Goal: Task Accomplishment & Management: Use online tool/utility

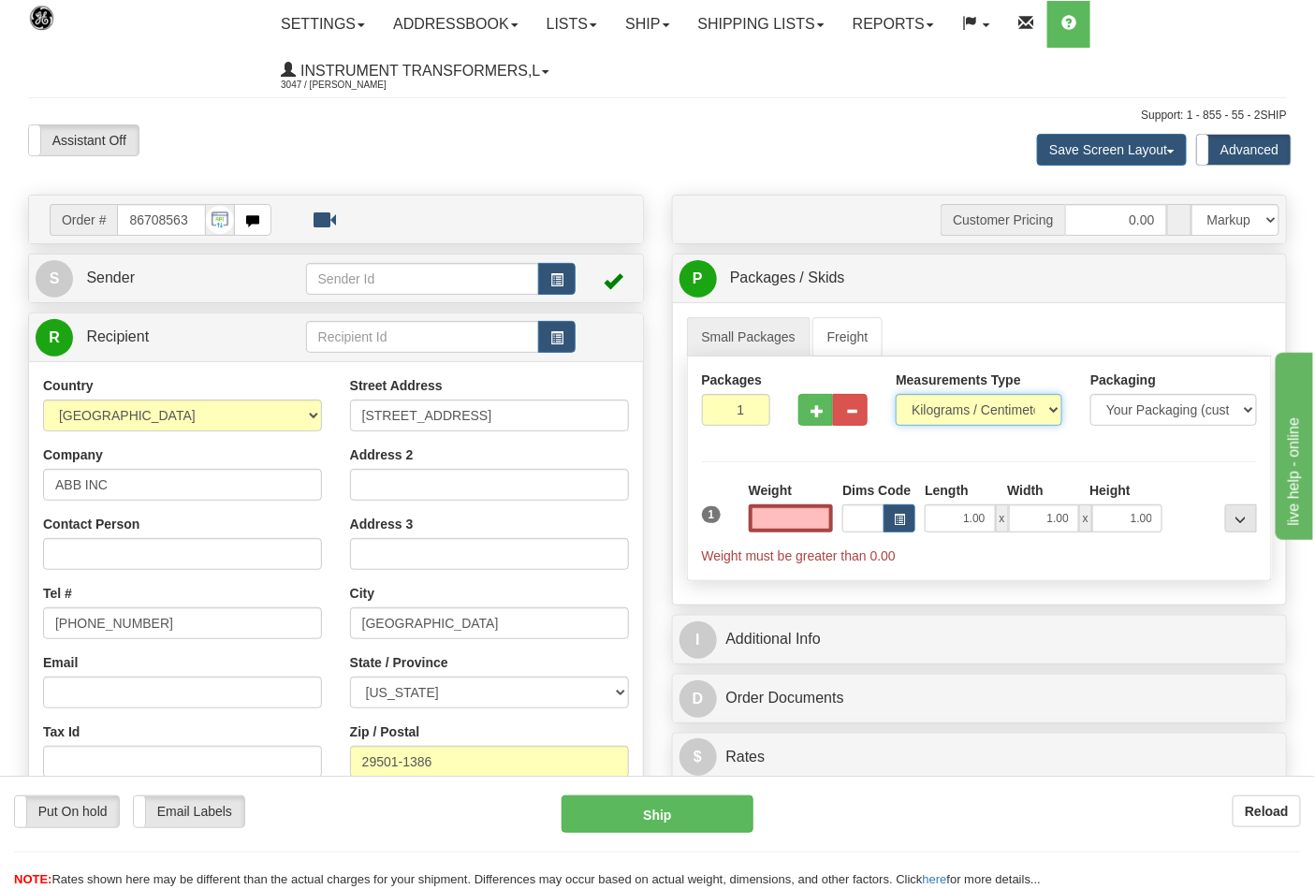
type input "0.00"
click at [938, 409] on select "Pounds / Inches Kilograms / Centimeters" at bounding box center [979, 410] width 167 height 32
select select "0"
click at [896, 395] on select "Pounds / Inches Kilograms / Centimeters" at bounding box center [979, 410] width 167 height 32
click at [792, 509] on input "0.00" at bounding box center [791, 518] width 85 height 28
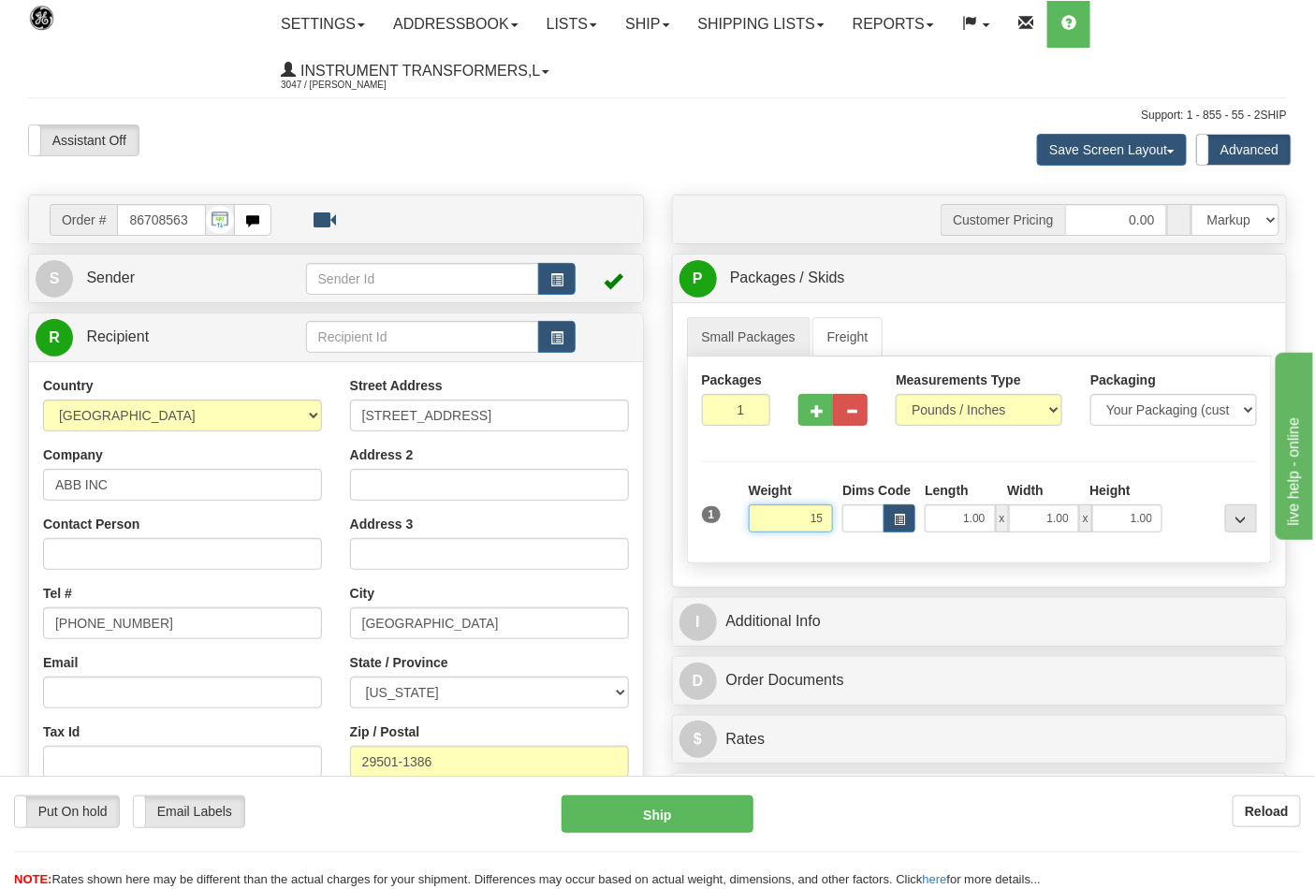
click button "Delete" at bounding box center [0, 0] width 0 height 0
type input "15.00"
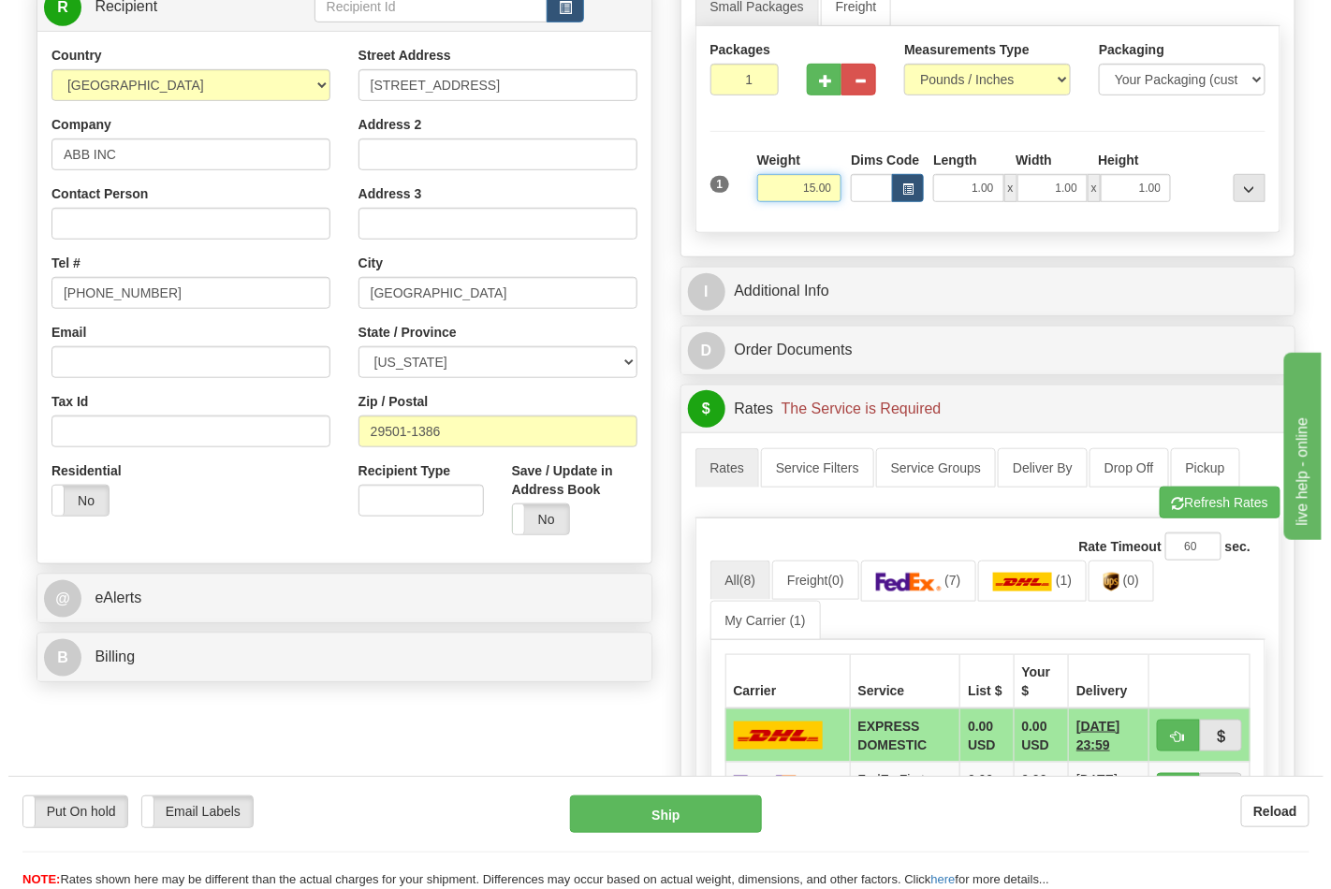
scroll to position [519, 0]
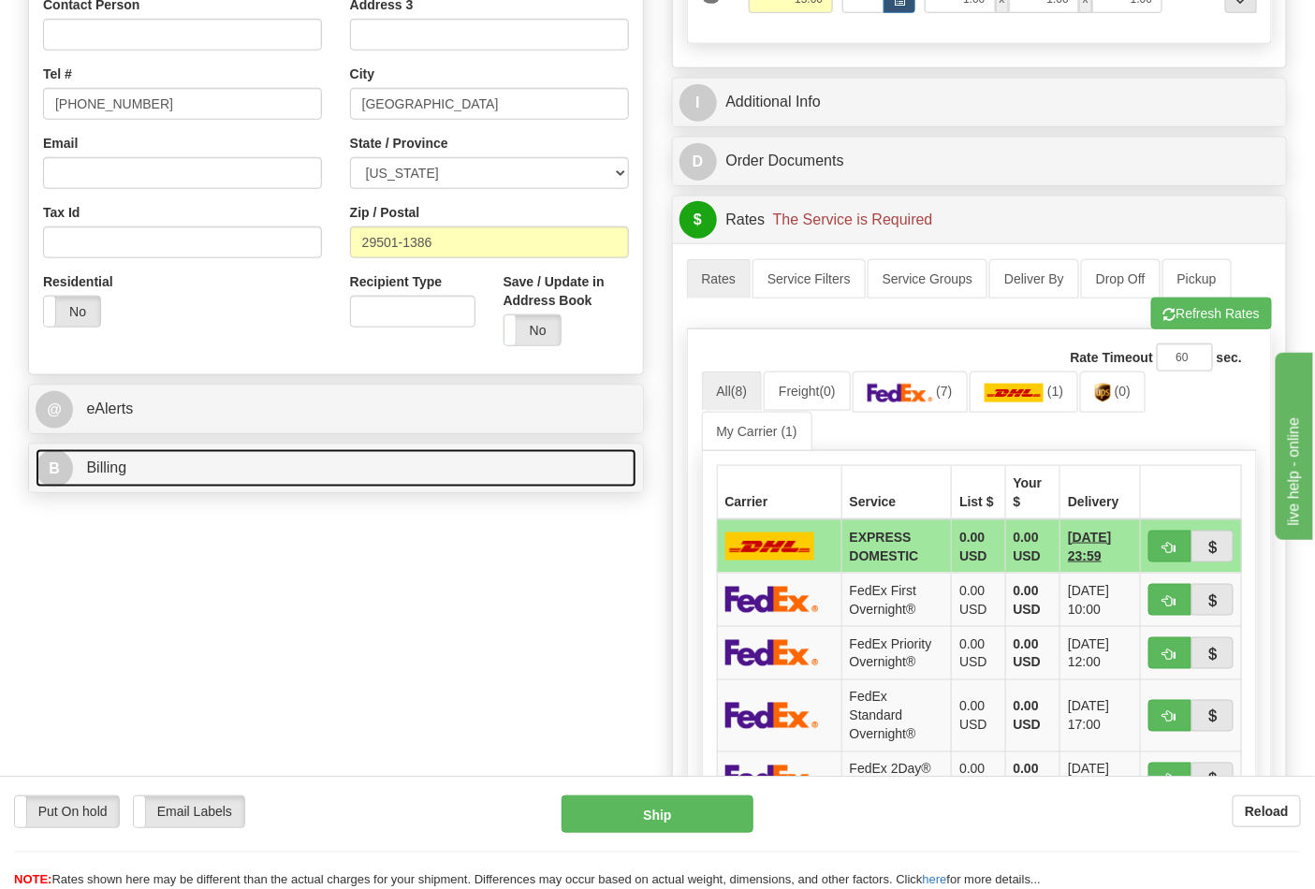
click at [246, 487] on link "B Billing" at bounding box center [336, 468] width 601 height 38
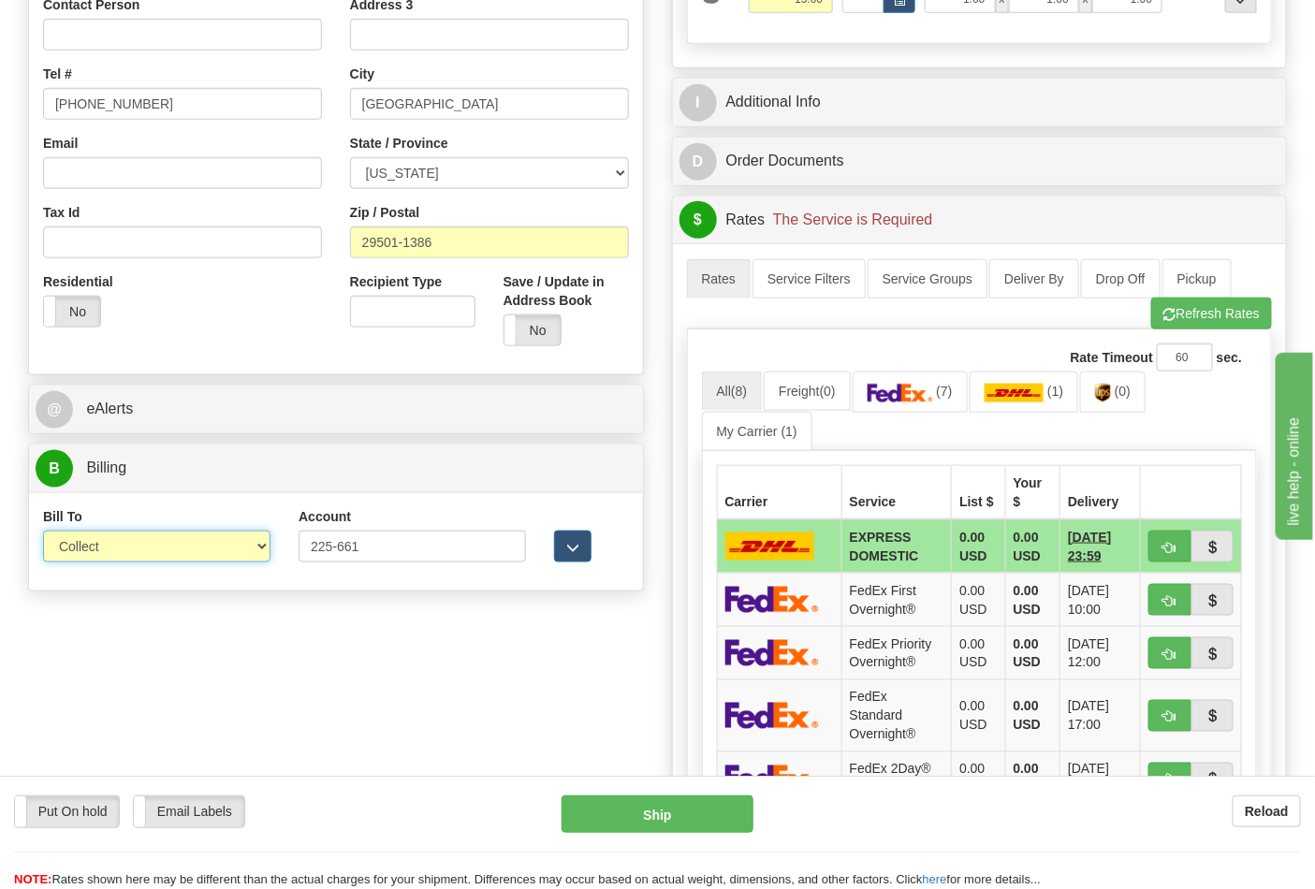
click at [166, 544] on select "Sender Recipient Third Party Collect" at bounding box center [156, 547] width 227 height 32
select select "2"
click at [43, 533] on select "Sender Recipient Third Party Collect" at bounding box center [156, 547] width 227 height 32
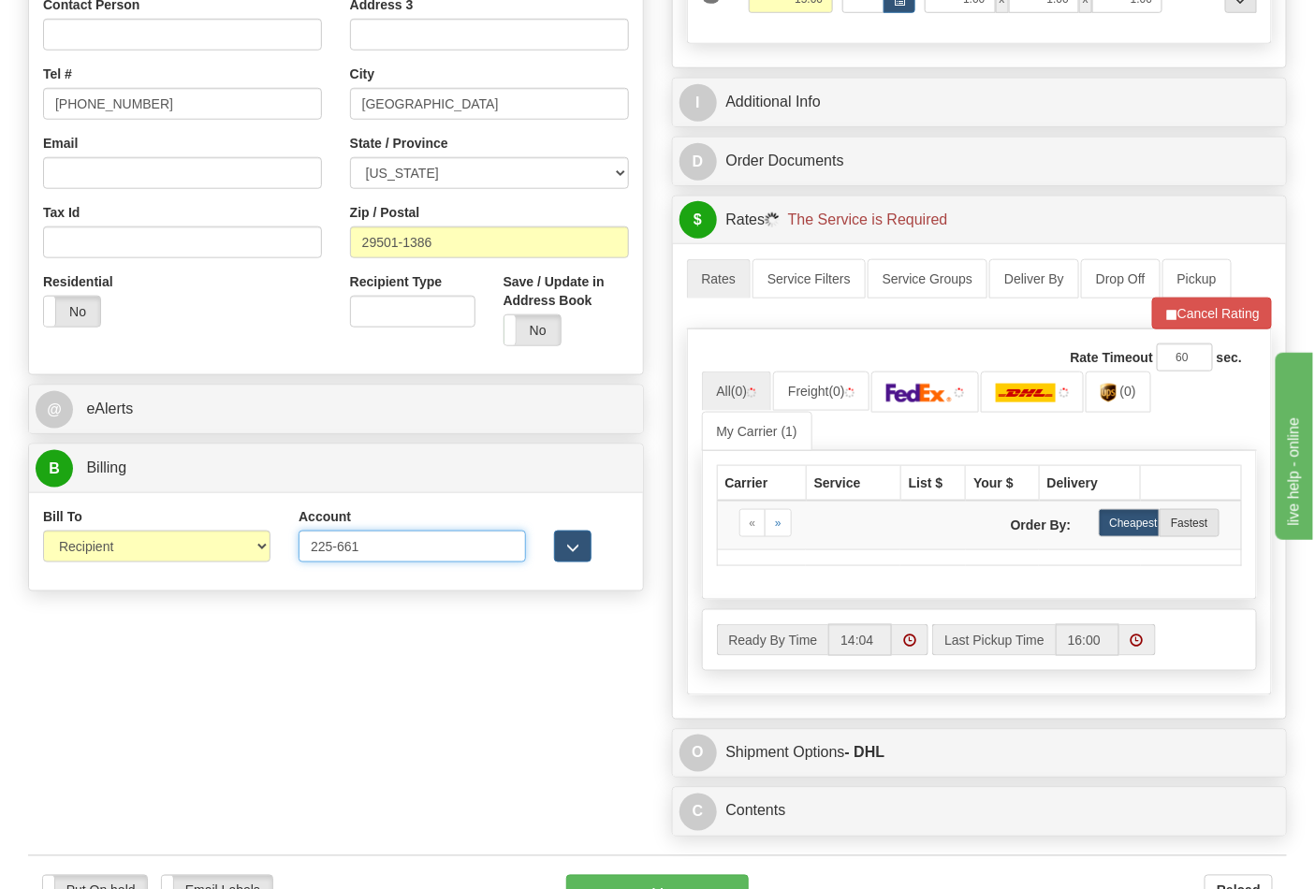
click at [337, 547] on input "225-661" at bounding box center [412, 547] width 227 height 32
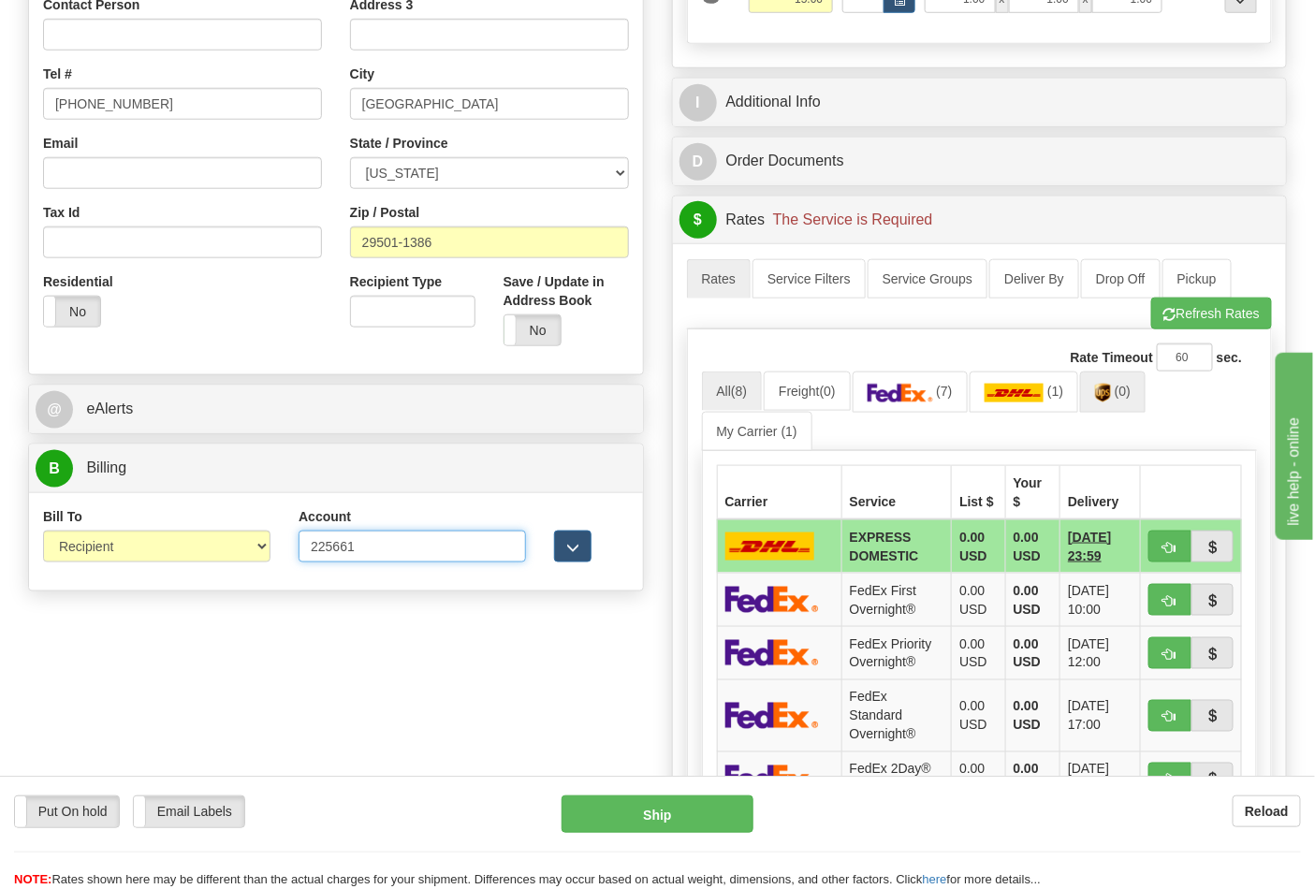
type input "225661"
click at [1140, 395] on link "(0)" at bounding box center [1113, 392] width 66 height 40
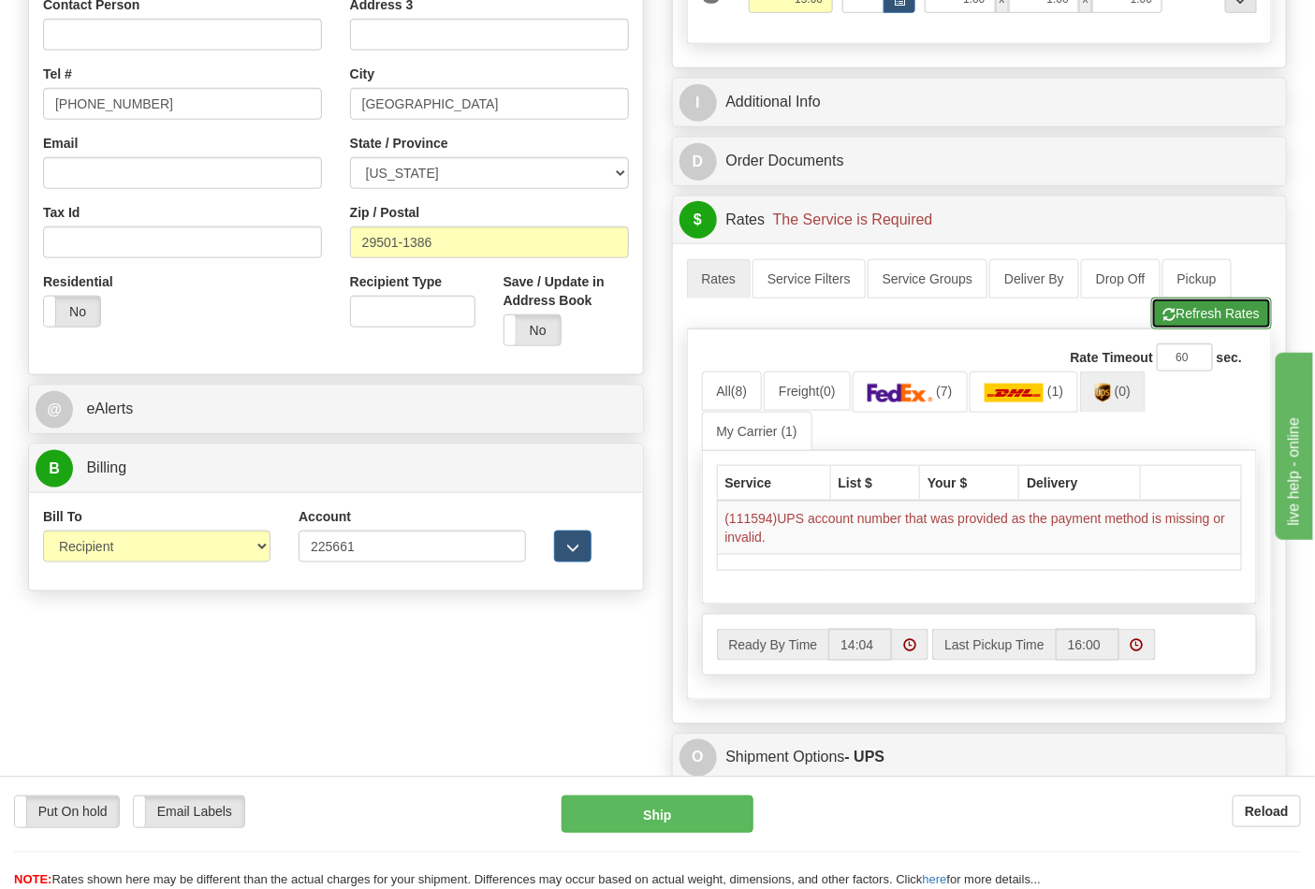
click at [1202, 306] on button "Refresh Rates" at bounding box center [1211, 314] width 121 height 32
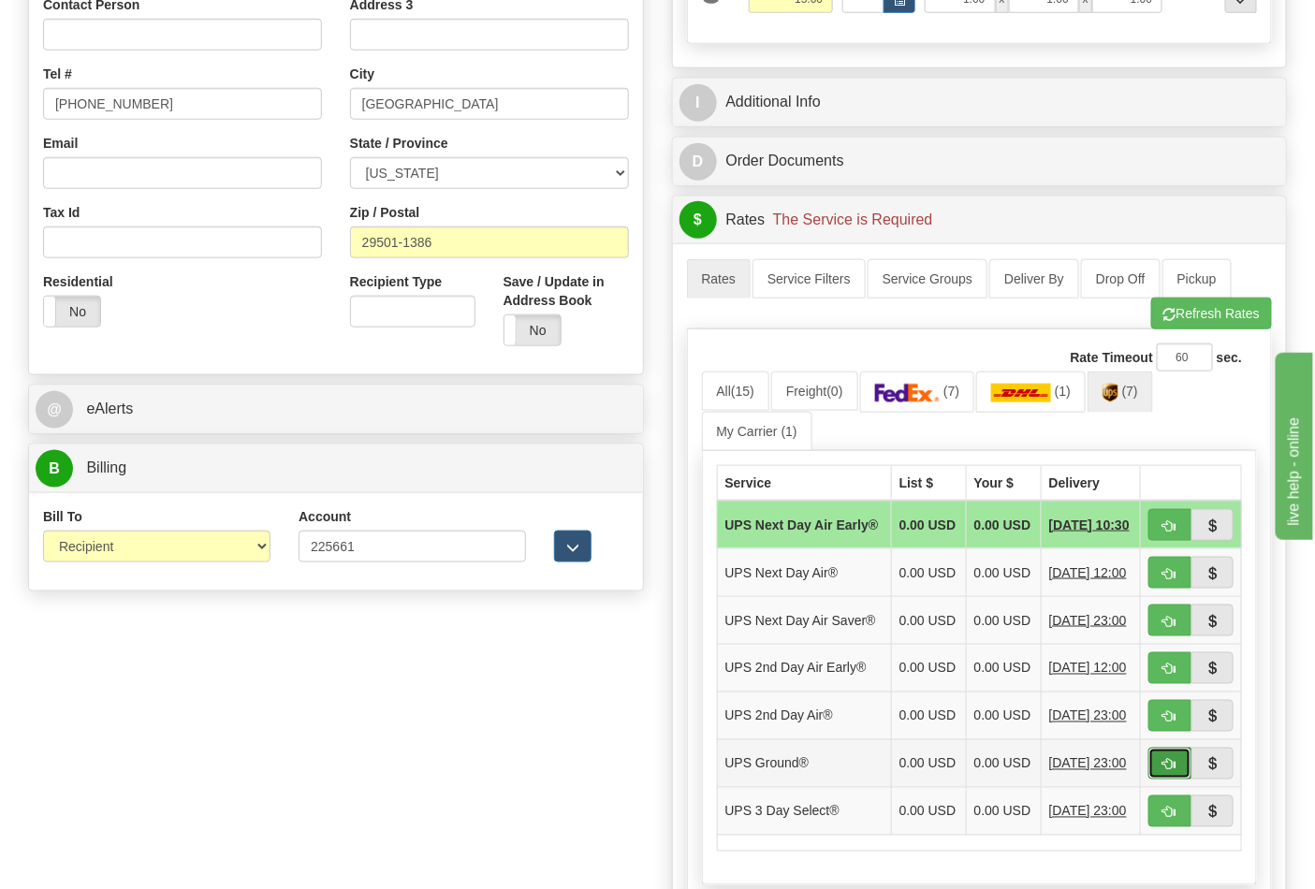
click at [1167, 771] on span "button" at bounding box center [1169, 765] width 13 height 12
type input "03"
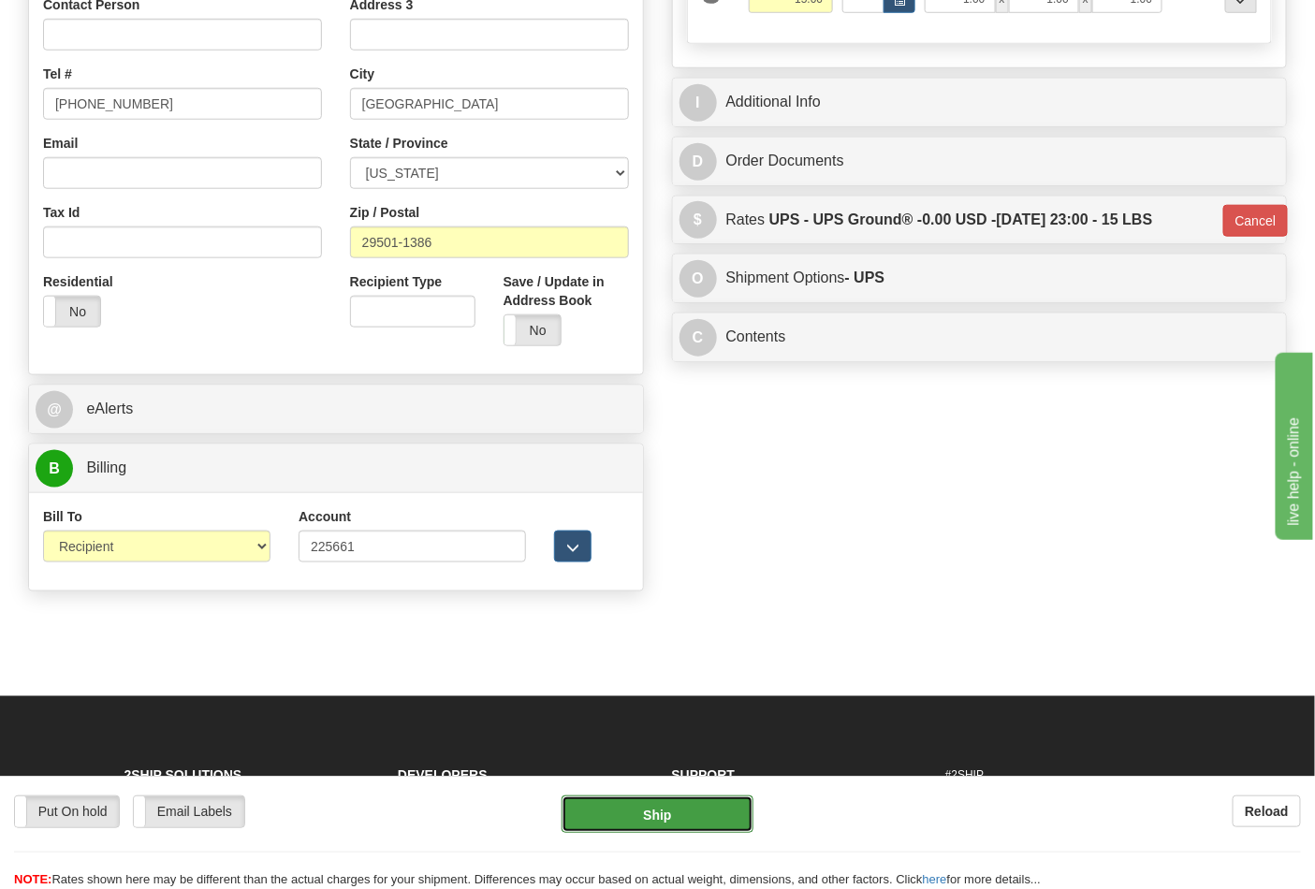
click at [711, 808] on button "Ship" at bounding box center [657, 813] width 191 height 37
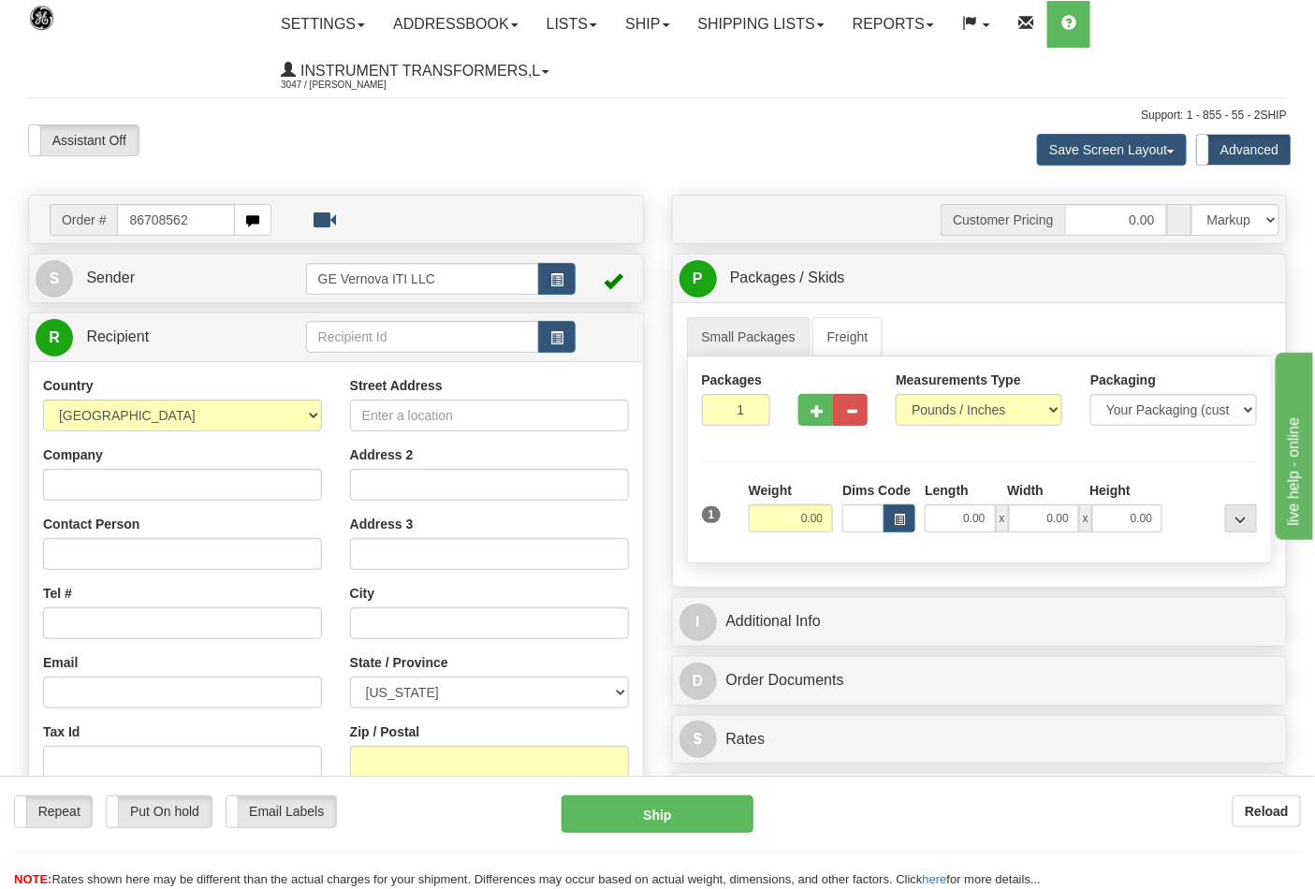
type input "86708562"
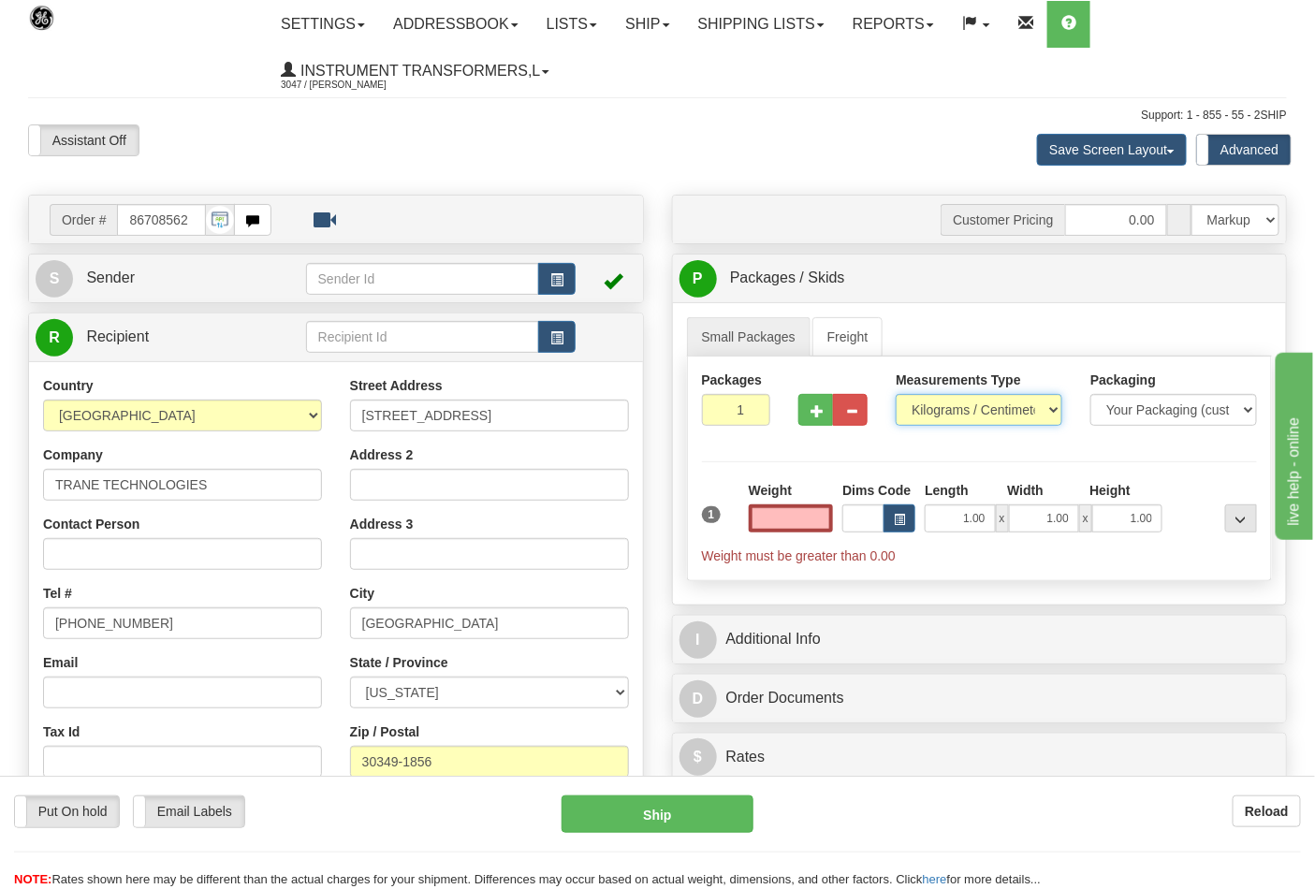
type input "0.00"
click at [970, 415] on select "Pounds / Inches Kilograms / Centimeters" at bounding box center [979, 410] width 167 height 32
select select "0"
click at [896, 395] on select "Pounds / Inches Kilograms / Centimeters" at bounding box center [979, 410] width 167 height 32
click at [779, 520] on input "0.00" at bounding box center [791, 518] width 85 height 28
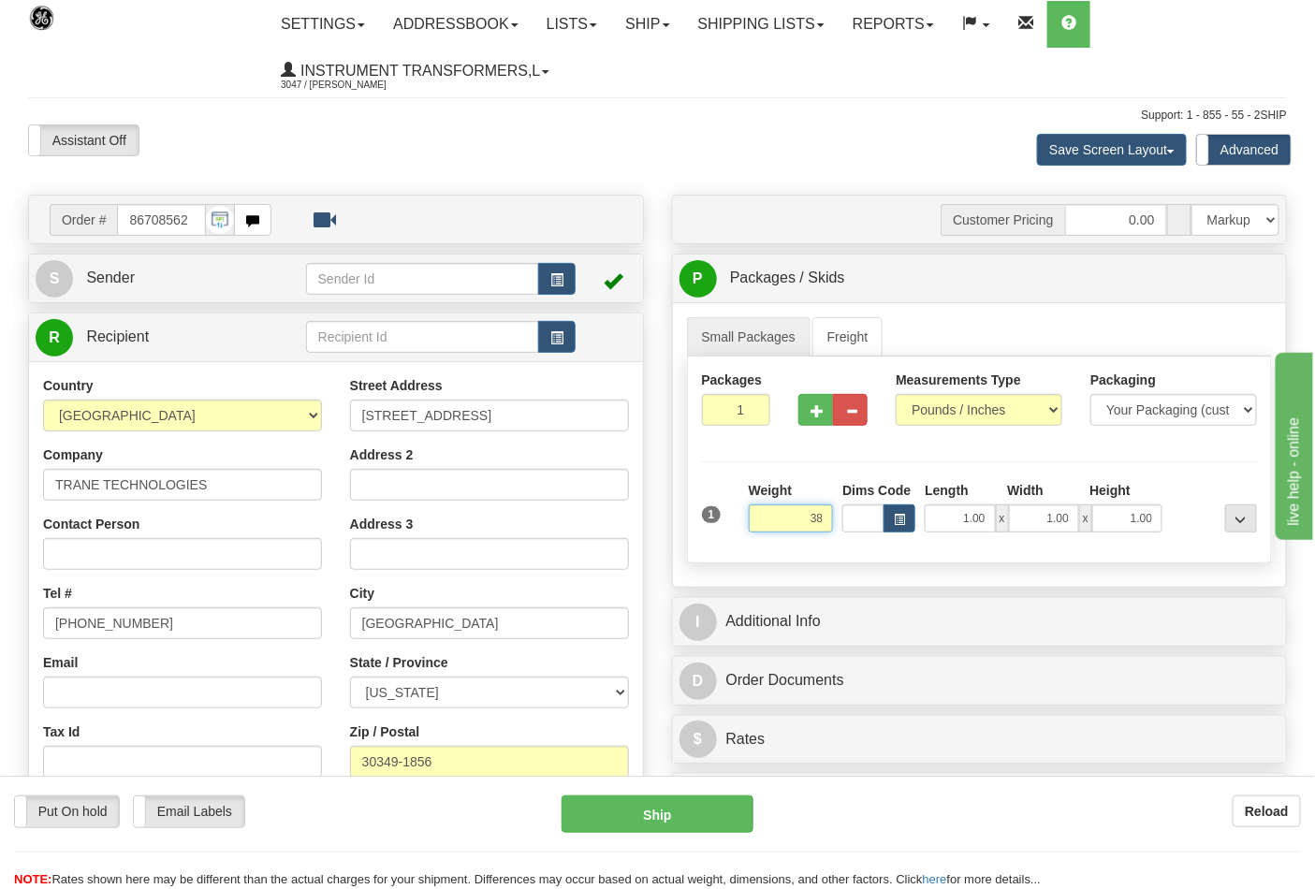
click button "Delete" at bounding box center [0, 0] width 0 height 0
type input "38.00"
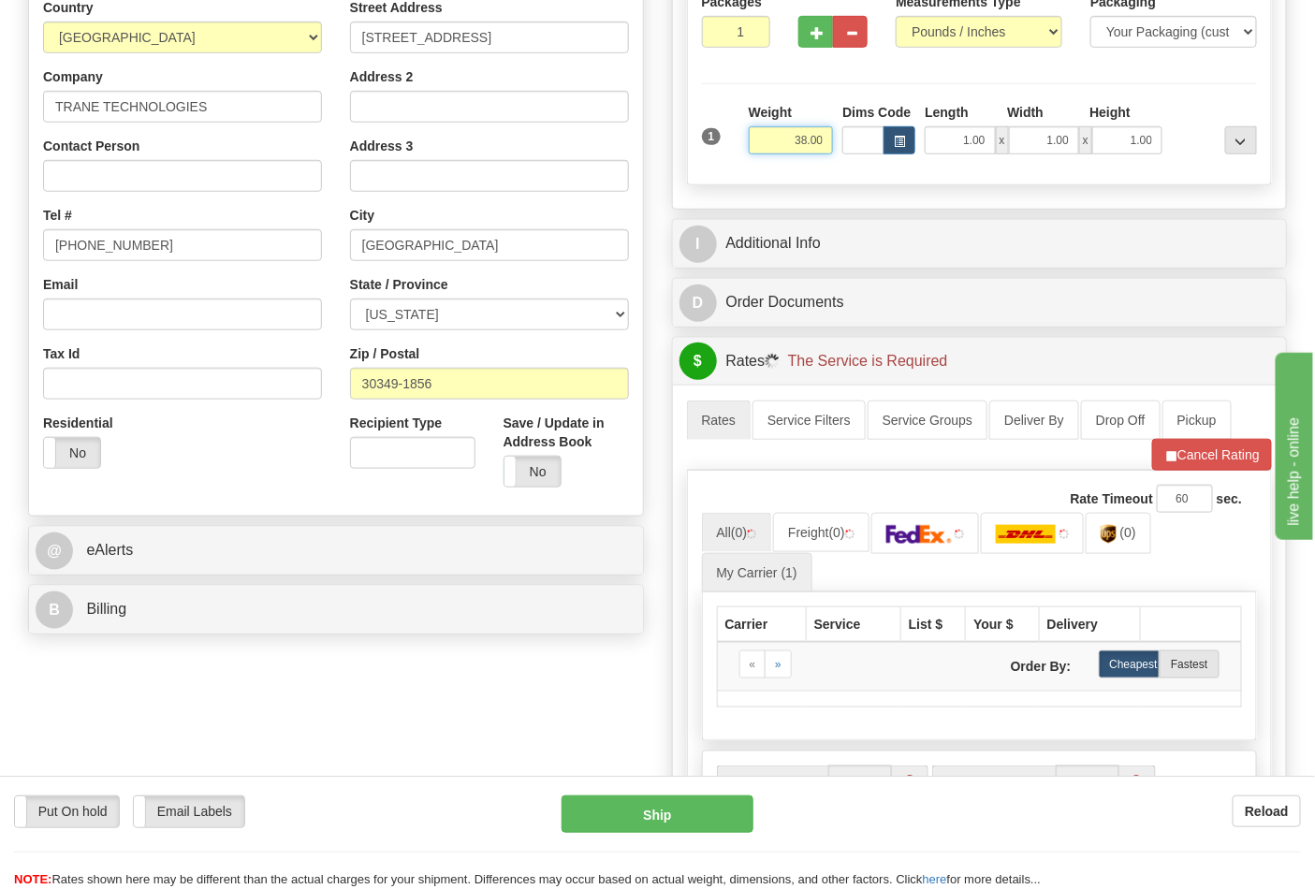
scroll to position [416, 0]
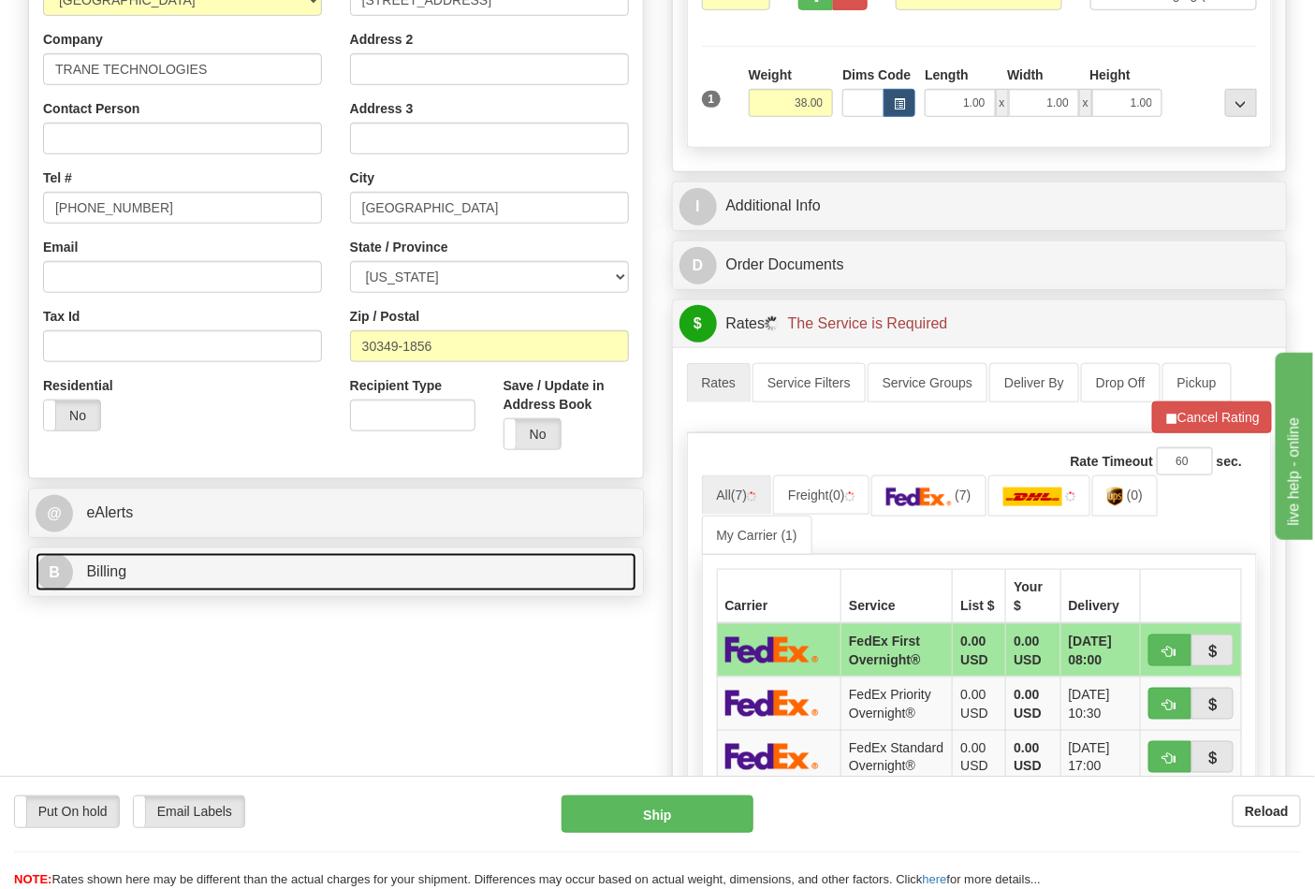
click at [480, 565] on link "B Billing" at bounding box center [336, 572] width 601 height 38
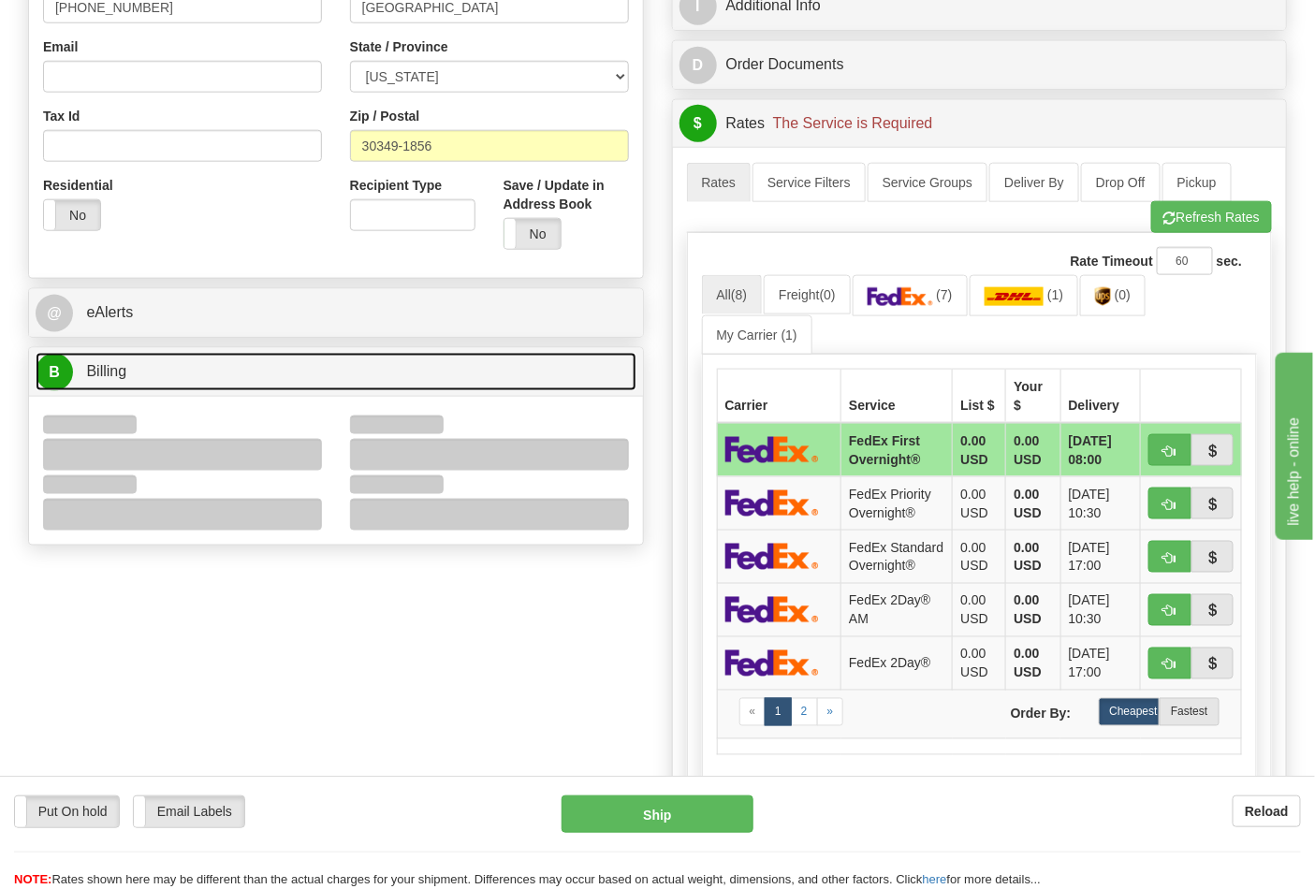
scroll to position [623, 0]
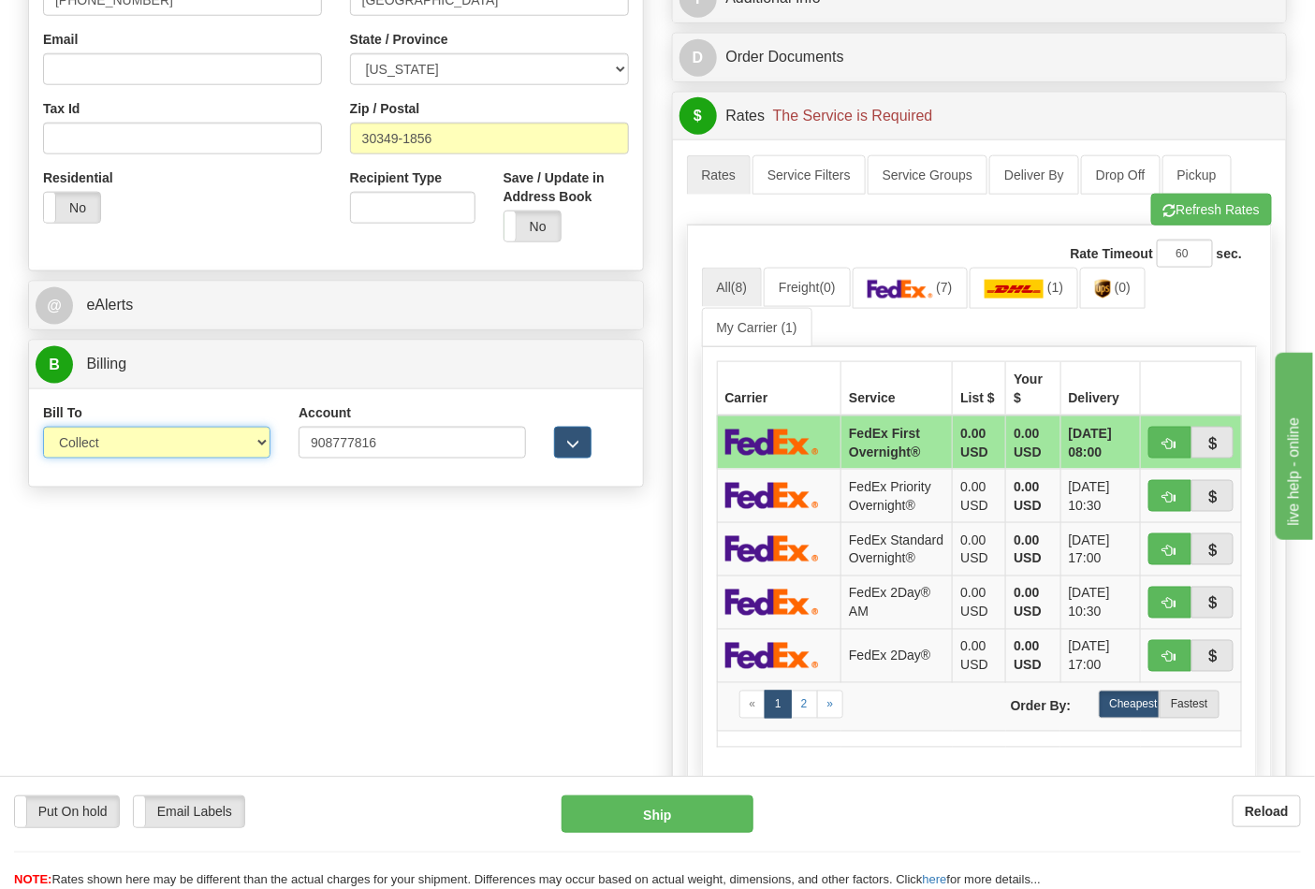
click at [239, 445] on select "Sender Recipient Third Party Collect" at bounding box center [156, 443] width 227 height 32
select select "2"
click at [43, 429] on select "Sender Recipient Third Party Collect" at bounding box center [156, 443] width 227 height 32
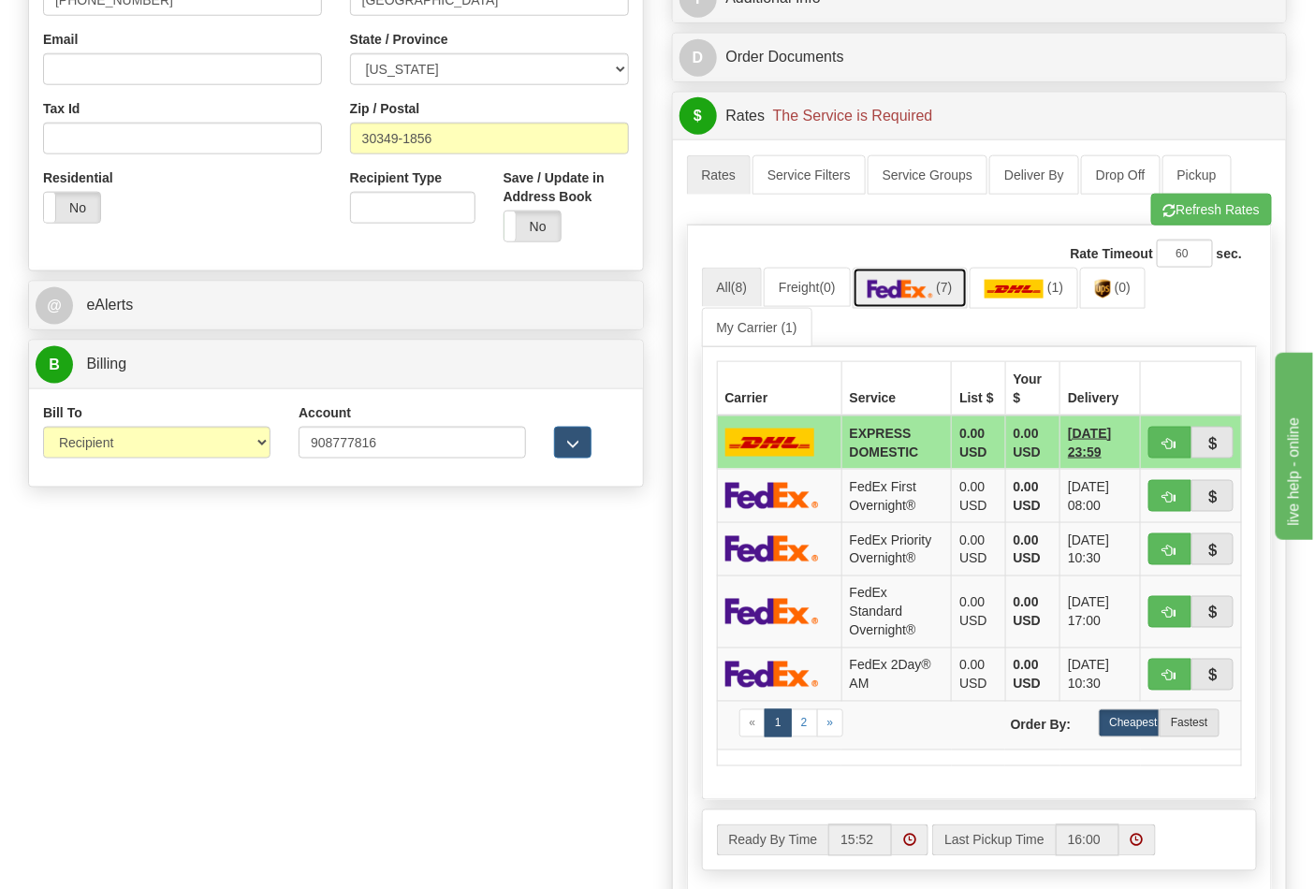
click at [943, 303] on link "(7)" at bounding box center [910, 288] width 115 height 40
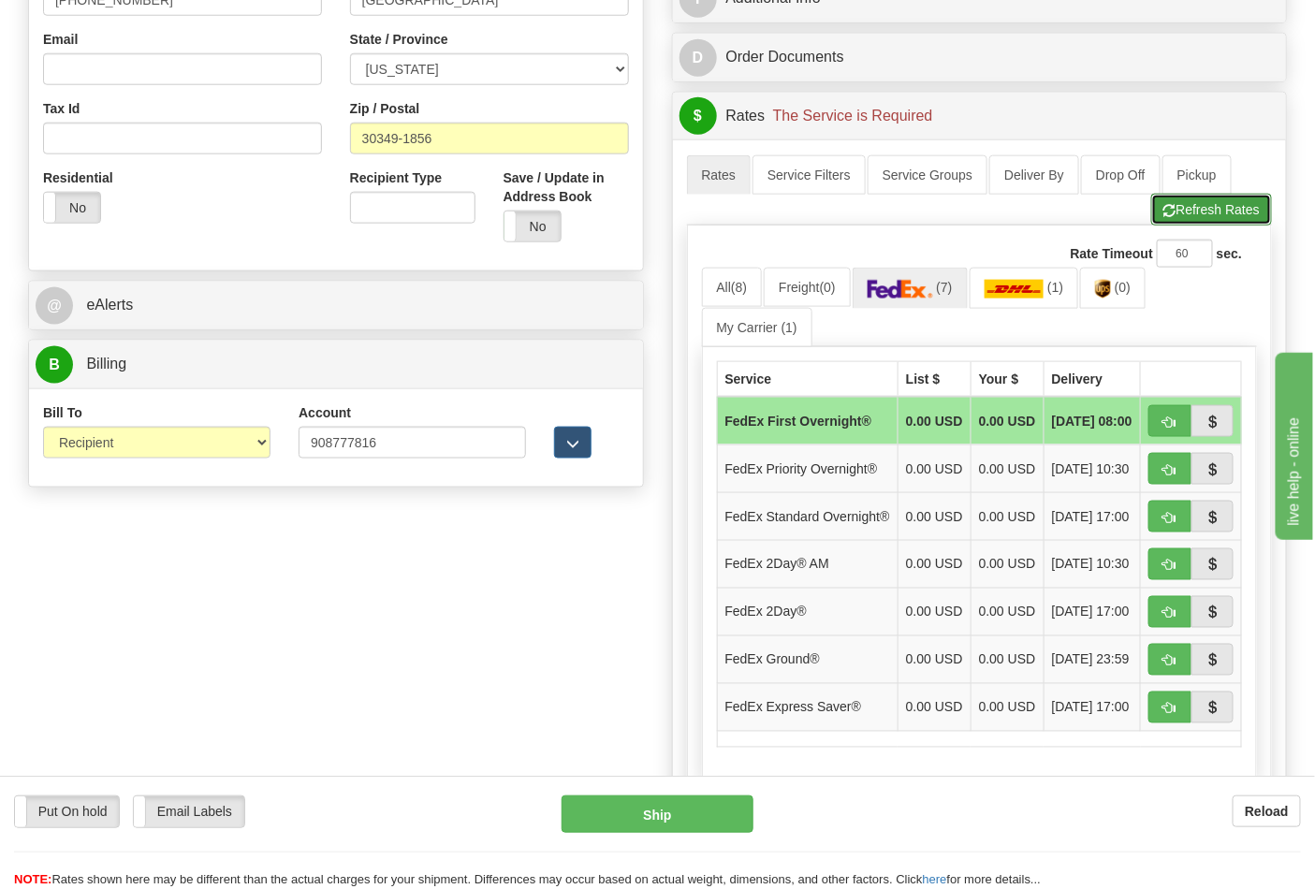
click at [1226, 215] on button "Refresh Rates" at bounding box center [1211, 210] width 121 height 32
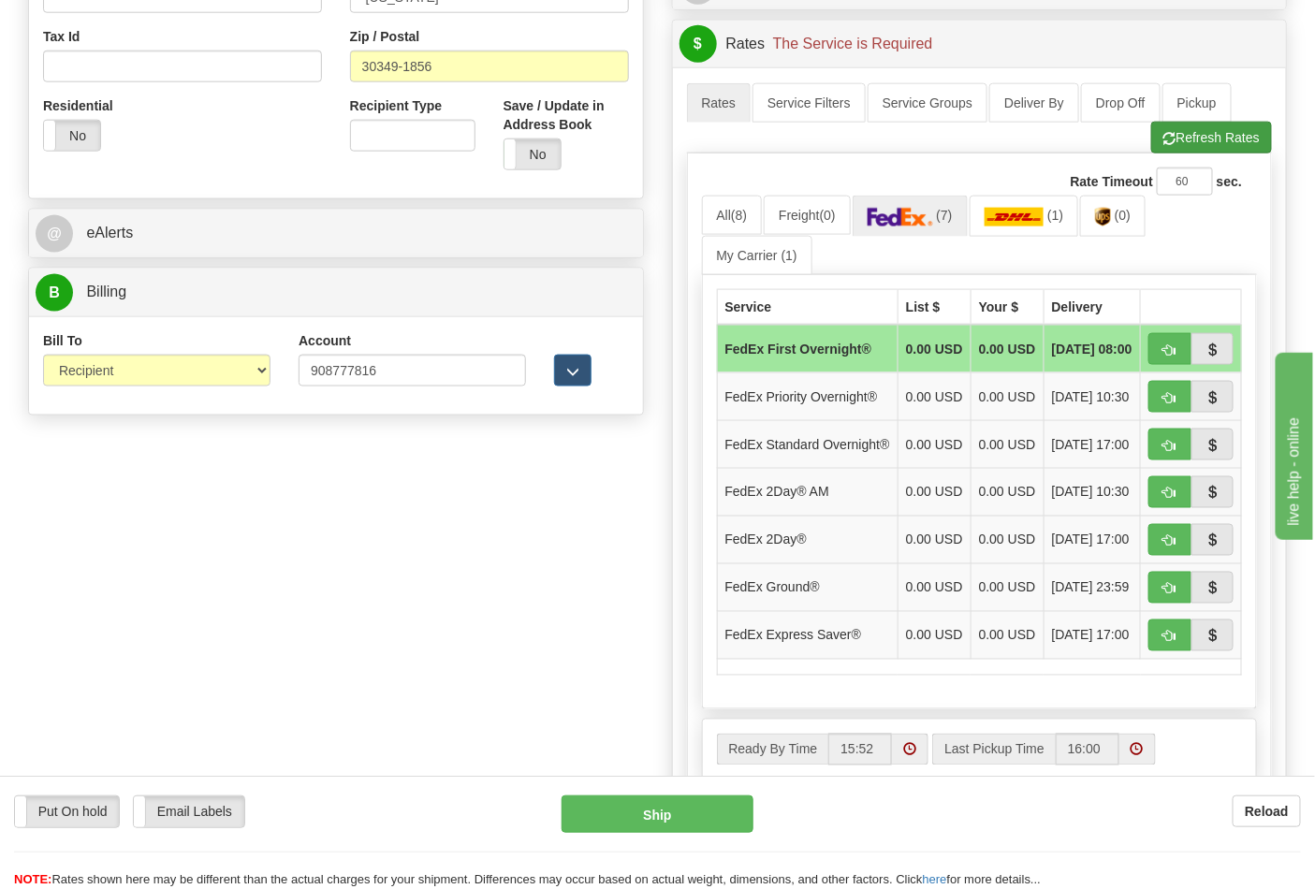
scroll to position [727, 0]
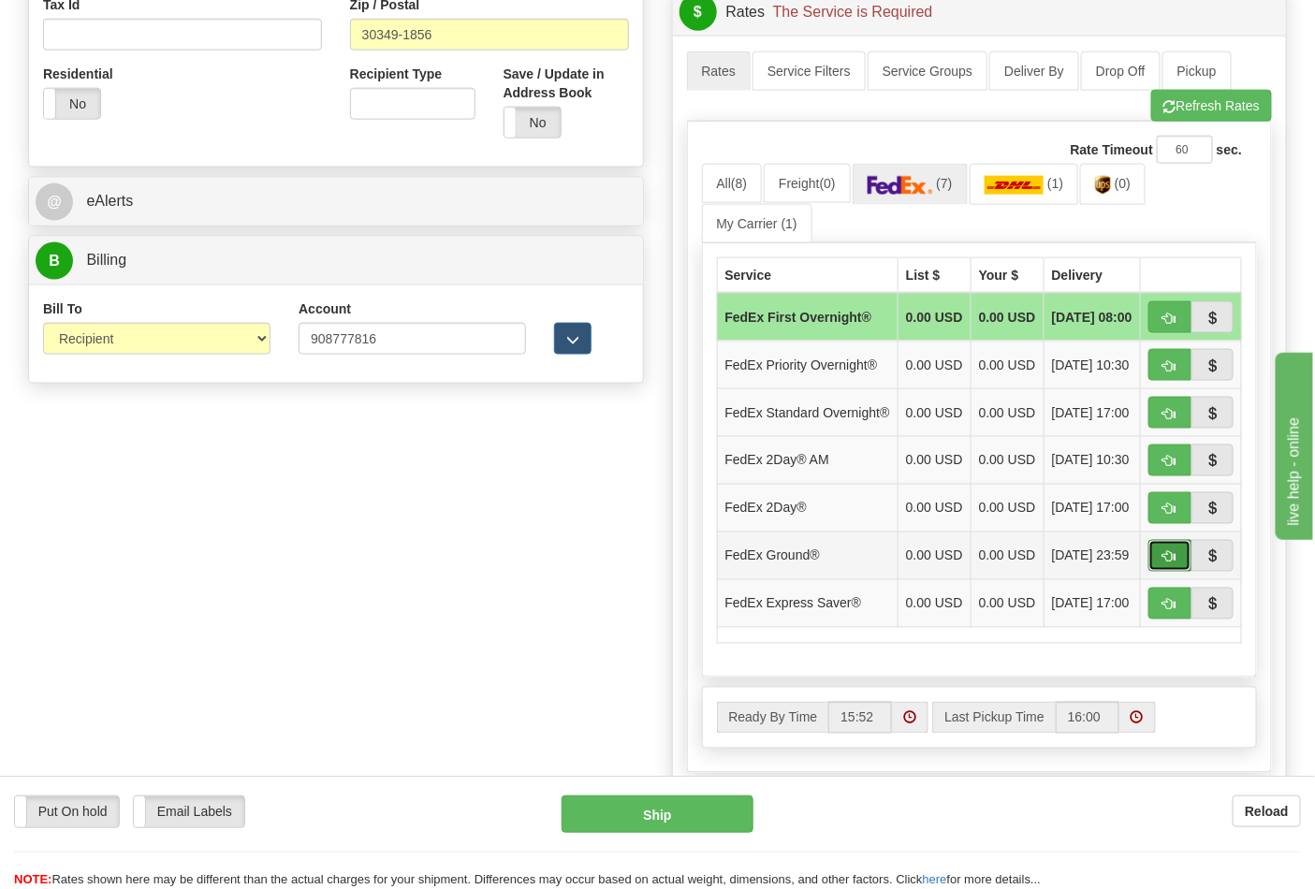
click at [1164, 563] on span "button" at bounding box center [1169, 557] width 13 height 12
type input "92"
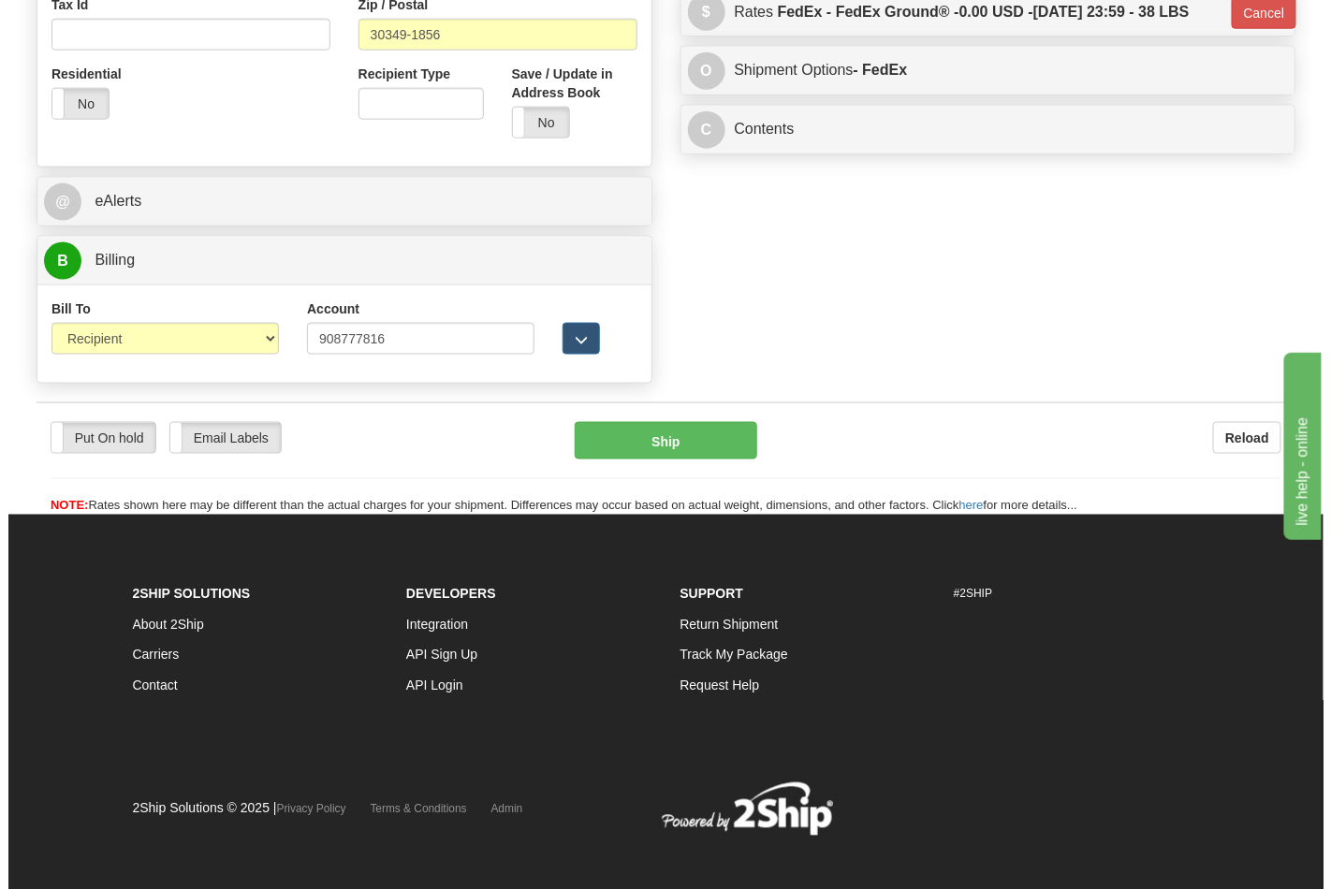
scroll to position [717, 0]
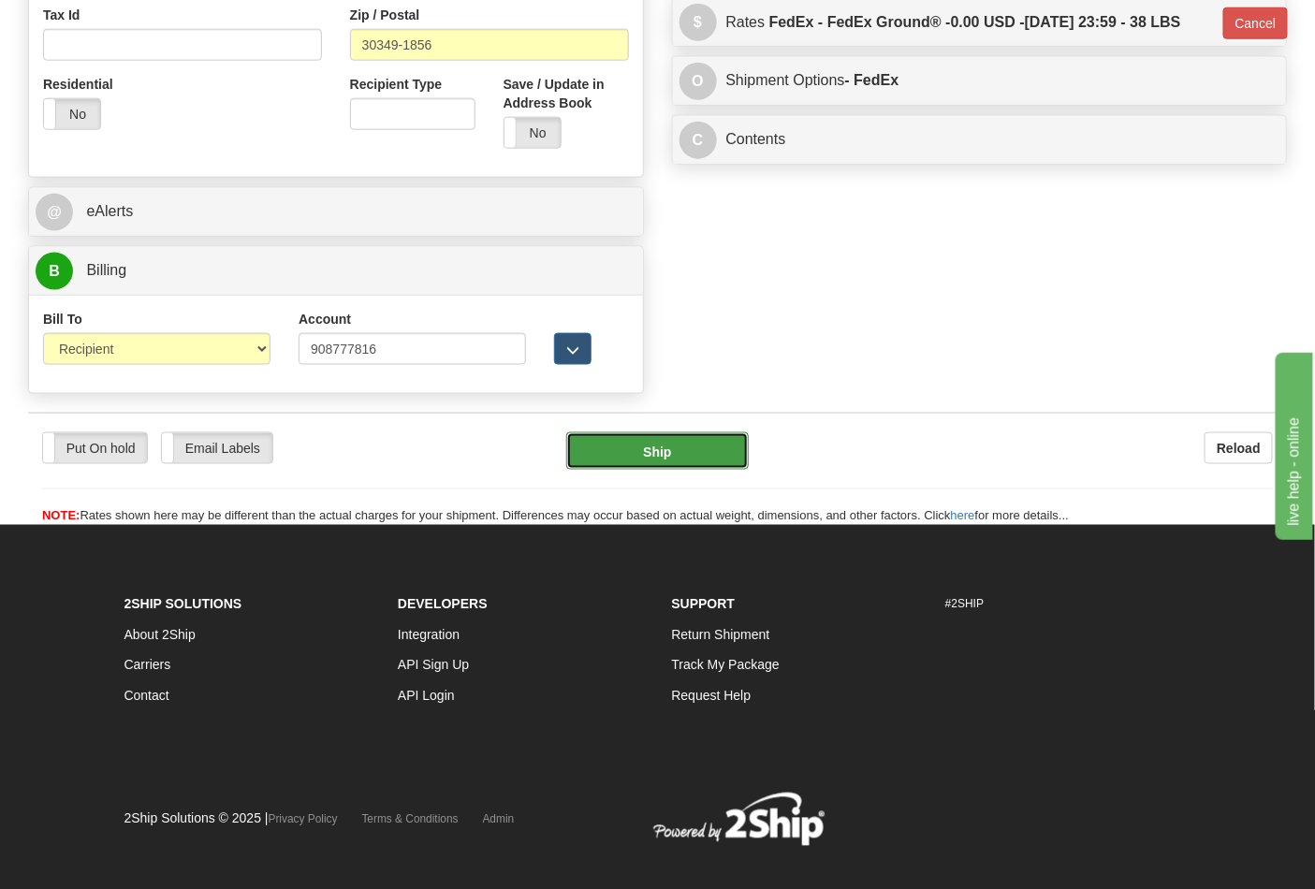
drag, startPoint x: 663, startPoint y: 457, endPoint x: 671, endPoint y: 447, distance: 12.6
click at [671, 447] on button "Ship" at bounding box center [657, 450] width 182 height 37
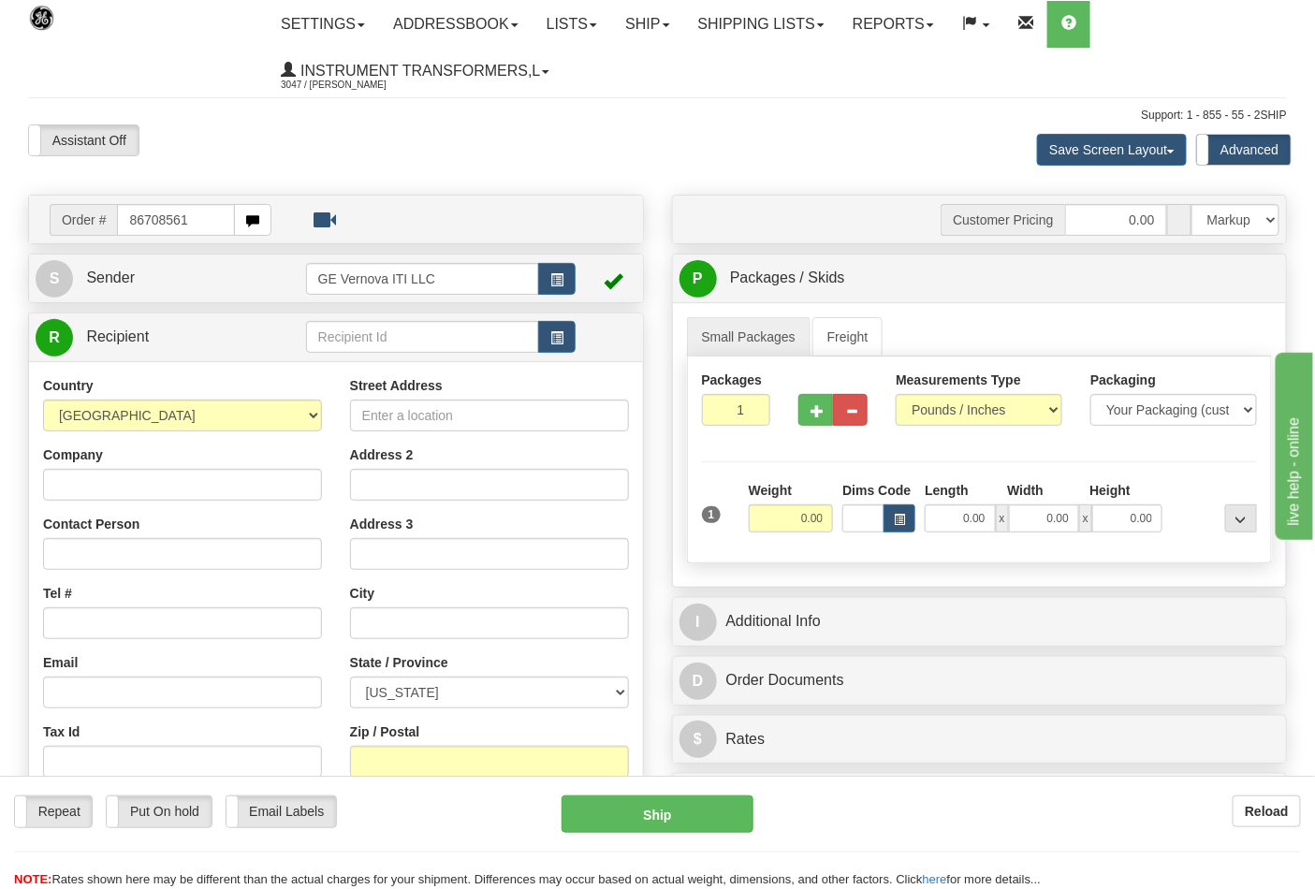
type input "86708561"
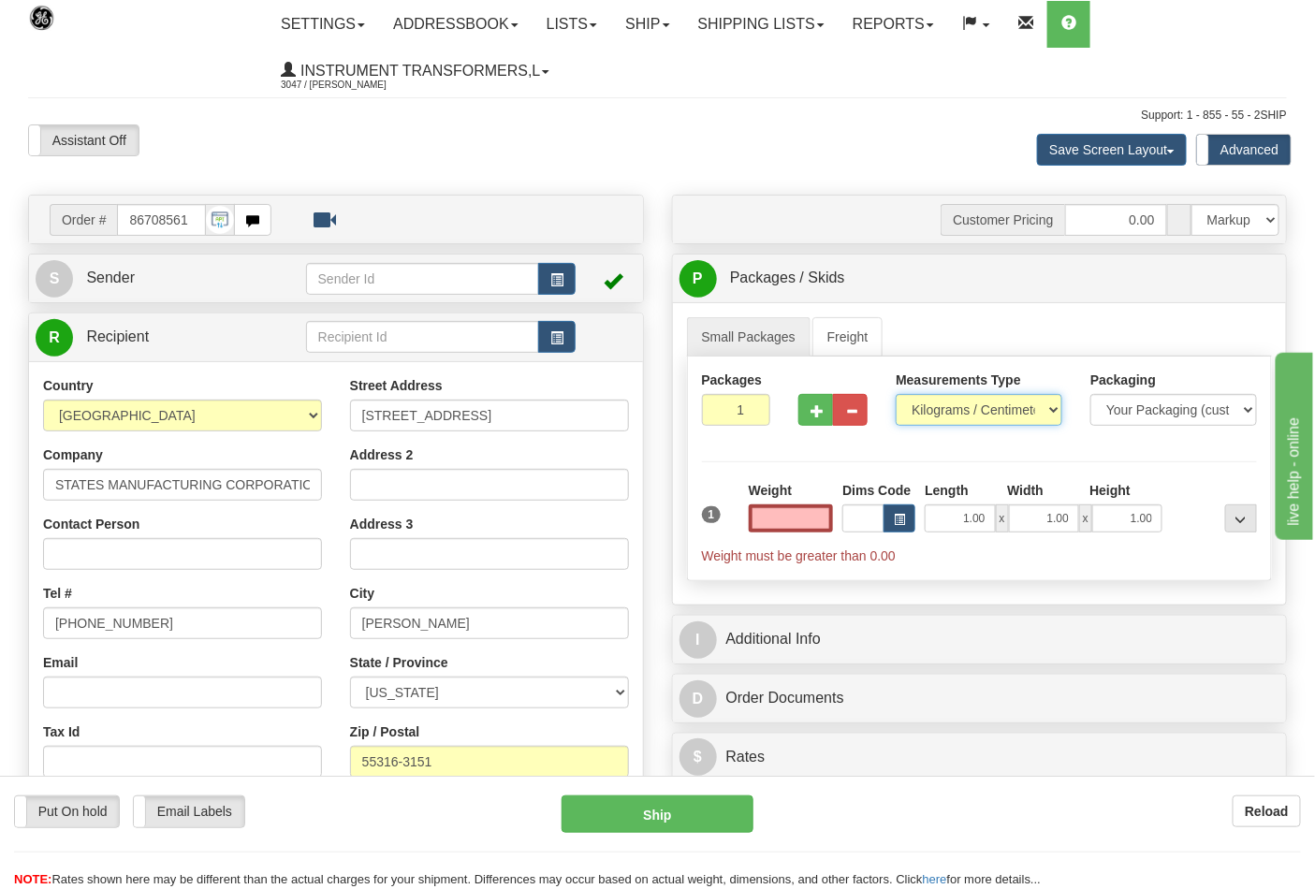
type input "0.00"
click at [1011, 416] on select "Pounds / Inches Kilograms / Centimeters" at bounding box center [979, 410] width 167 height 32
select select "0"
click at [896, 395] on select "Pounds / Inches Kilograms / Centimeters" at bounding box center [979, 410] width 167 height 32
click at [826, 409] on button "button" at bounding box center [815, 410] width 35 height 32
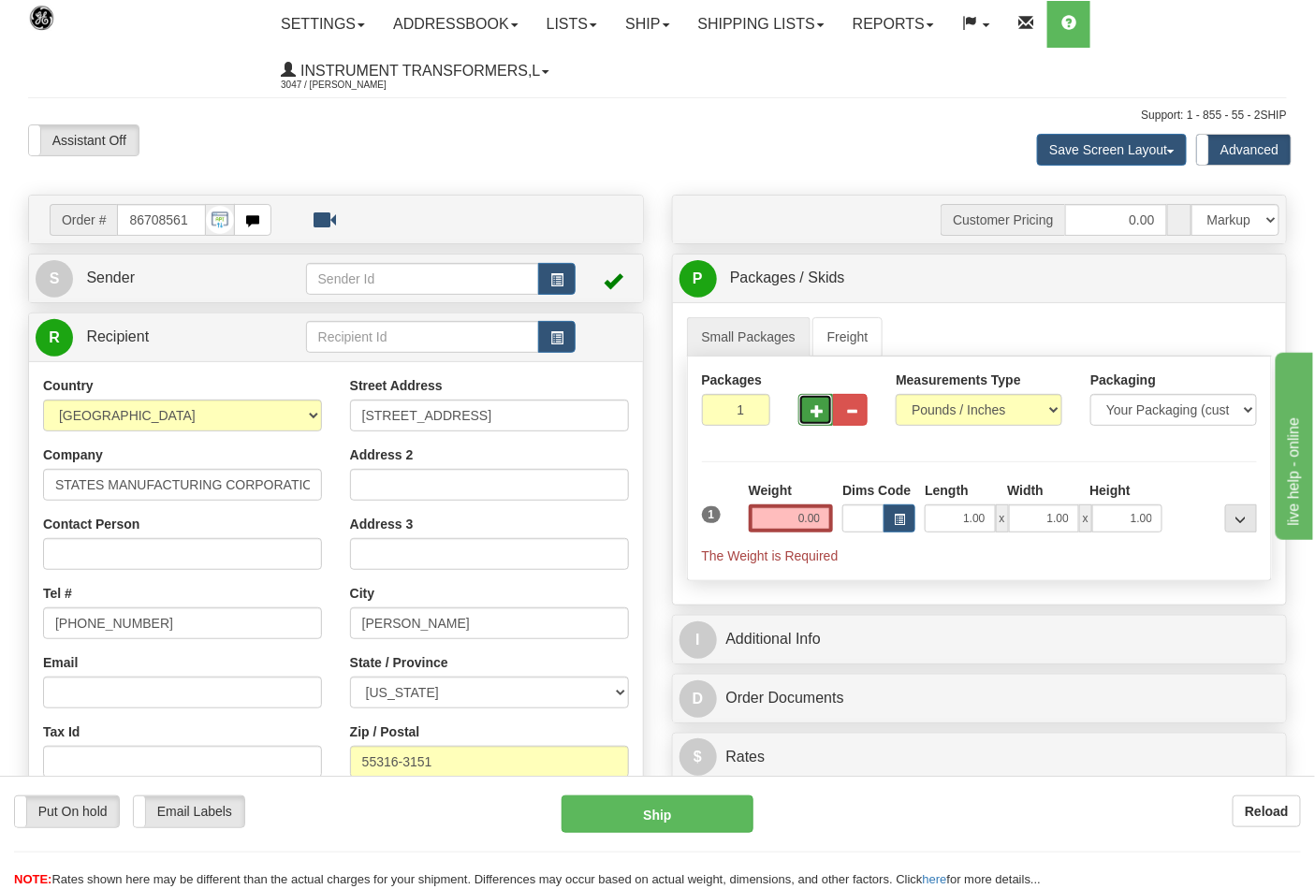
type input "2"
click at [786, 518] on input "0.00" at bounding box center [791, 518] width 85 height 28
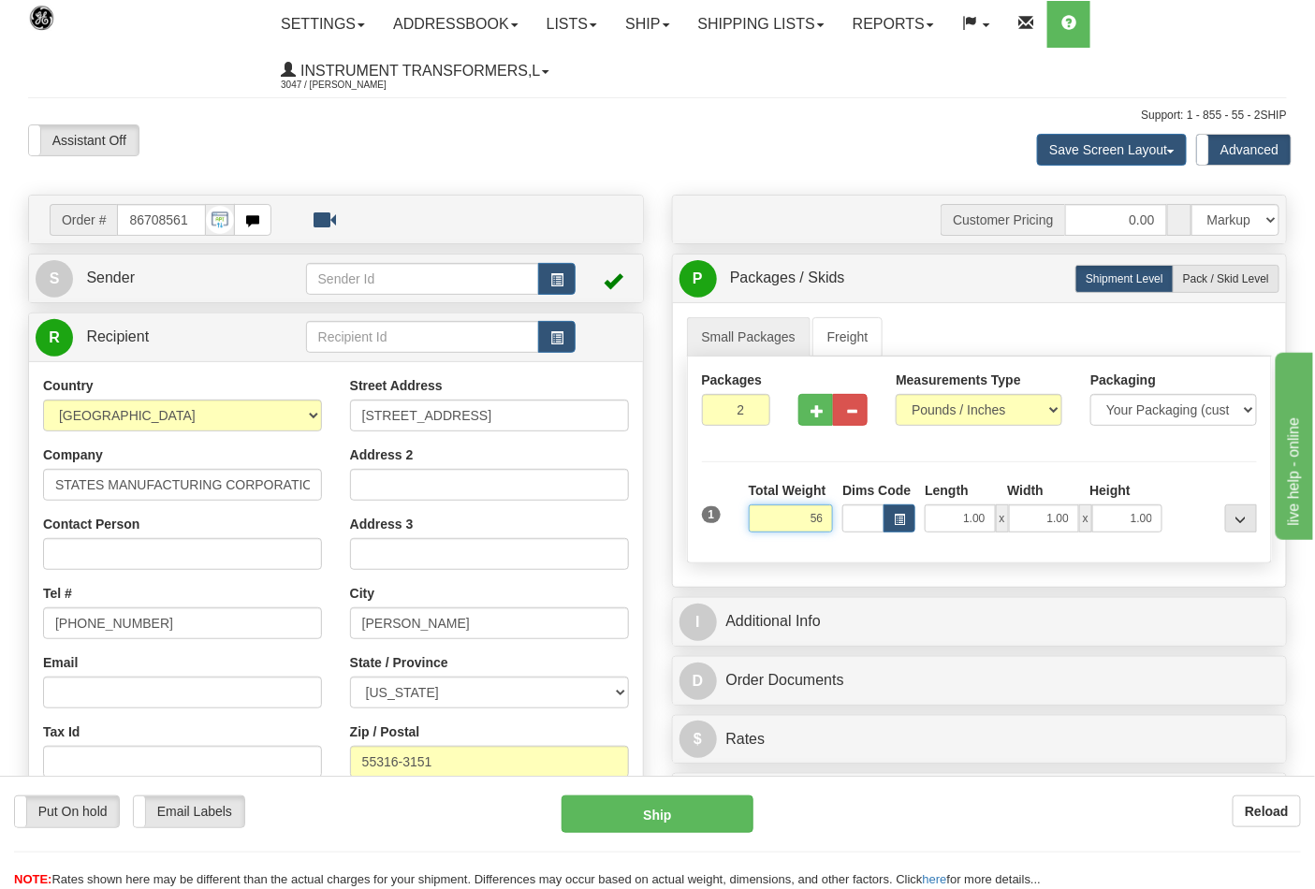
click button "Delete" at bounding box center [0, 0] width 0 height 0
type input "56.00"
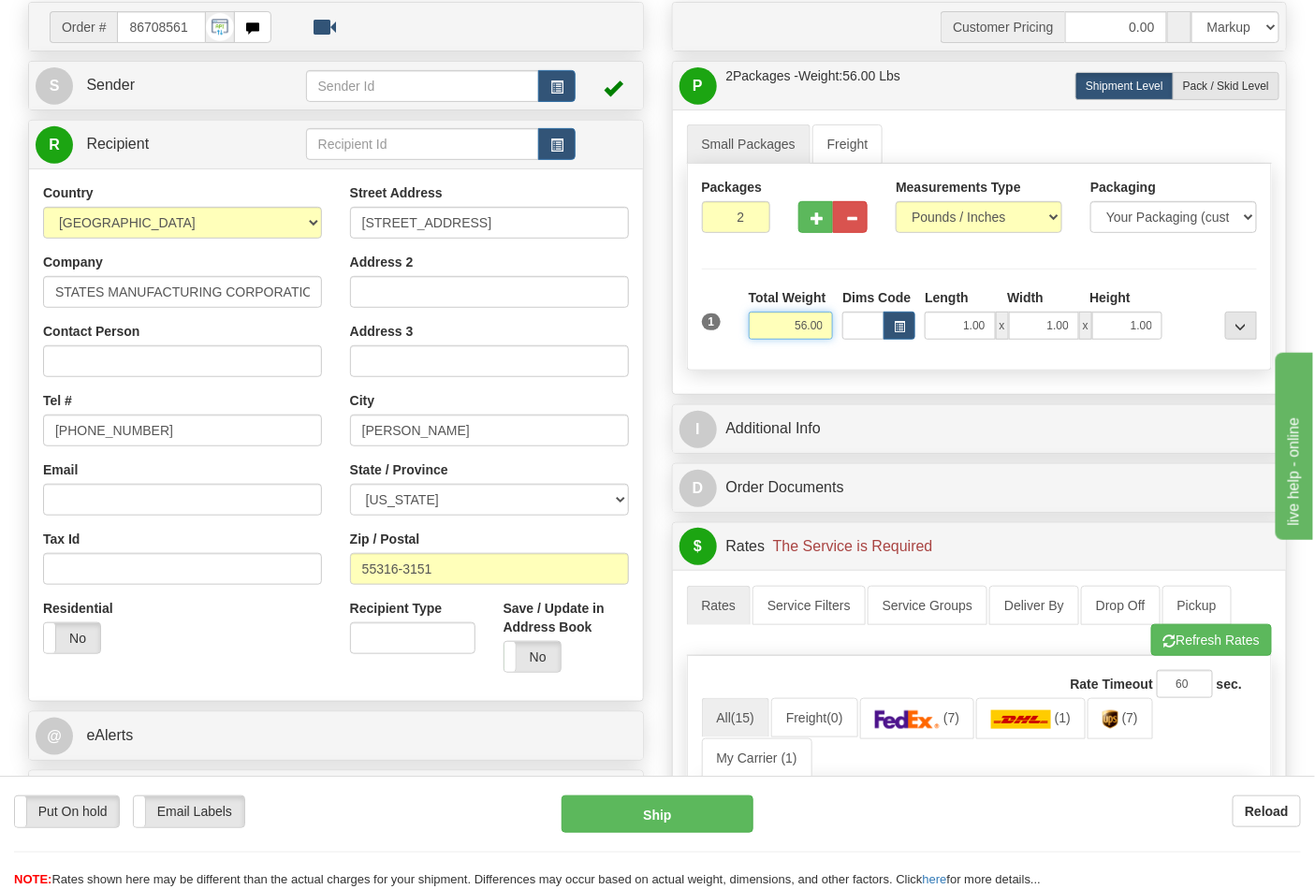
scroll to position [208, 0]
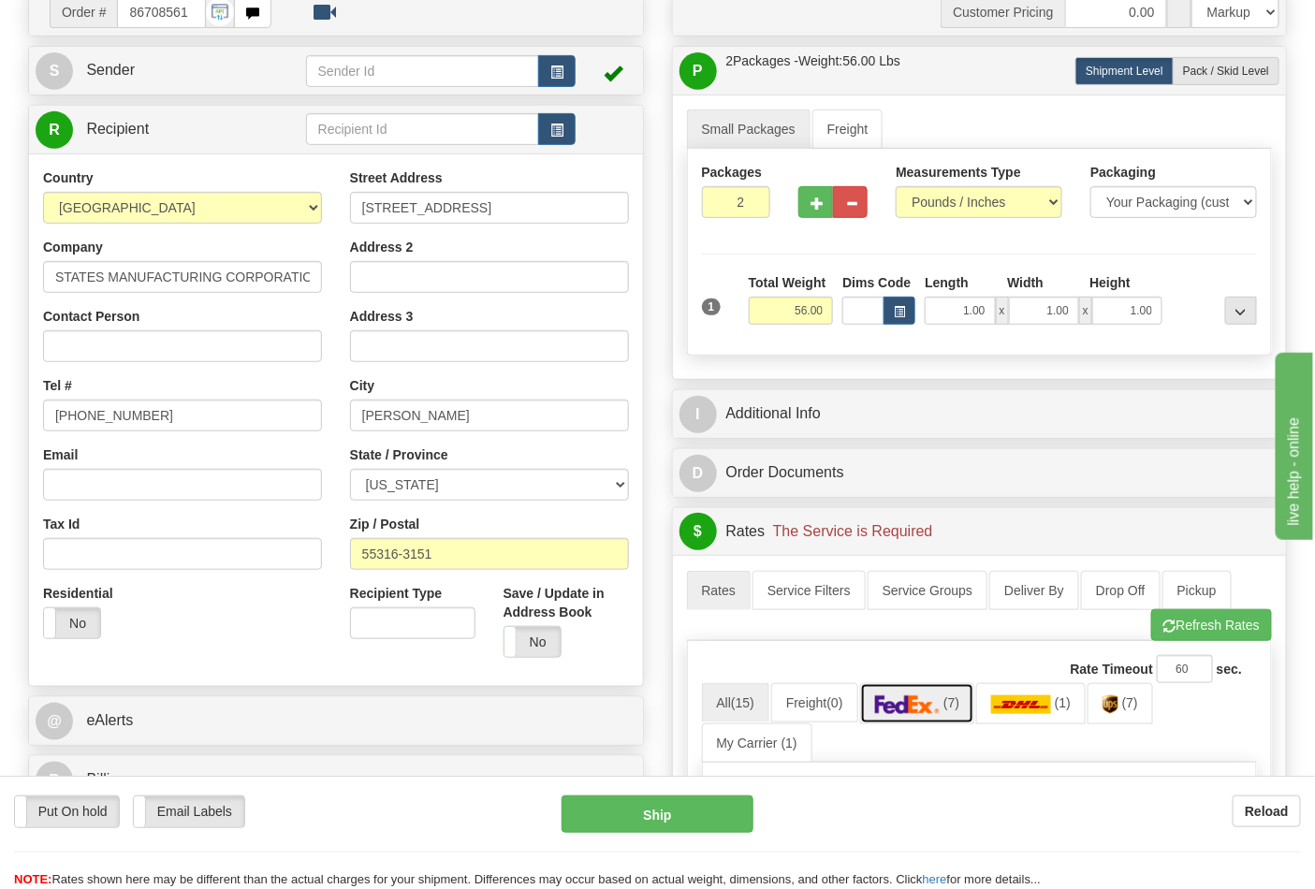
click at [957, 708] on span "(7)" at bounding box center [951, 702] width 16 height 15
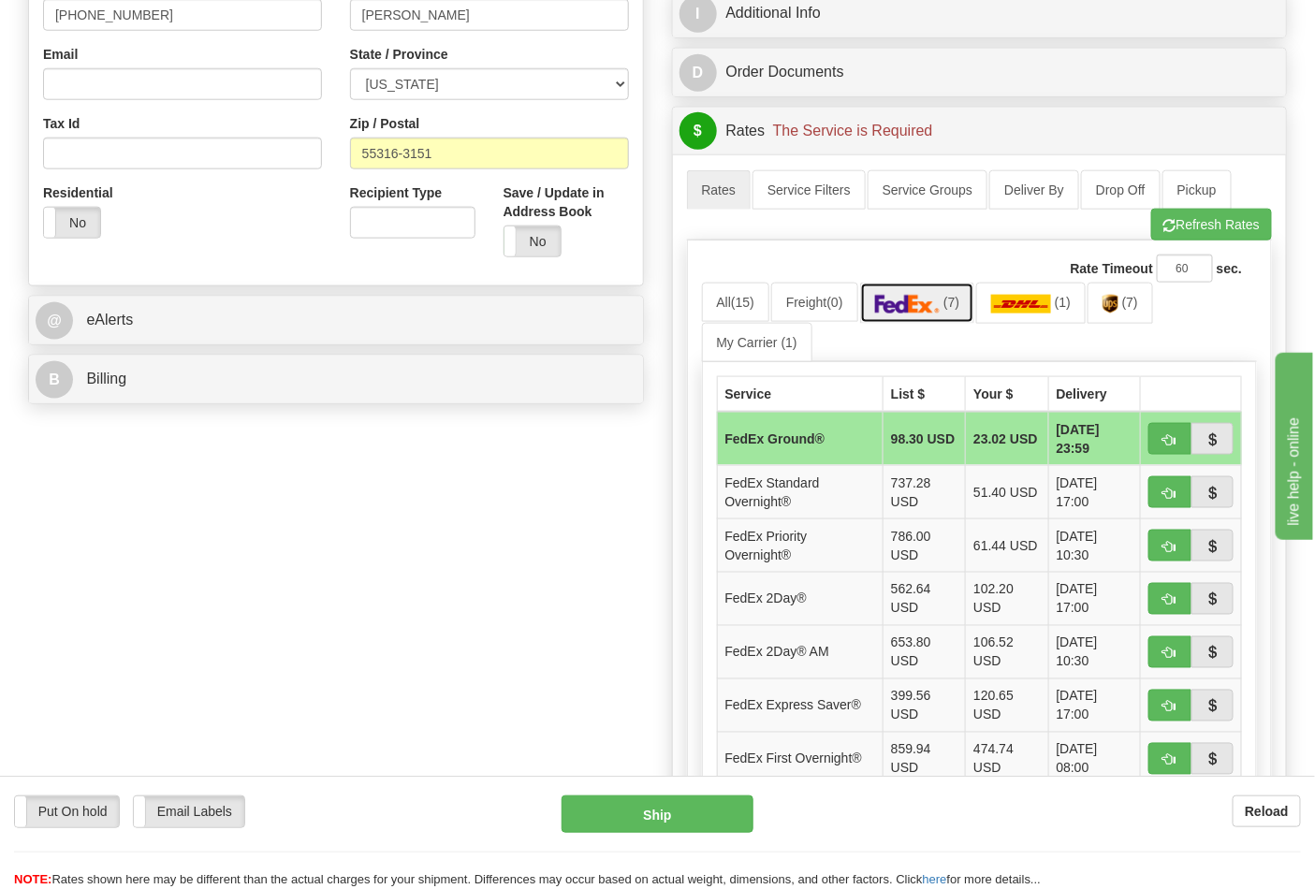
scroll to position [623, 0]
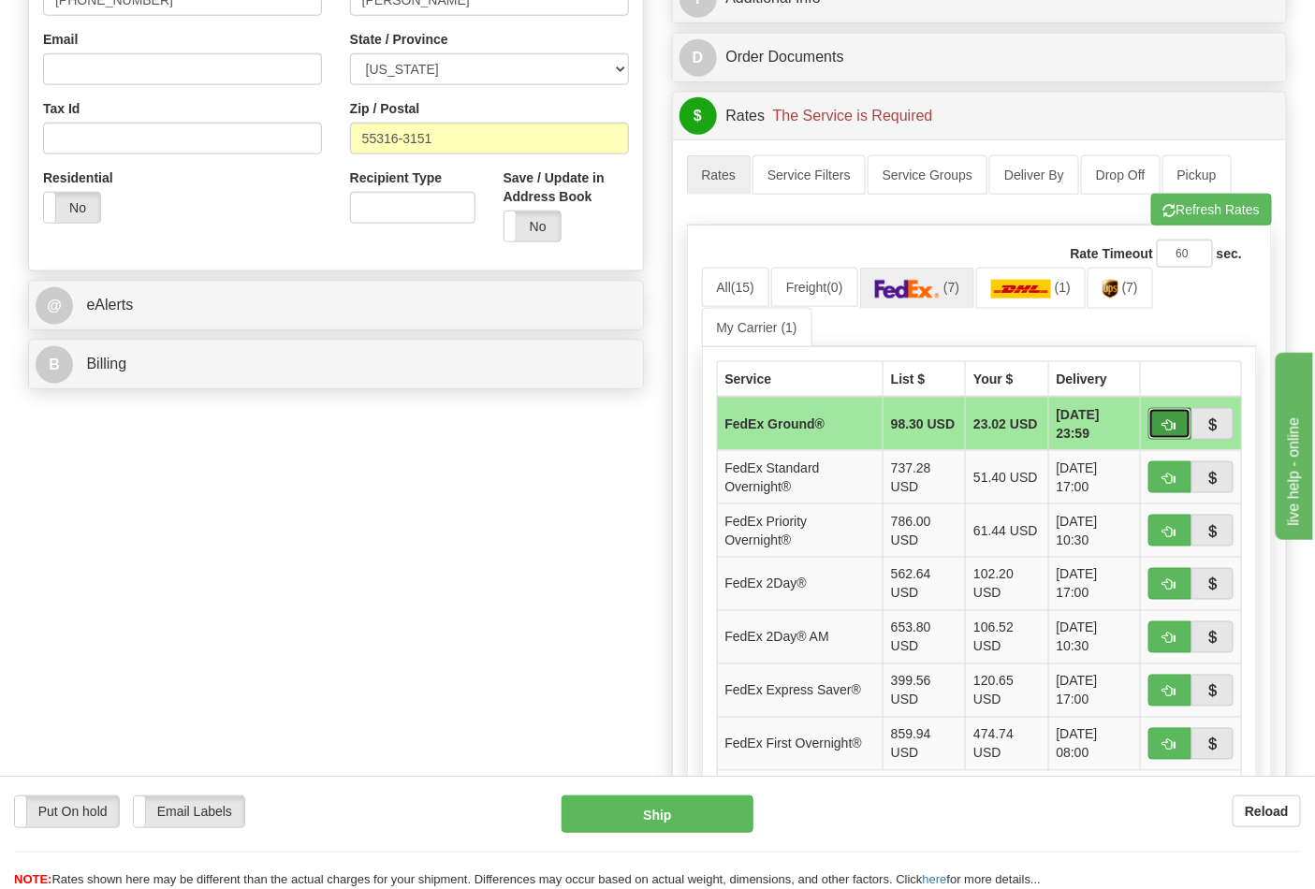
click at [1175, 421] on span "button" at bounding box center [1169, 425] width 13 height 12
type input "92"
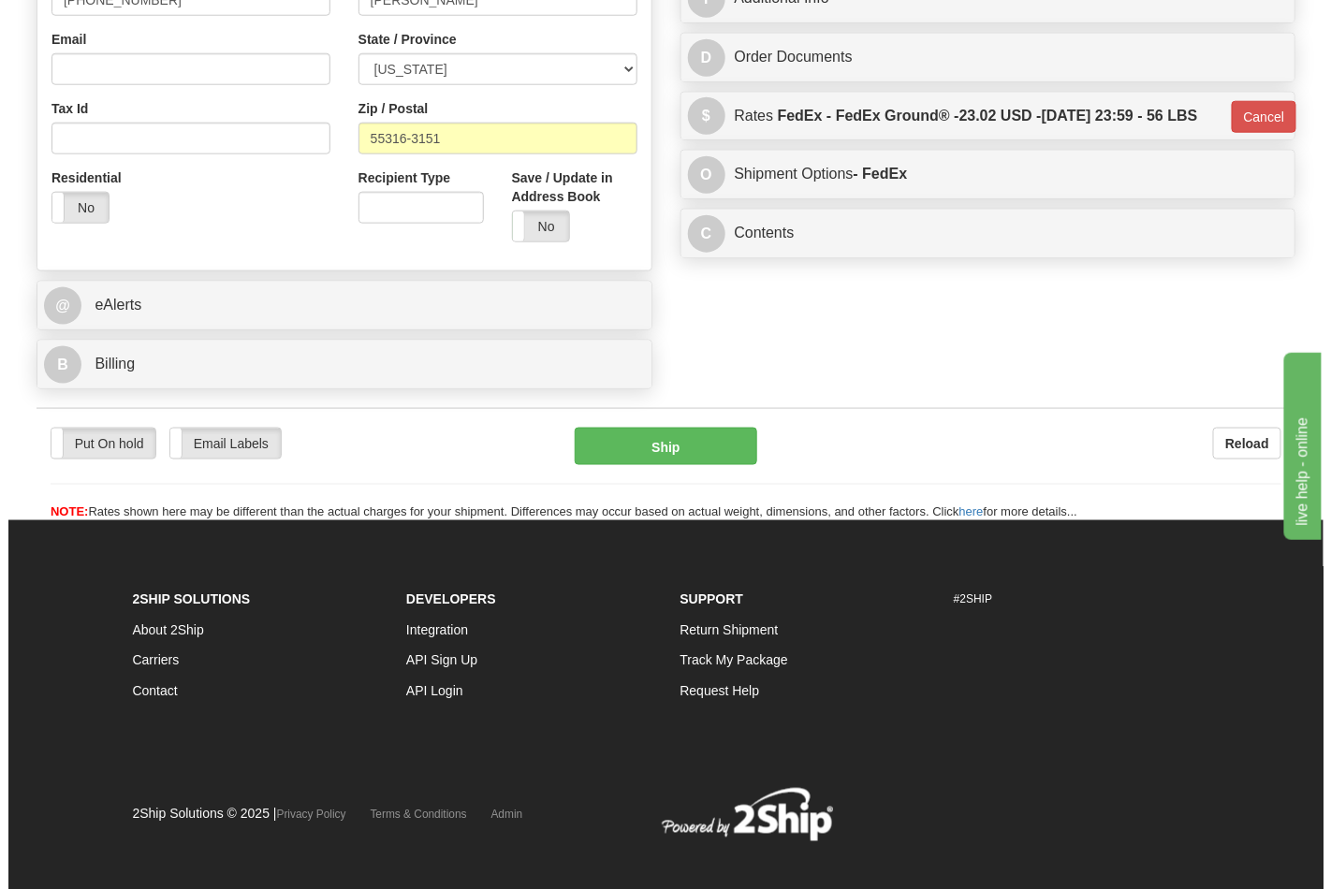
scroll to position [619, 0]
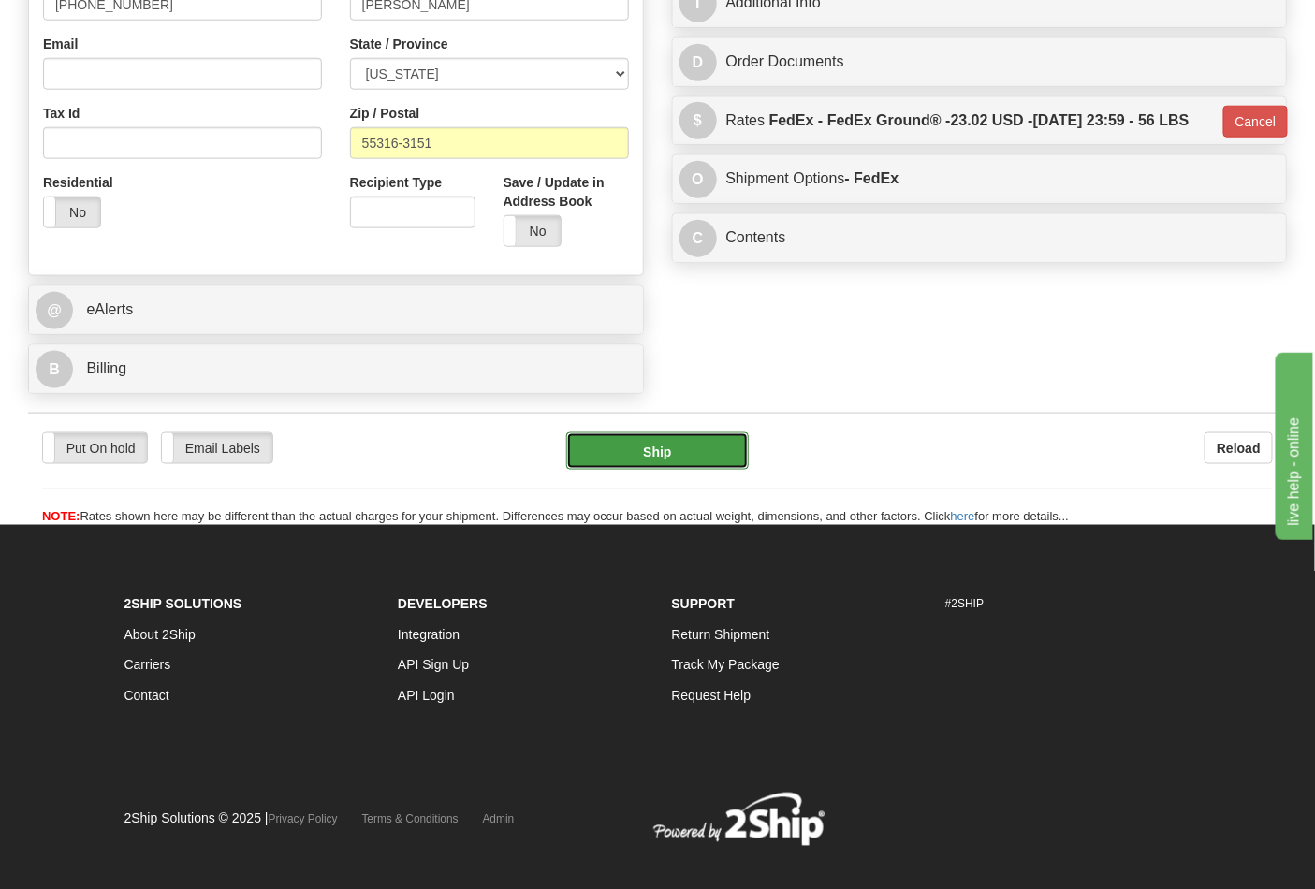
click at [666, 436] on button "Ship" at bounding box center [657, 450] width 182 height 37
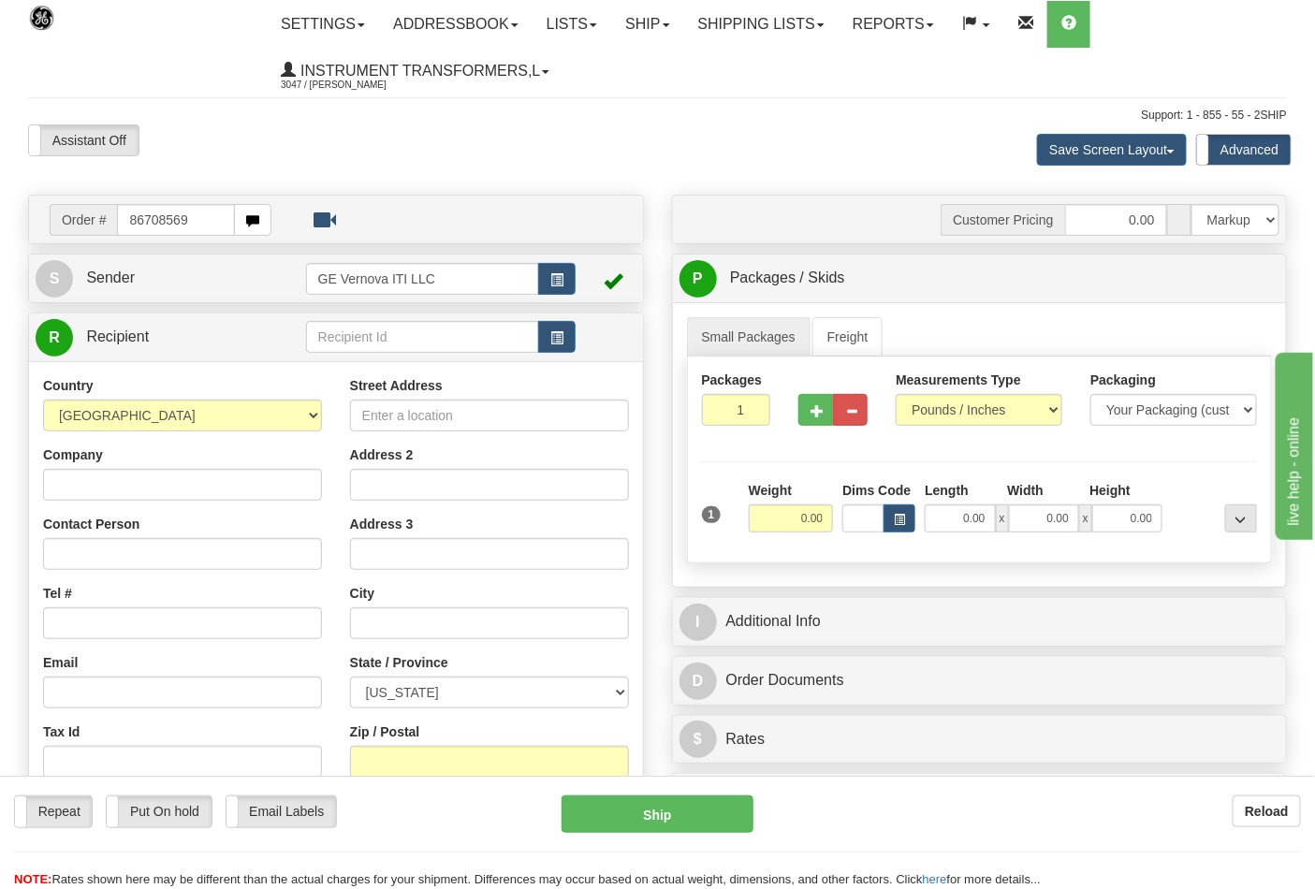
type input "86708569"
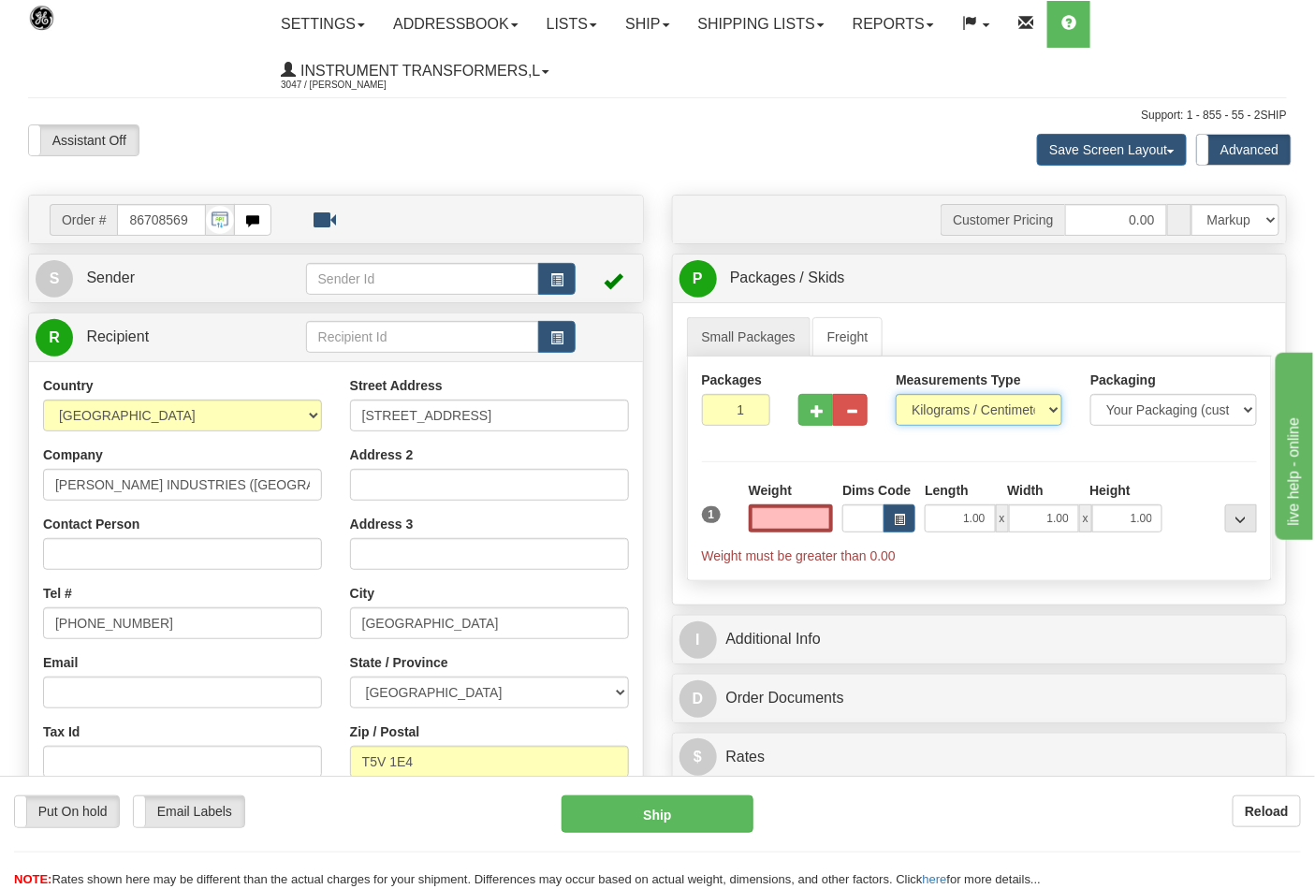
type input "0.00"
click at [945, 417] on select "Pounds / Inches Kilograms / Centimeters" at bounding box center [979, 410] width 167 height 32
select select "0"
click at [896, 395] on select "Pounds / Inches Kilograms / Centimeters" at bounding box center [979, 410] width 167 height 32
click at [825, 409] on button "button" at bounding box center [815, 410] width 35 height 32
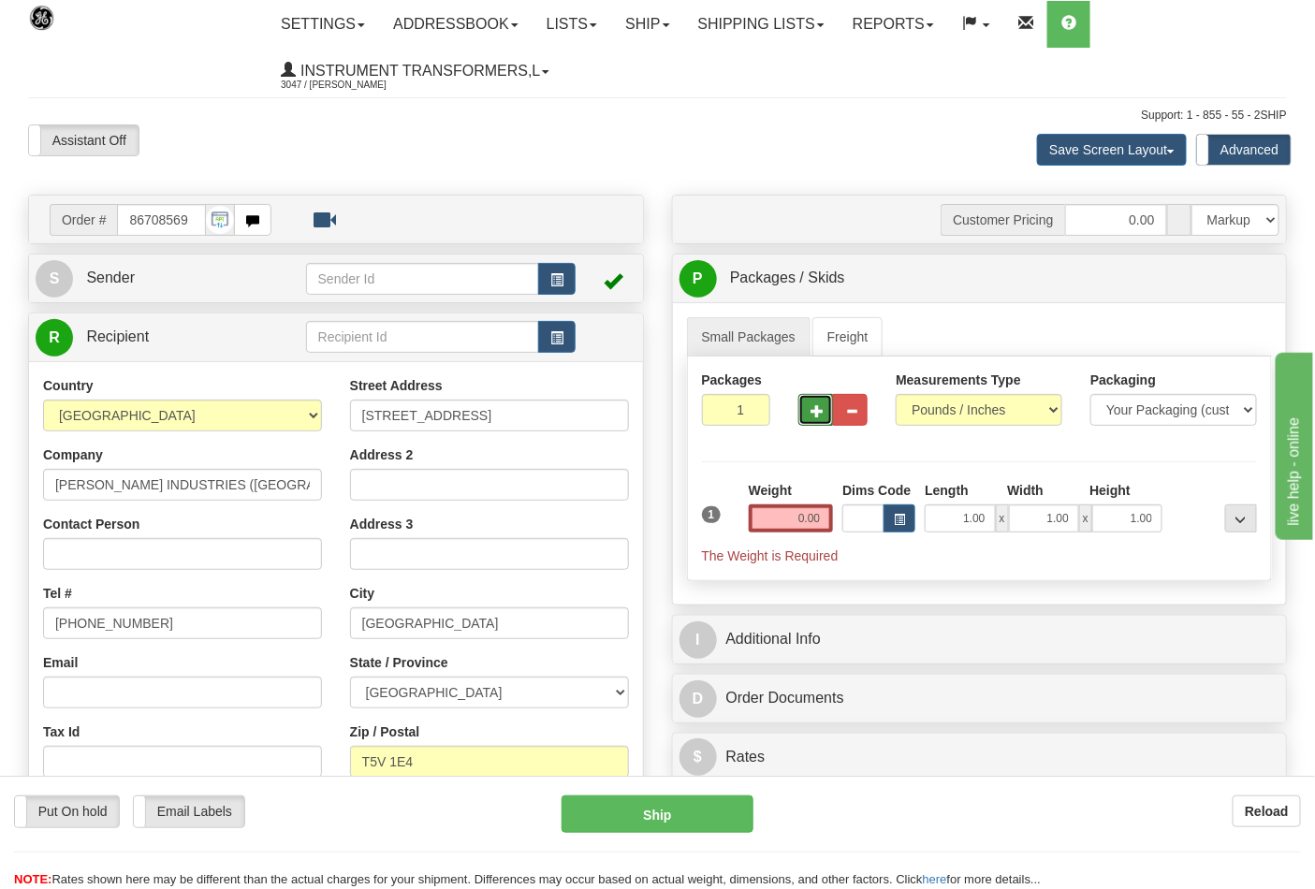
type input "2"
click at [783, 528] on input "0.00" at bounding box center [791, 518] width 85 height 28
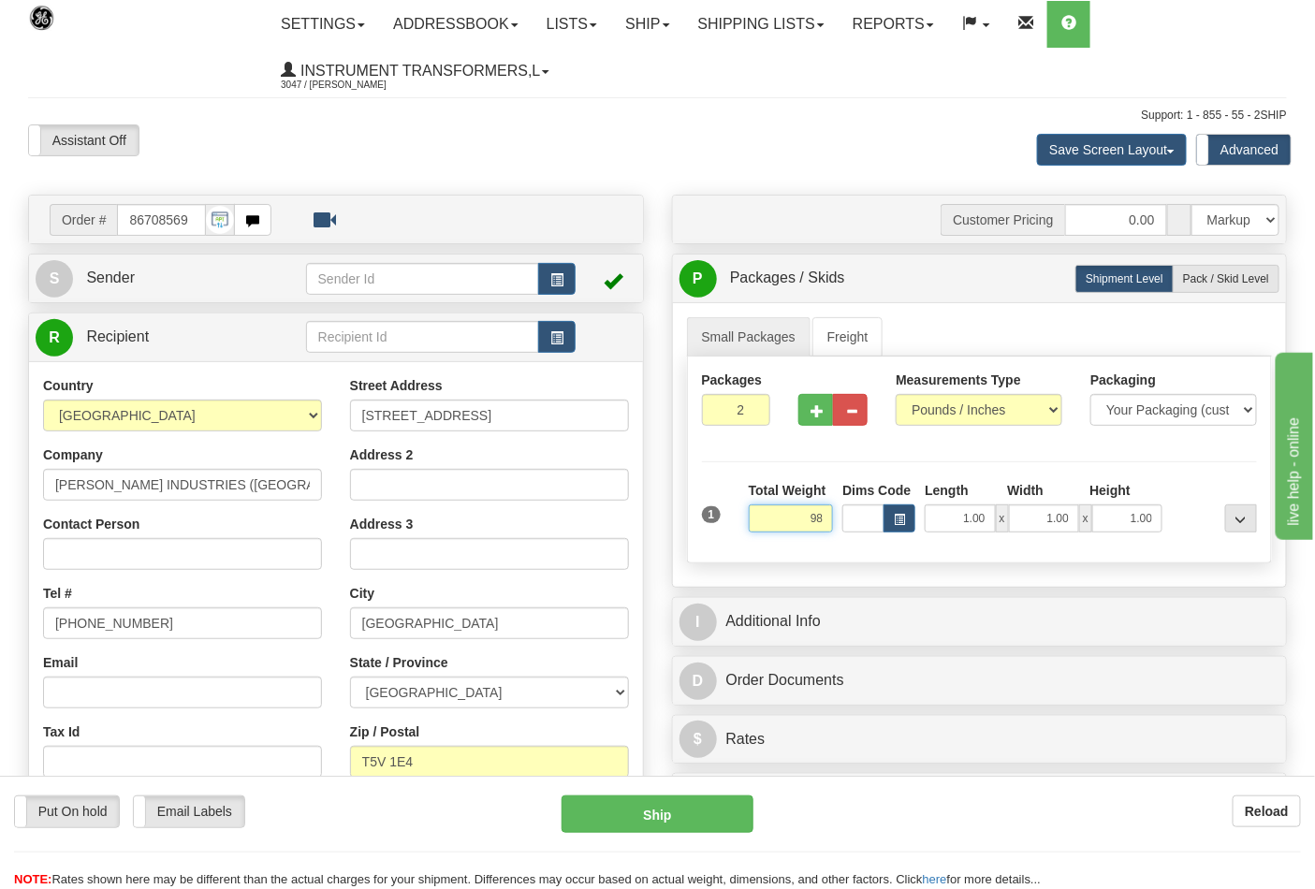
click button "Delete" at bounding box center [0, 0] width 0 height 0
type input "98.00"
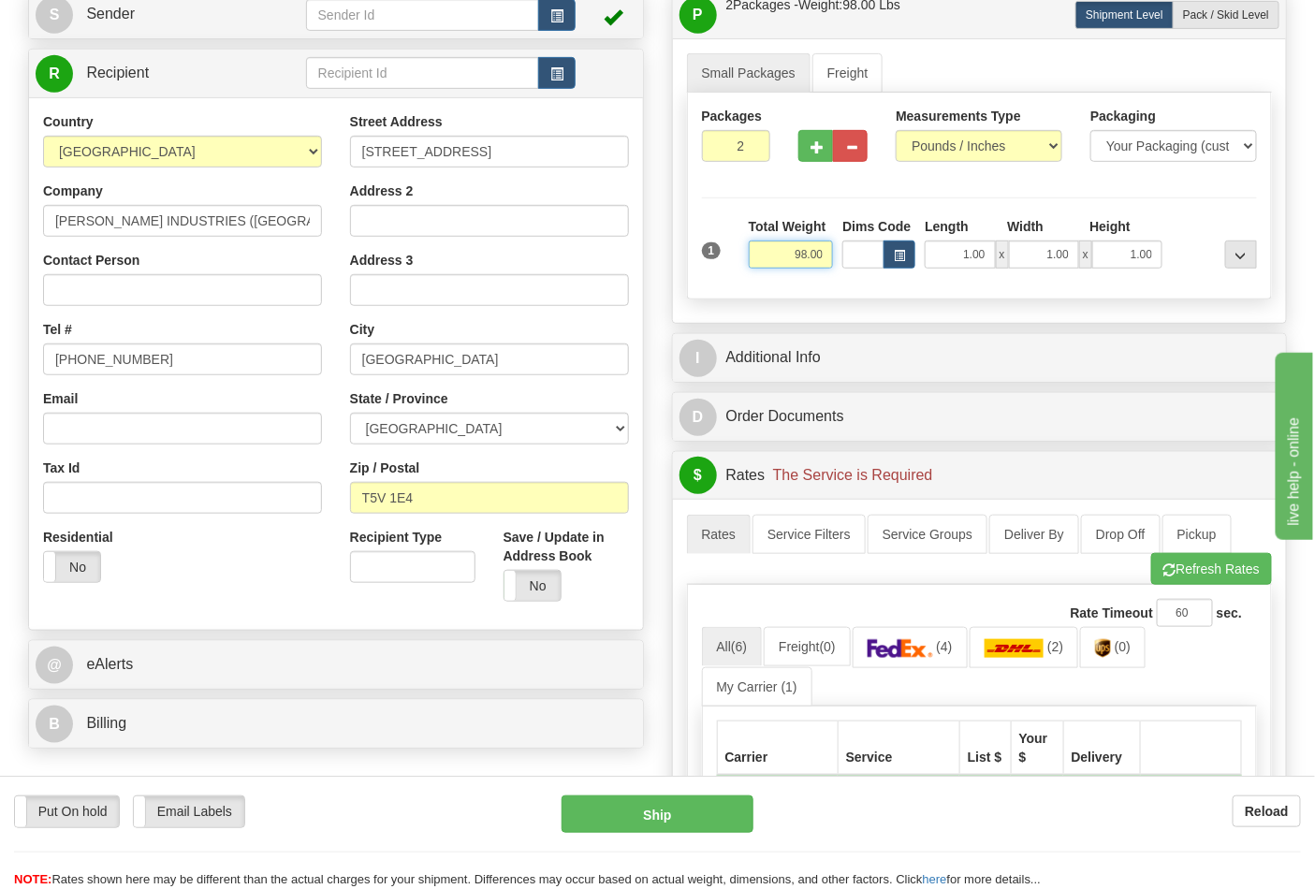
scroll to position [312, 0]
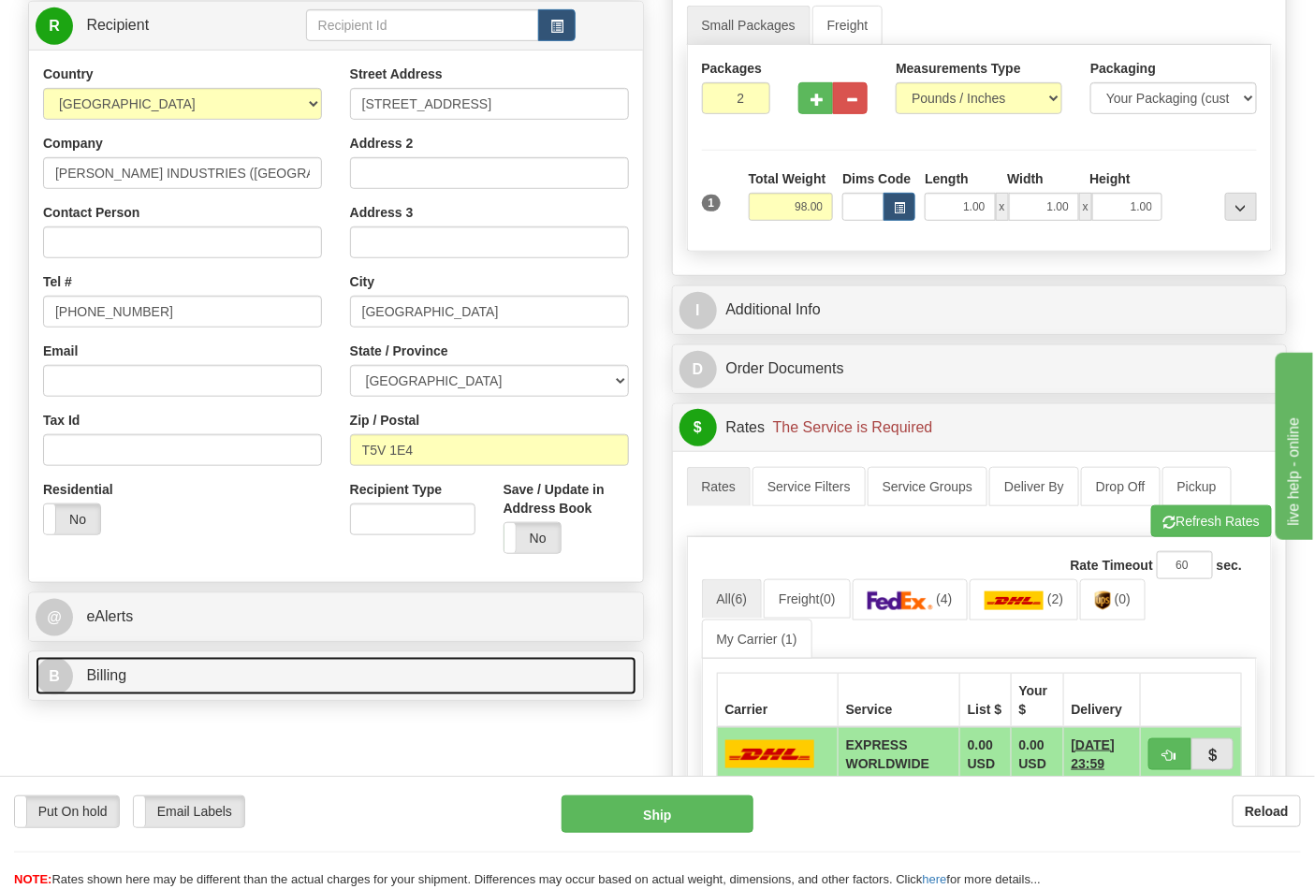
click at [595, 661] on link "B Billing" at bounding box center [336, 676] width 601 height 38
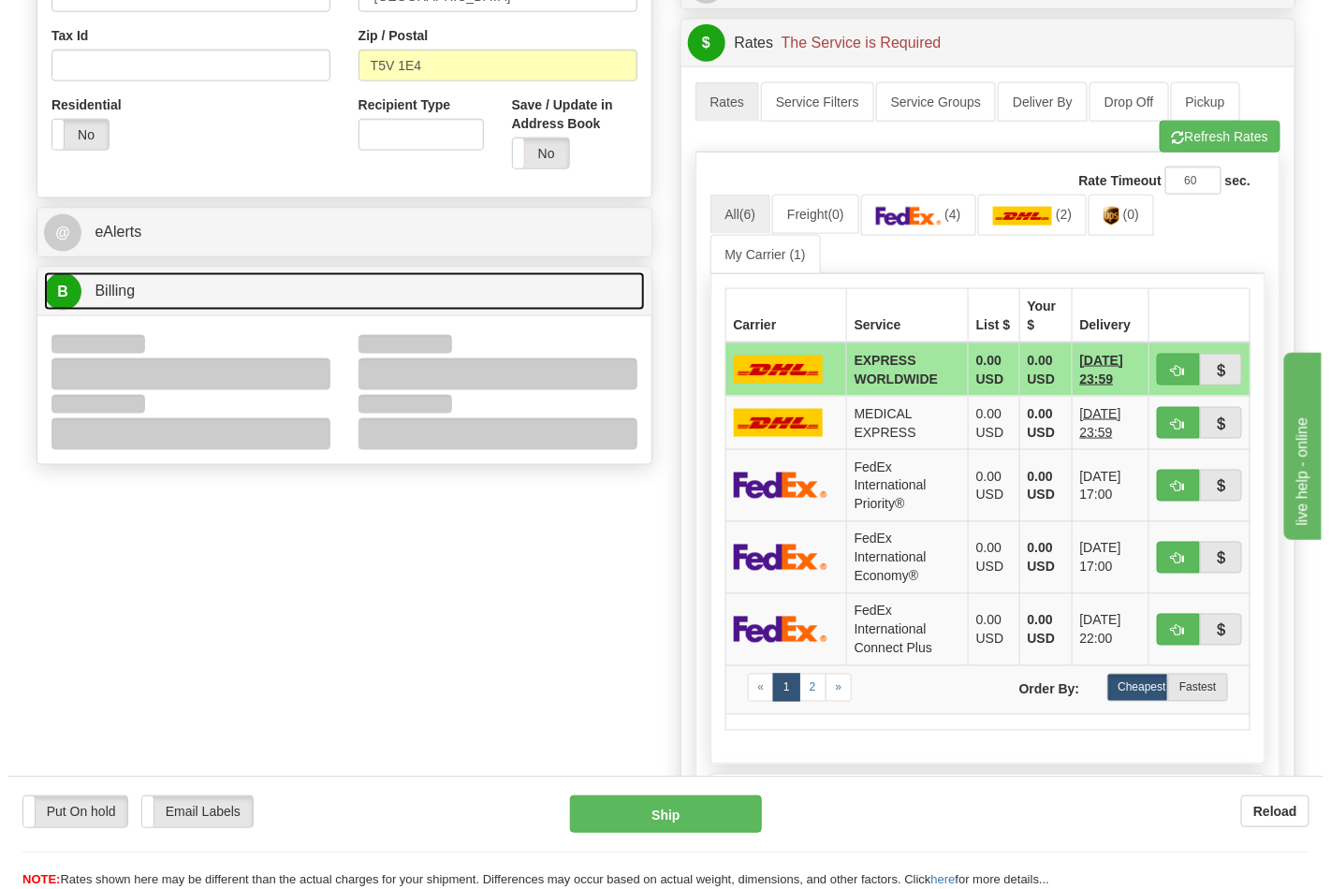
scroll to position [727, 0]
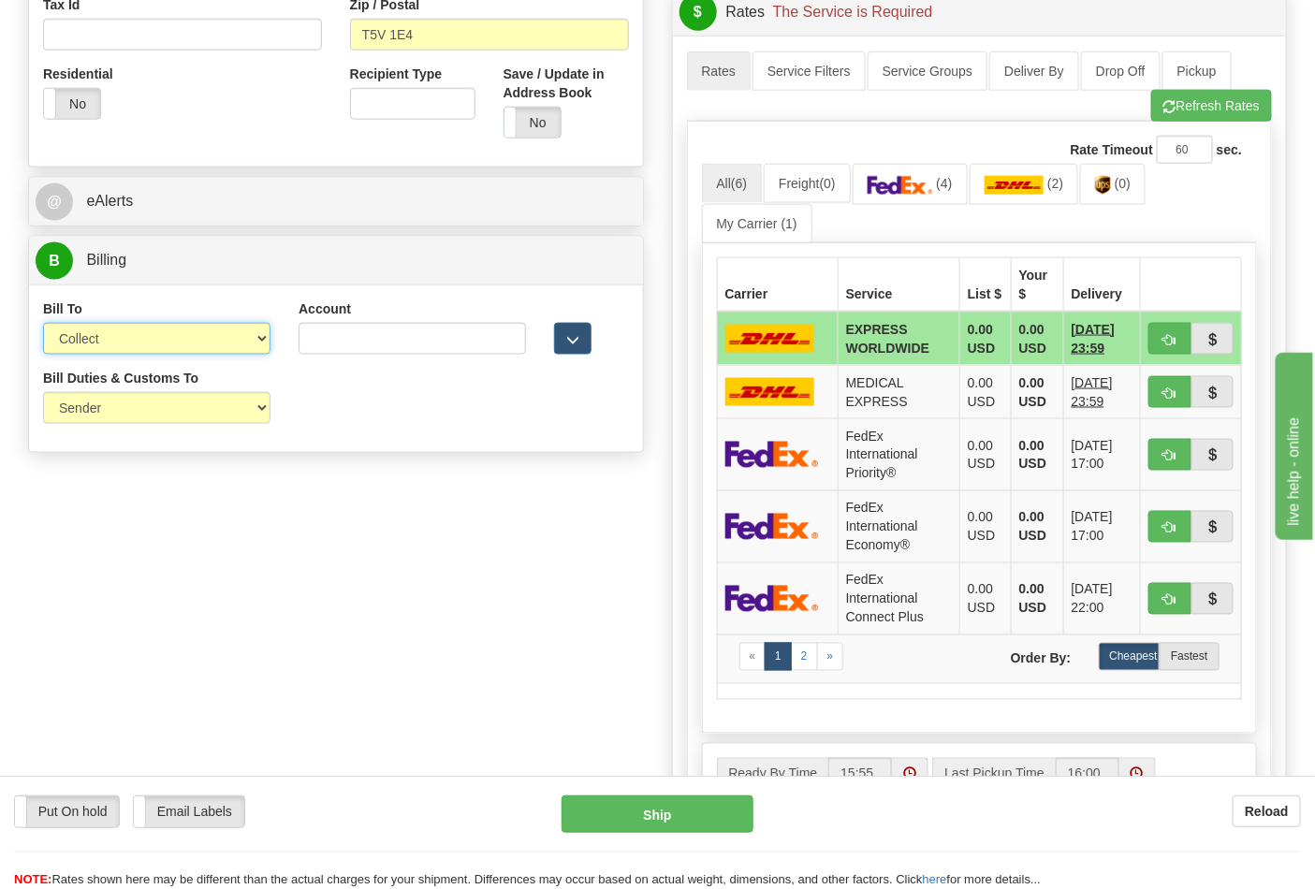
click at [255, 355] on select "Sender Recipient Third Party Collect" at bounding box center [156, 339] width 227 height 32
select select "2"
click at [43, 325] on select "Sender Recipient Third Party Collect" at bounding box center [156, 339] width 227 height 32
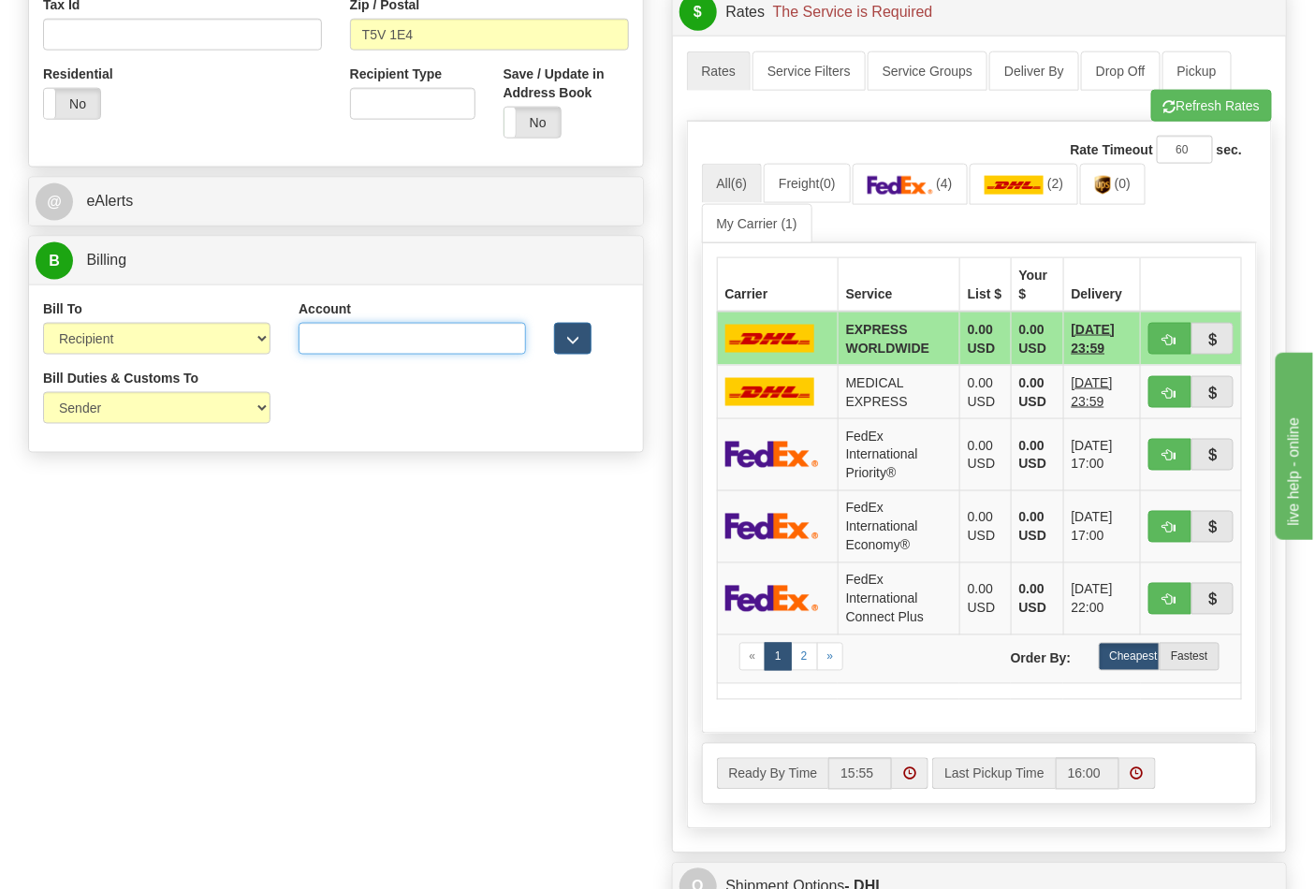
click at [405, 339] on input "Account" at bounding box center [412, 339] width 227 height 32
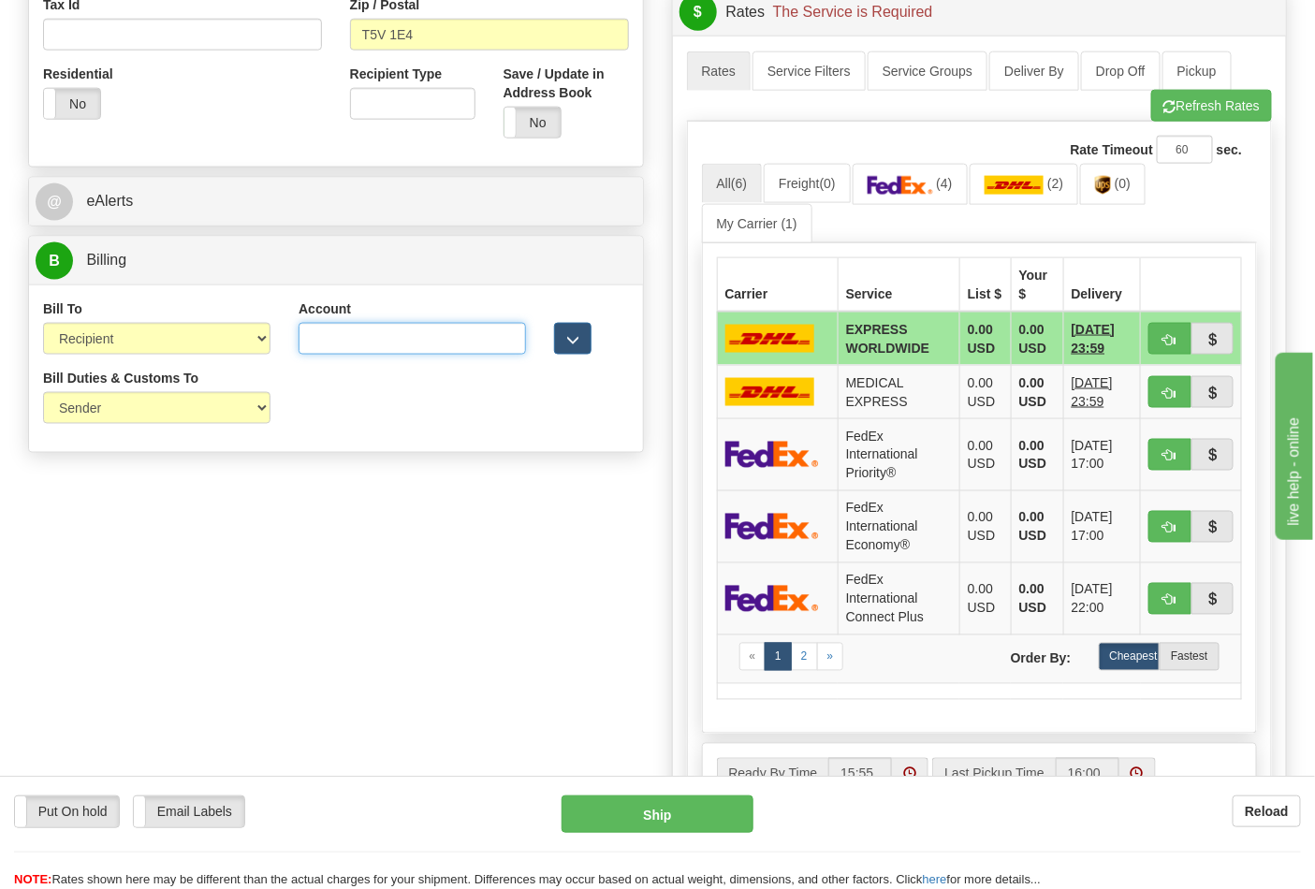
paste input "119312760"
type input "119312760"
click at [929, 182] on img at bounding box center [901, 185] width 66 height 19
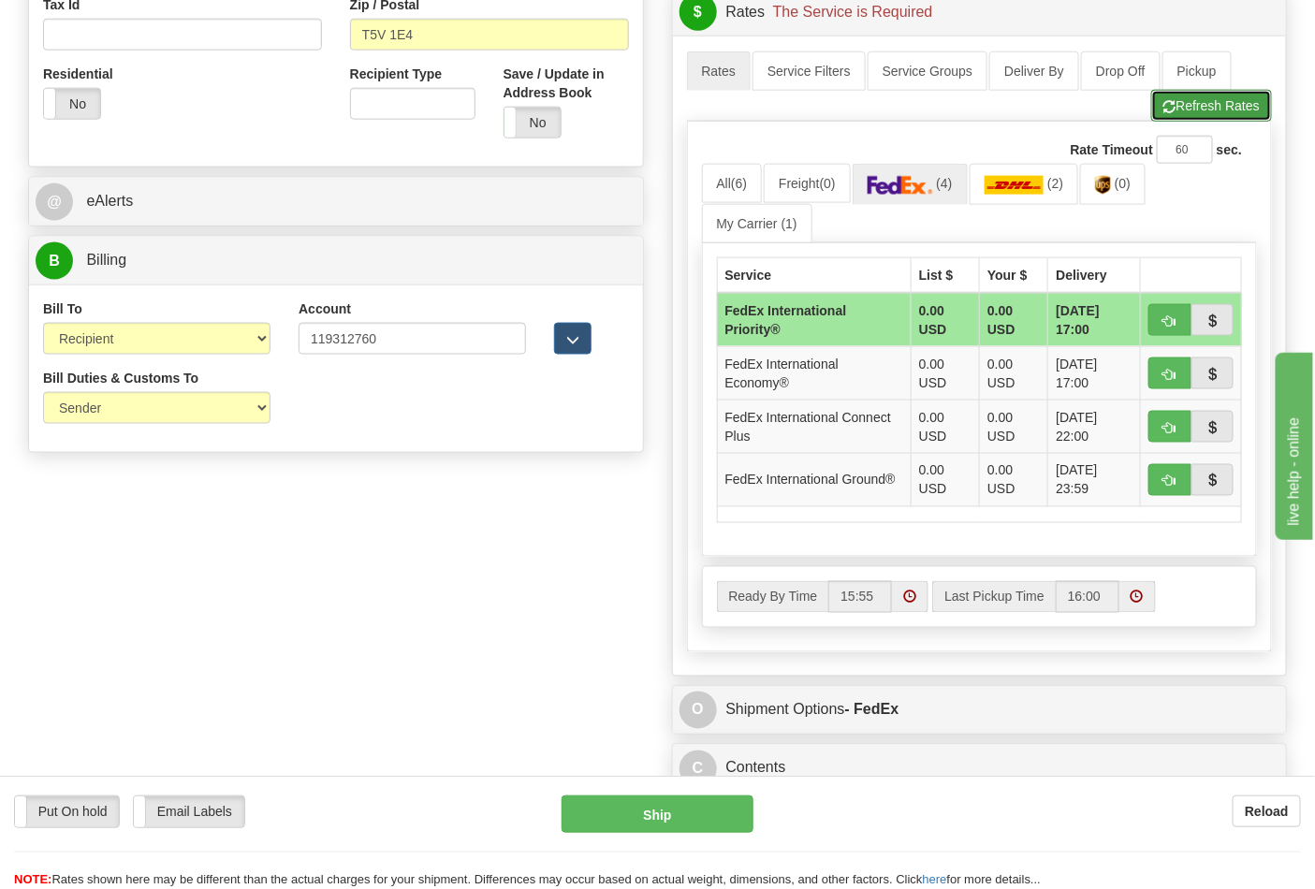
click at [1205, 99] on button "Refresh Rates" at bounding box center [1211, 106] width 121 height 32
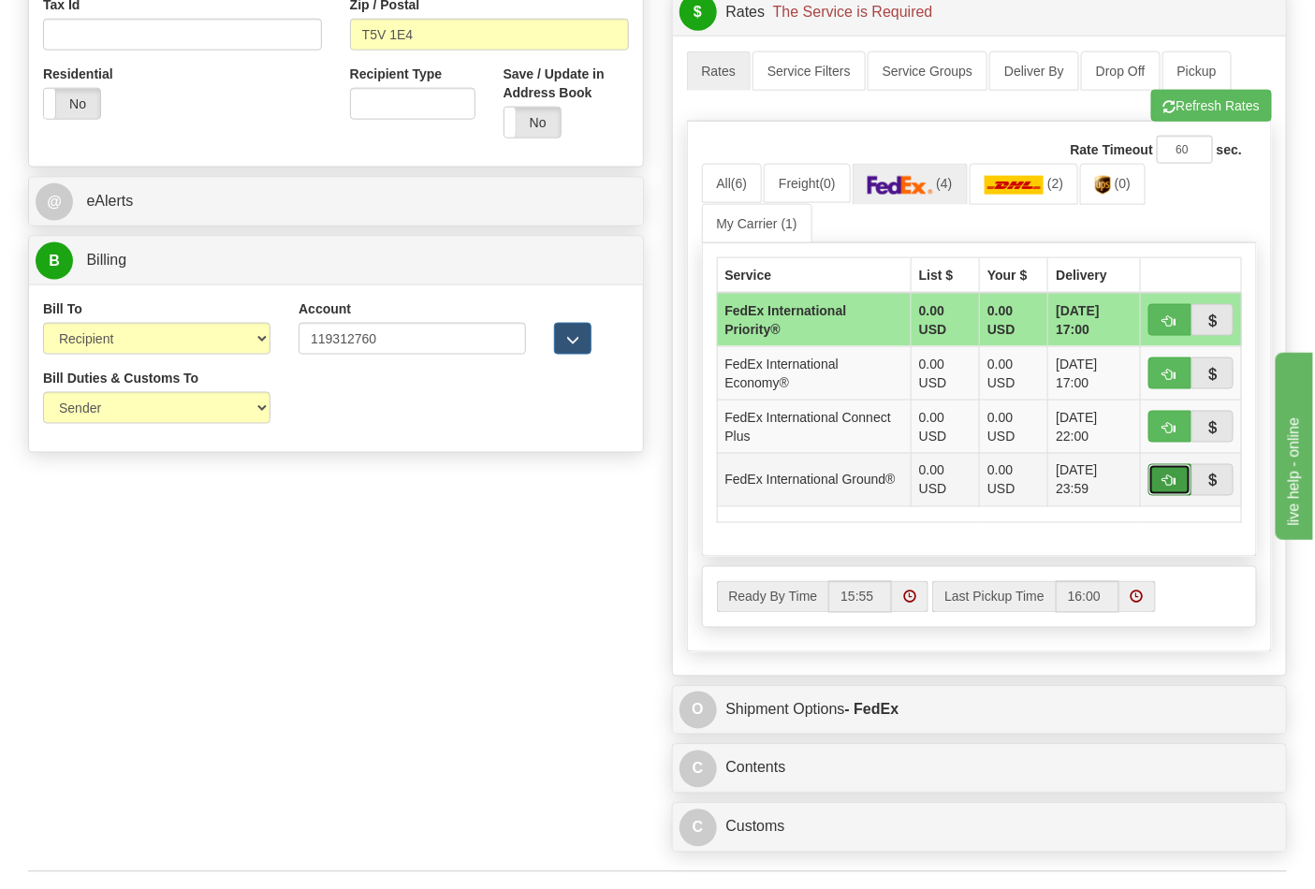
click at [1165, 480] on span "button" at bounding box center [1169, 481] width 13 height 12
type input "92"
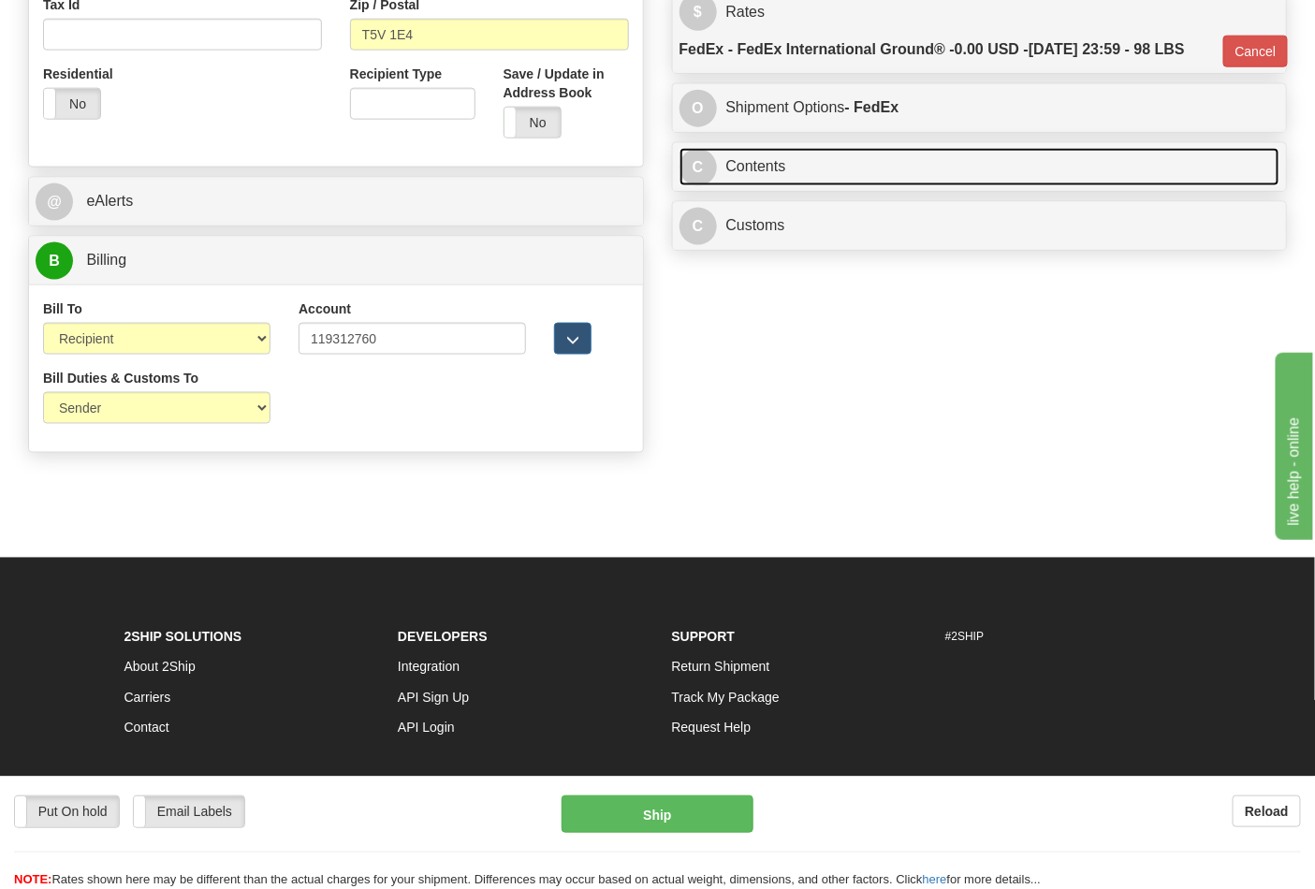
click at [852, 186] on link "C Contents" at bounding box center [979, 167] width 601 height 38
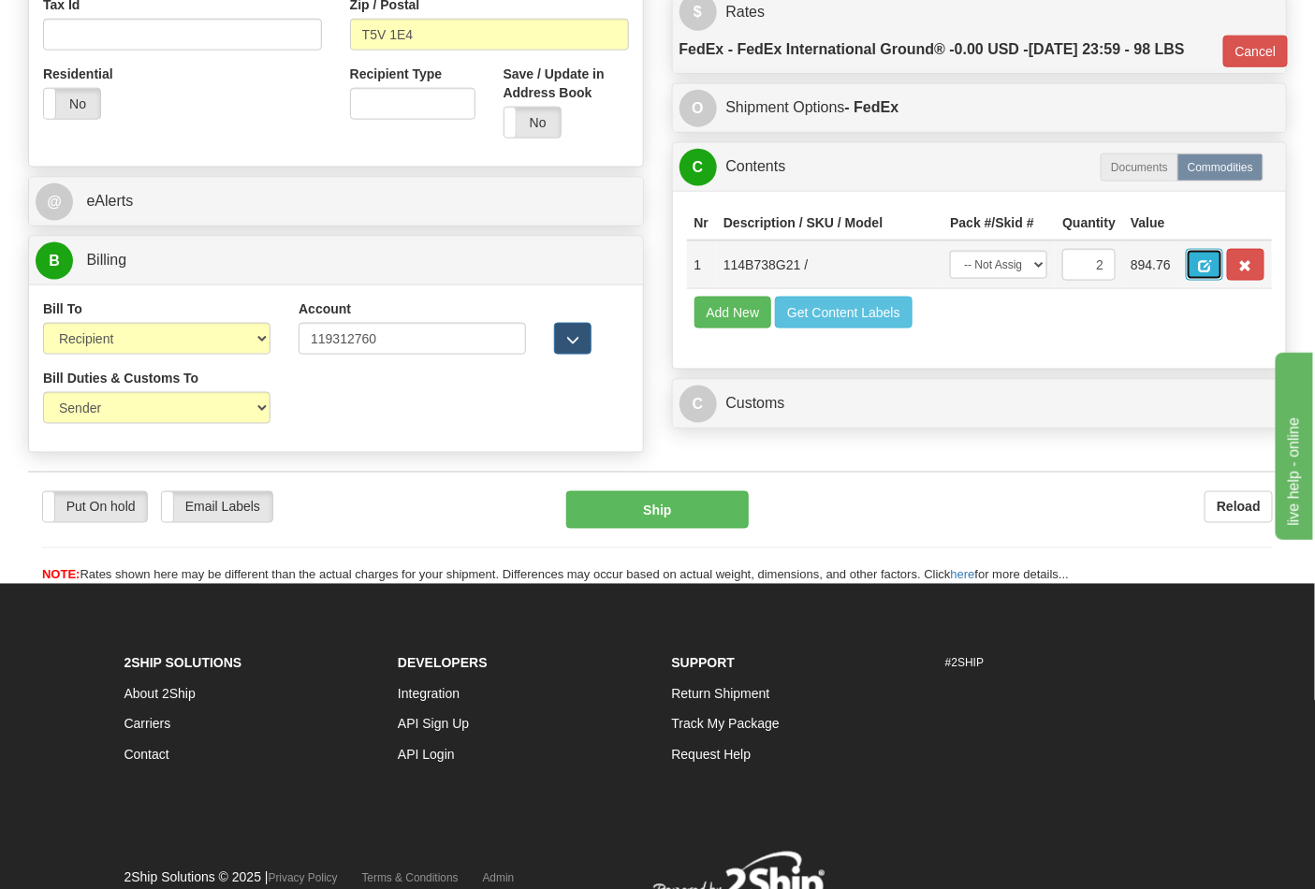
click at [1211, 265] on span "button" at bounding box center [1204, 266] width 13 height 12
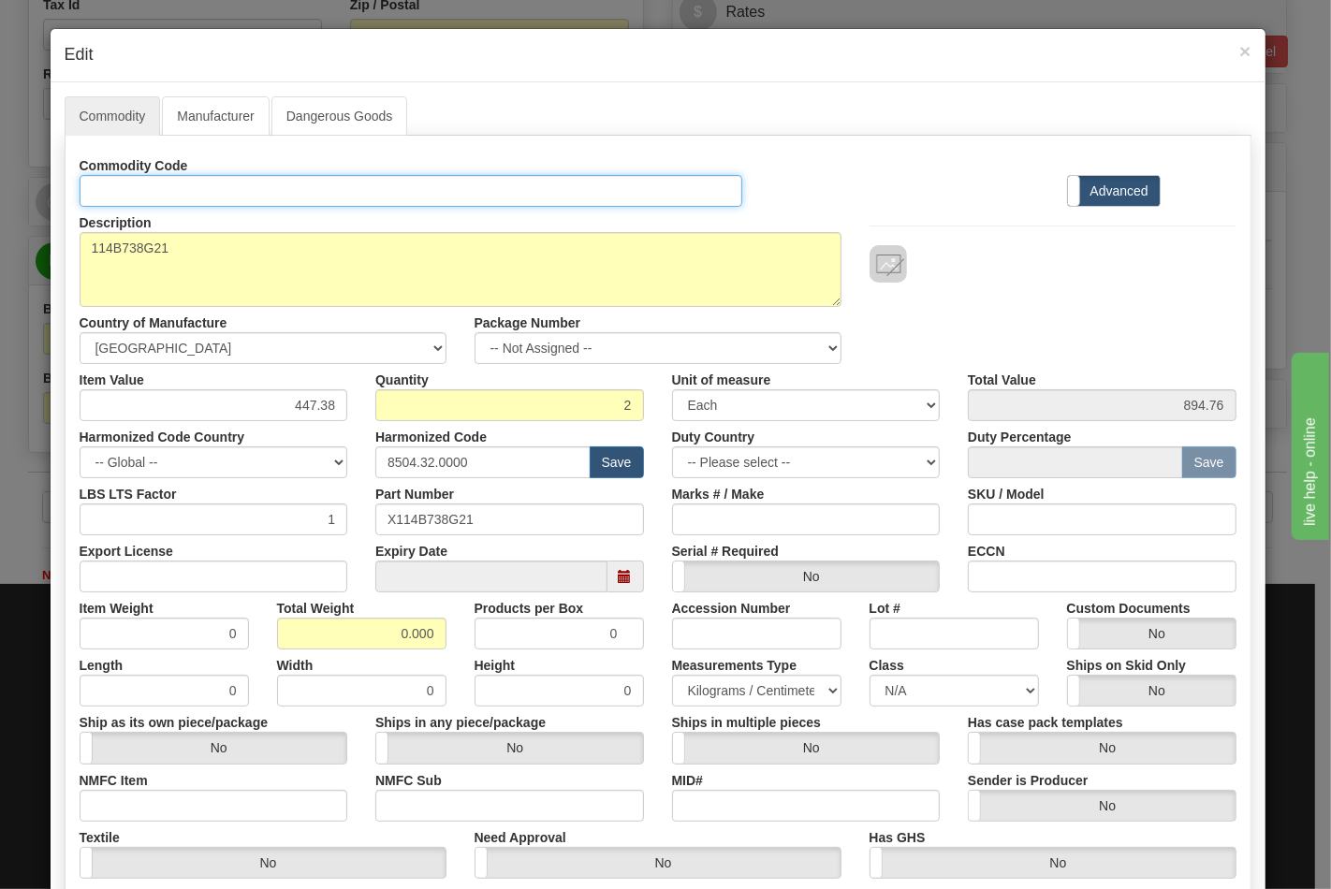
click at [255, 184] on input "Id" at bounding box center [412, 191] width 664 height 32
type input "TRANSFORMERS"
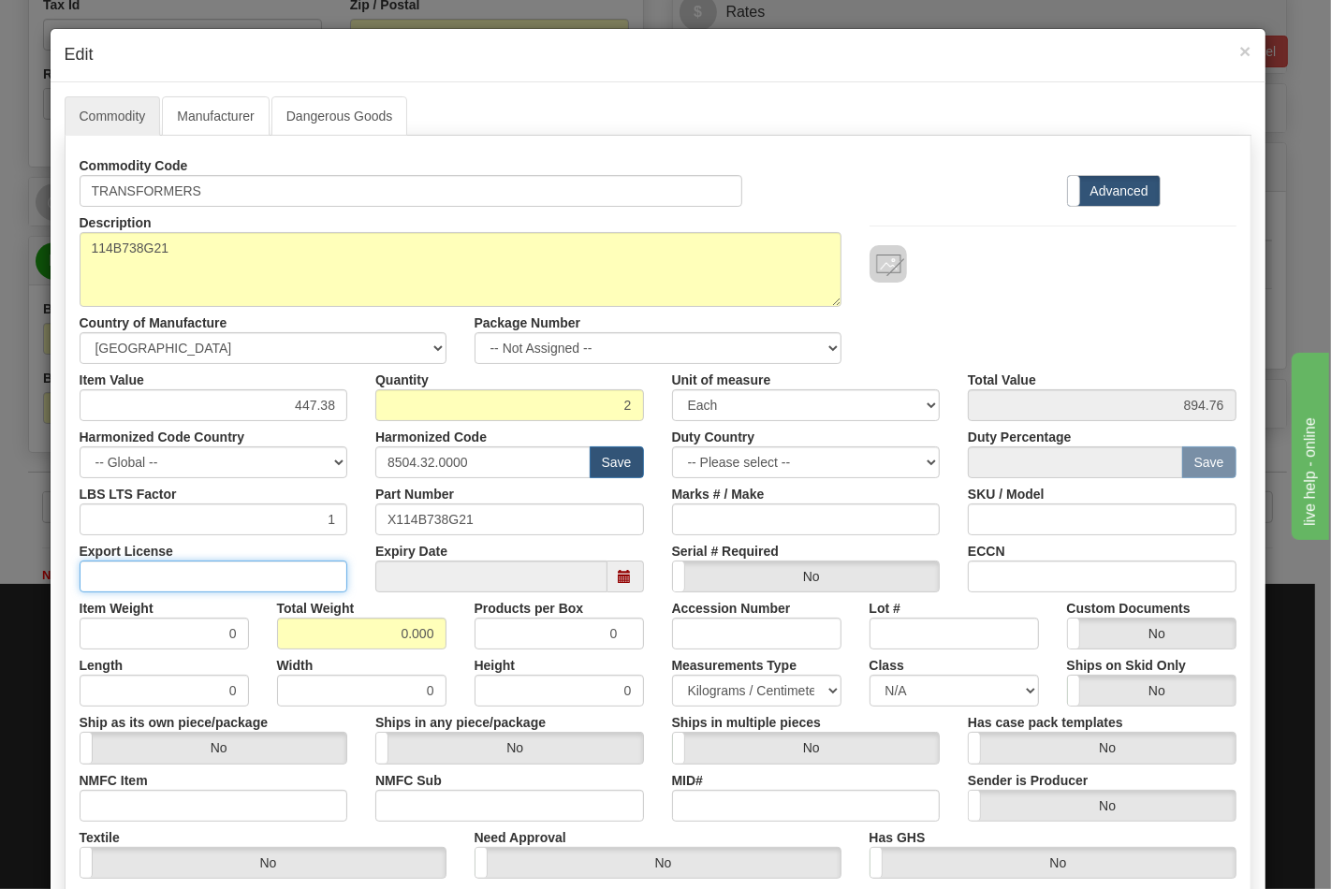
click at [106, 577] on input "Export License" at bounding box center [214, 577] width 269 height 32
type input "NLR"
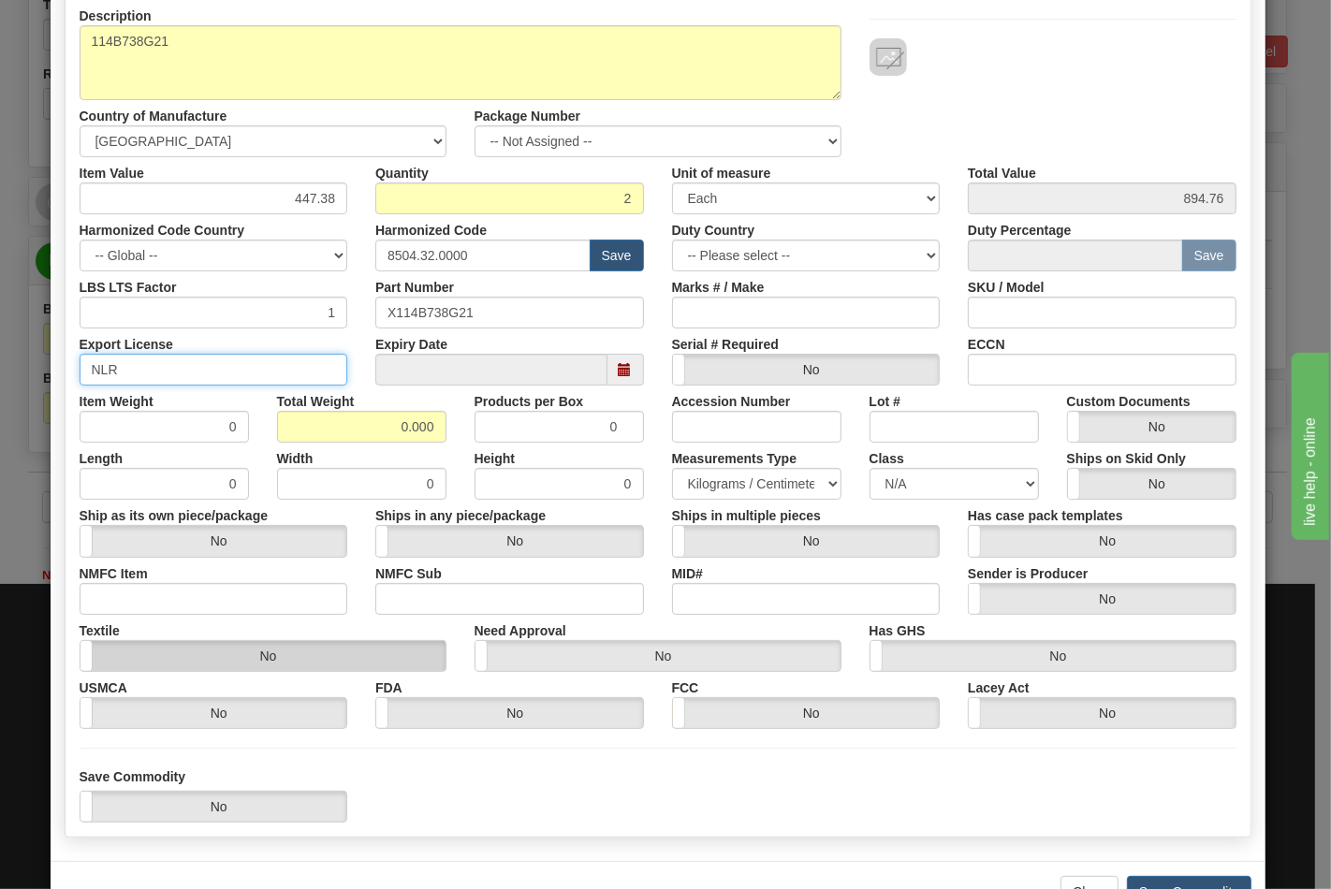
scroll to position [208, 0]
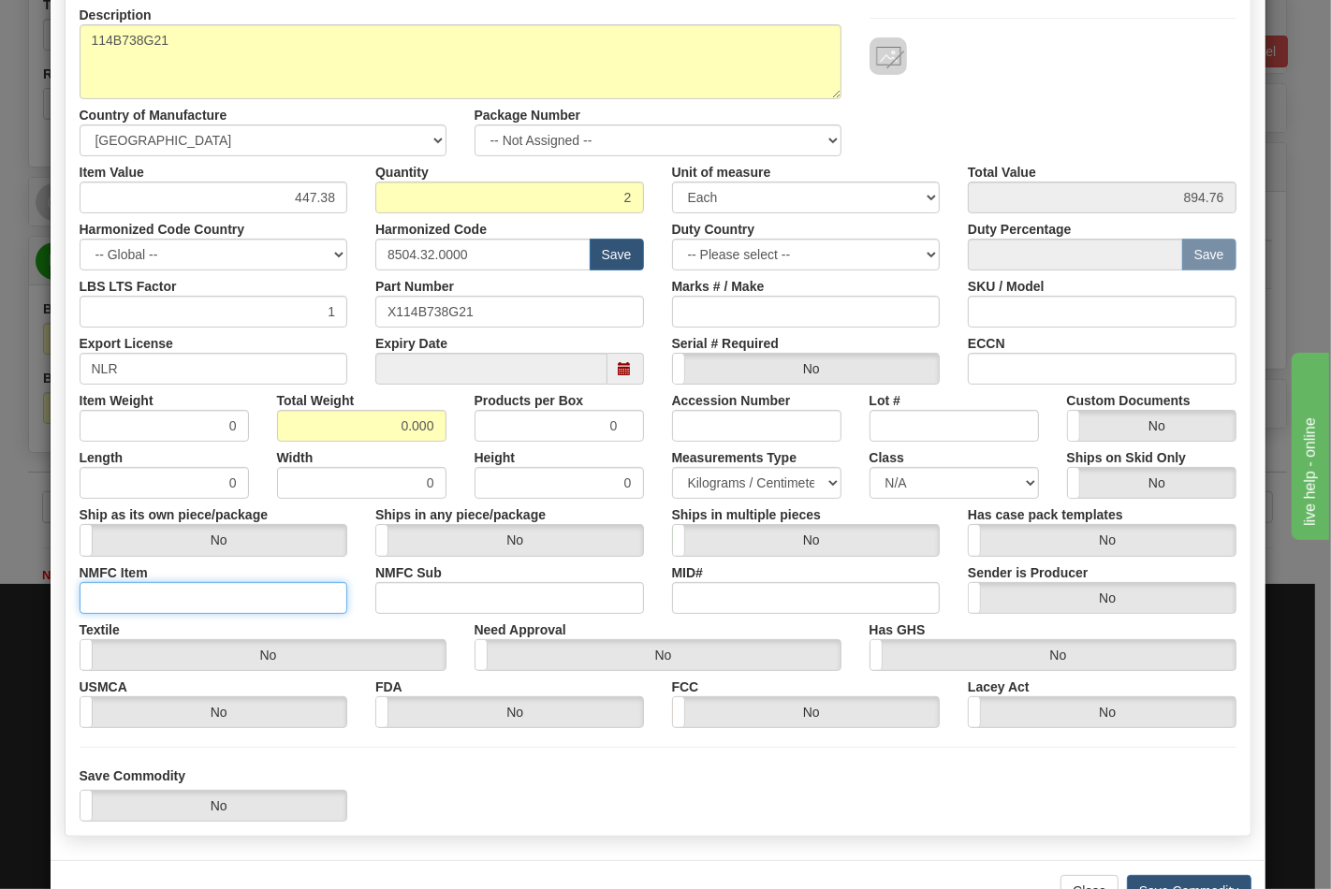
click at [197, 597] on input "NMFC Item" at bounding box center [214, 598] width 269 height 32
type input "63170"
click at [463, 585] on input "NMFC Sub" at bounding box center [509, 598] width 269 height 32
type input "4"
drag, startPoint x: 367, startPoint y: 408, endPoint x: 447, endPoint y: 416, distance: 80.8
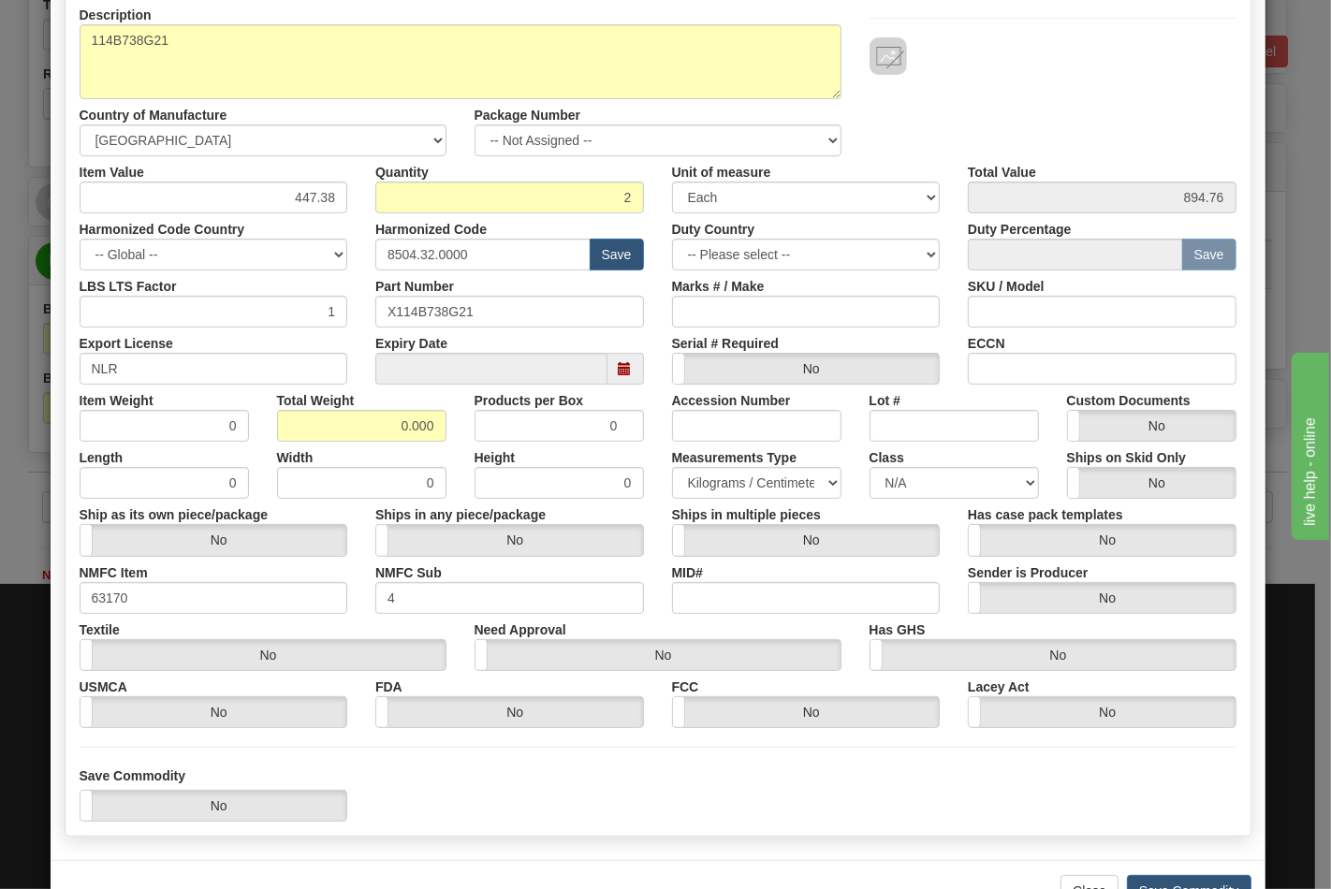
click at [447, 416] on div "Total Weight 0.000" at bounding box center [361, 413] width 197 height 57
click at [358, 414] on input "0.000" at bounding box center [361, 426] width 169 height 32
click at [1017, 375] on input "ECCN" at bounding box center [1102, 369] width 269 height 32
type input "EAR99"
drag, startPoint x: 381, startPoint y: 419, endPoint x: 449, endPoint y: 417, distance: 68.3
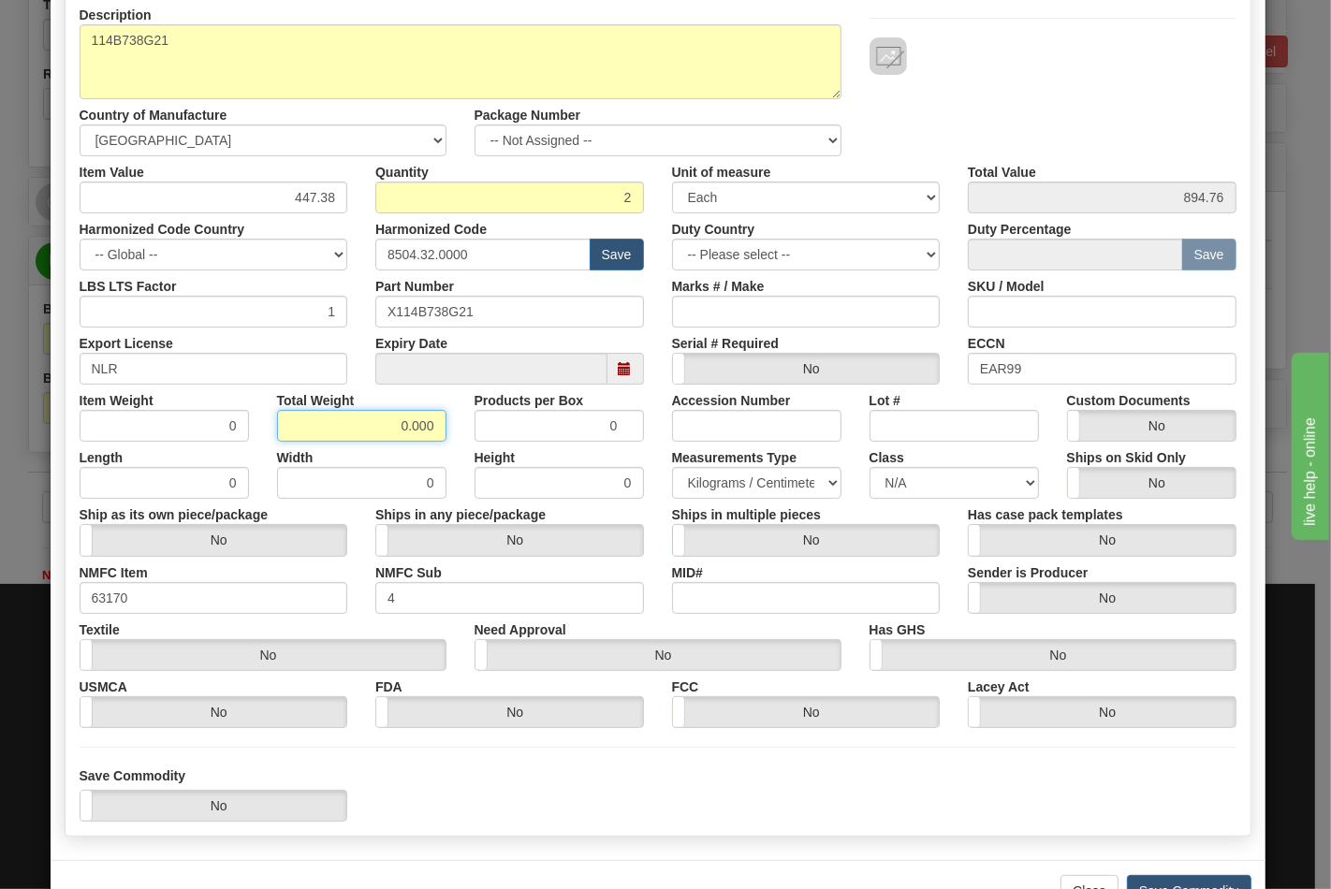
click at [449, 417] on div "Total Weight 0.000" at bounding box center [361, 413] width 197 height 57
type input "98"
type input "49.0000"
click at [923, 484] on select "N/A 50.0 55.0 60.0 65.0 70.0 85.0 92.5 100.0 125.0 175.0 250.0 300.0 400.0" at bounding box center [953, 483] width 169 height 32
select select "70.0"
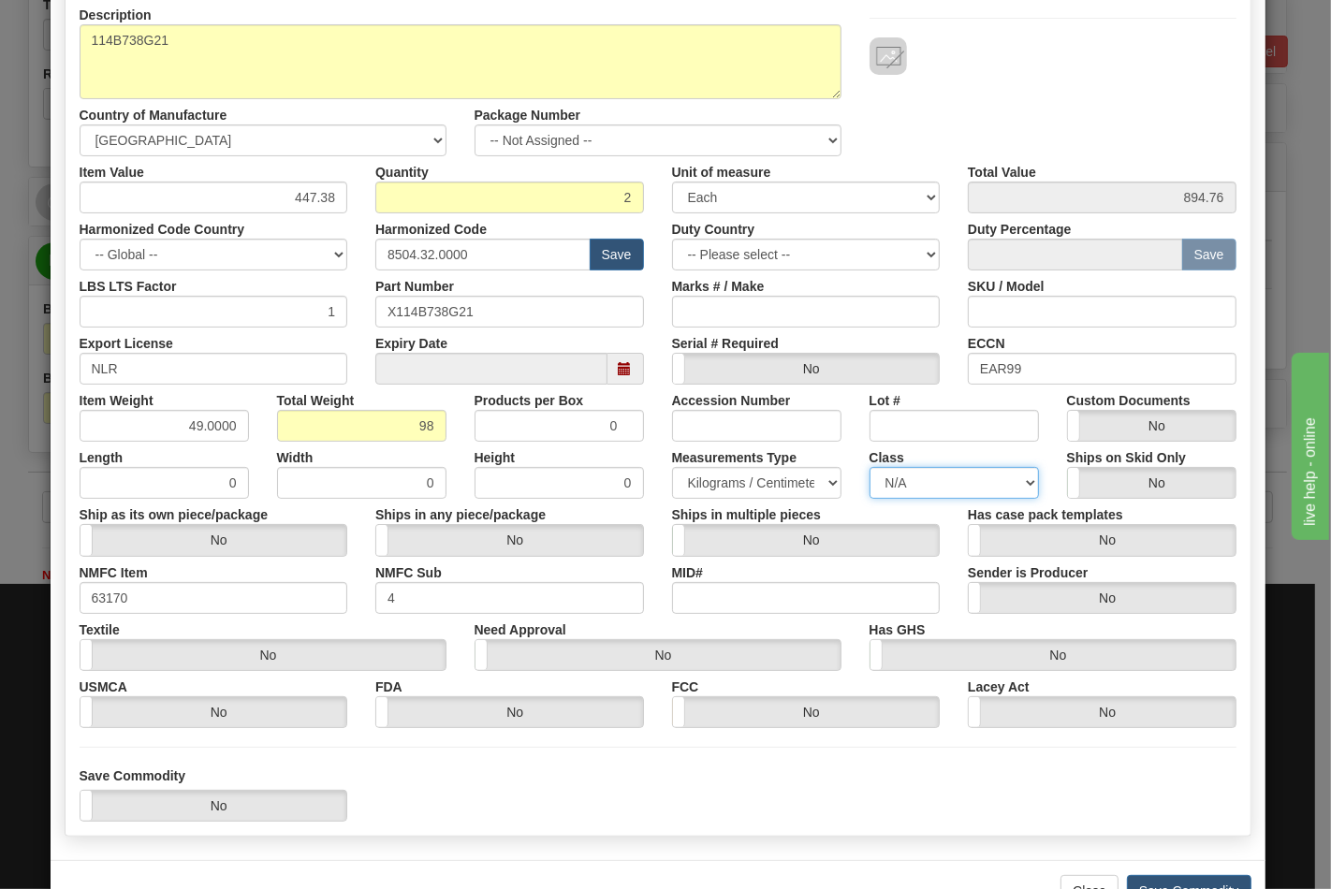
click at [869, 467] on select "N/A 50.0 55.0 60.0 65.0 70.0 85.0 92.5 100.0 125.0 175.0 250.0 300.0 400.0" at bounding box center [953, 483] width 169 height 32
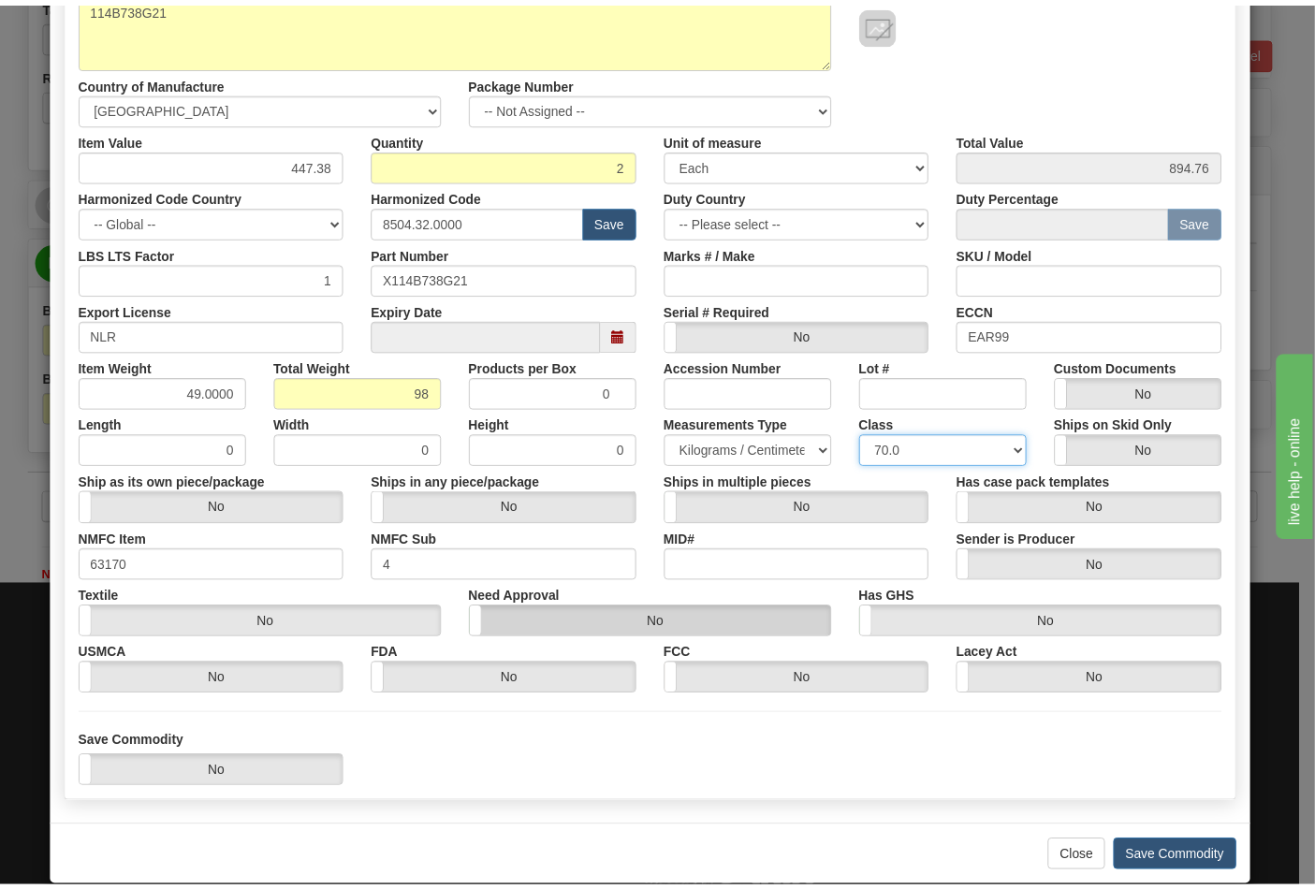
scroll to position [269, 0]
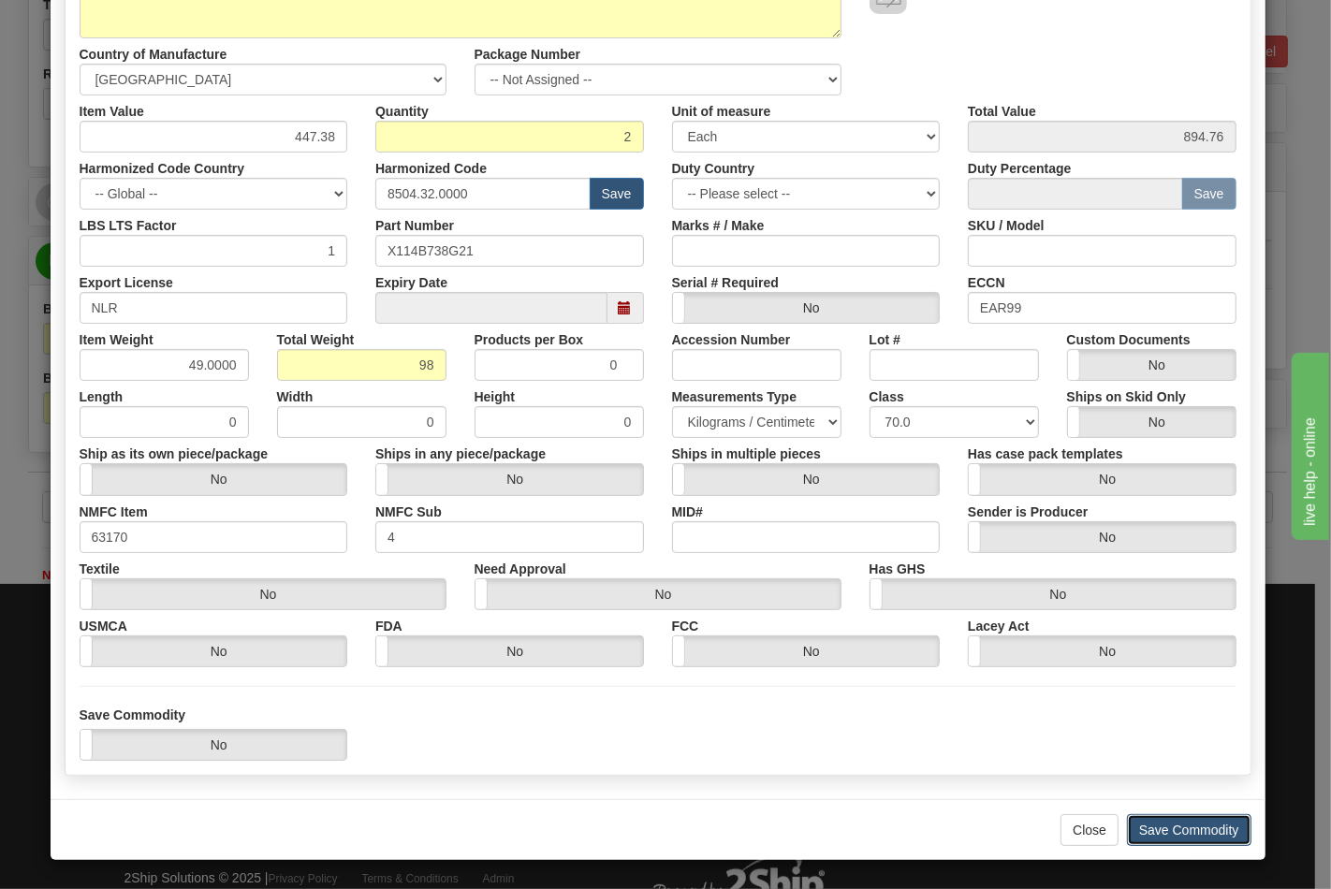
click at [1156, 818] on button "Save Commodity" at bounding box center [1189, 830] width 124 height 32
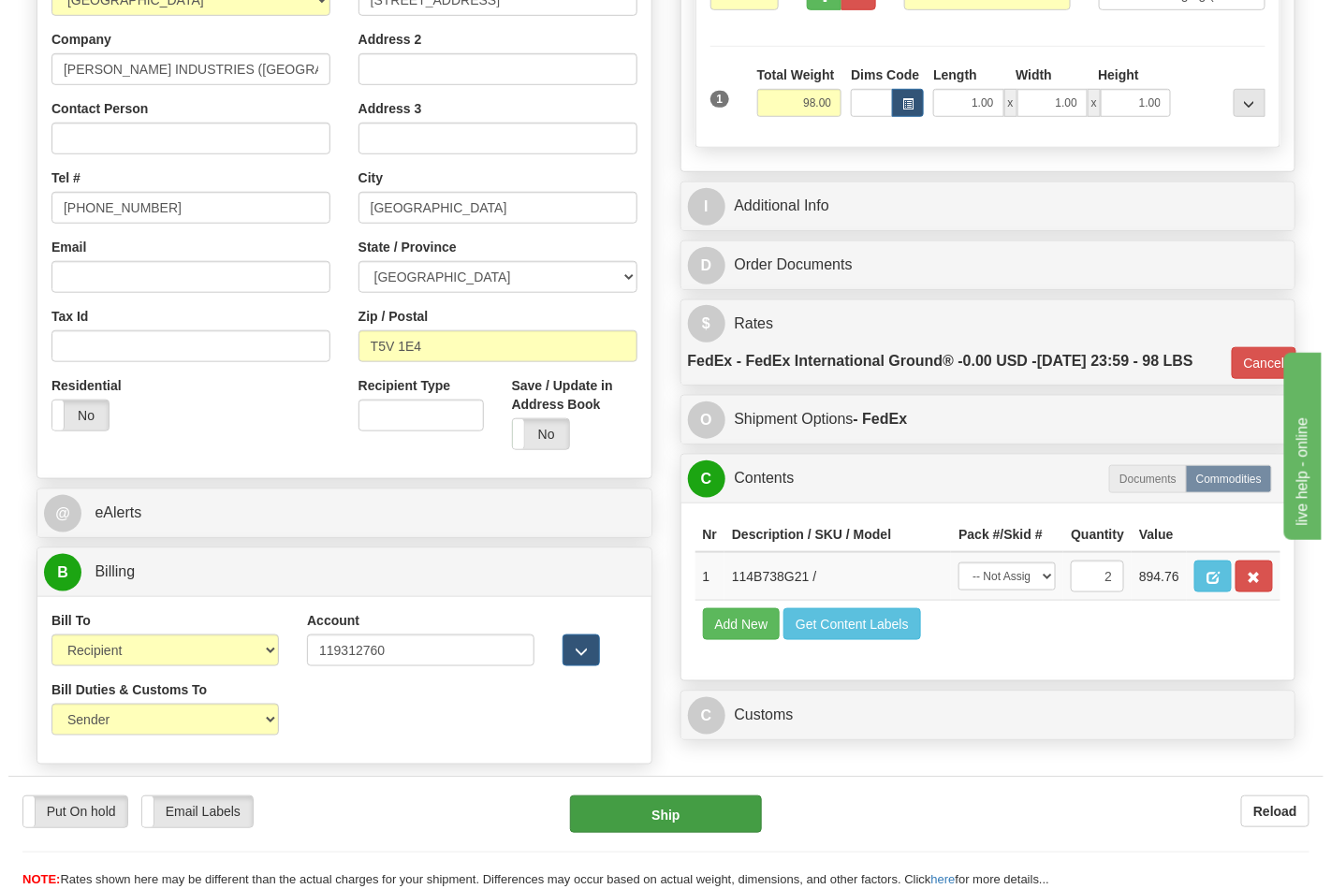
scroll to position [519, 0]
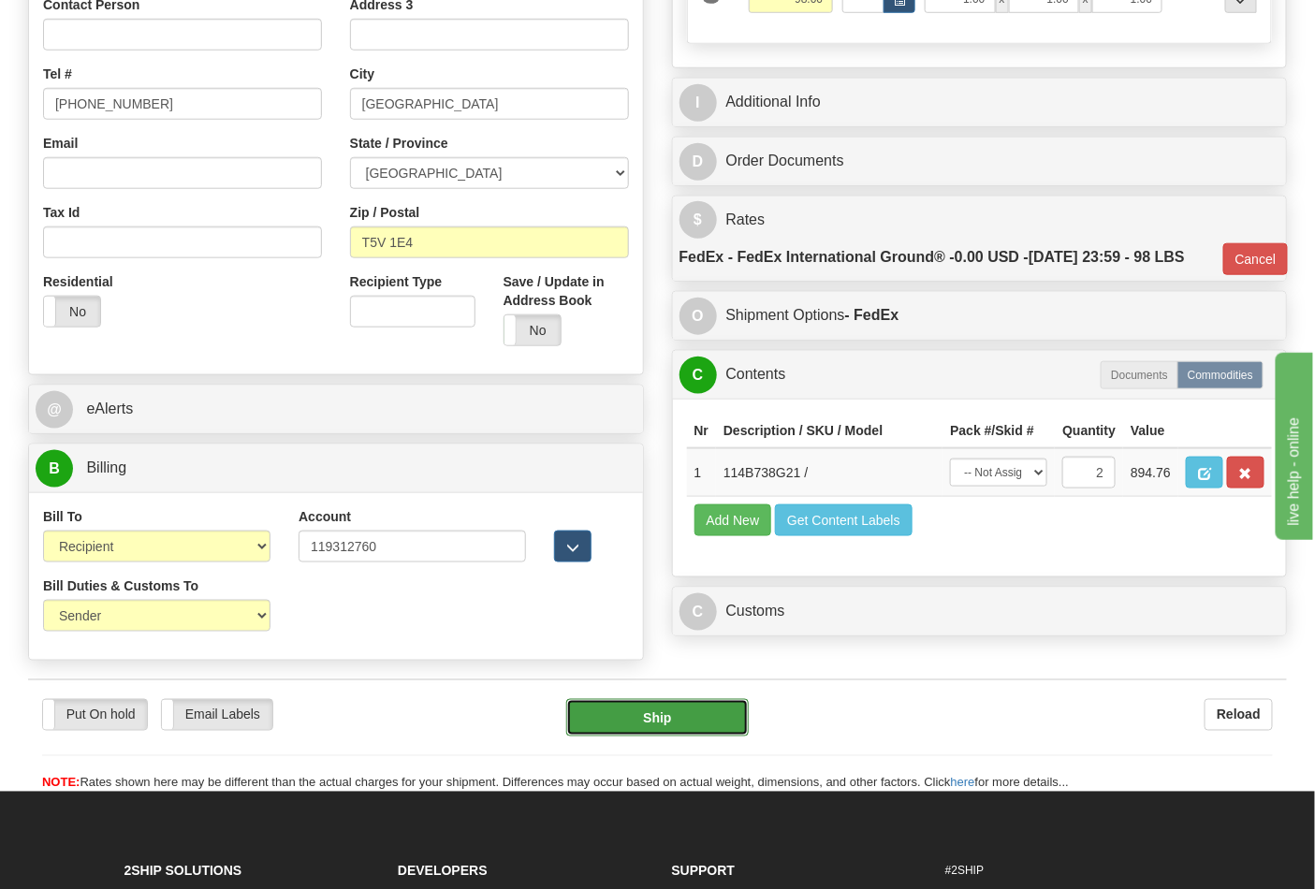
click at [687, 730] on button "Ship" at bounding box center [657, 717] width 182 height 37
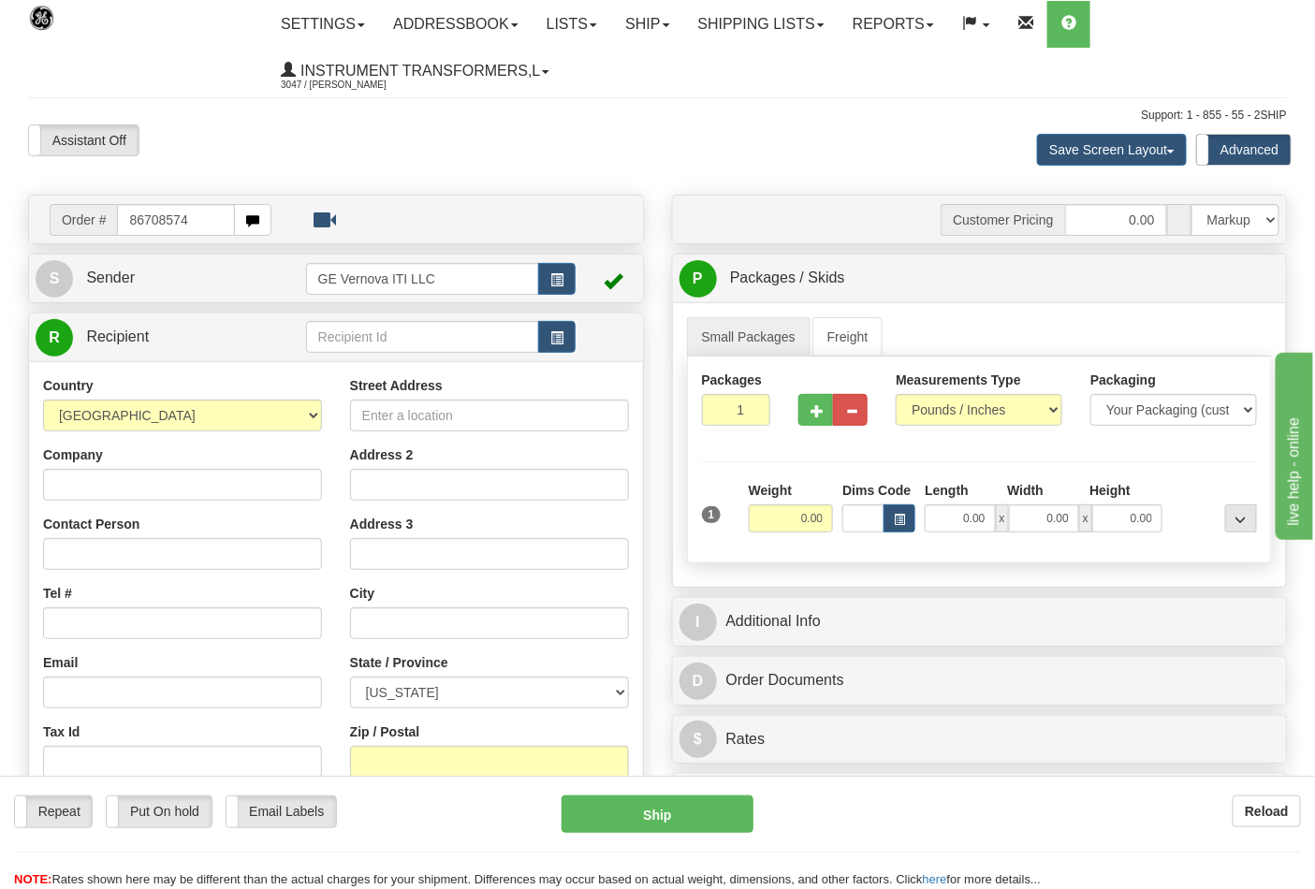
type input "86708574"
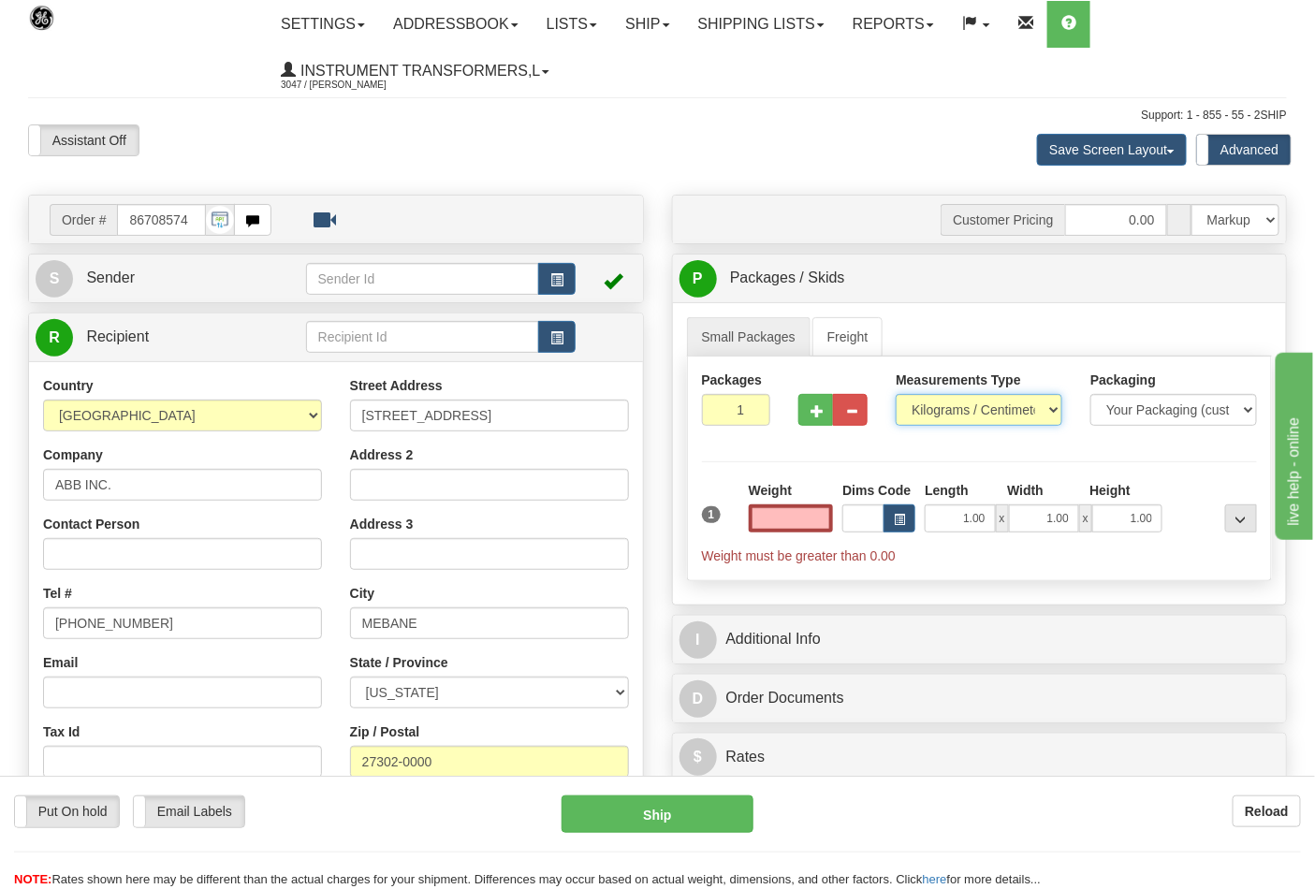
type input "0.00"
click at [987, 405] on select "Pounds / Inches Kilograms / Centimeters" at bounding box center [979, 410] width 167 height 32
select select "0"
click at [896, 395] on select "Pounds / Inches Kilograms / Centimeters" at bounding box center [979, 410] width 167 height 32
click at [778, 519] on input "0.00" at bounding box center [791, 518] width 85 height 28
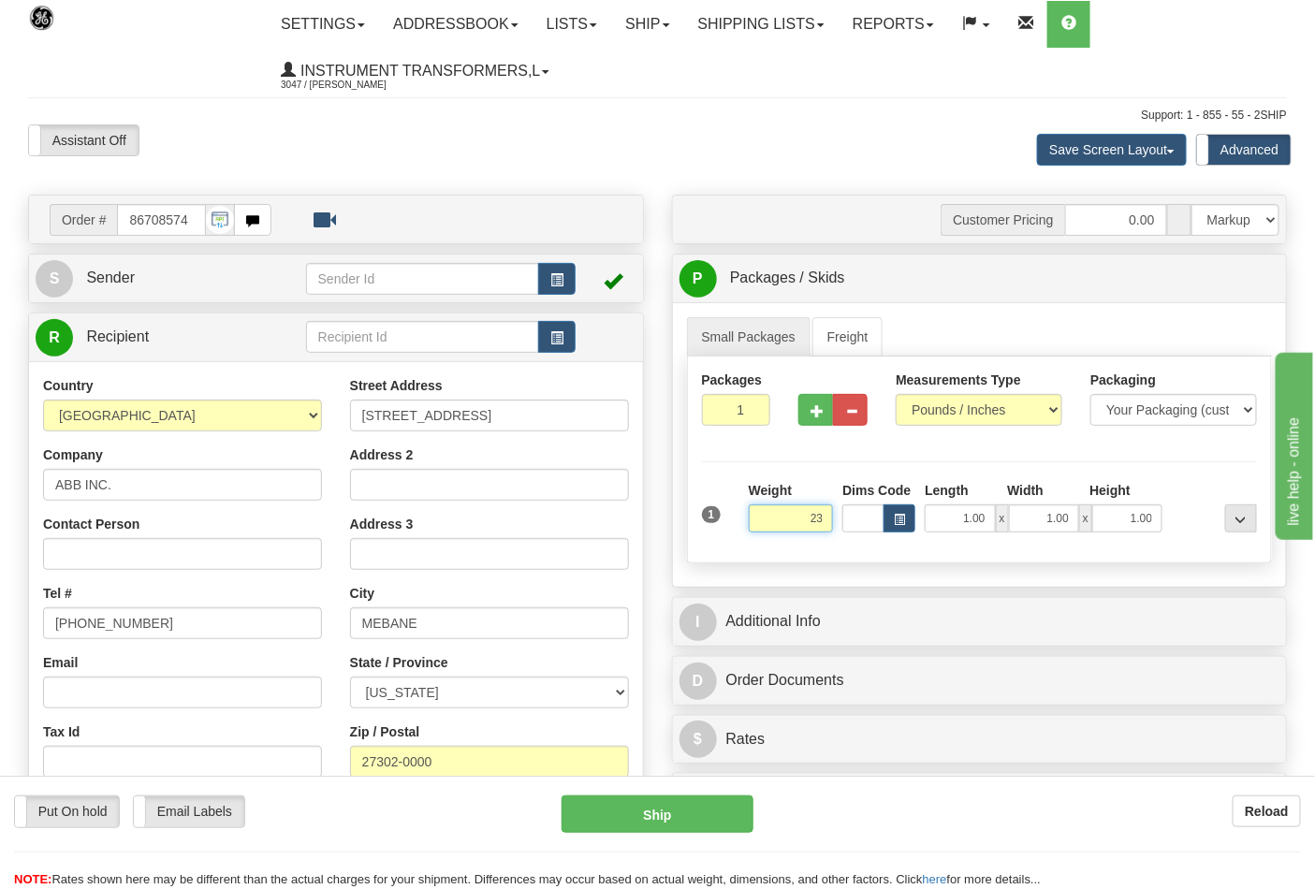
click button "Delete" at bounding box center [0, 0] width 0 height 0
type input "23.00"
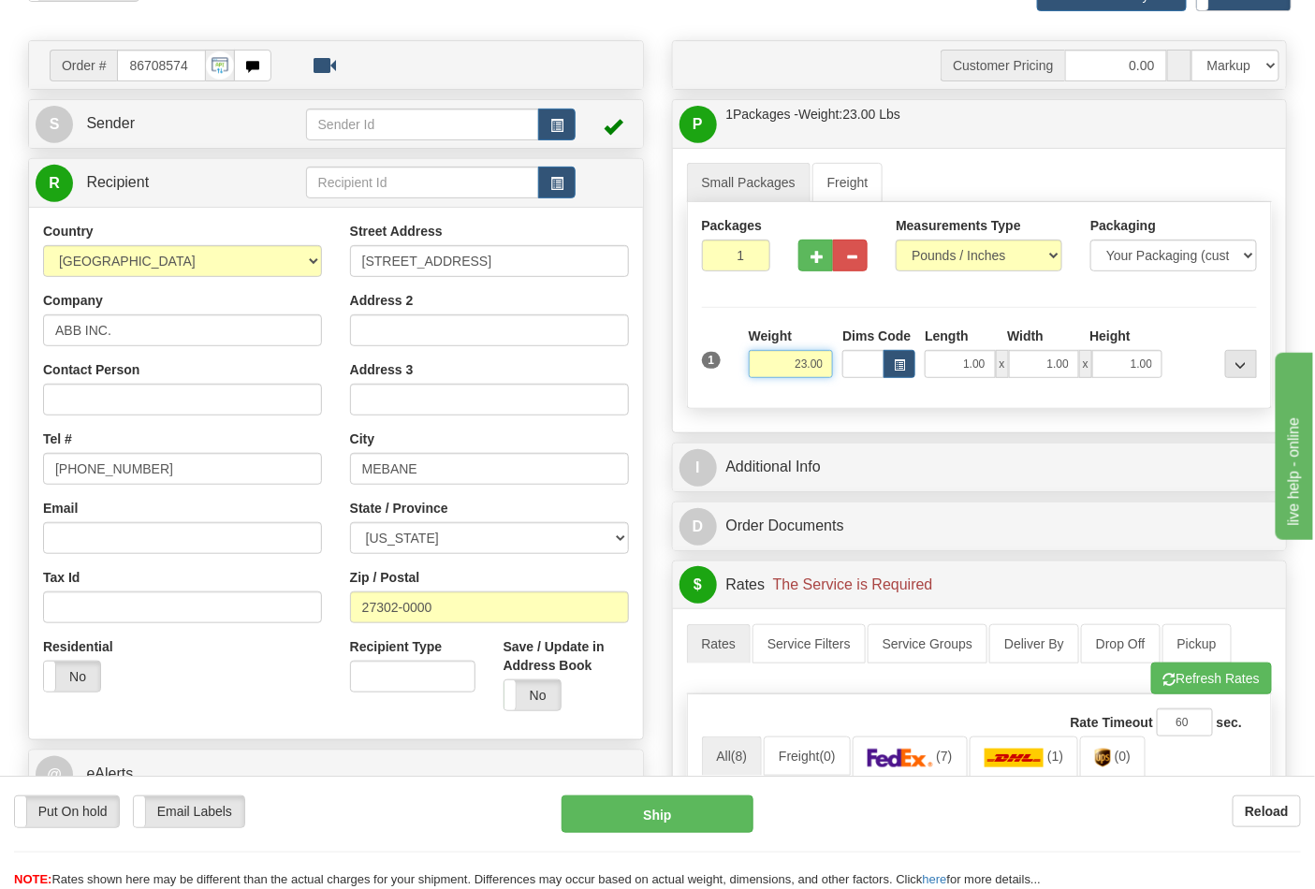
scroll to position [416, 0]
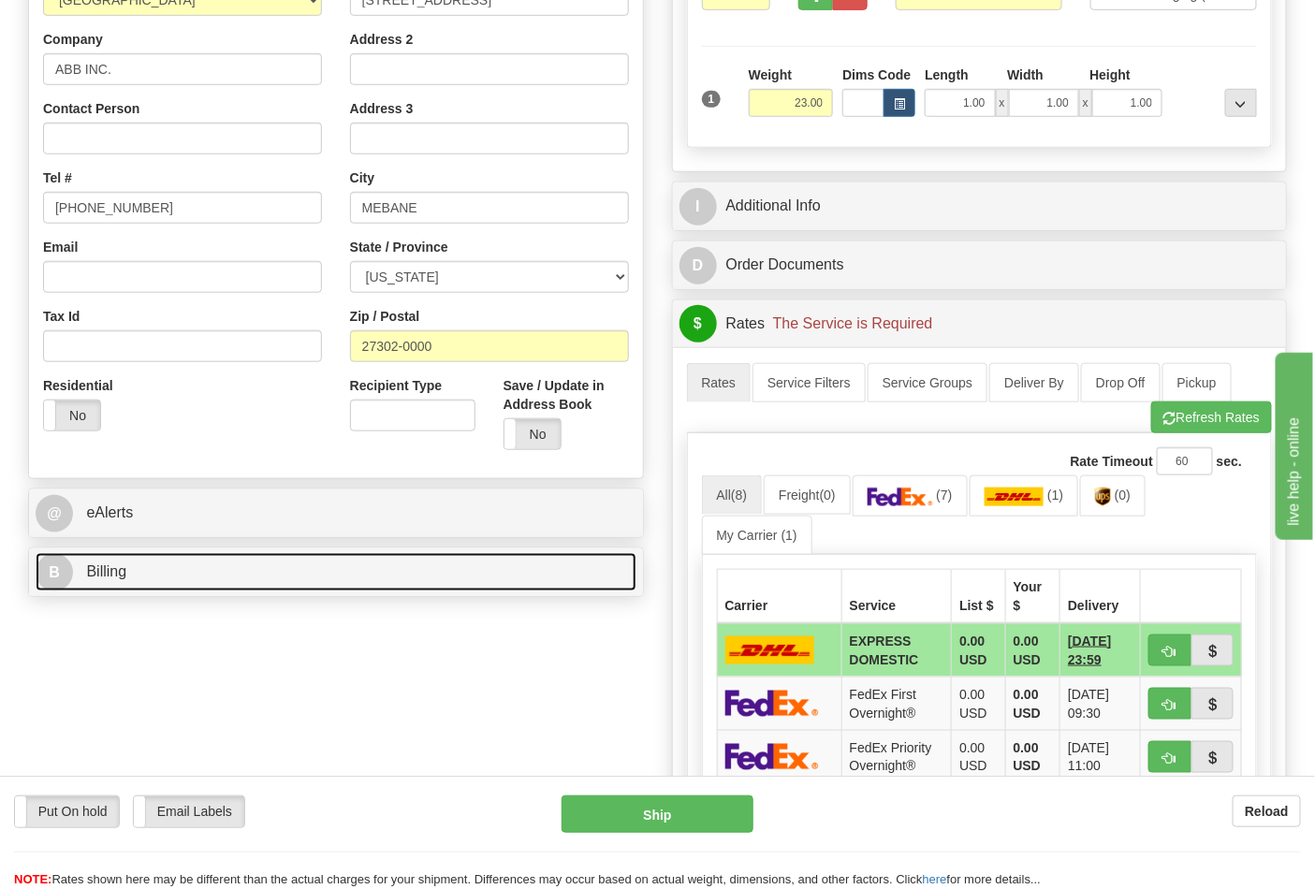
click at [301, 568] on link "B Billing" at bounding box center [336, 572] width 601 height 38
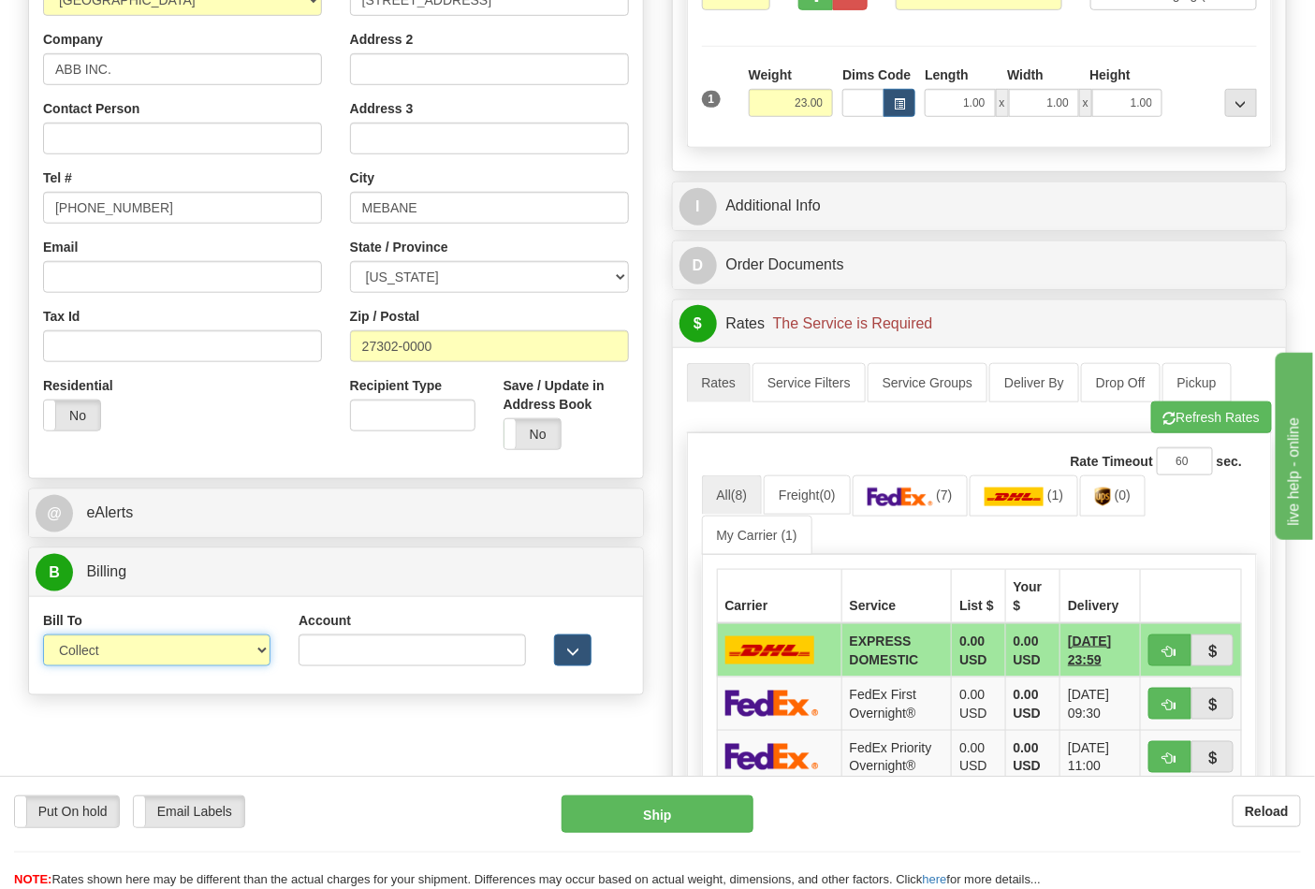
click at [185, 658] on select "Sender Recipient Third Party Collect" at bounding box center [156, 651] width 227 height 32
select select "2"
click at [43, 636] on select "Sender Recipient Third Party Collect" at bounding box center [156, 651] width 227 height 32
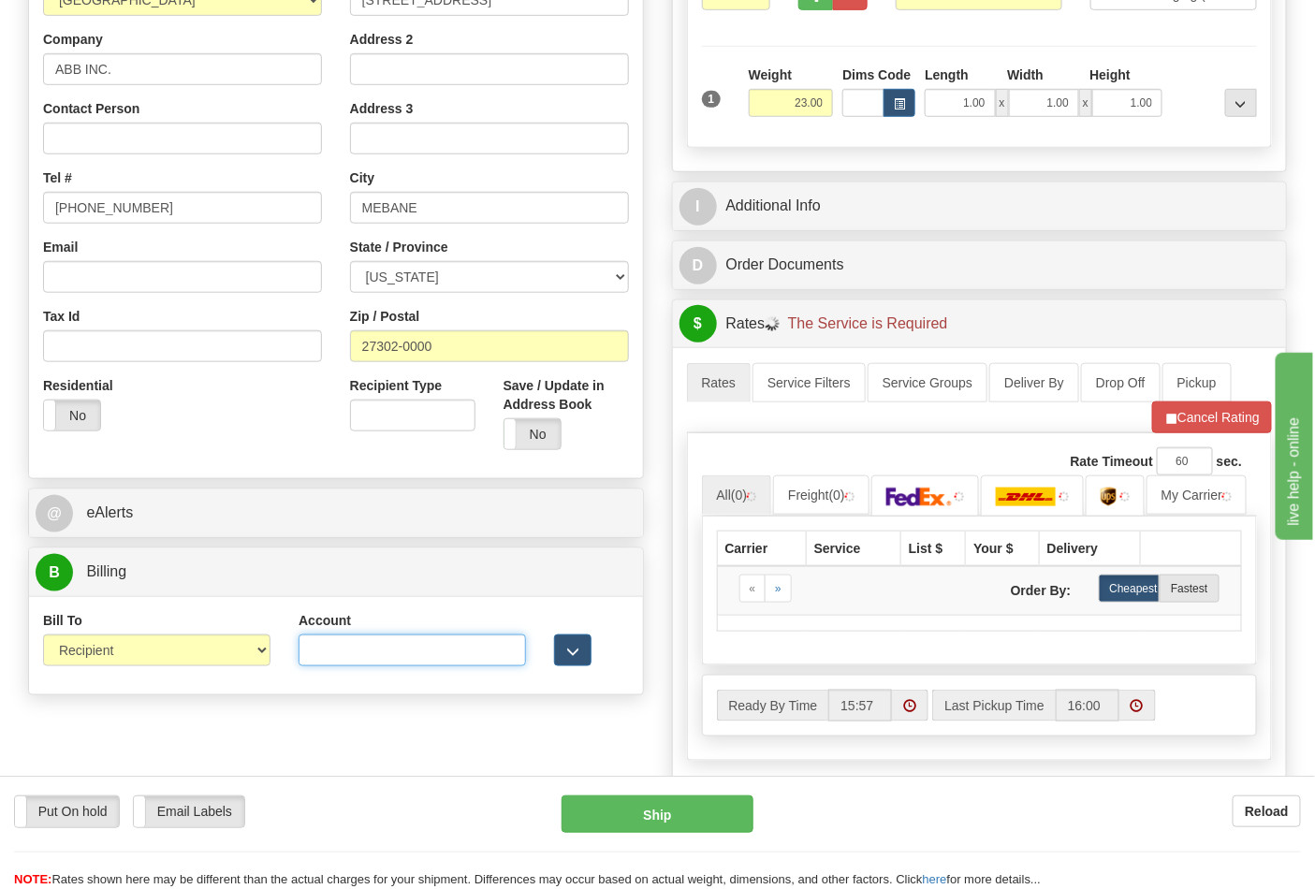
click at [356, 661] on input "Account" at bounding box center [412, 651] width 227 height 32
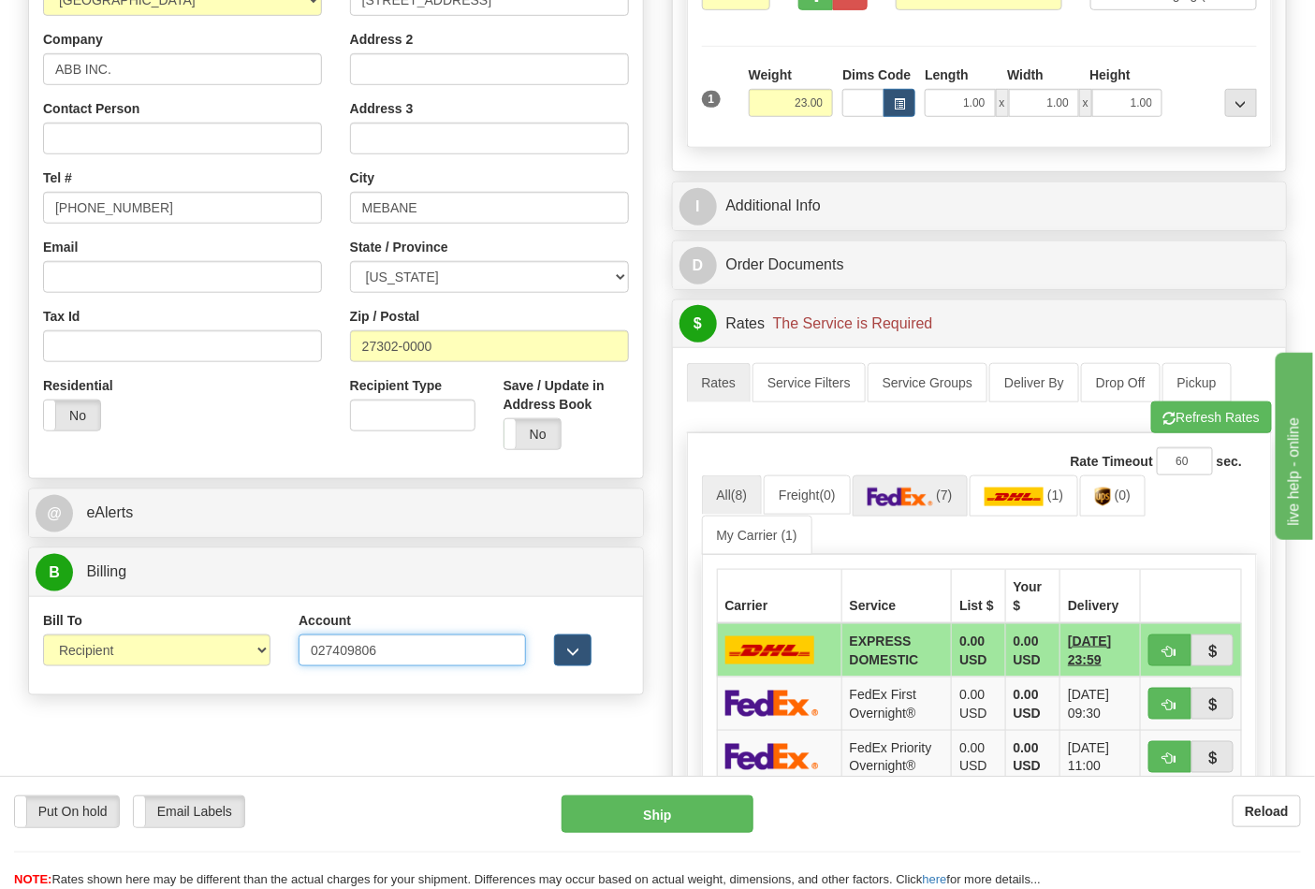
type input "027409806"
click at [910, 505] on img at bounding box center [901, 497] width 66 height 19
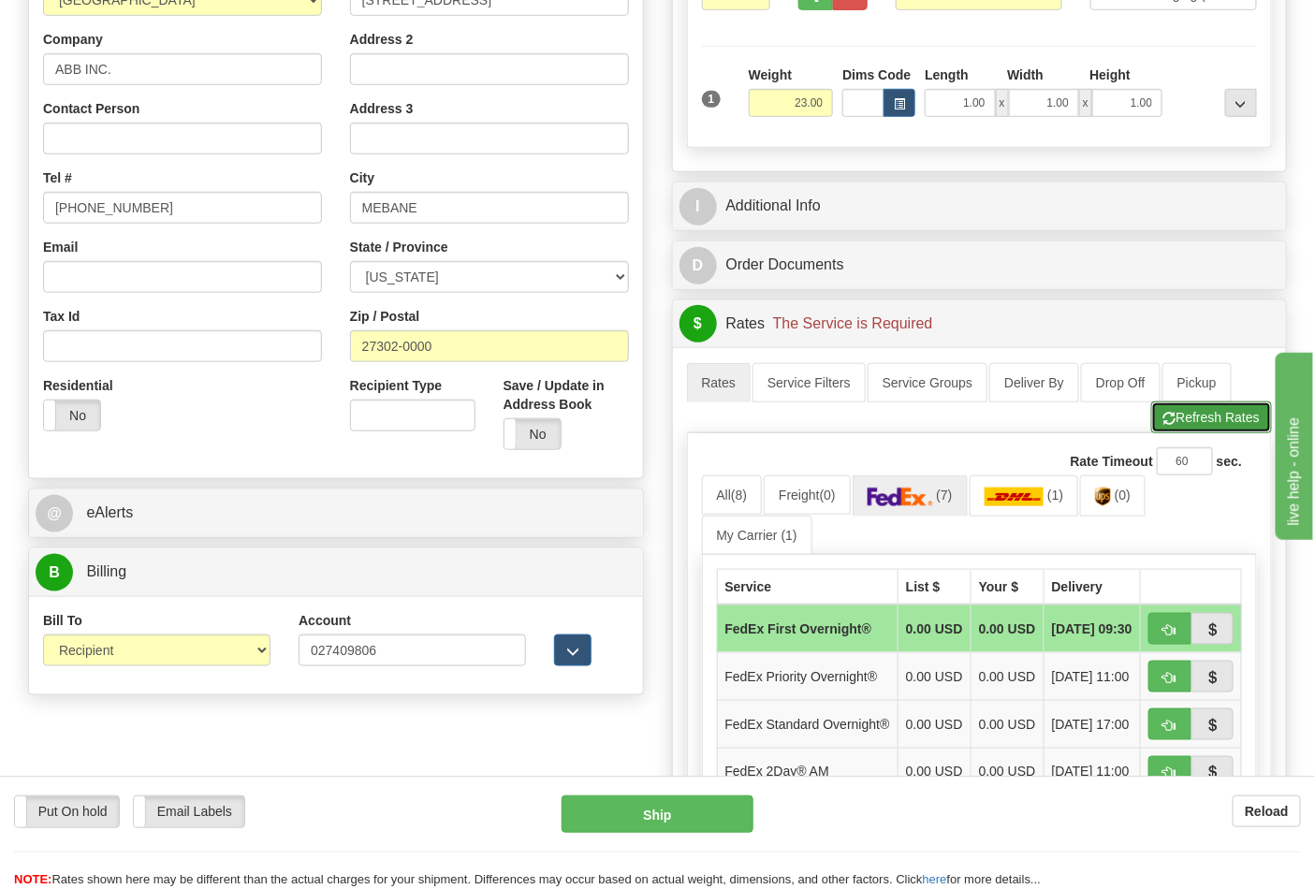
click at [1210, 422] on button "Refresh Rates" at bounding box center [1211, 417] width 121 height 32
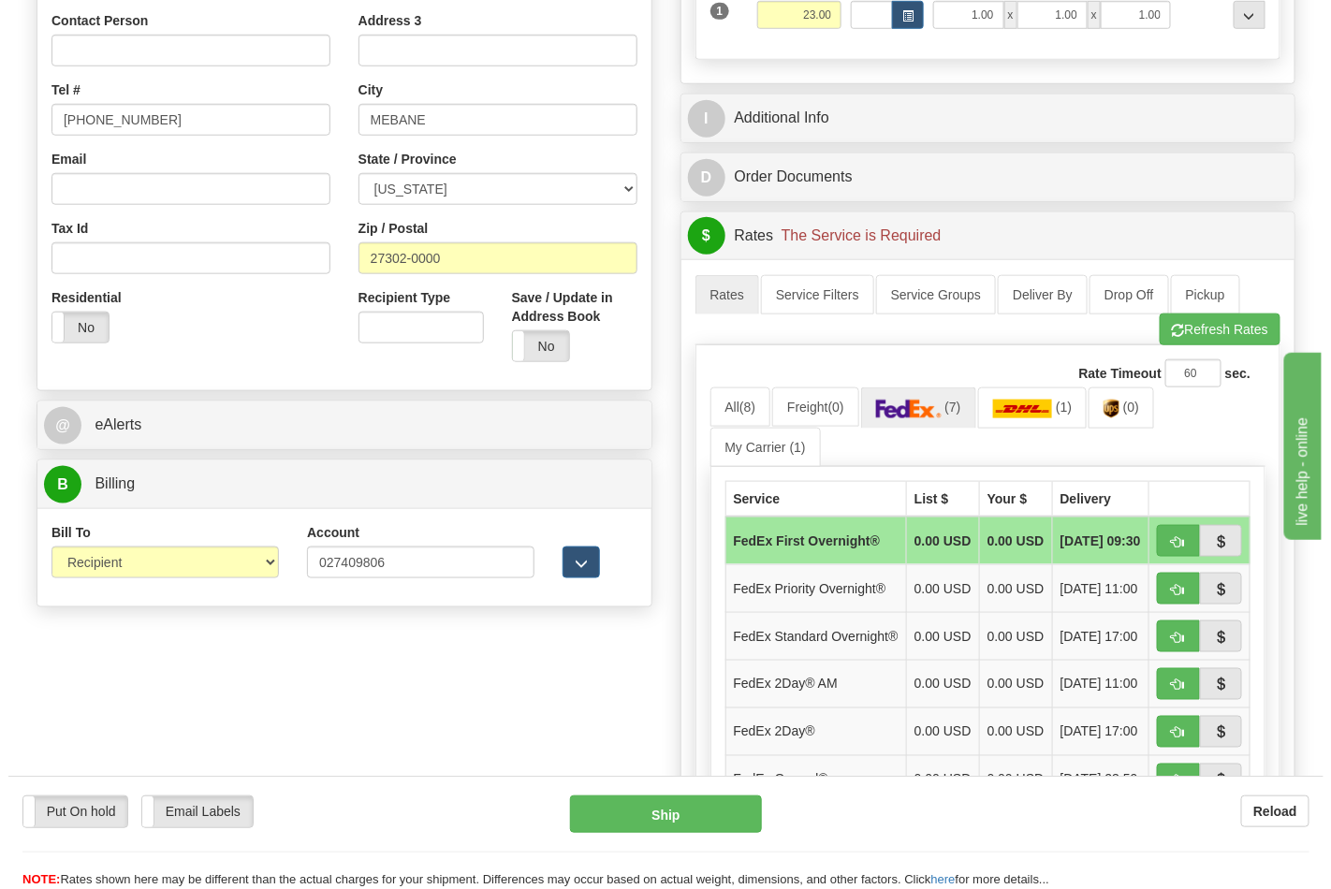
scroll to position [623, 0]
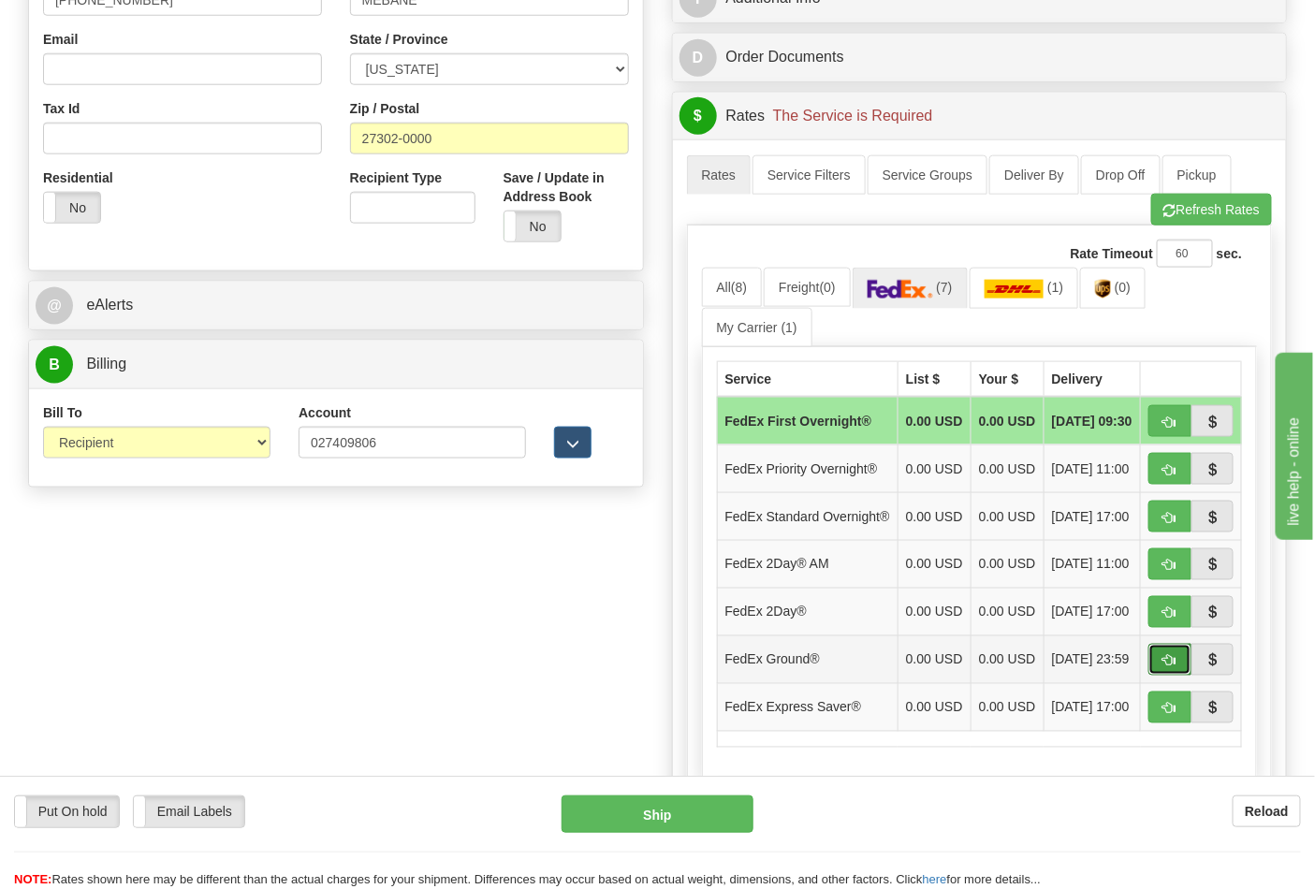
click at [1176, 676] on button "button" at bounding box center [1169, 660] width 43 height 32
type input "92"
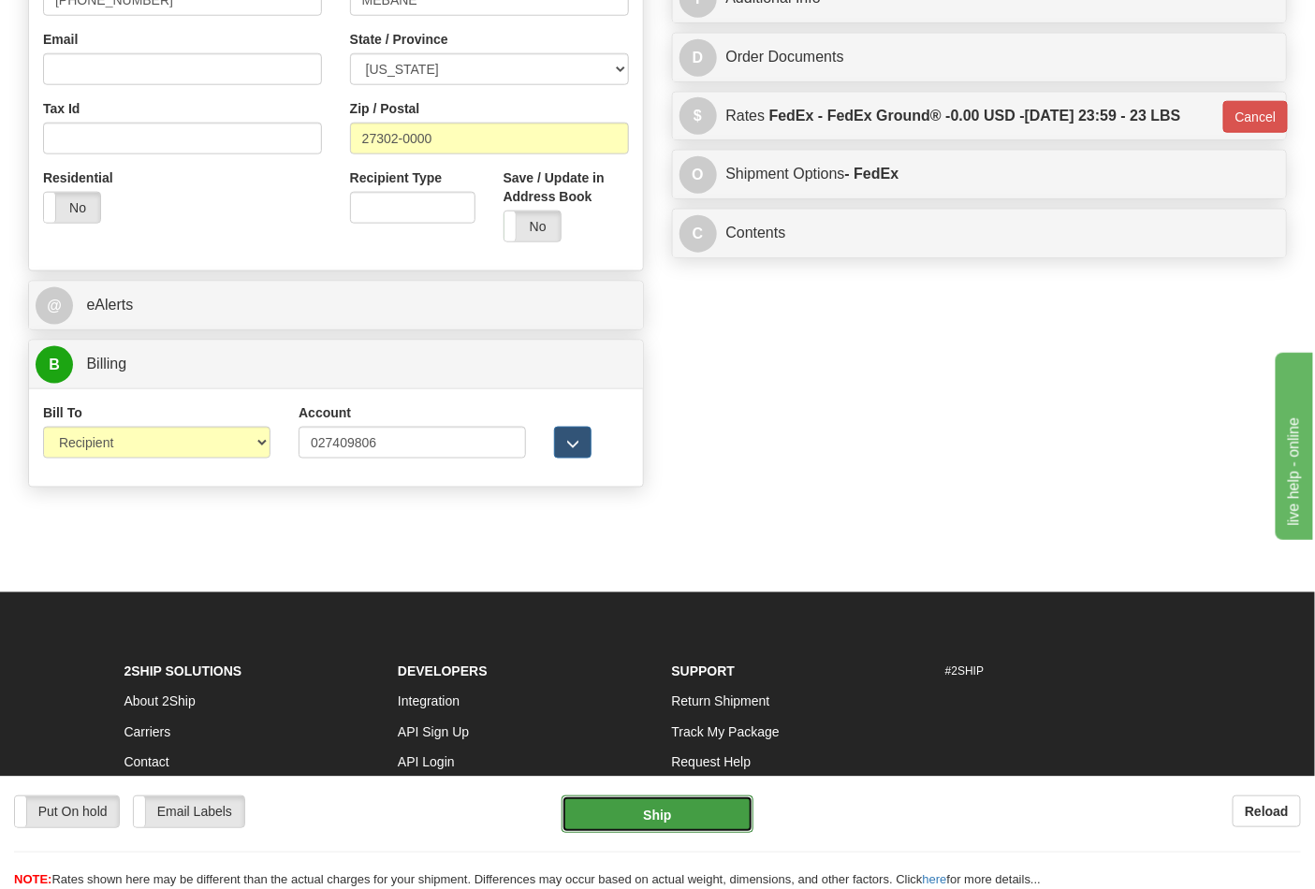
click at [656, 801] on button "Ship" at bounding box center [657, 813] width 191 height 37
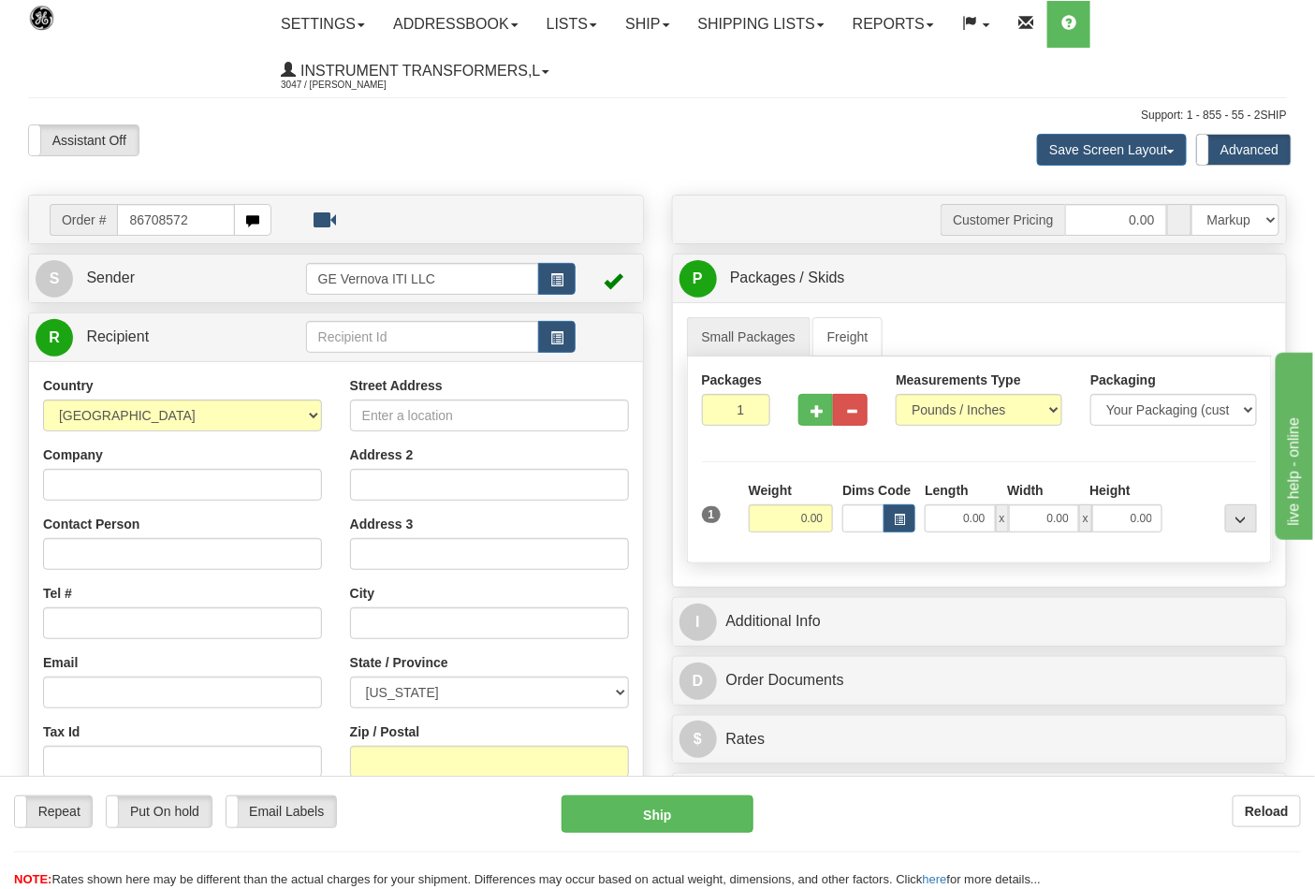
type input "86708572"
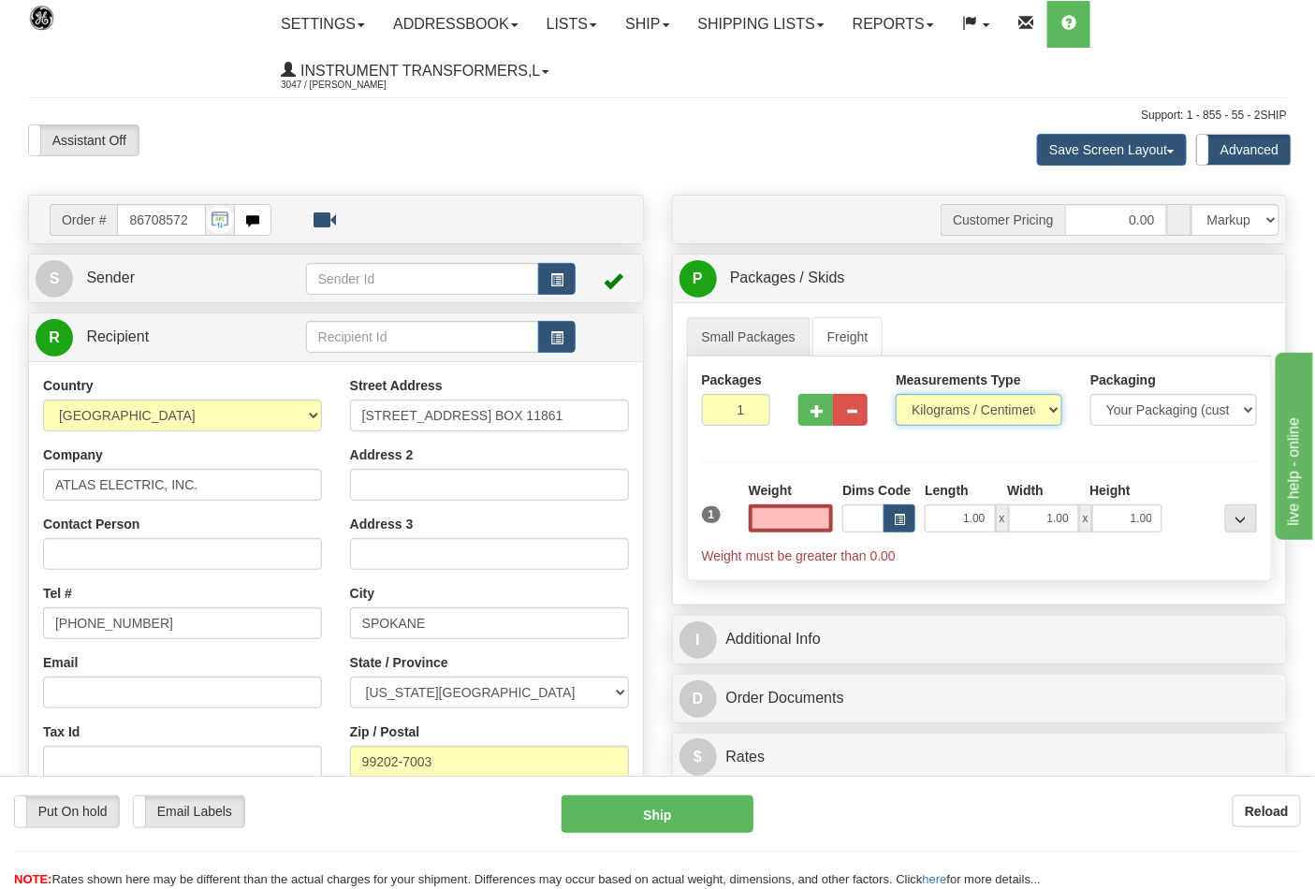
type input "0.00"
click at [995, 403] on select "Pounds / Inches Kilograms / Centimeters" at bounding box center [979, 410] width 167 height 32
select select "0"
click at [896, 395] on select "Pounds / Inches Kilograms / Centimeters" at bounding box center [979, 410] width 167 height 32
click at [803, 518] on input "0.00" at bounding box center [791, 518] width 85 height 28
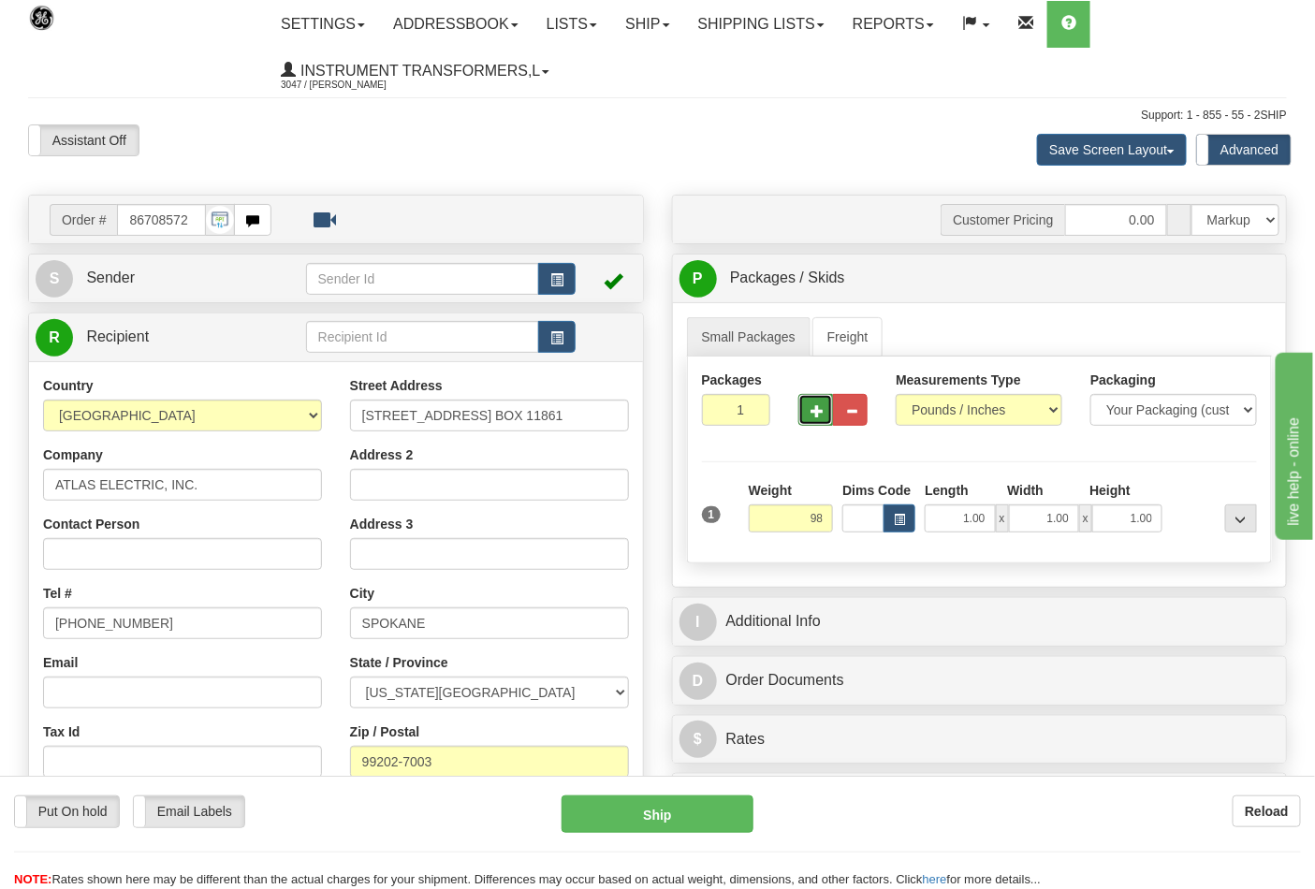
type input "98.00"
click at [810, 421] on button "button" at bounding box center [815, 410] width 35 height 32
type input "2"
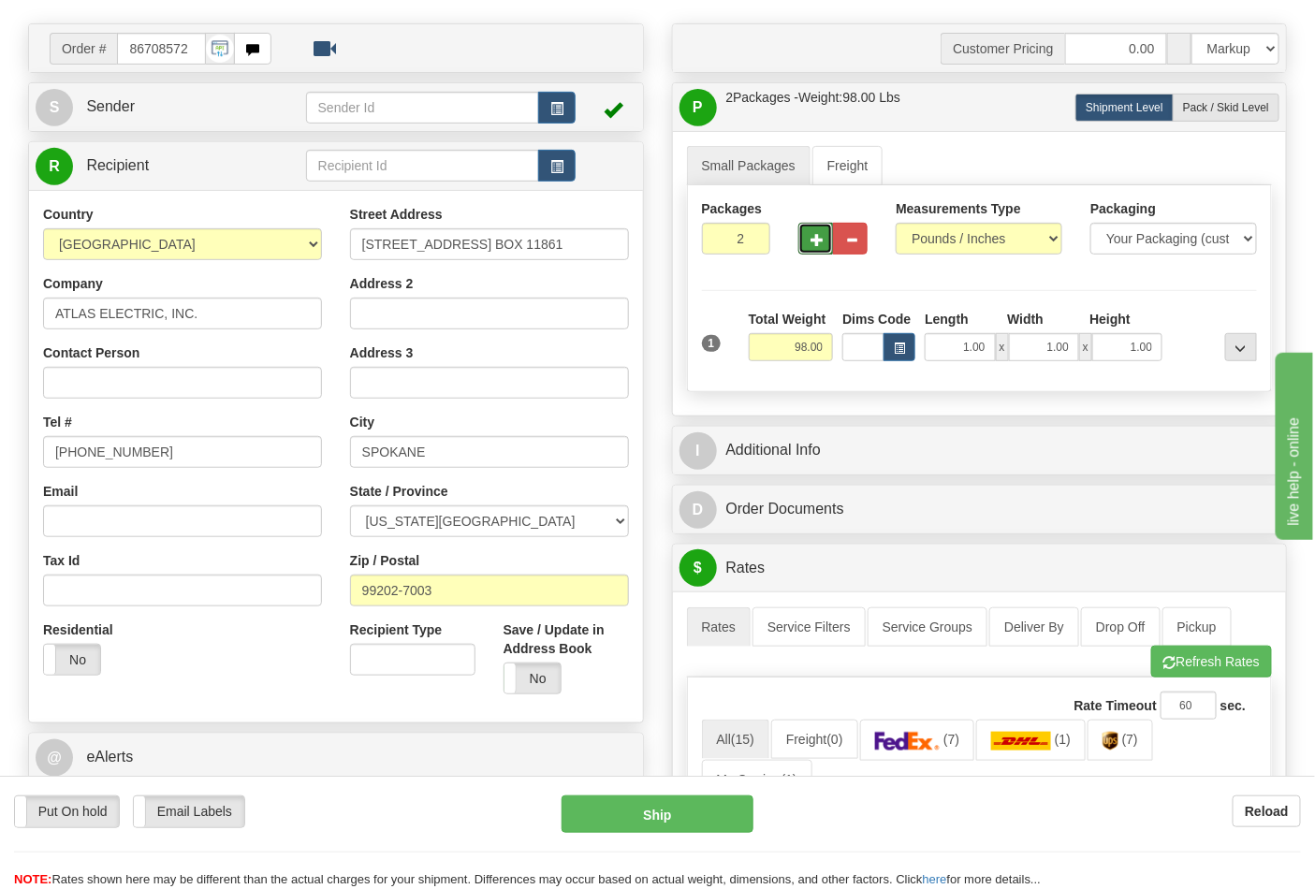
scroll to position [208, 0]
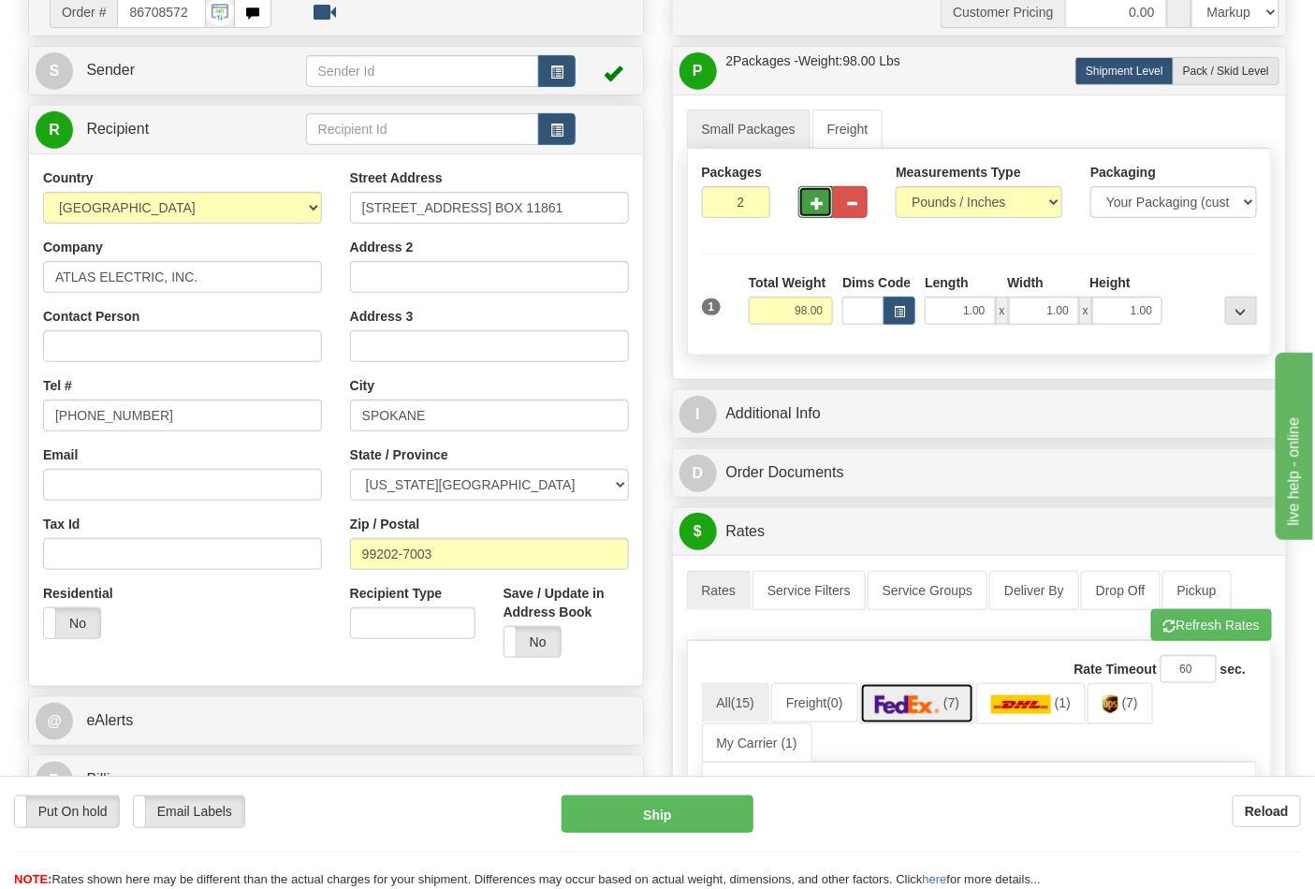
click at [938, 705] on img at bounding box center [908, 704] width 66 height 19
click at [1190, 638] on button "Refresh Rates" at bounding box center [1211, 625] width 121 height 32
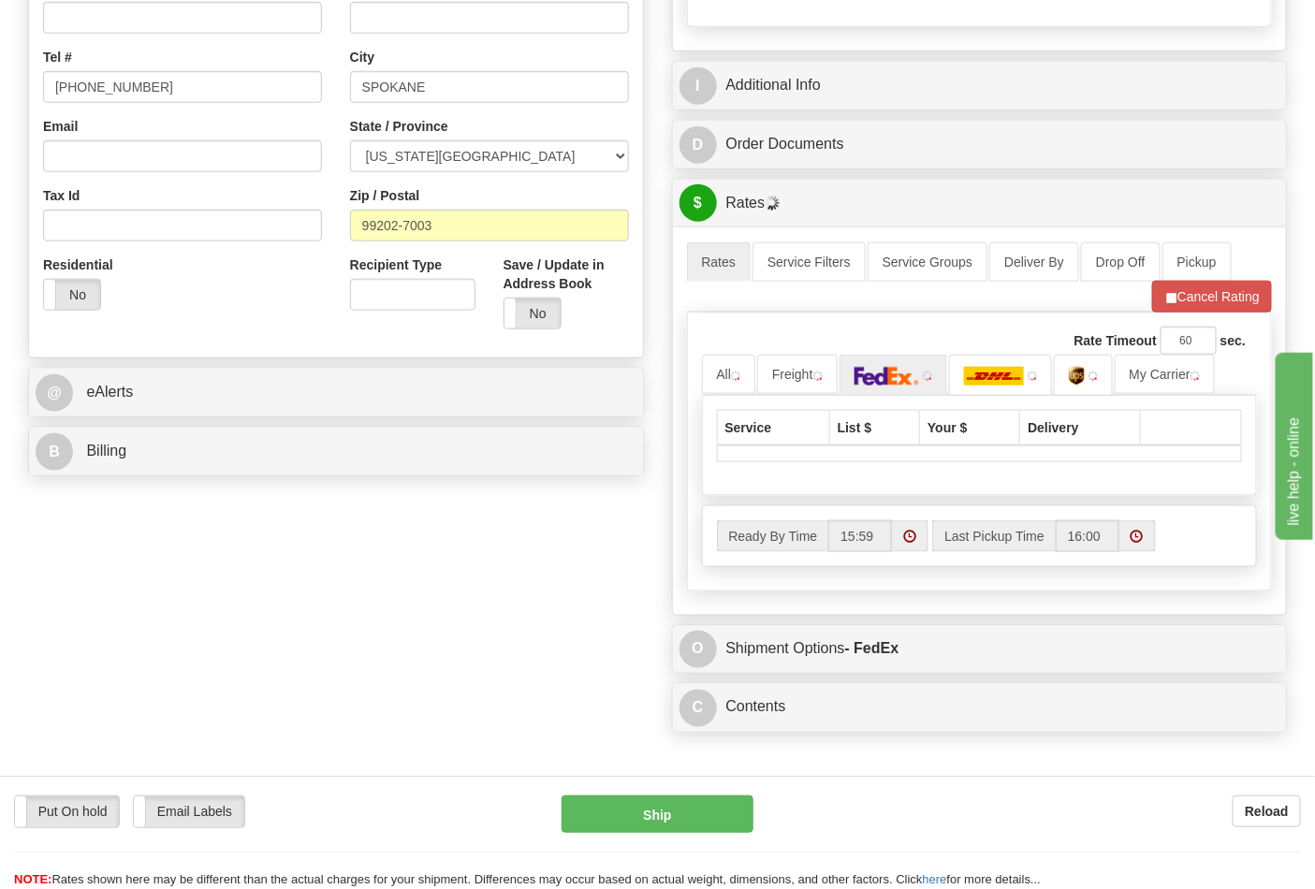
scroll to position [623, 0]
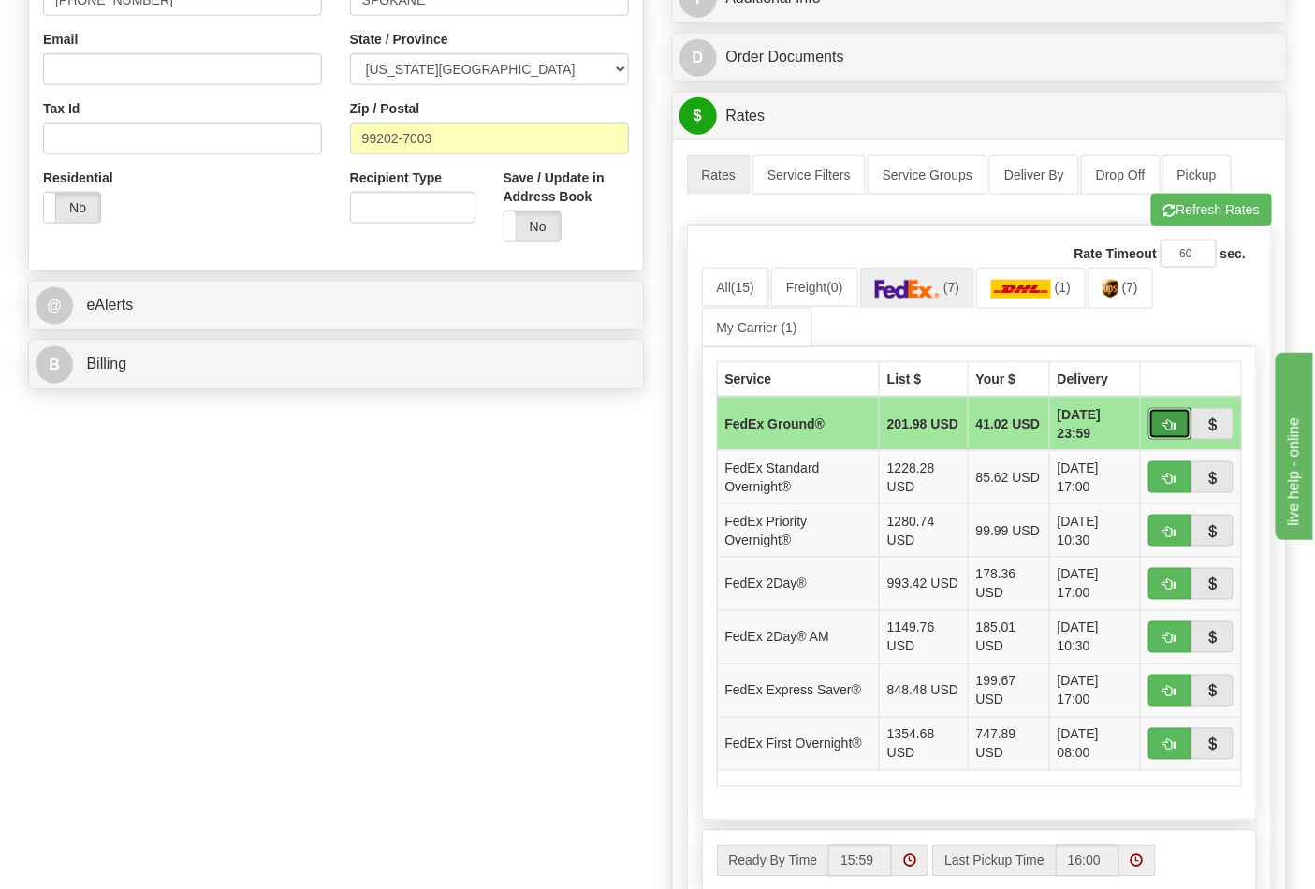
click at [1180, 422] on button "button" at bounding box center [1169, 424] width 43 height 32
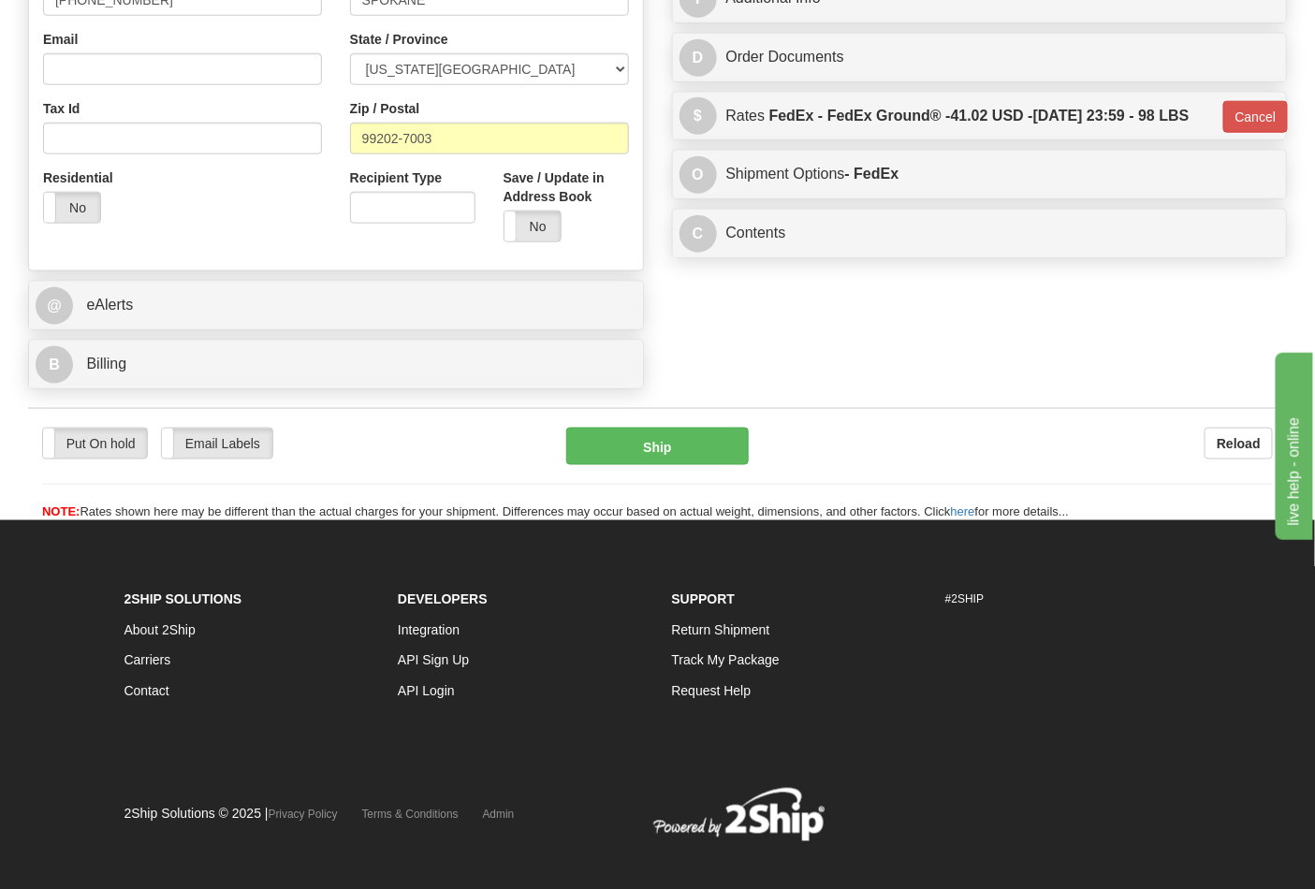
type input "92"
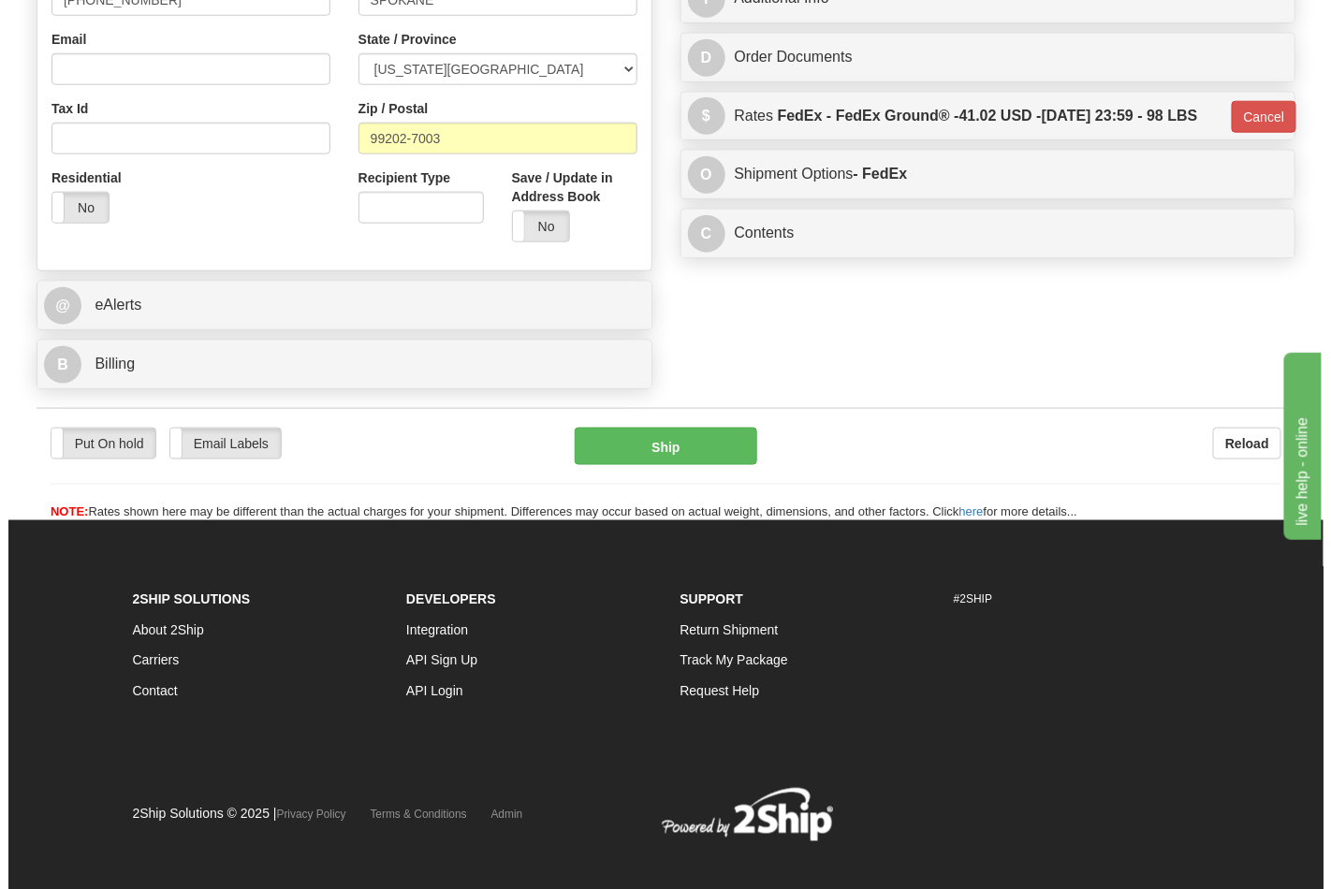
scroll to position [619, 0]
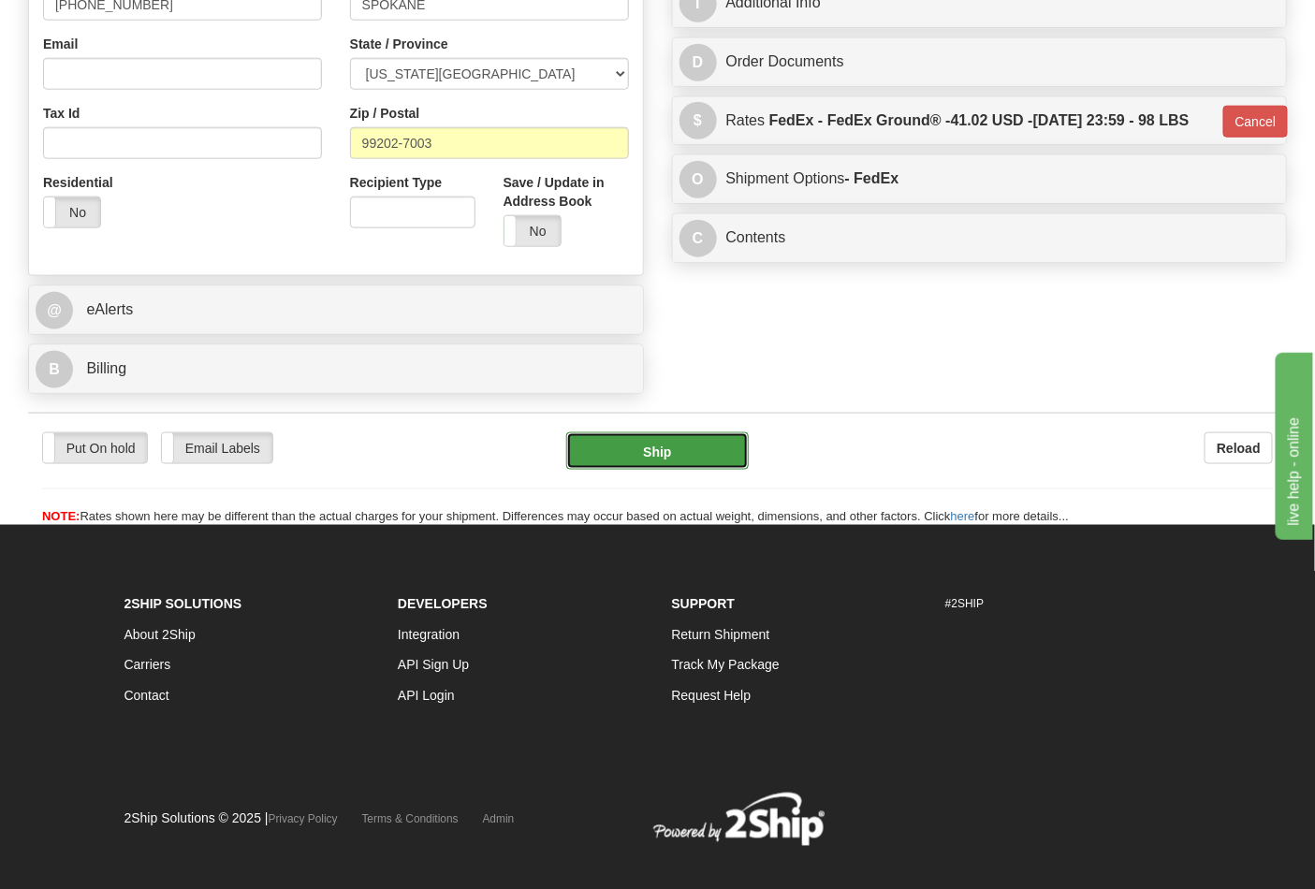
click at [712, 462] on button "Ship" at bounding box center [657, 450] width 182 height 37
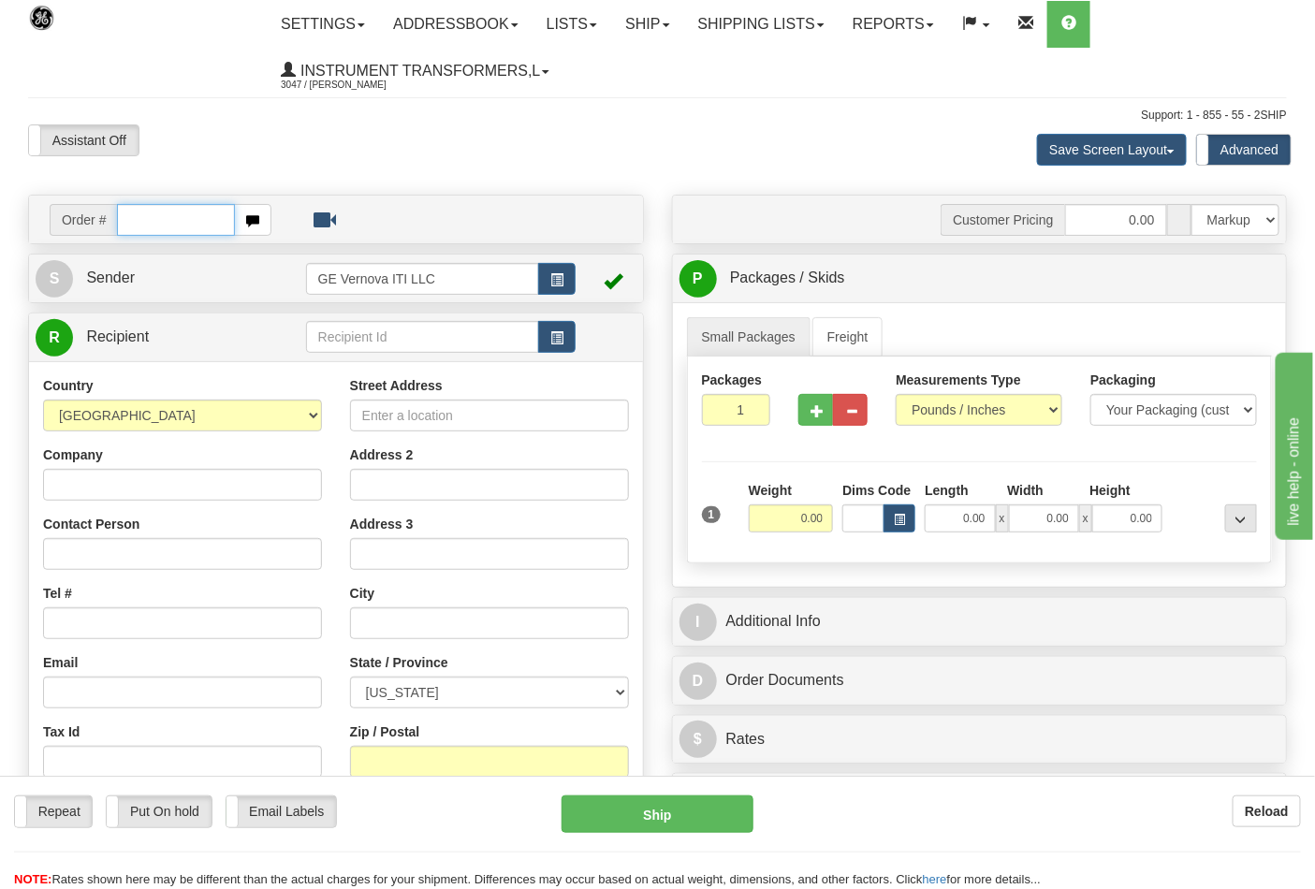
click at [153, 212] on input "text" at bounding box center [176, 220] width 118 height 32
type input "86708576"
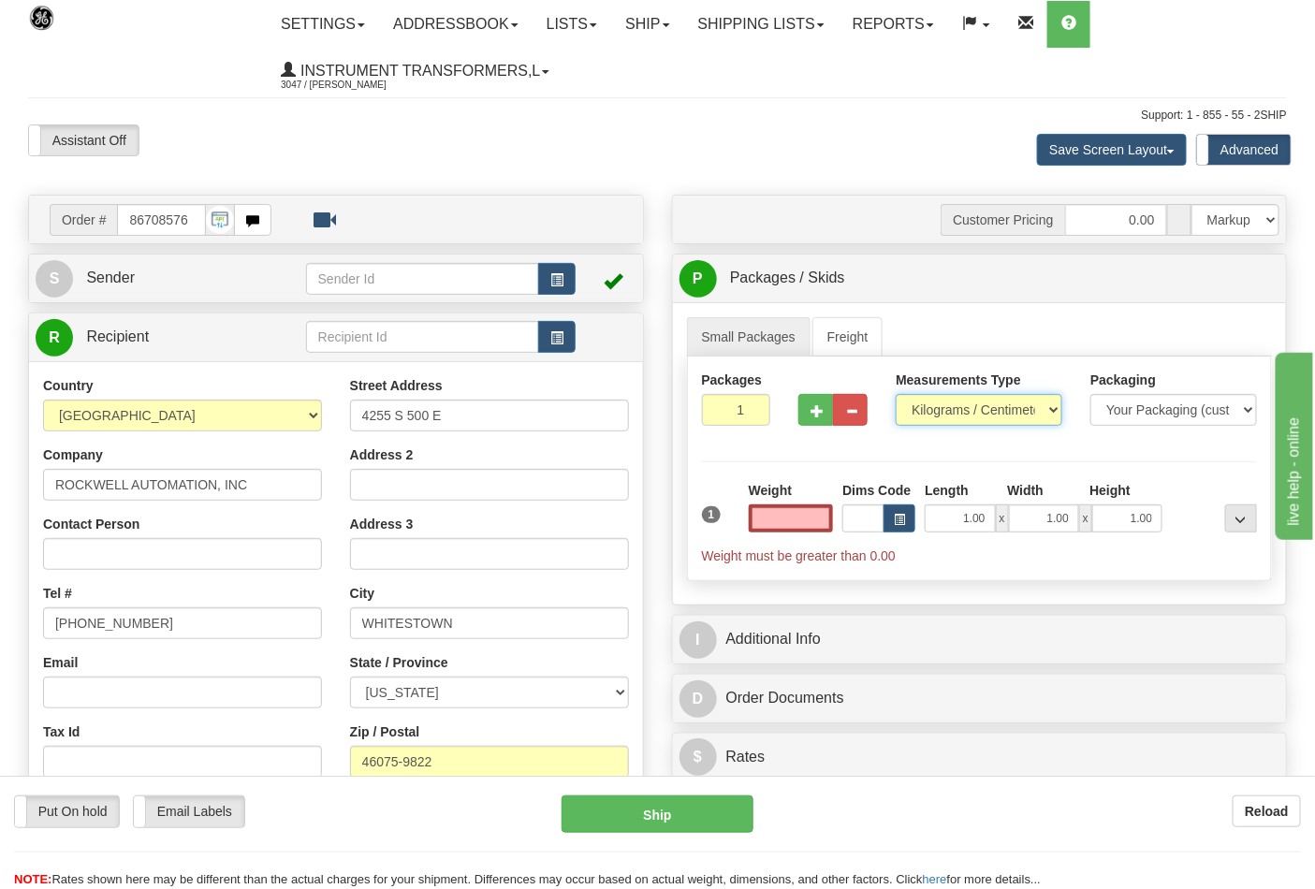
type input "0.00"
click at [961, 408] on select "Pounds / Inches Kilograms / Centimeters" at bounding box center [979, 410] width 167 height 32
select select "0"
click at [896, 395] on select "Pounds / Inches Kilograms / Centimeters" at bounding box center [979, 410] width 167 height 32
click at [792, 524] on input "0.00" at bounding box center [791, 518] width 85 height 28
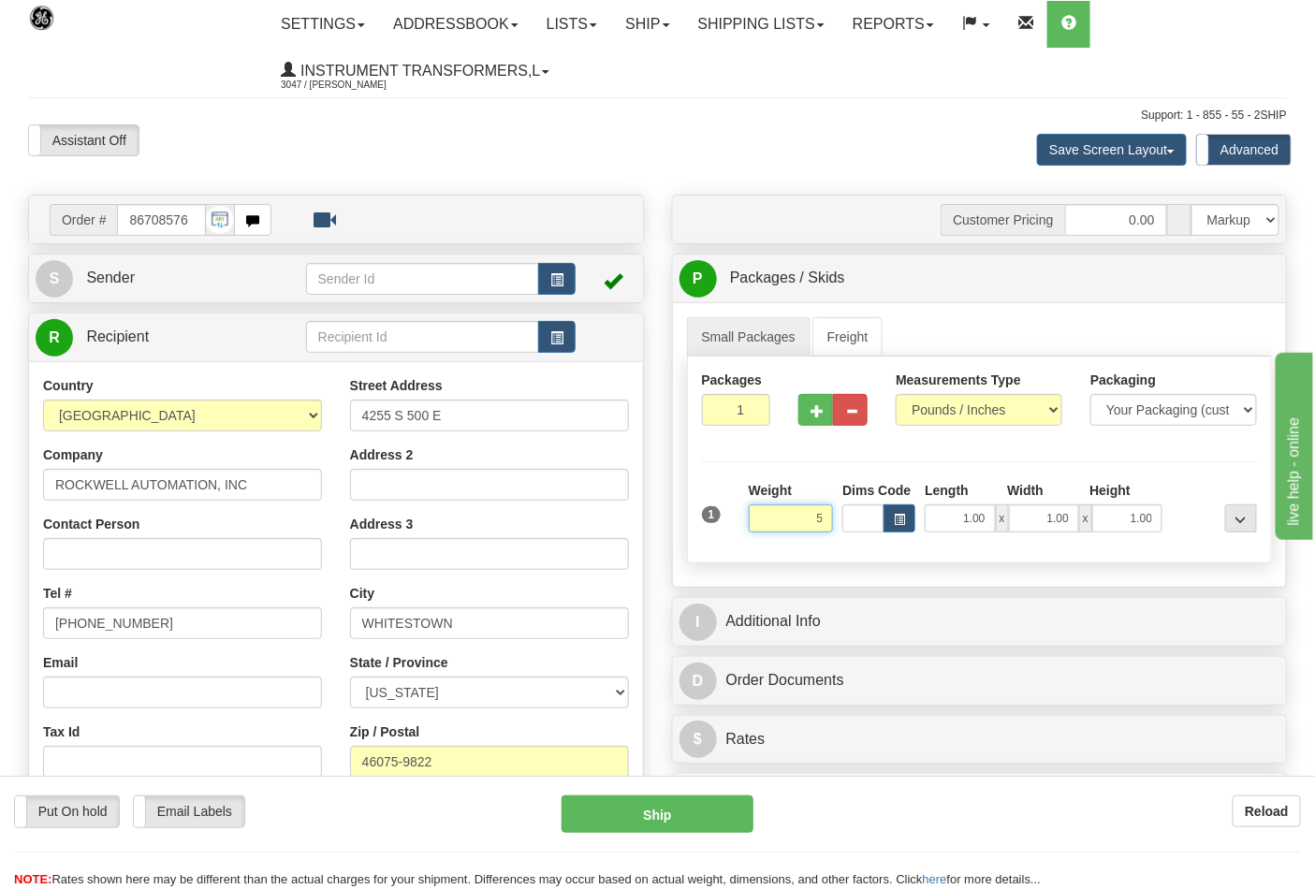
click button "Delete" at bounding box center [0, 0] width 0 height 0
type input "5.00"
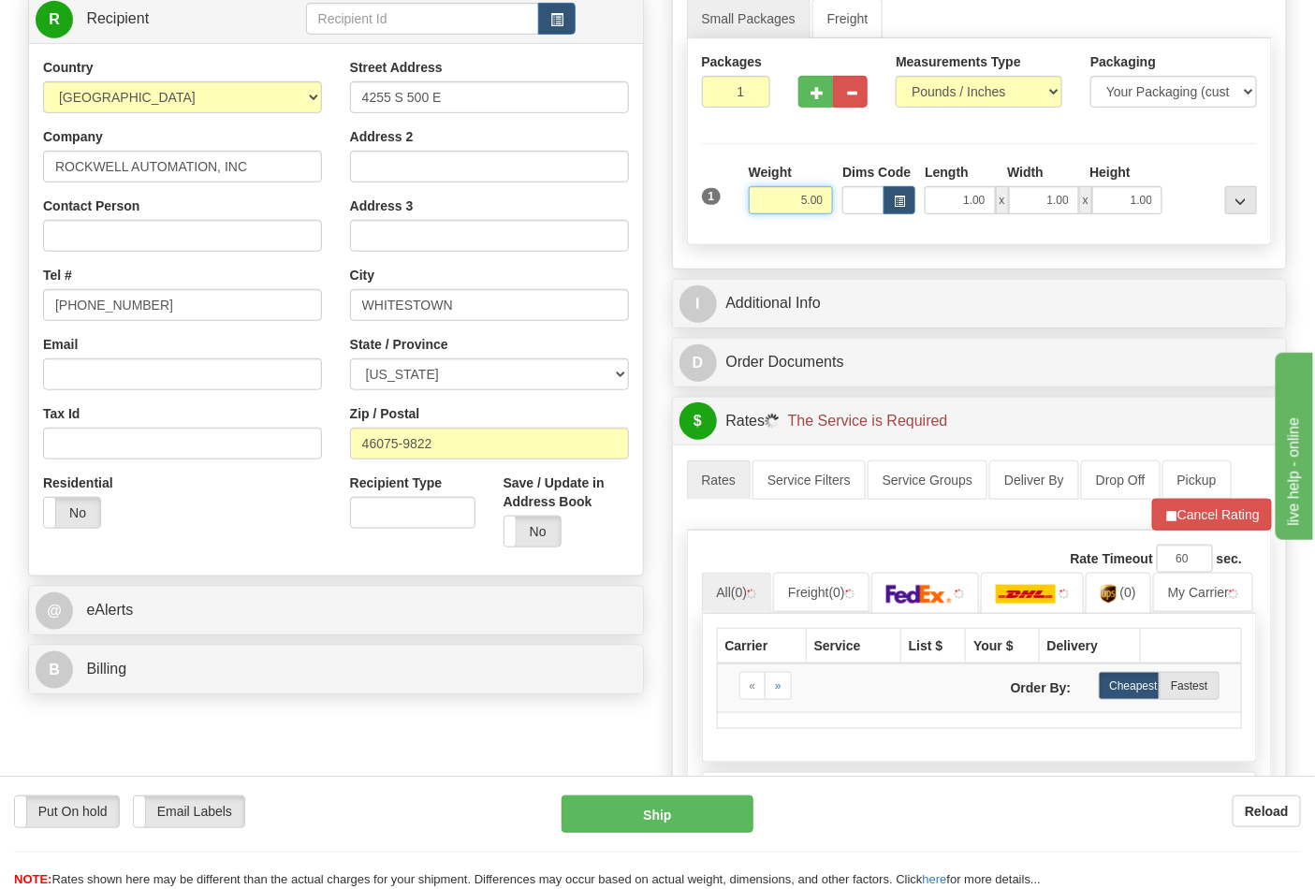
scroll to position [519, 0]
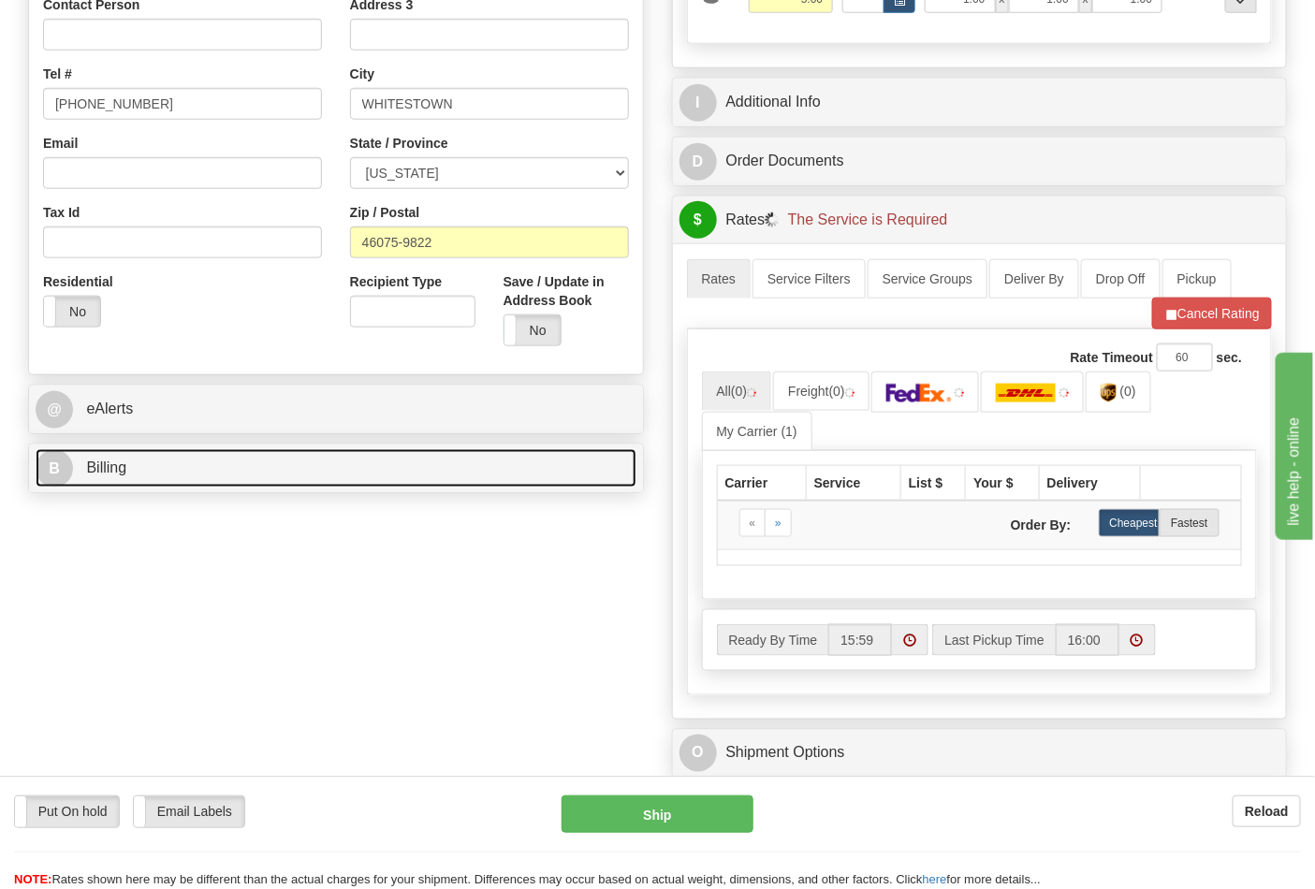
click at [354, 468] on link "B Billing" at bounding box center [336, 468] width 601 height 38
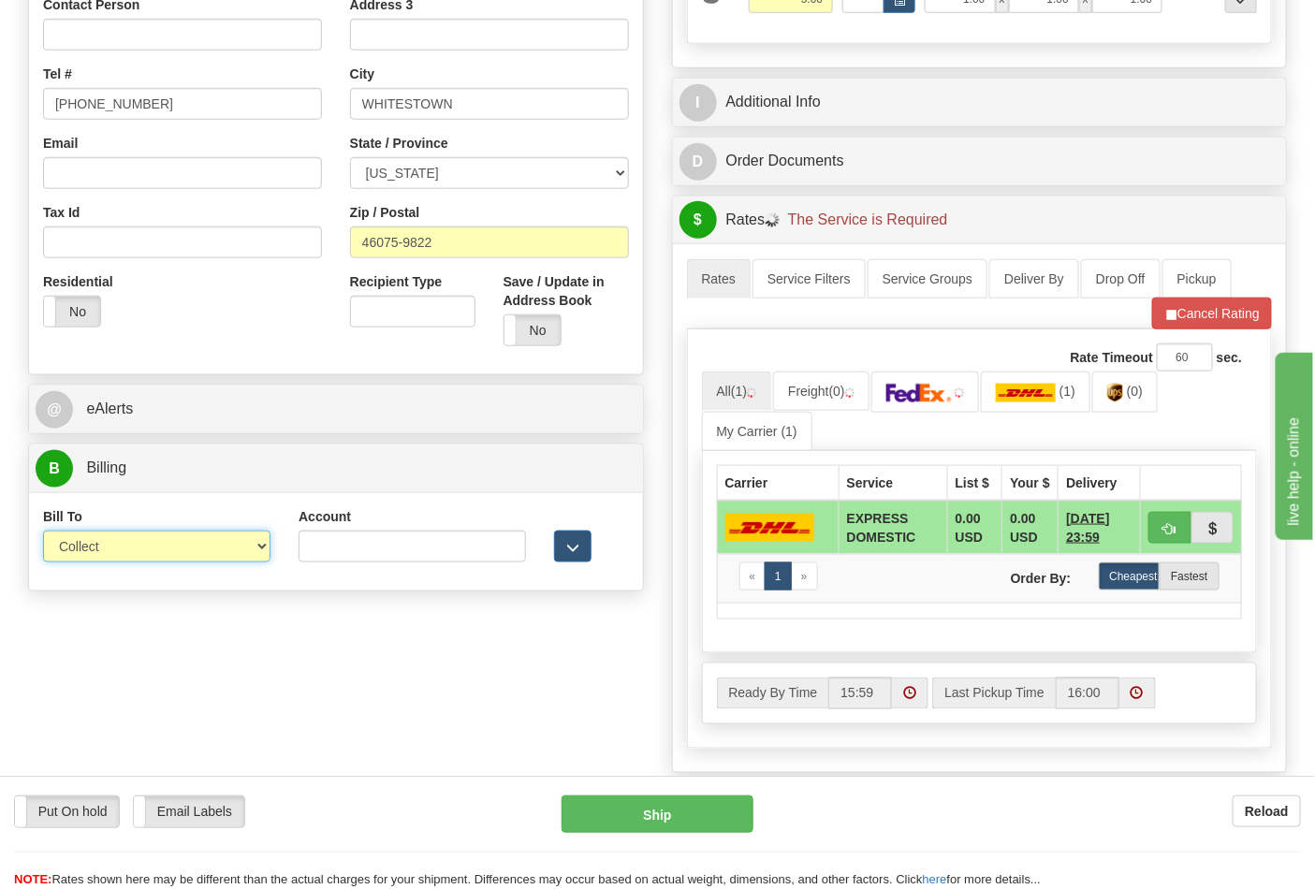
click at [190, 550] on select "Sender Recipient Third Party Collect" at bounding box center [156, 547] width 227 height 32
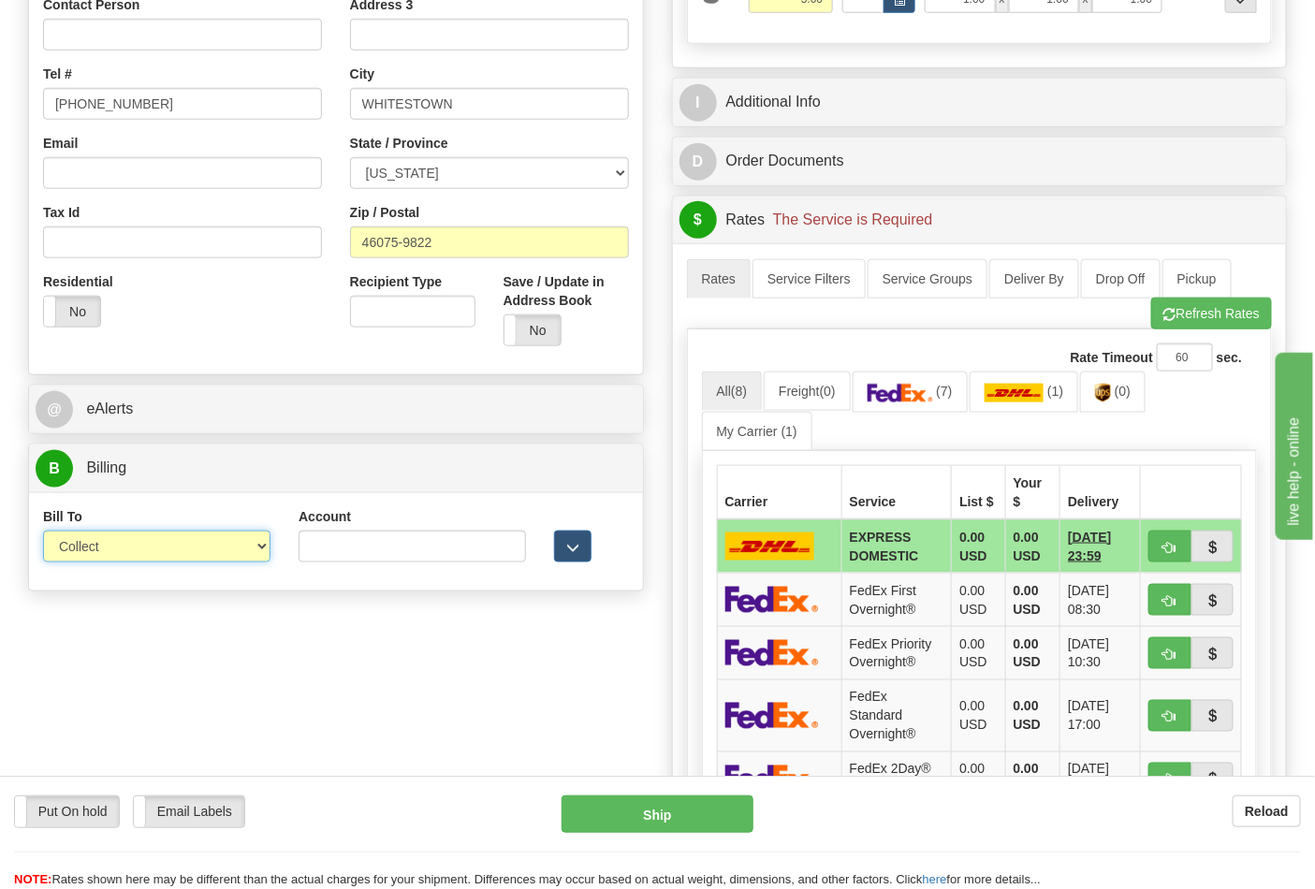
select select "2"
click at [43, 533] on select "Sender Recipient Third Party Collect" at bounding box center [156, 547] width 227 height 32
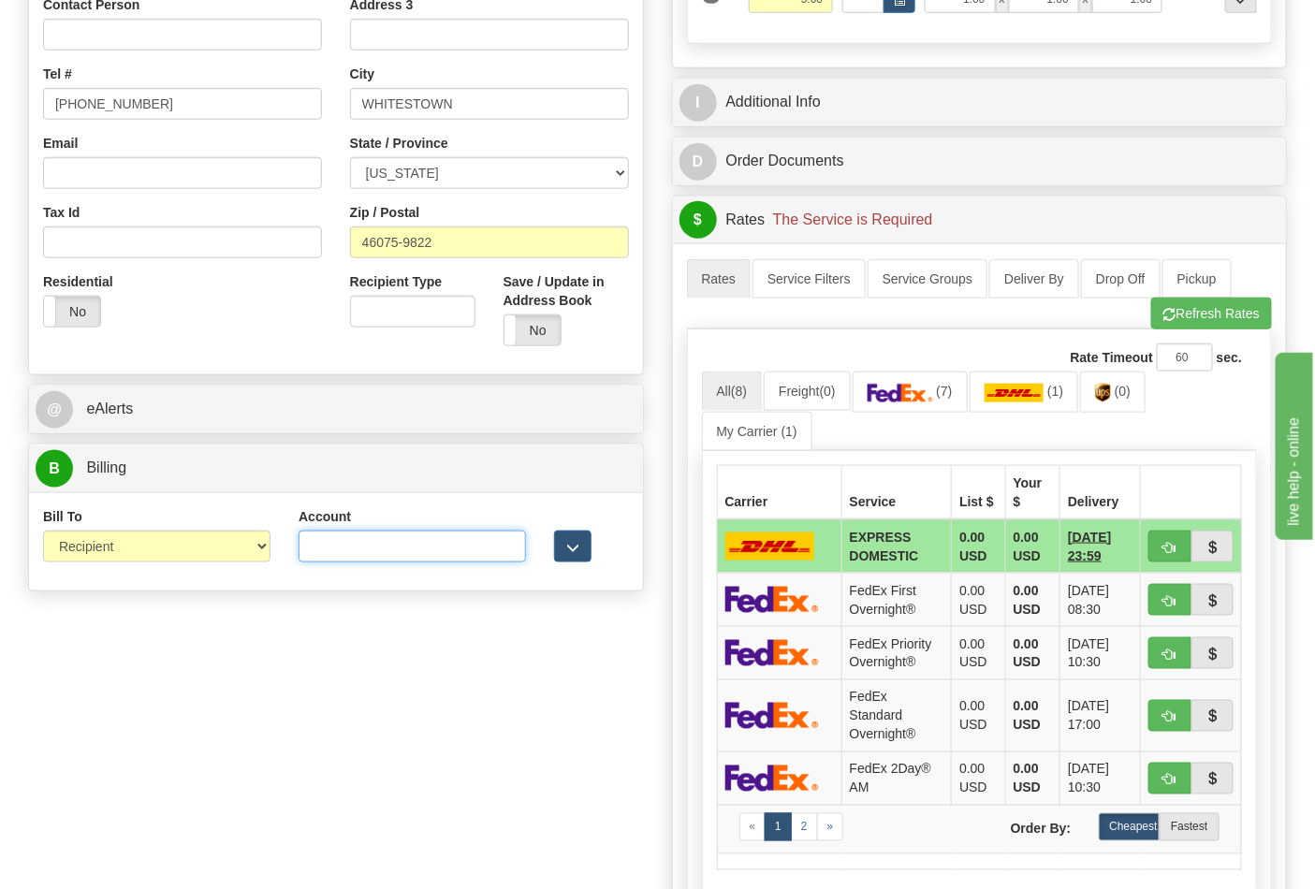
click at [385, 545] on input "Account" at bounding box center [412, 547] width 227 height 32
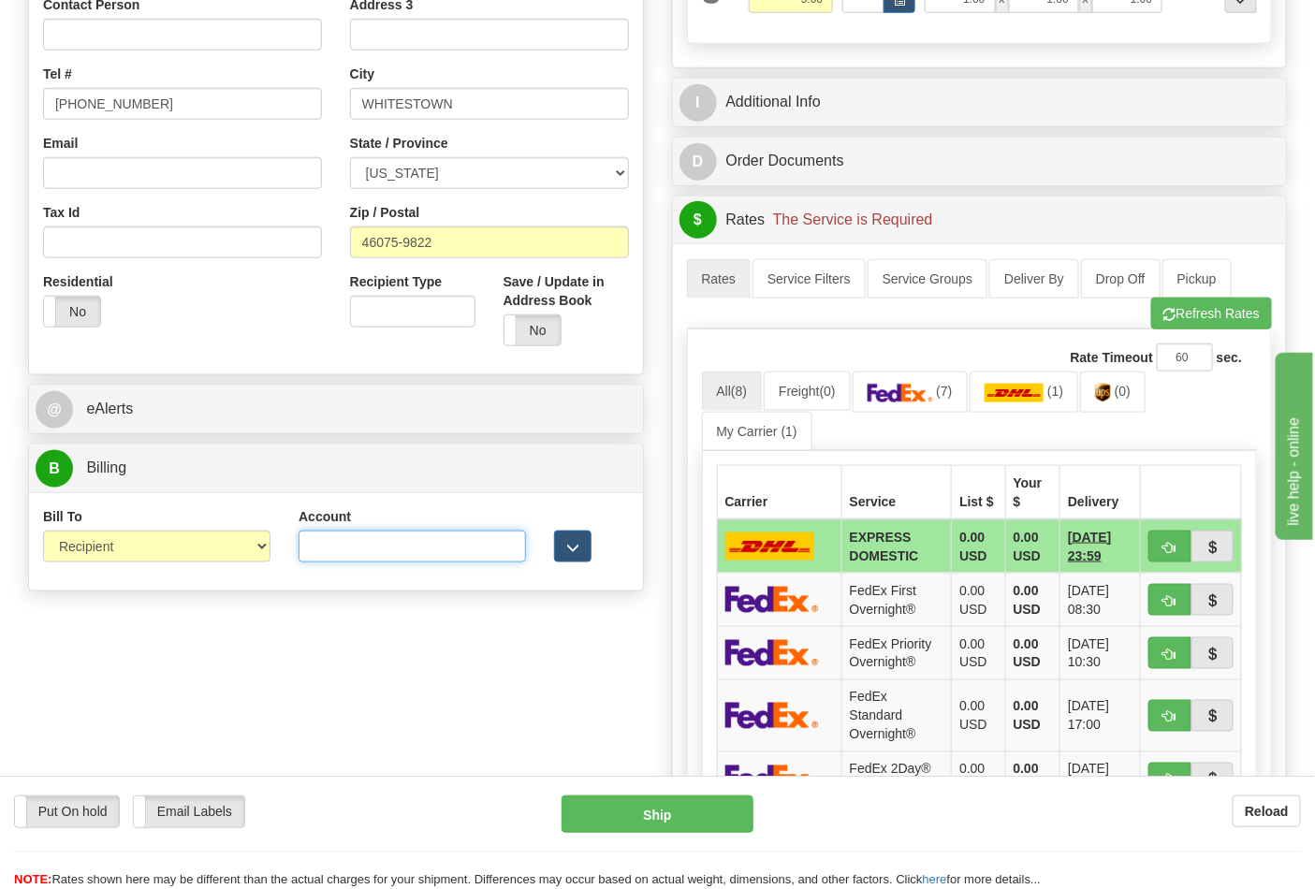
paste input "587102"
type input "587102"
click at [1109, 393] on img at bounding box center [1103, 393] width 16 height 19
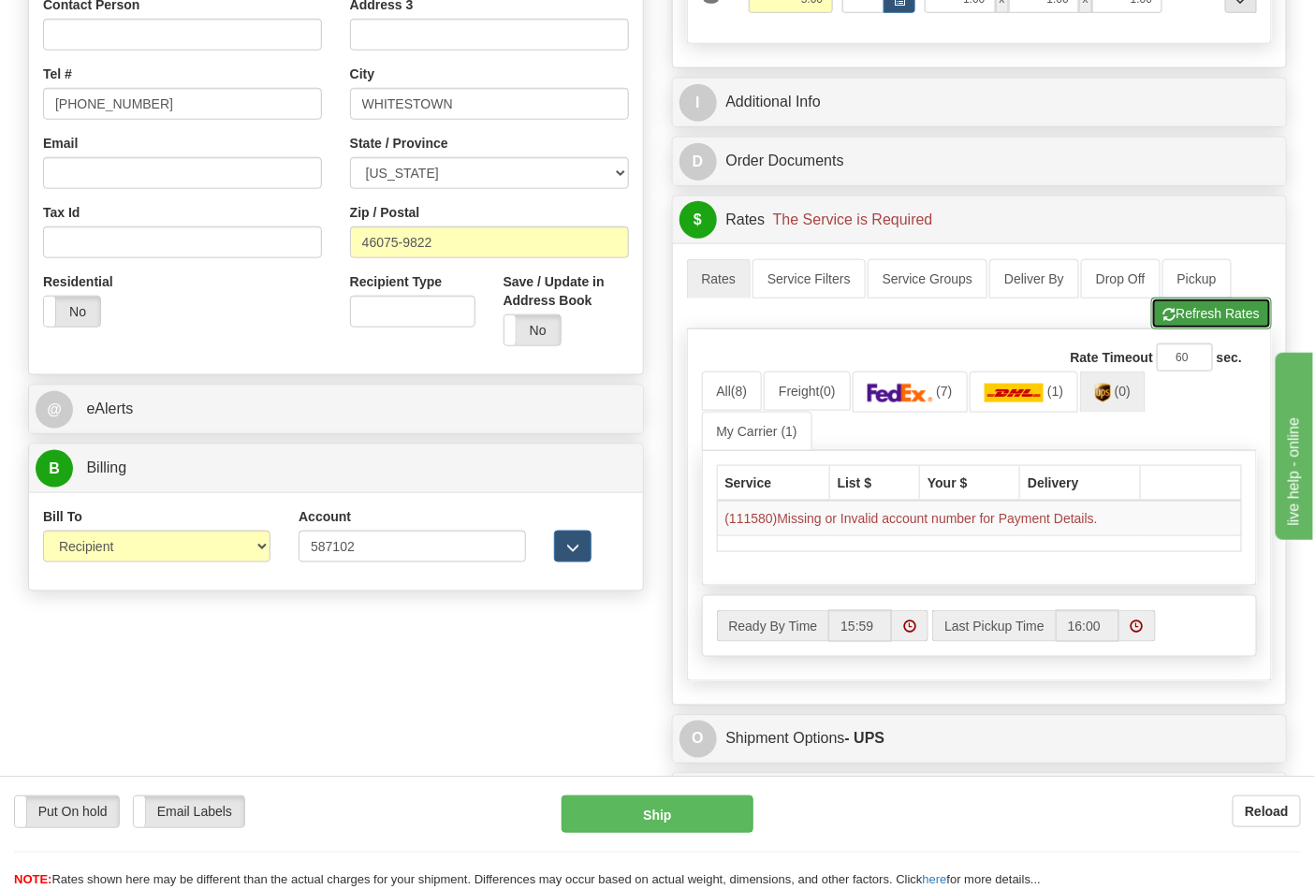
click at [1218, 328] on button "Refresh Rates" at bounding box center [1211, 314] width 121 height 32
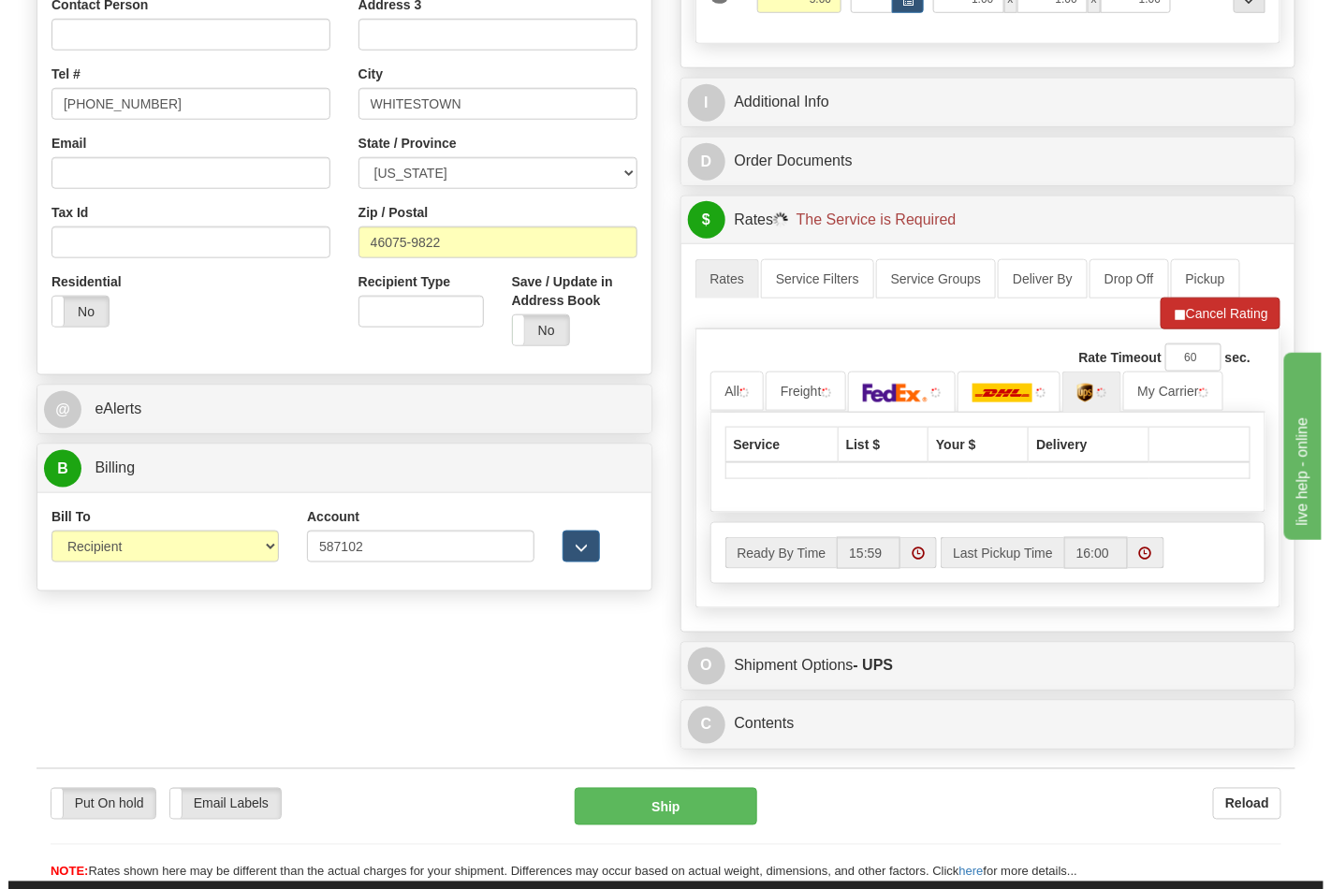
scroll to position [623, 0]
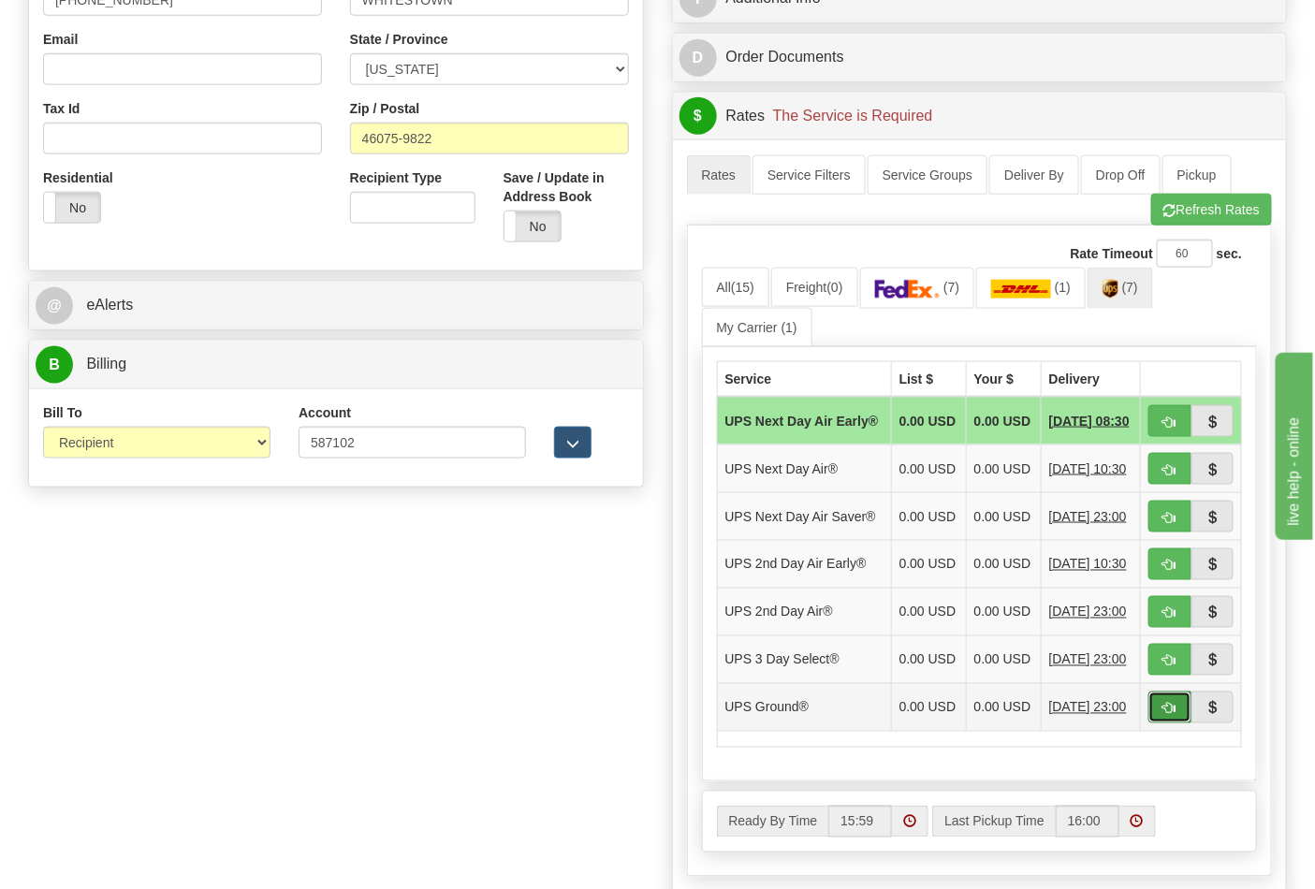
click at [1158, 723] on button "button" at bounding box center [1169, 708] width 43 height 32
type input "03"
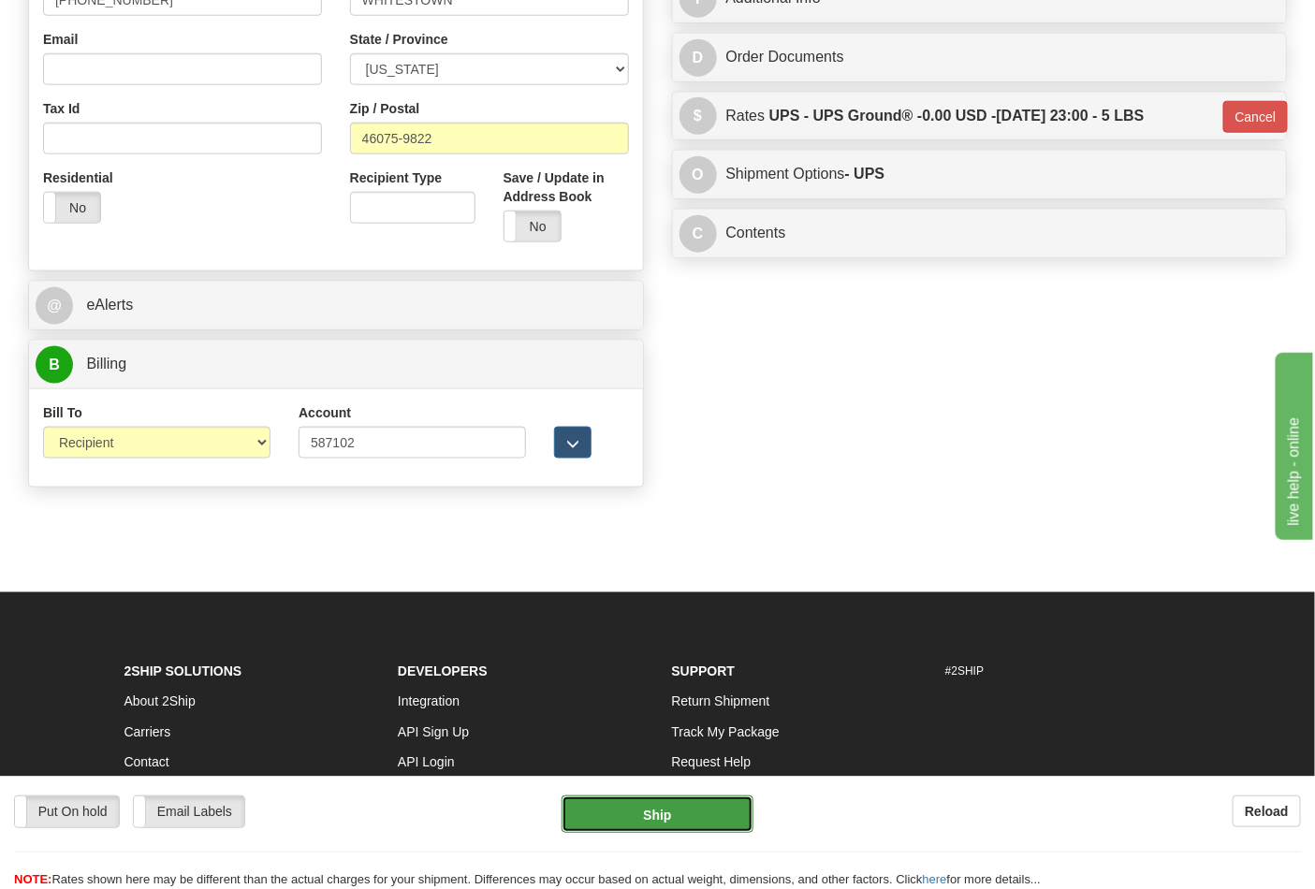
click at [657, 807] on button "Ship" at bounding box center [657, 813] width 191 height 37
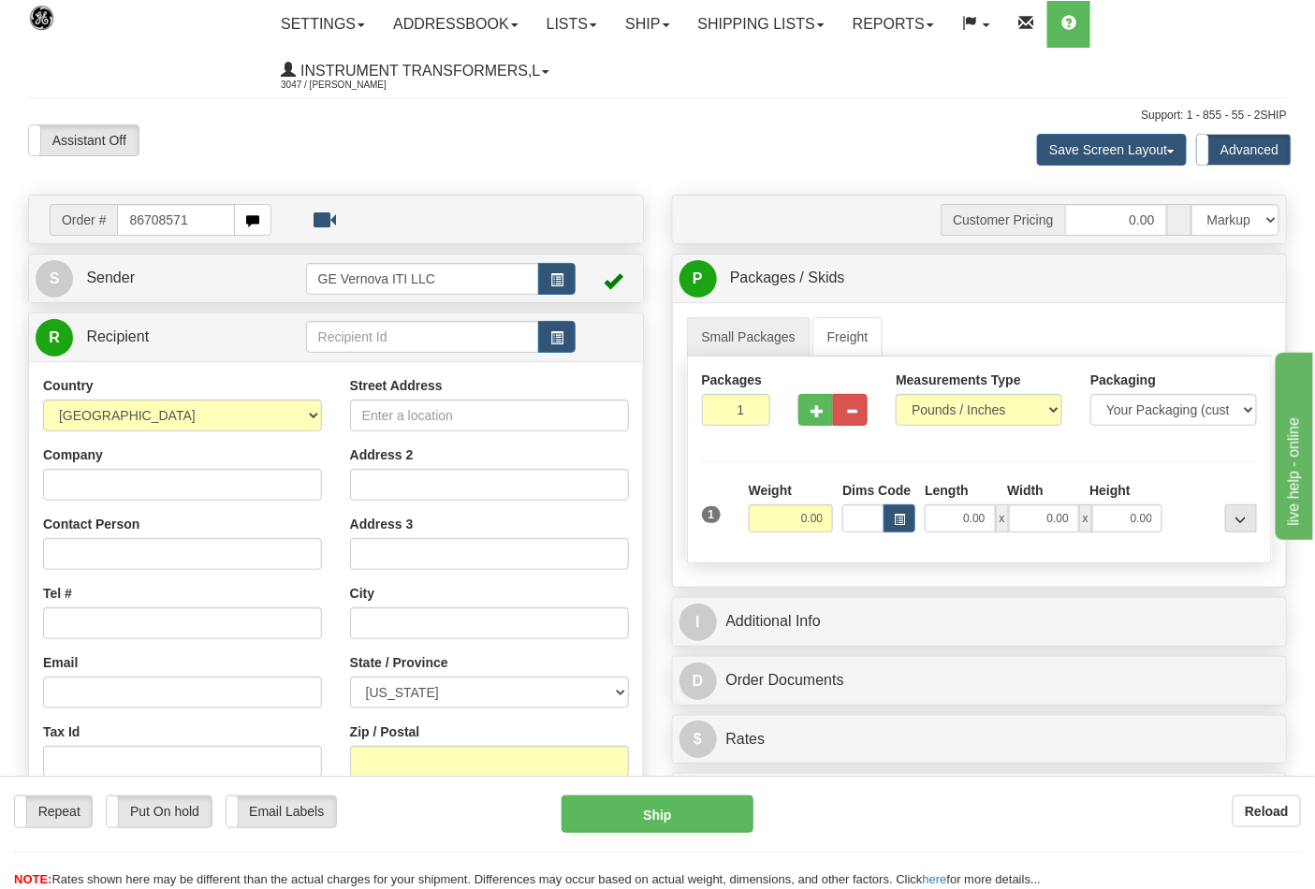
type input "86708571"
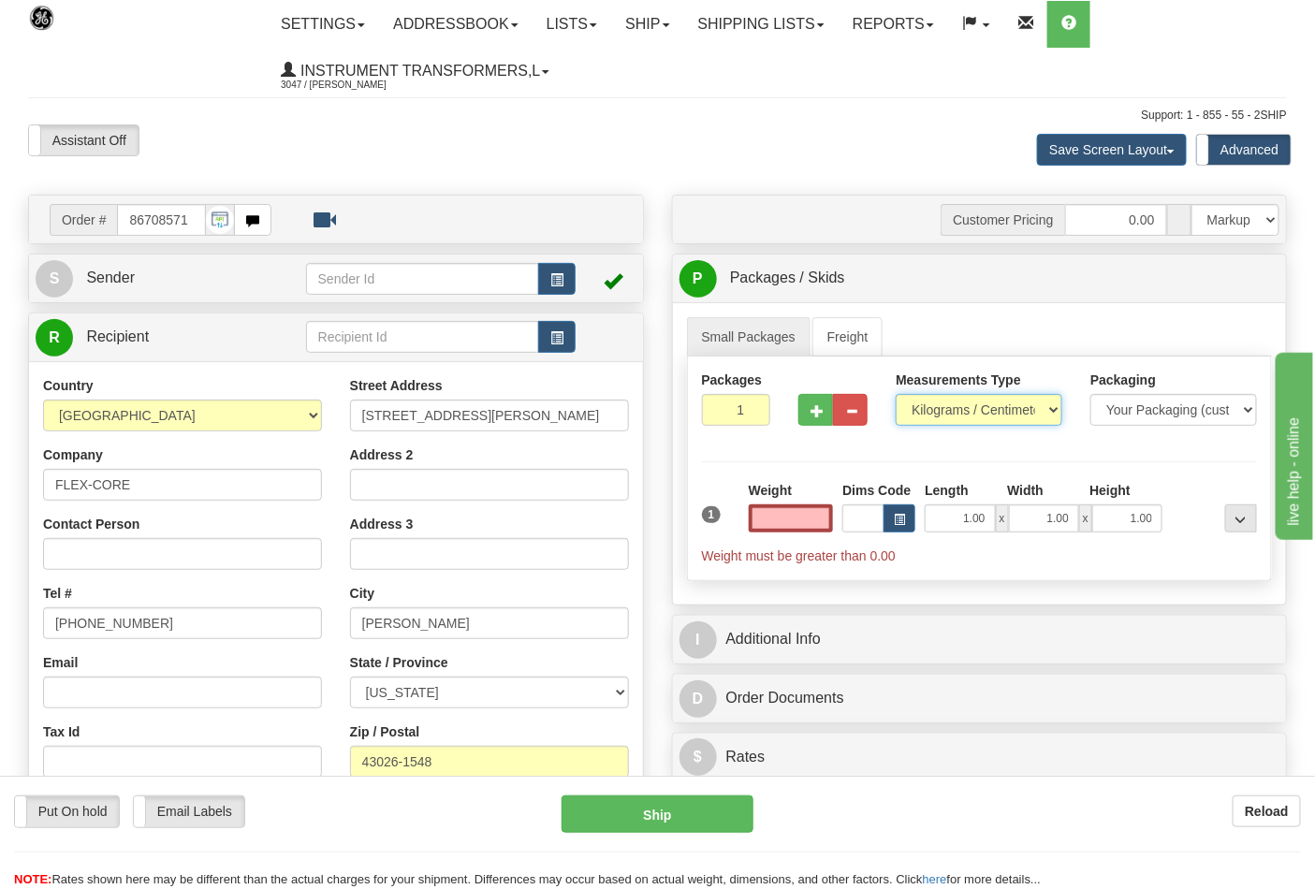
type input "0.00"
click at [941, 416] on select "Pounds / Inches Kilograms / Centimeters" at bounding box center [979, 410] width 167 height 32
select select "0"
click at [896, 395] on select "Pounds / Inches Kilograms / Centimeters" at bounding box center [979, 410] width 167 height 32
click at [812, 410] on span "button" at bounding box center [816, 411] width 13 height 12
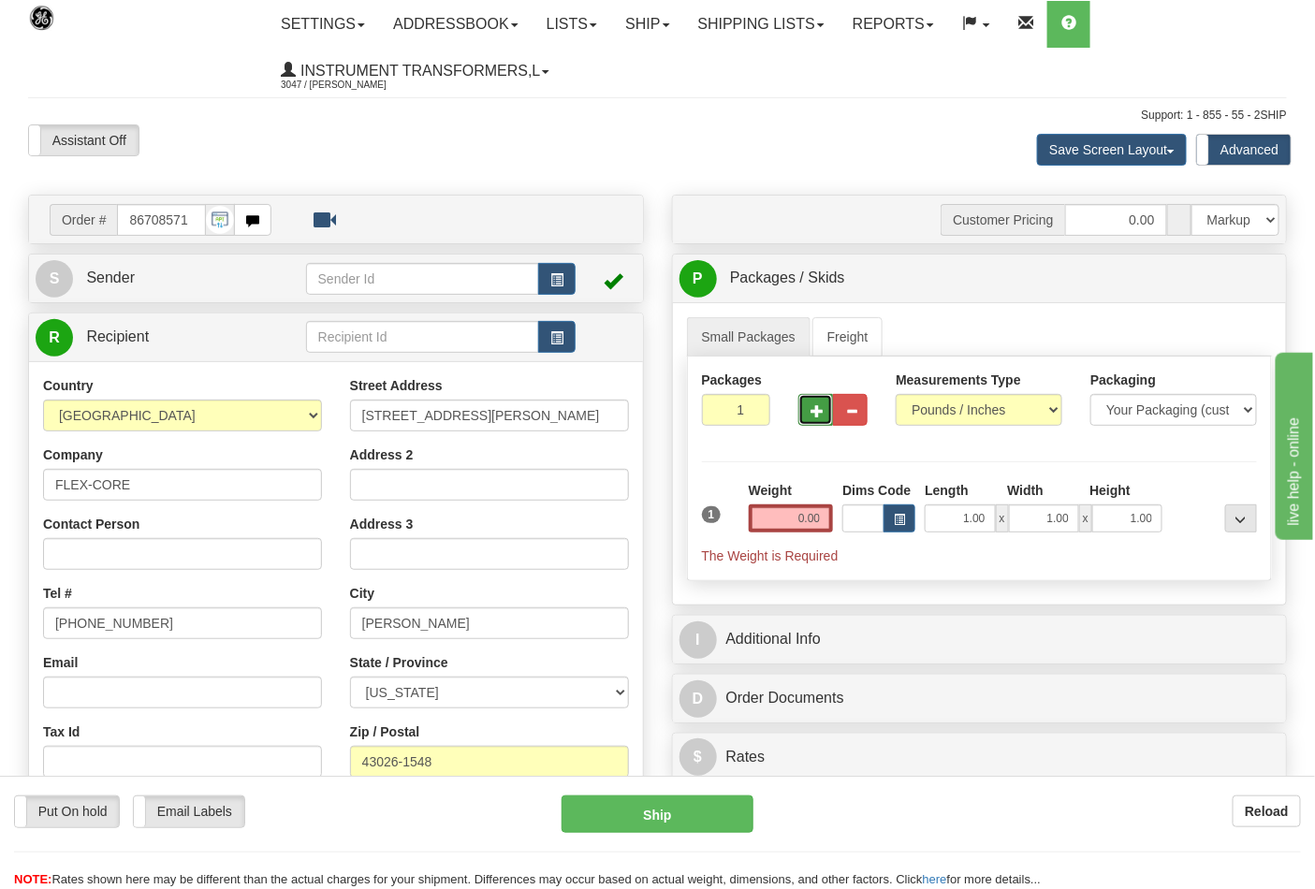
type input "2"
click at [783, 512] on input "0.00" at bounding box center [791, 518] width 85 height 28
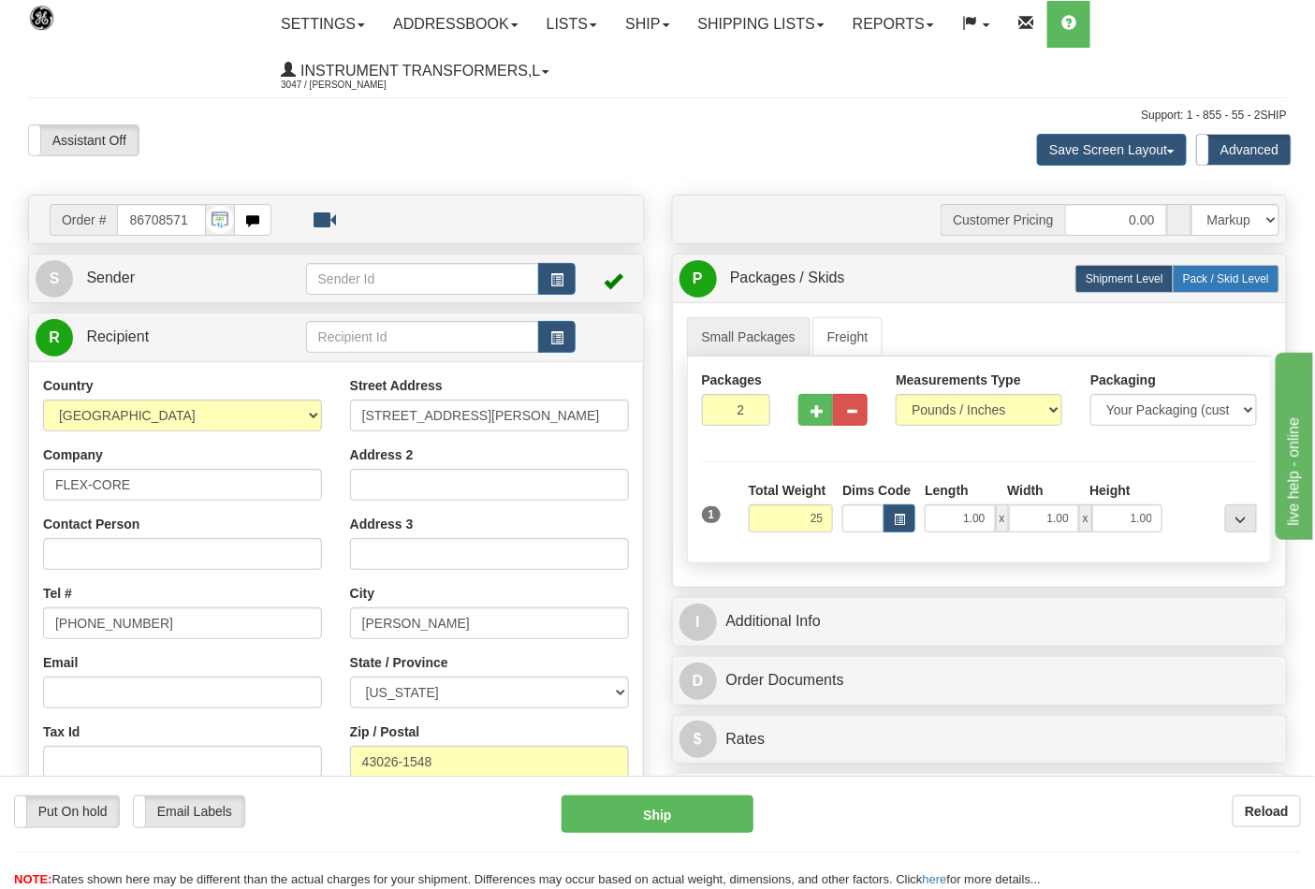
type input "25.00"
click at [1204, 276] on span "Pack / Skid Level" at bounding box center [1226, 278] width 86 height 13
radio input "true"
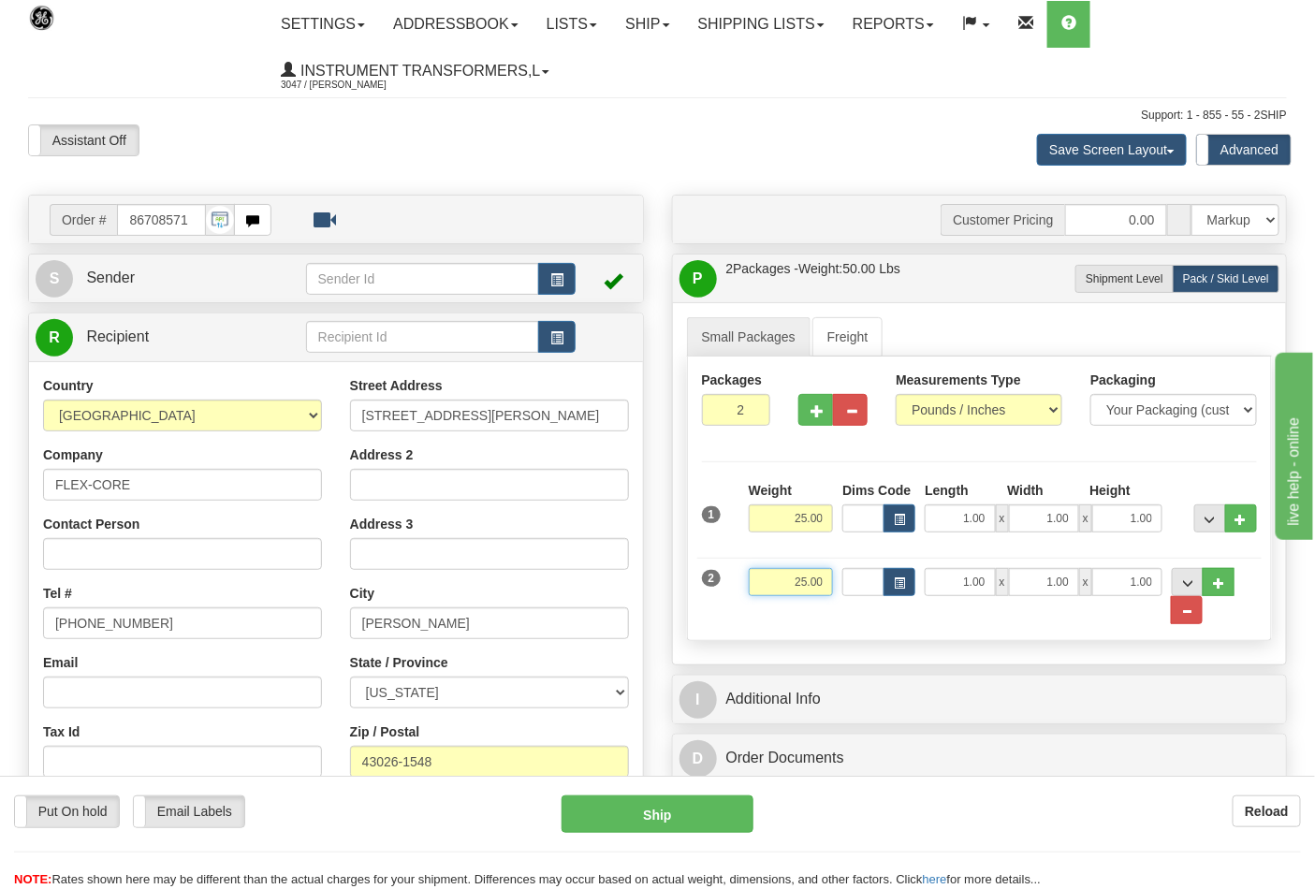
drag, startPoint x: 784, startPoint y: 572, endPoint x: 830, endPoint y: 584, distance: 47.4
click at [830, 584] on input "25.00" at bounding box center [791, 582] width 85 height 28
click button "Delete" at bounding box center [0, 0] width 0 height 0
type input "31.00"
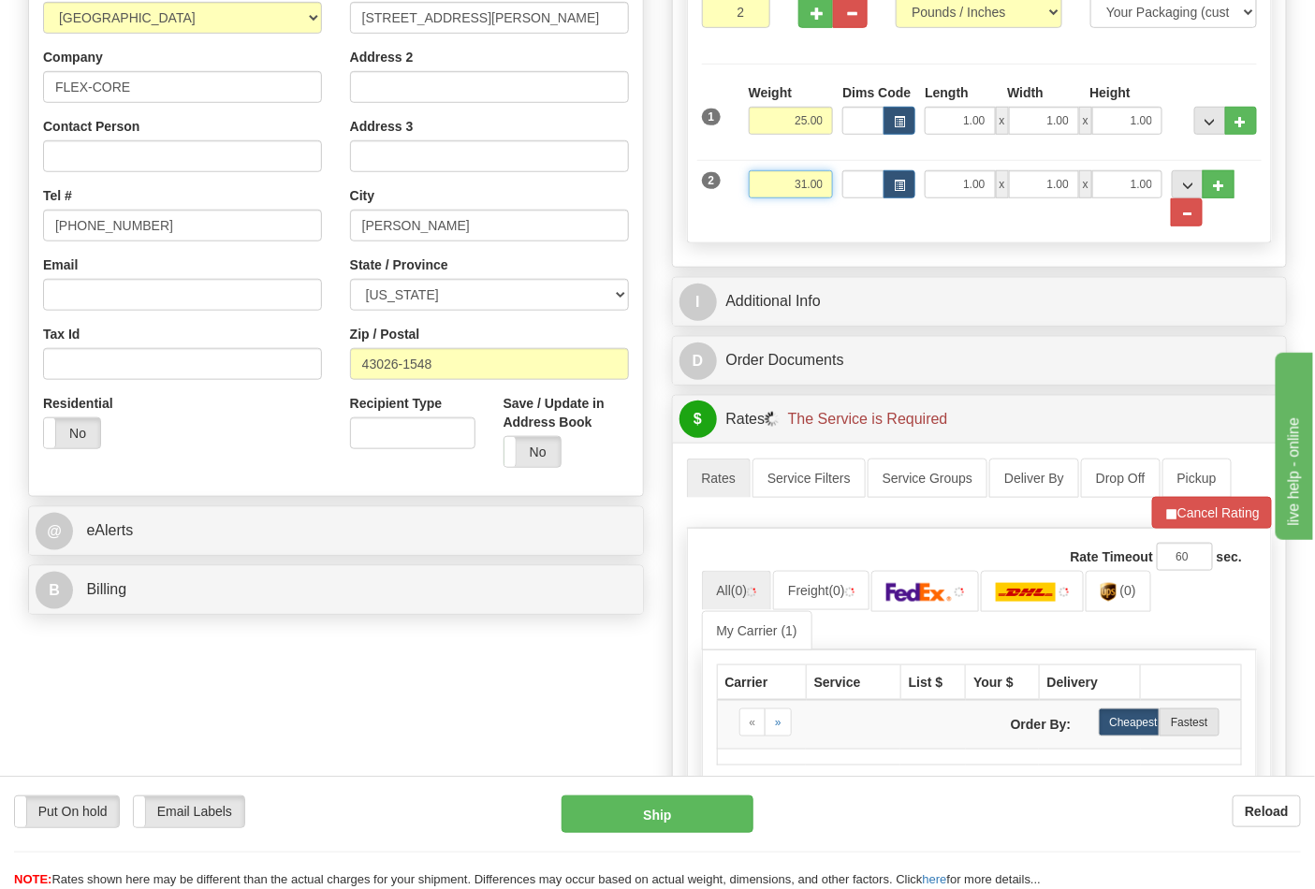
scroll to position [416, 0]
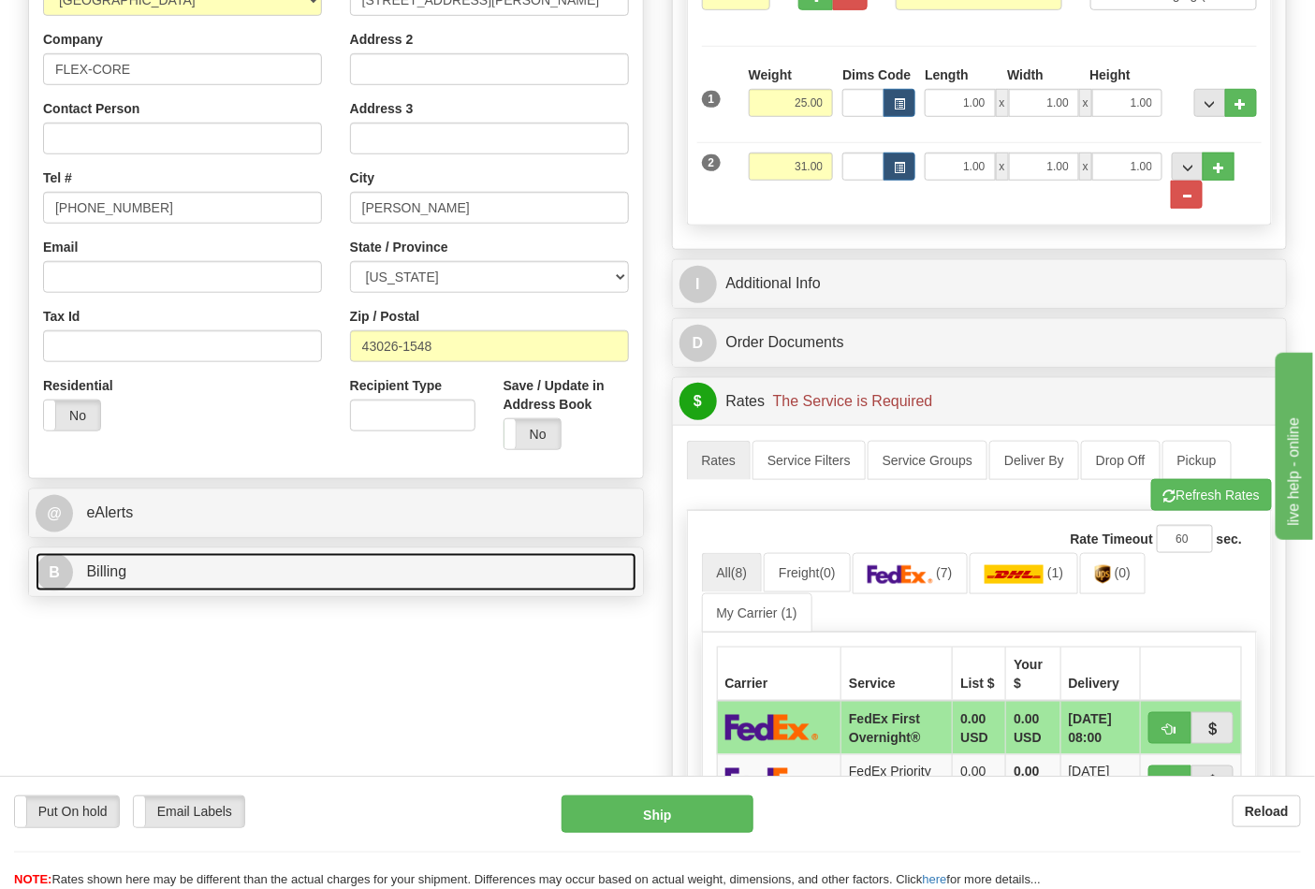
click at [234, 569] on link "B Billing" at bounding box center [336, 572] width 601 height 38
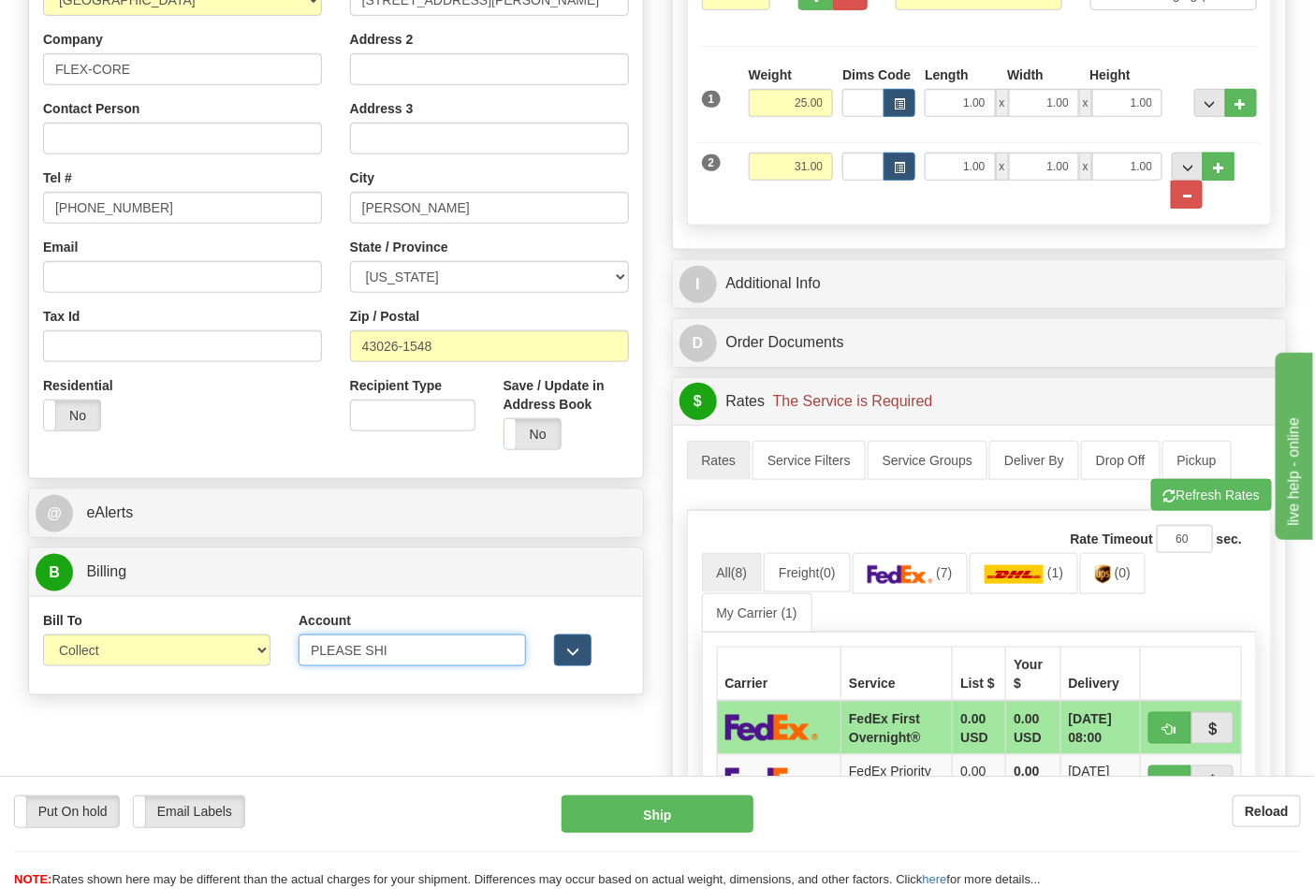
drag, startPoint x: 395, startPoint y: 657, endPoint x: 319, endPoint y: 686, distance: 81.2
click at [319, 686] on div "Bill To Sender Recipient Third Party Collect Account PLEASE SHI 3rd Party Accou…" at bounding box center [336, 645] width 614 height 98
click at [416, 648] on input "PLEASE SHI" at bounding box center [412, 651] width 227 height 32
drag, startPoint x: 416, startPoint y: 648, endPoint x: 258, endPoint y: 660, distance: 157.7
click at [258, 660] on div "Bill To Sender Recipient Third Party Collect Account PLEASE SHI 3rd Party Accou…" at bounding box center [336, 645] width 614 height 69
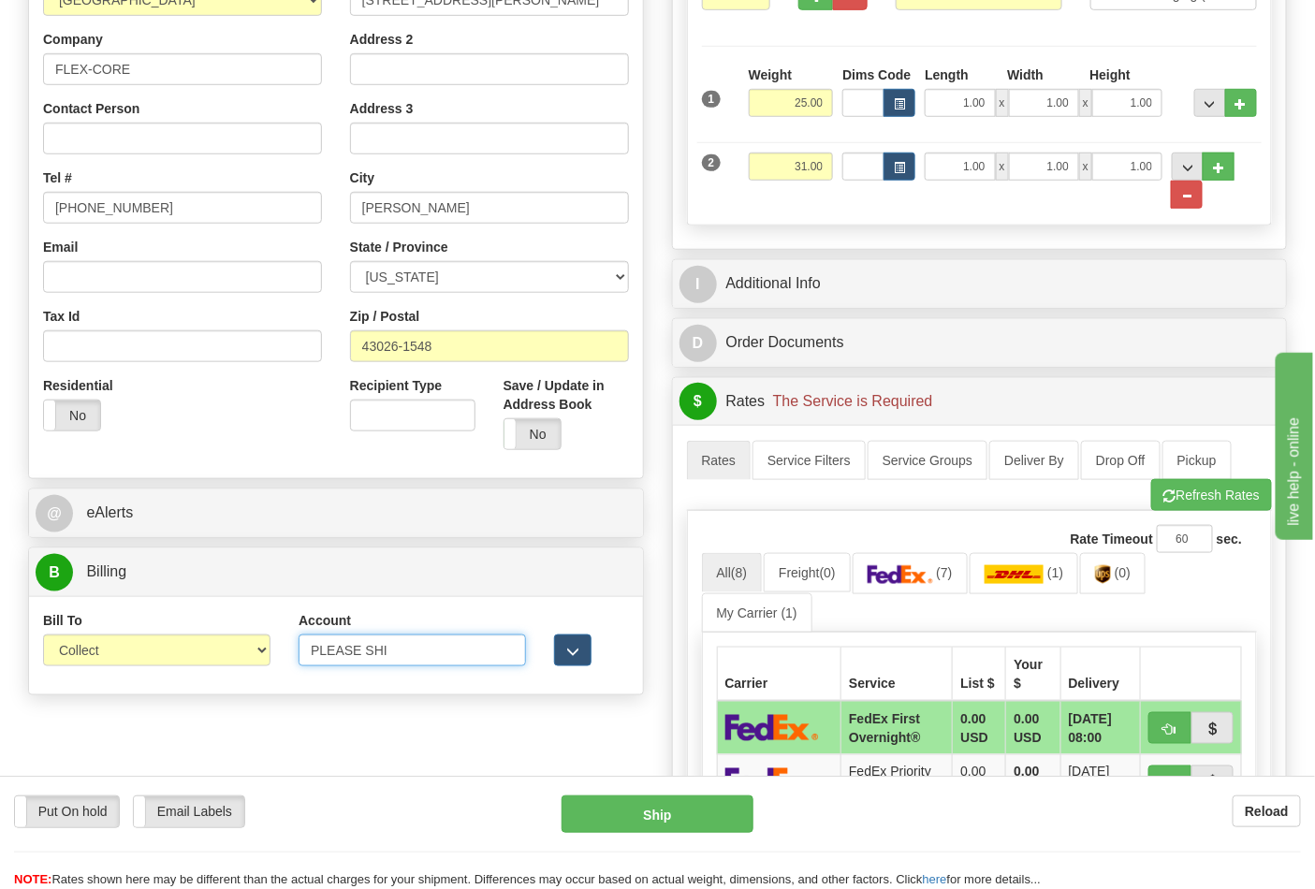
paste input "473367"
type input "473367"
click at [258, 660] on select "Sender Recipient Third Party Collect" at bounding box center [156, 651] width 227 height 32
select select "2"
click at [43, 636] on select "Sender Recipient Third Party Collect" at bounding box center [156, 651] width 227 height 32
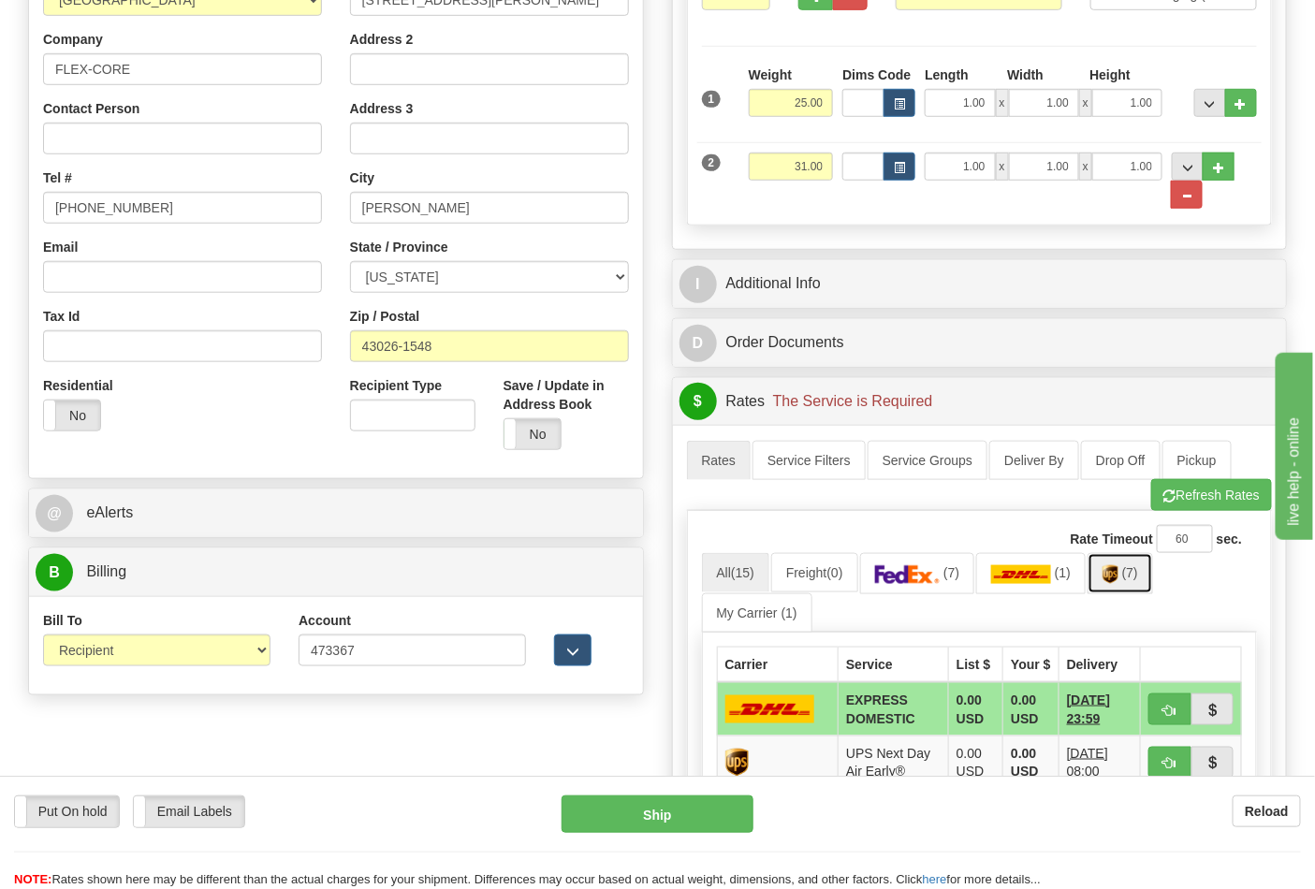
click at [1137, 576] on span "(7)" at bounding box center [1130, 572] width 16 height 15
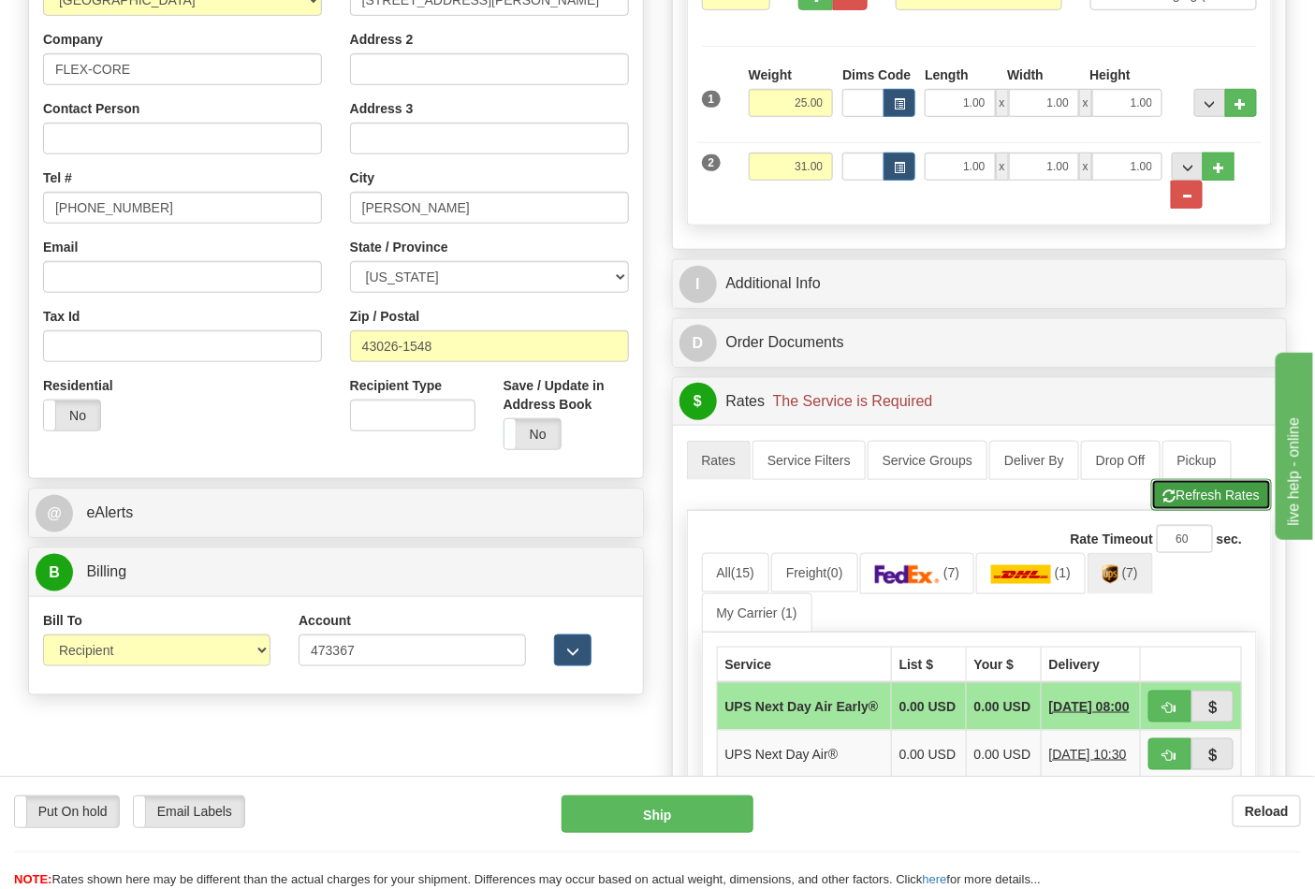
click at [1190, 510] on button "Refresh Rates" at bounding box center [1211, 495] width 121 height 32
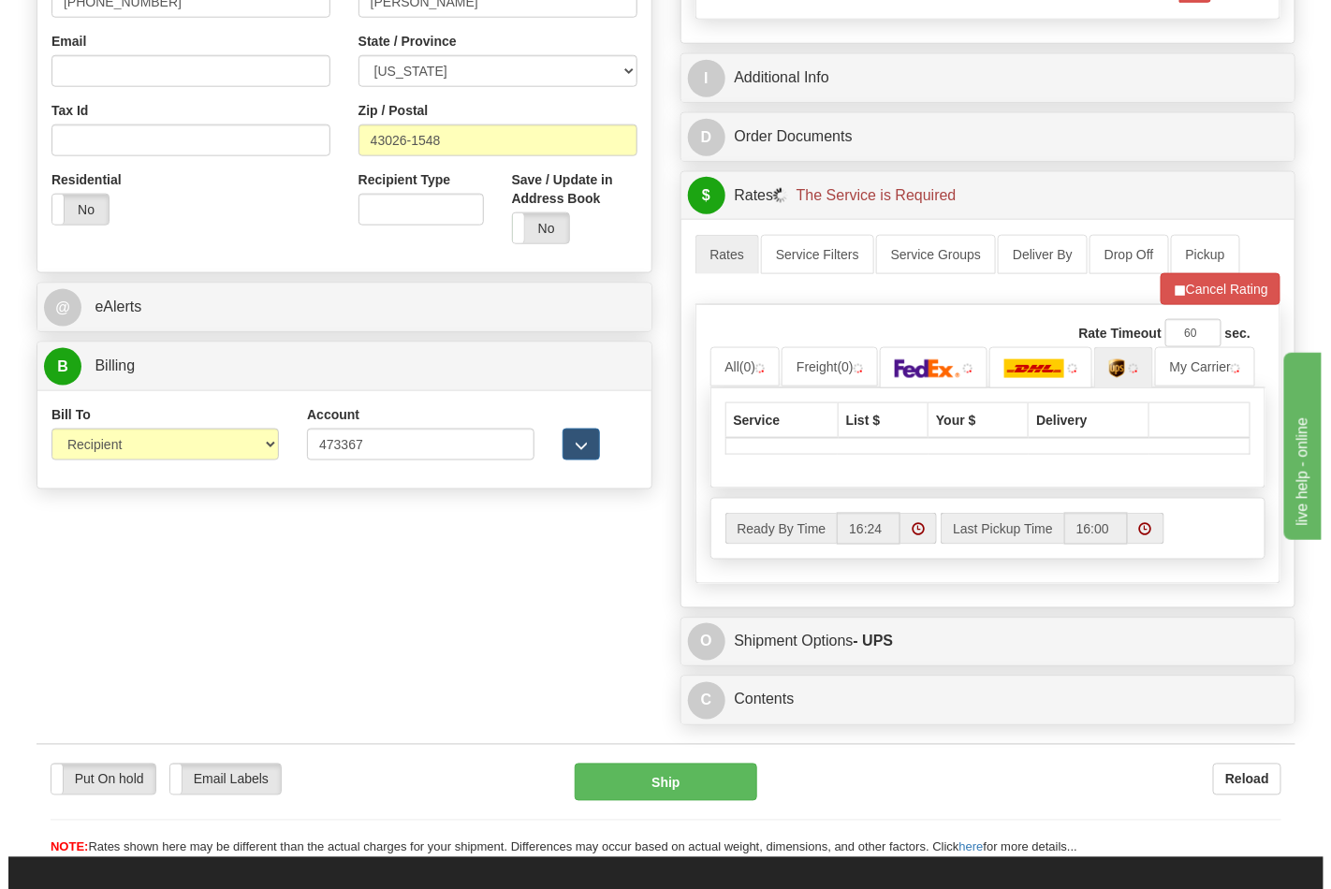
scroll to position [623, 0]
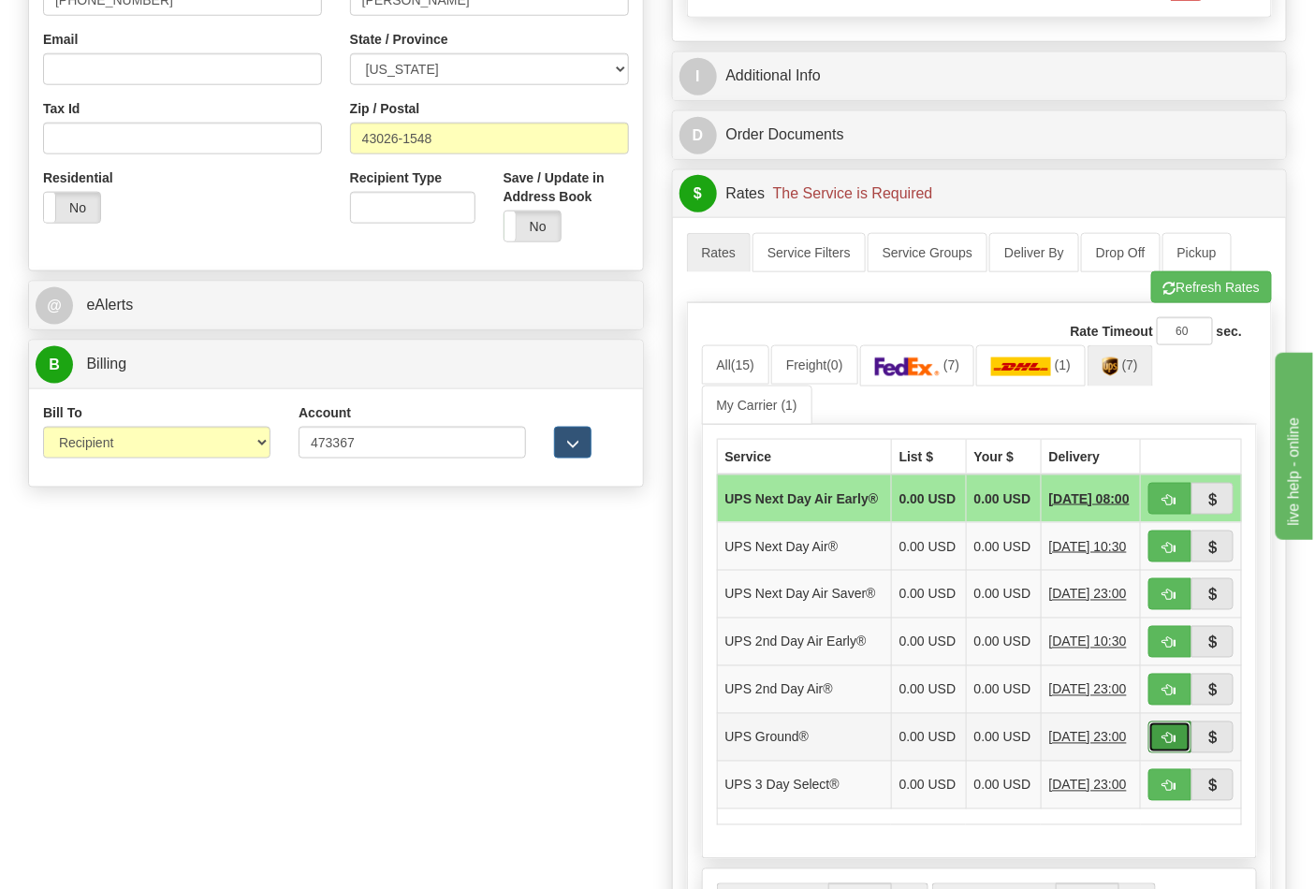
click at [1180, 753] on button "button" at bounding box center [1169, 738] width 43 height 32
type input "03"
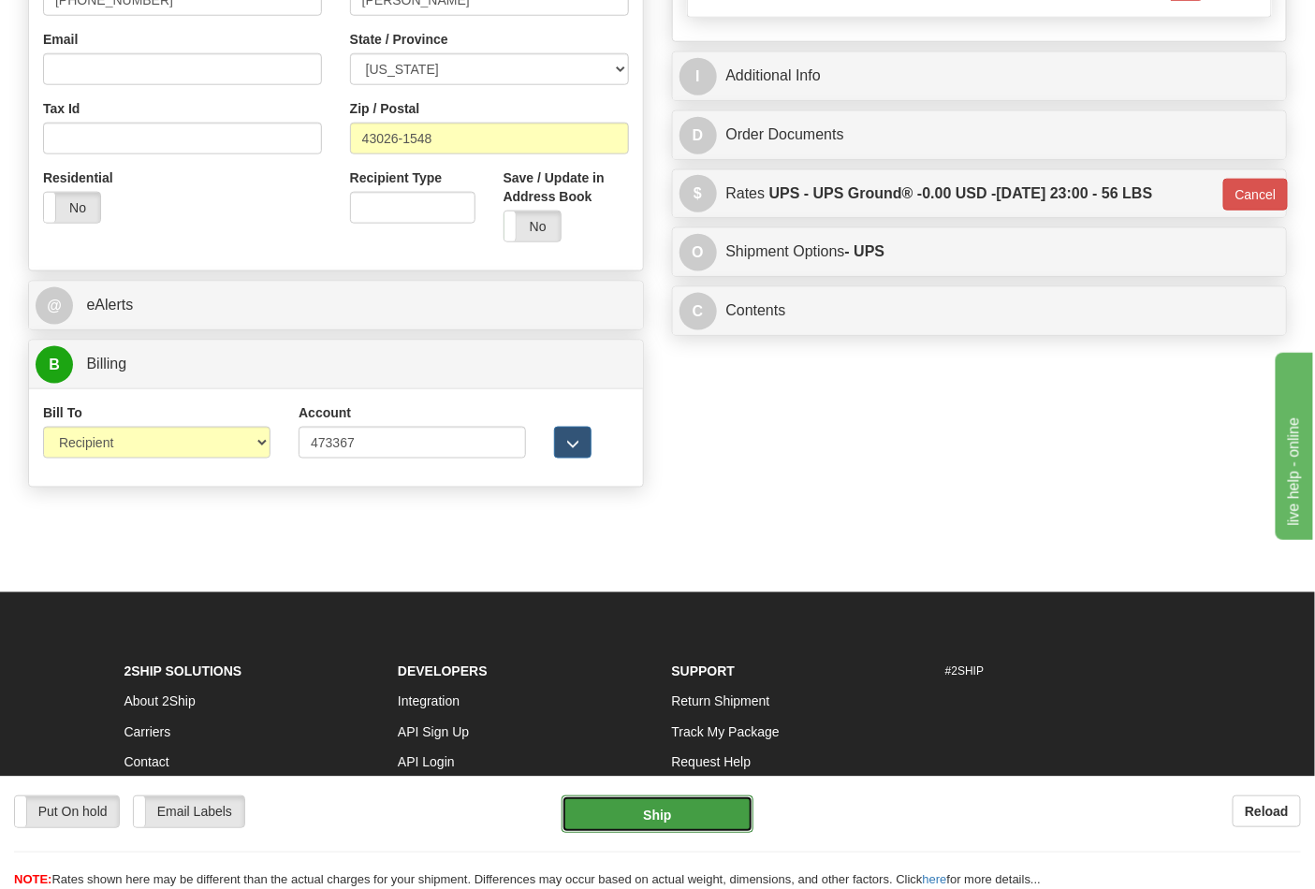
click at [696, 821] on button "Ship" at bounding box center [657, 813] width 191 height 37
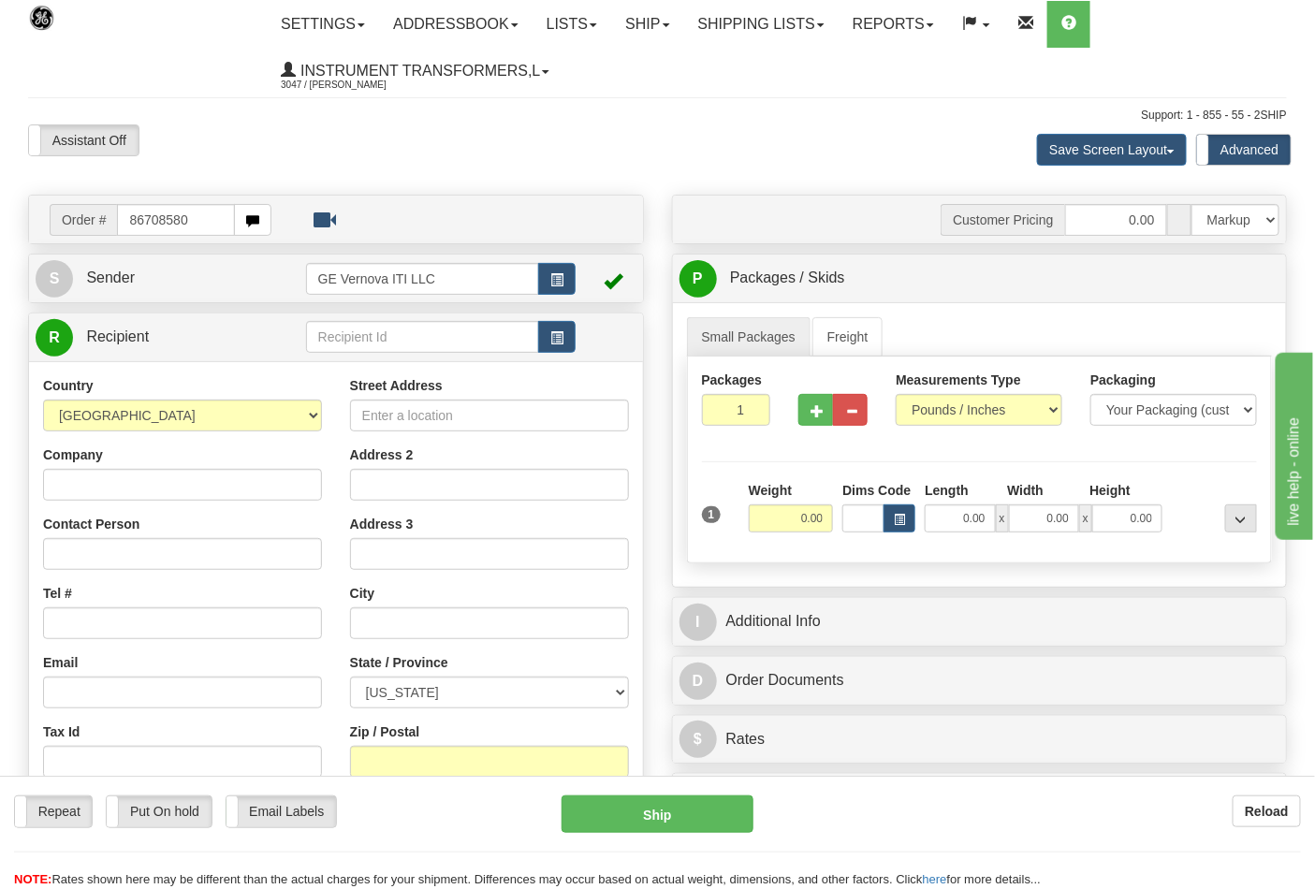
type input "86708580"
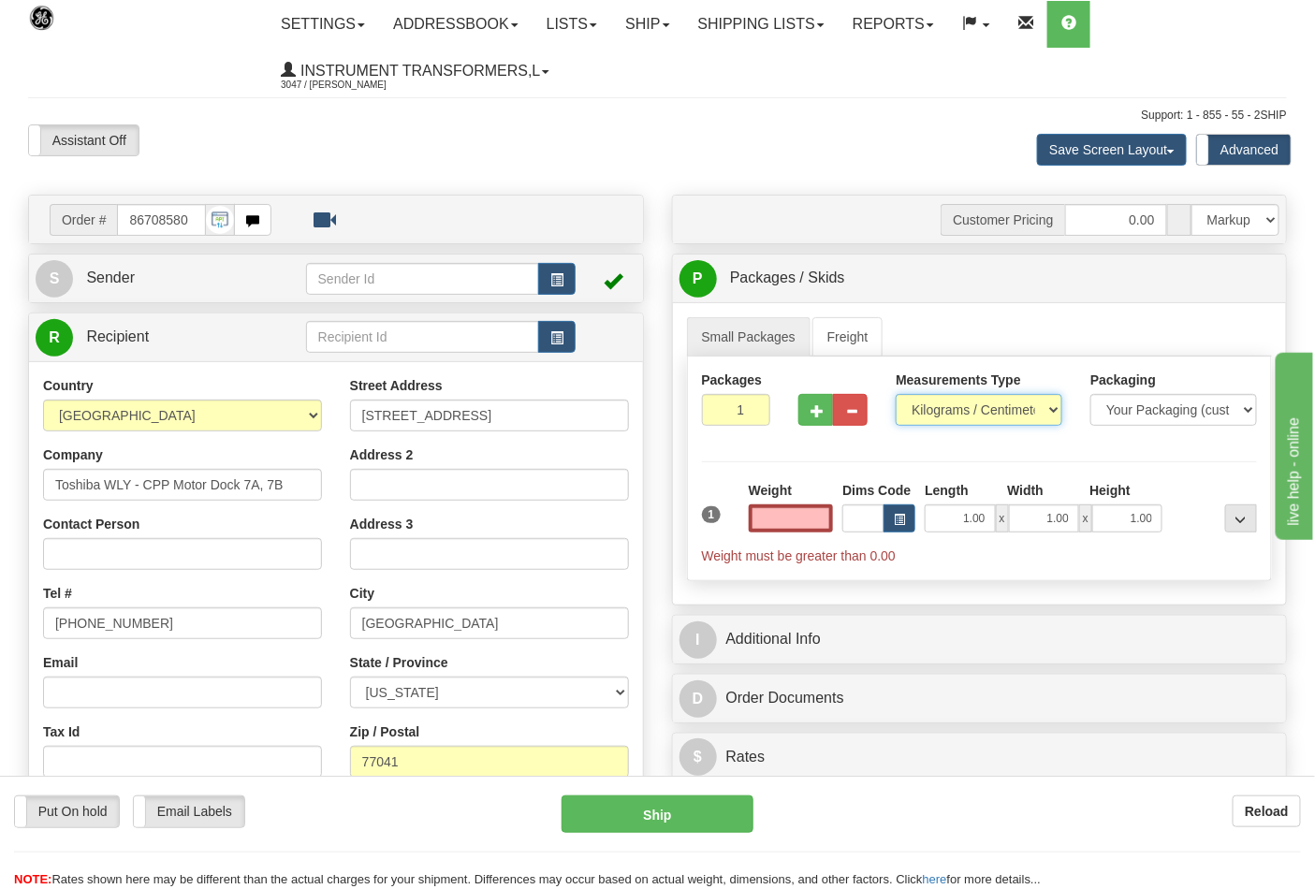
type input "0.00"
click at [941, 426] on select "Pounds / Inches Kilograms / Centimeters" at bounding box center [979, 410] width 167 height 32
select select "0"
click at [896, 395] on select "Pounds / Inches Kilograms / Centimeters" at bounding box center [979, 410] width 167 height 32
click at [782, 516] on input "0.00" at bounding box center [791, 518] width 85 height 28
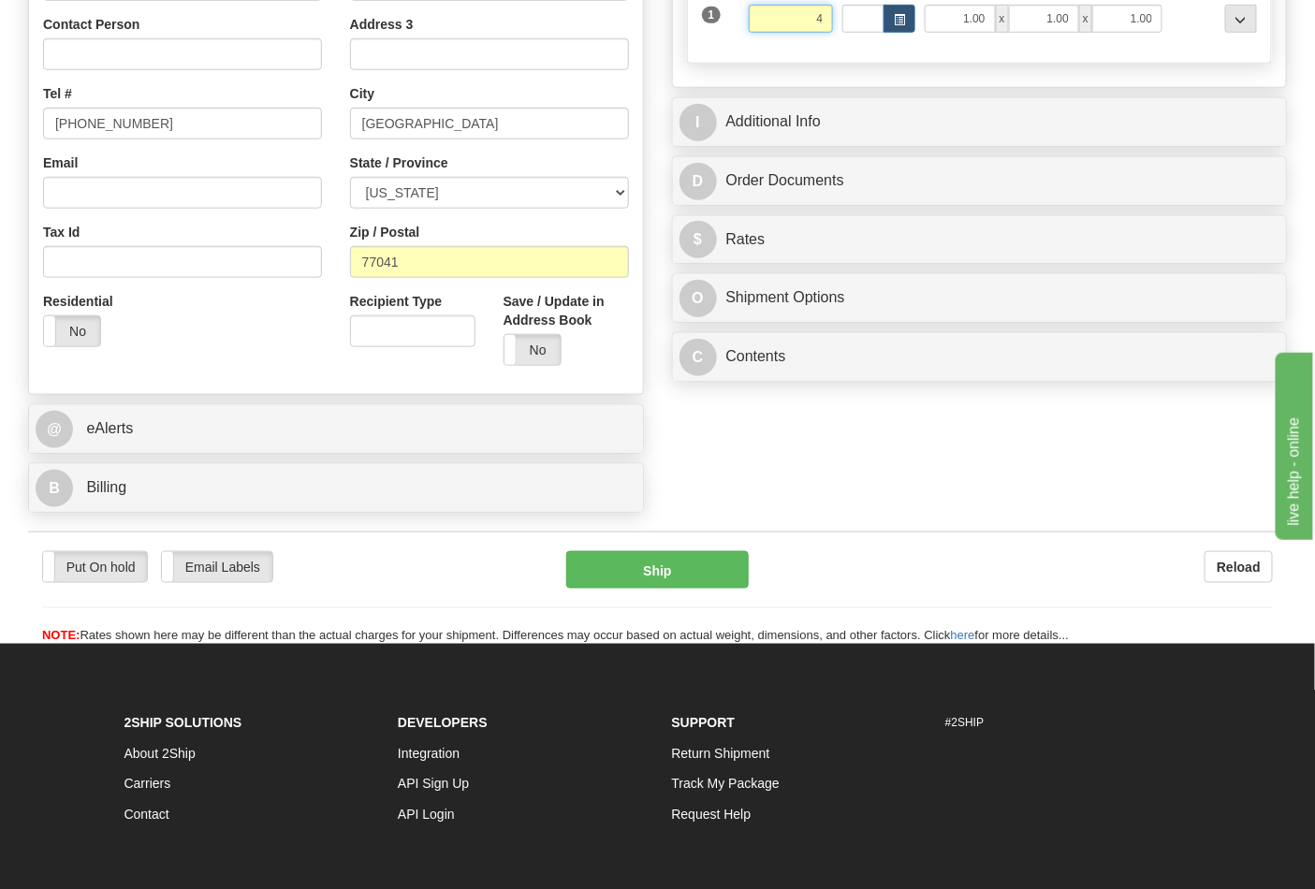
scroll to position [519, 0]
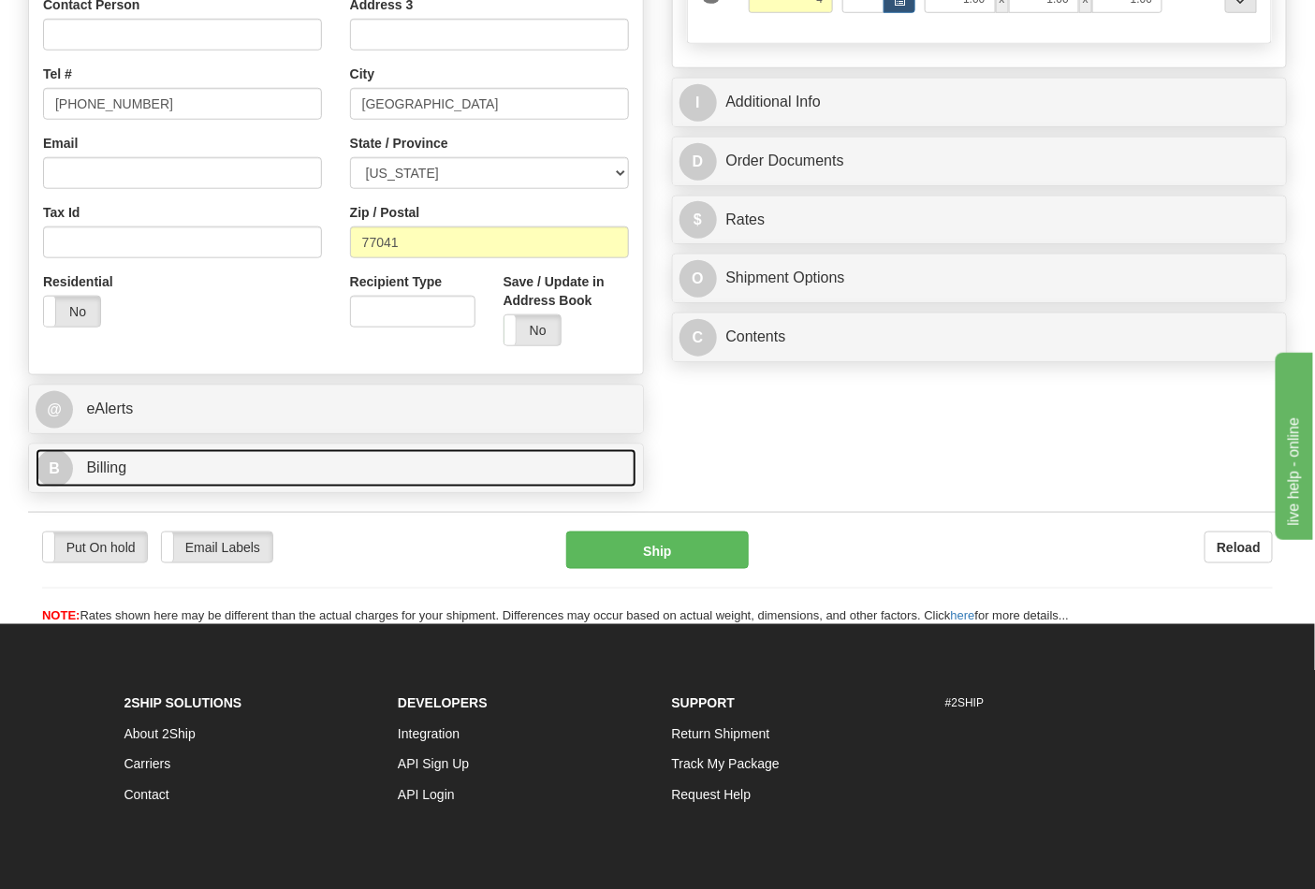
type input "4.00"
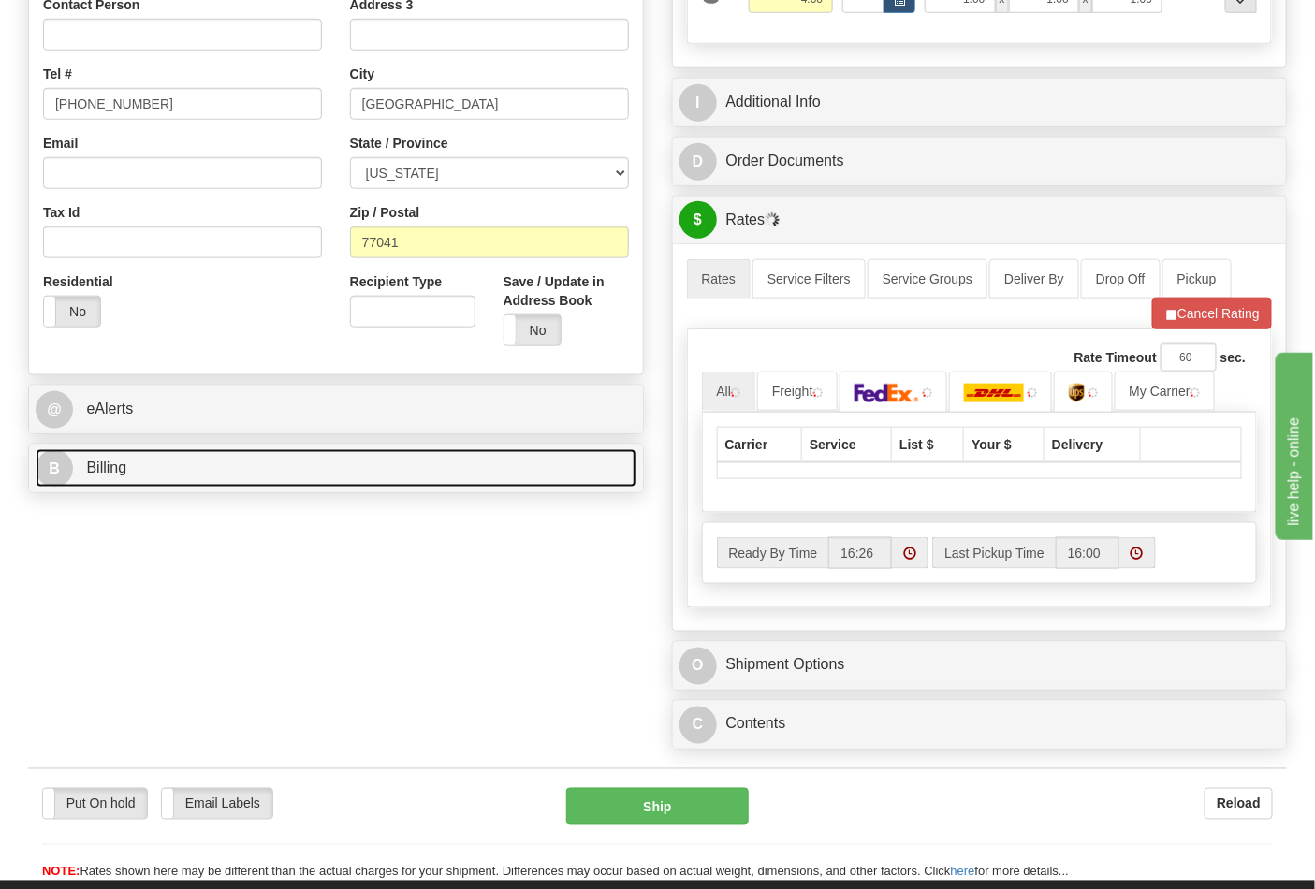
click at [401, 463] on link "B Billing" at bounding box center [336, 468] width 601 height 38
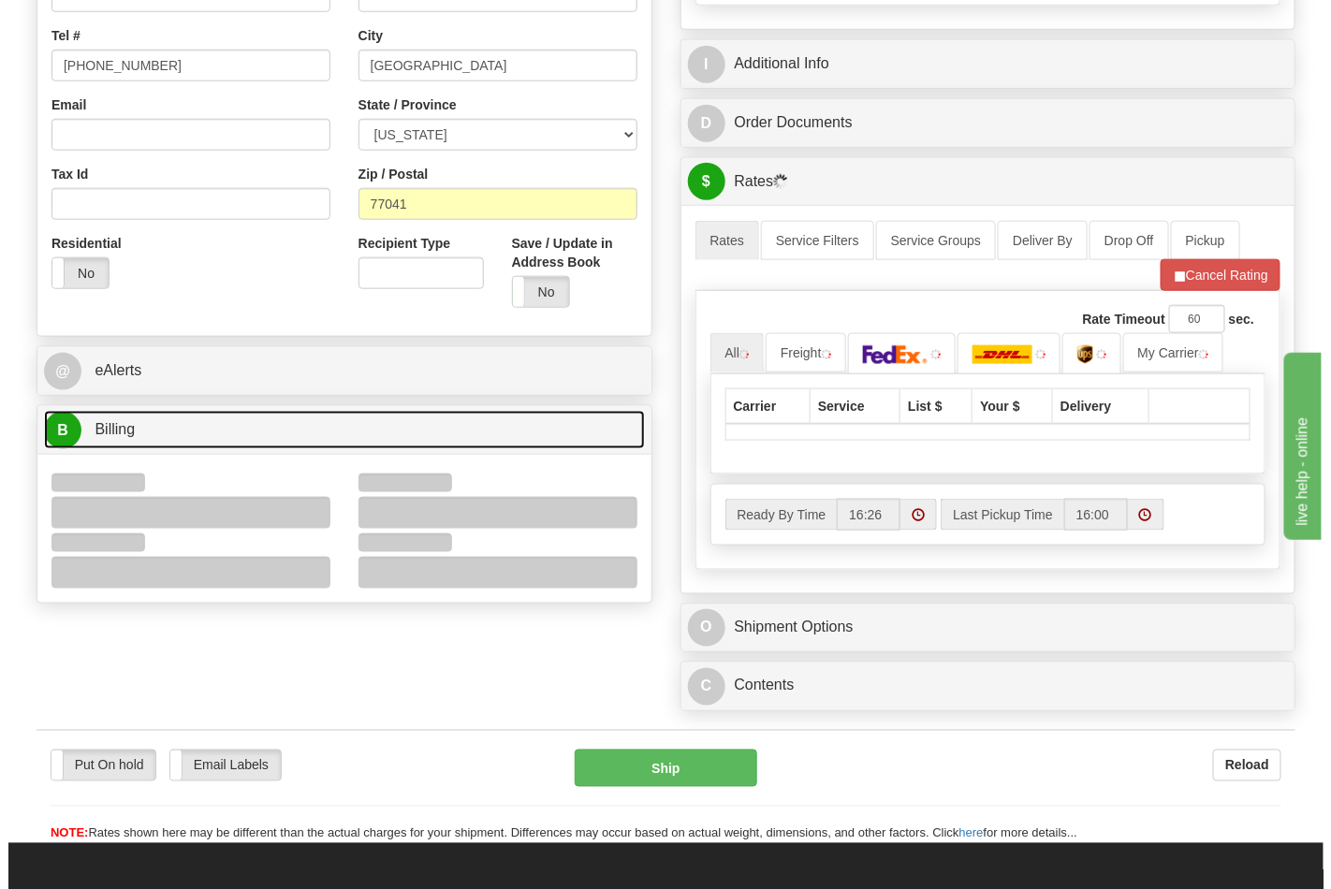
scroll to position [623, 0]
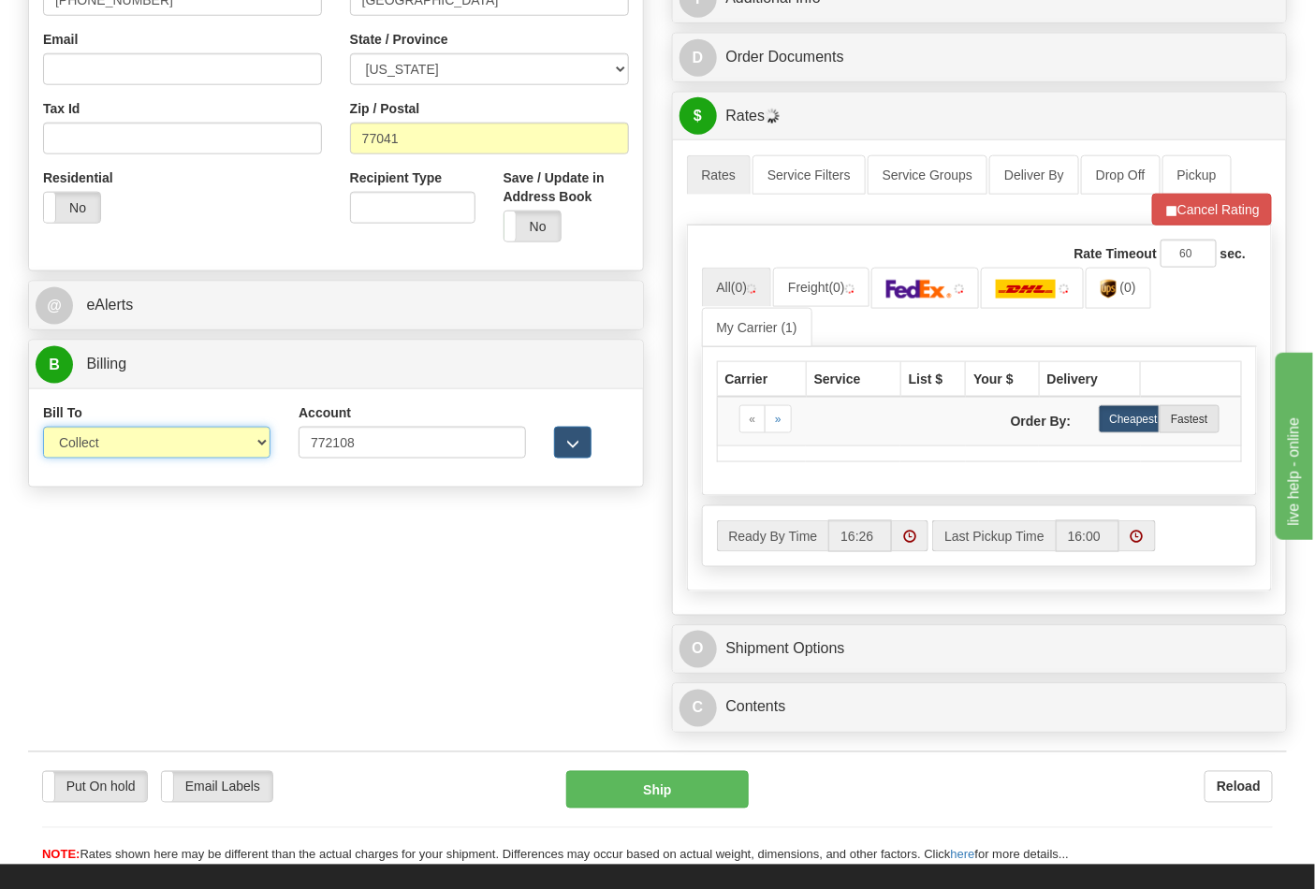
click at [259, 444] on select "Sender Recipient Third Party Collect" at bounding box center [156, 443] width 227 height 32
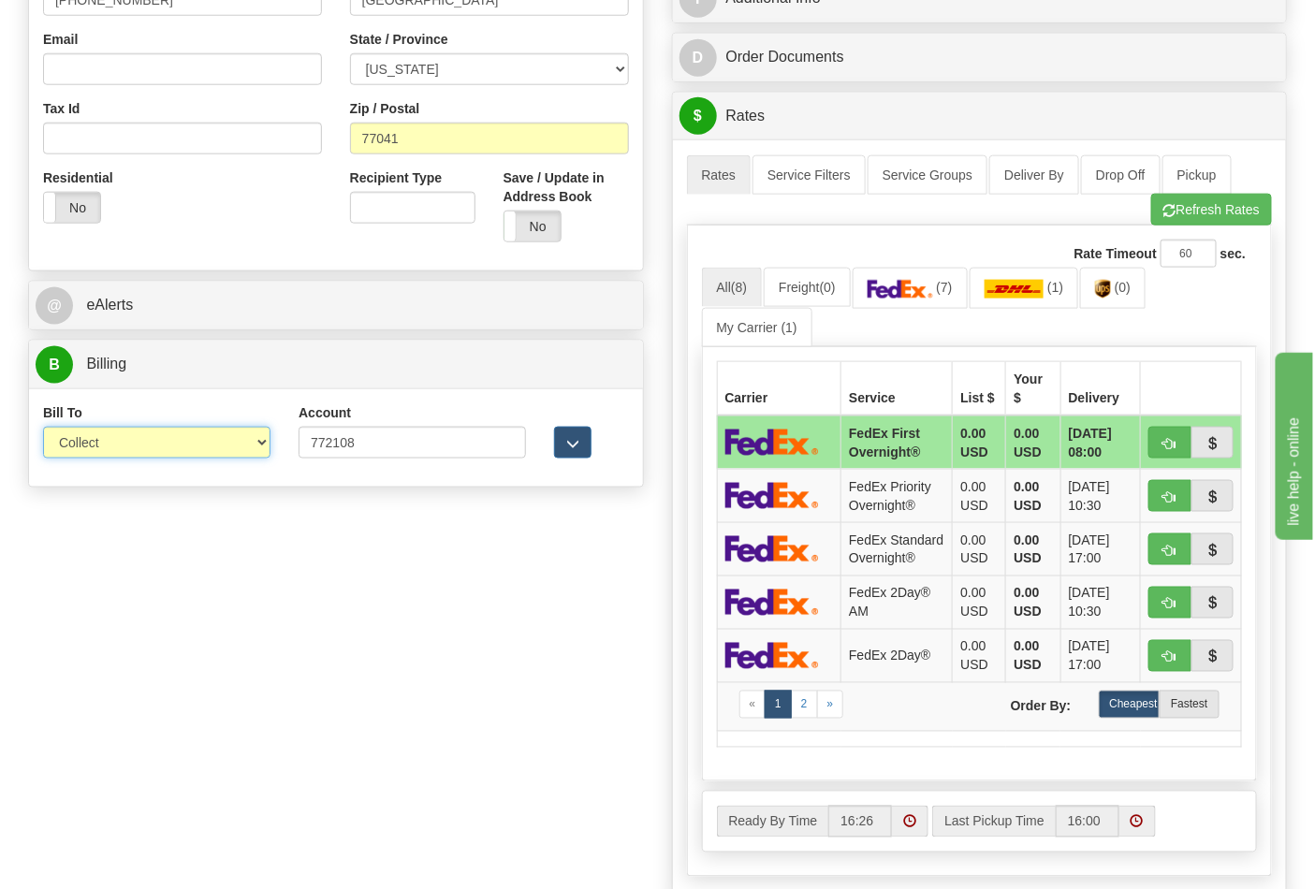
select select "2"
click at [43, 429] on select "Sender Recipient Third Party Collect" at bounding box center [156, 443] width 227 height 32
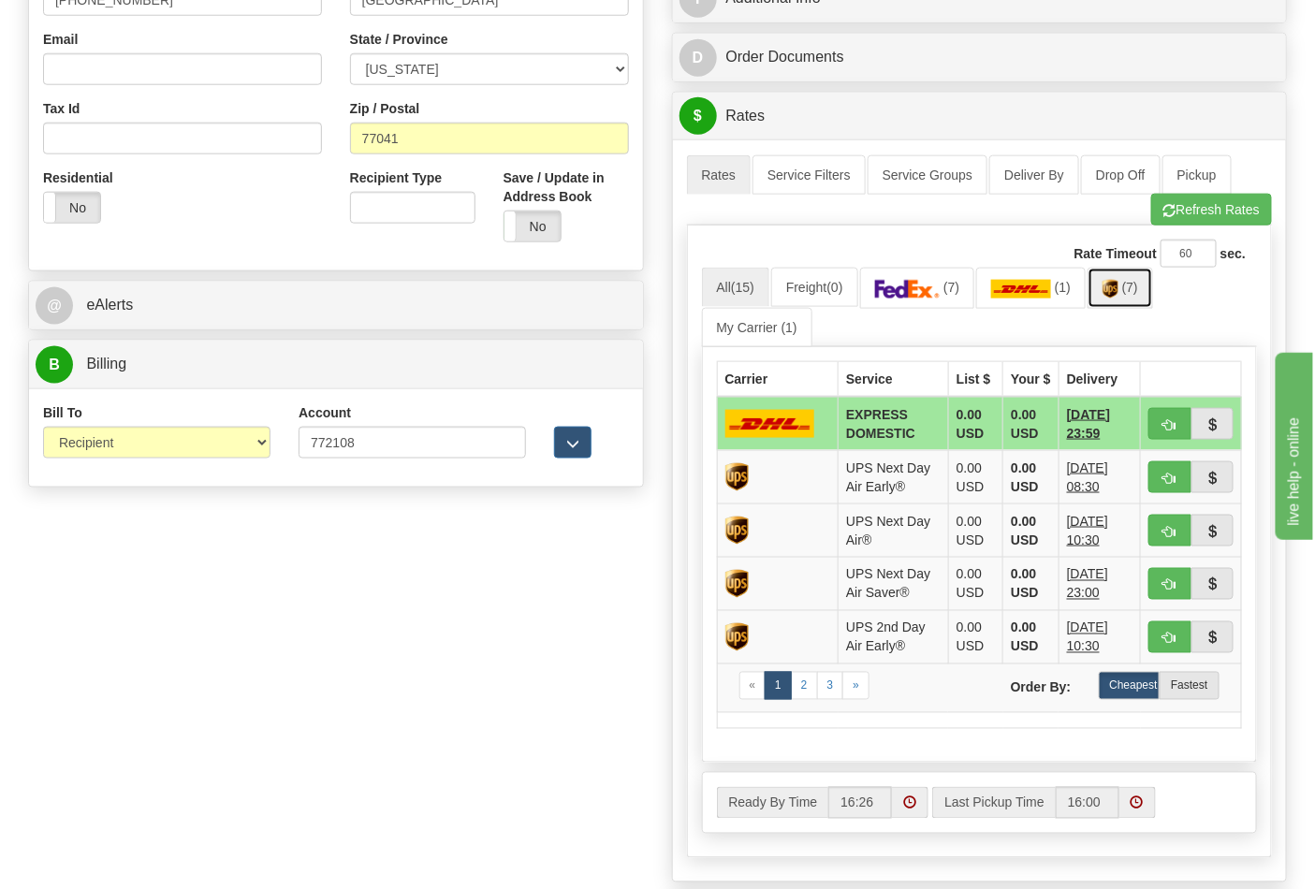
click at [1117, 277] on link "(7)" at bounding box center [1120, 288] width 66 height 40
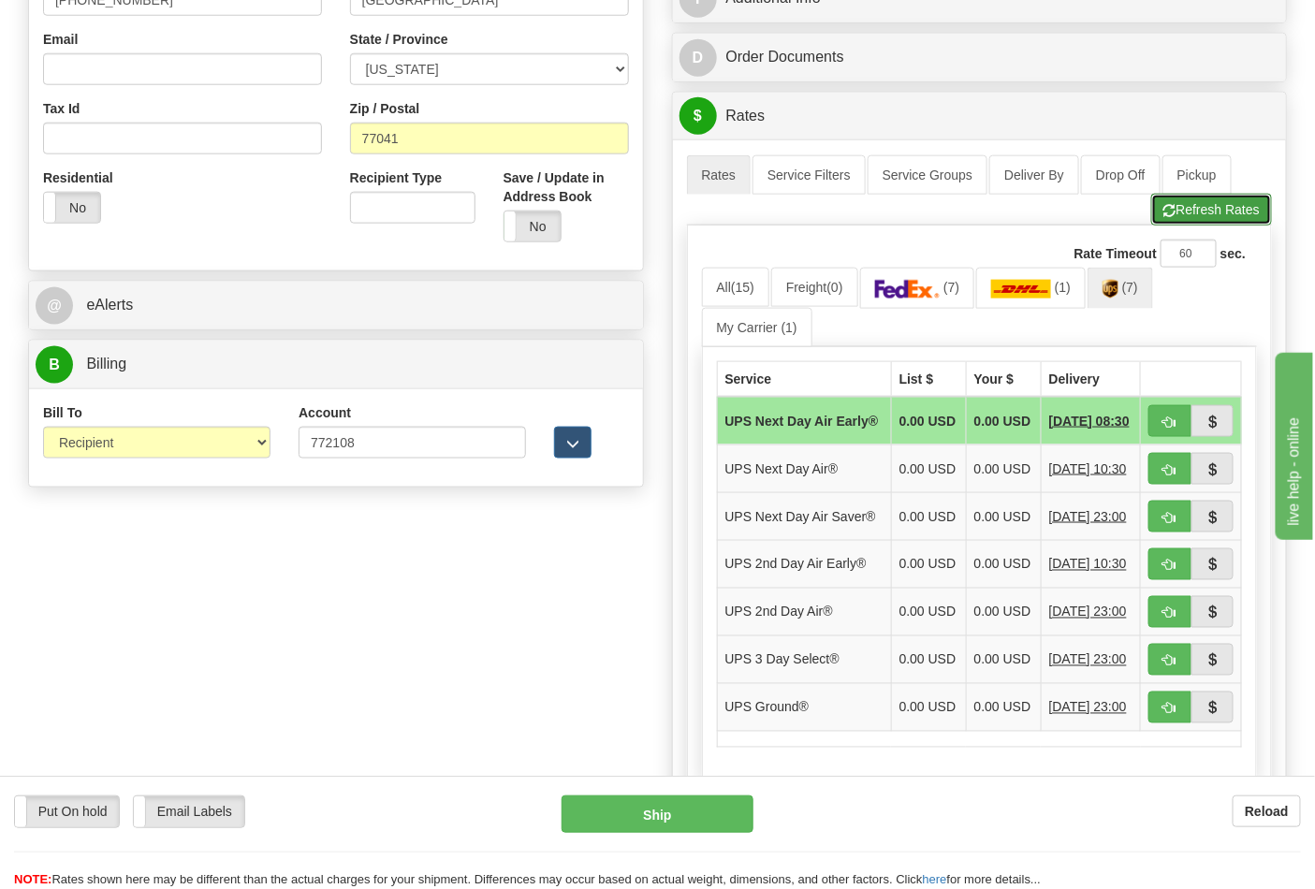
click at [1203, 221] on button "Refresh Rates" at bounding box center [1211, 210] width 121 height 32
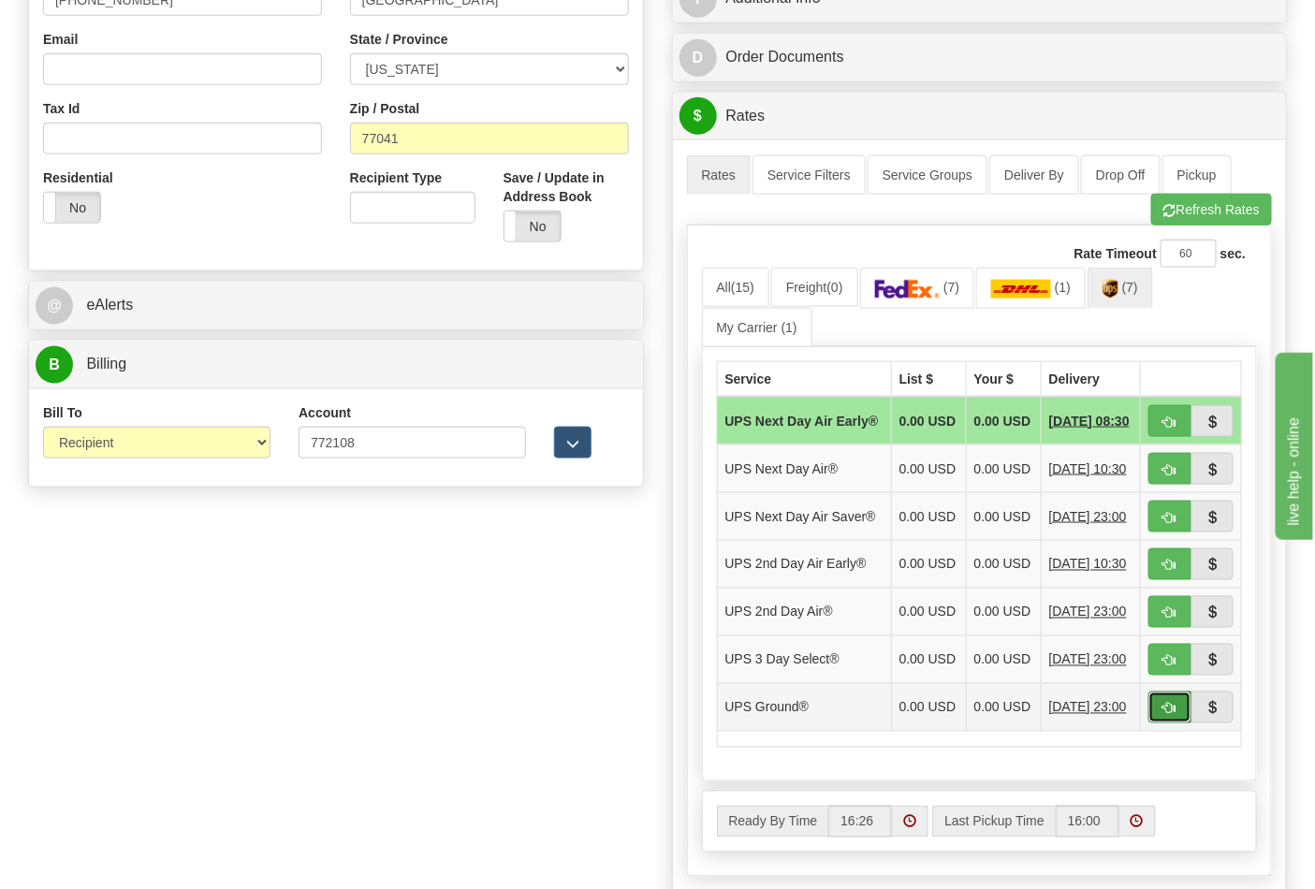
click at [1165, 723] on button "button" at bounding box center [1169, 708] width 43 height 32
type input "03"
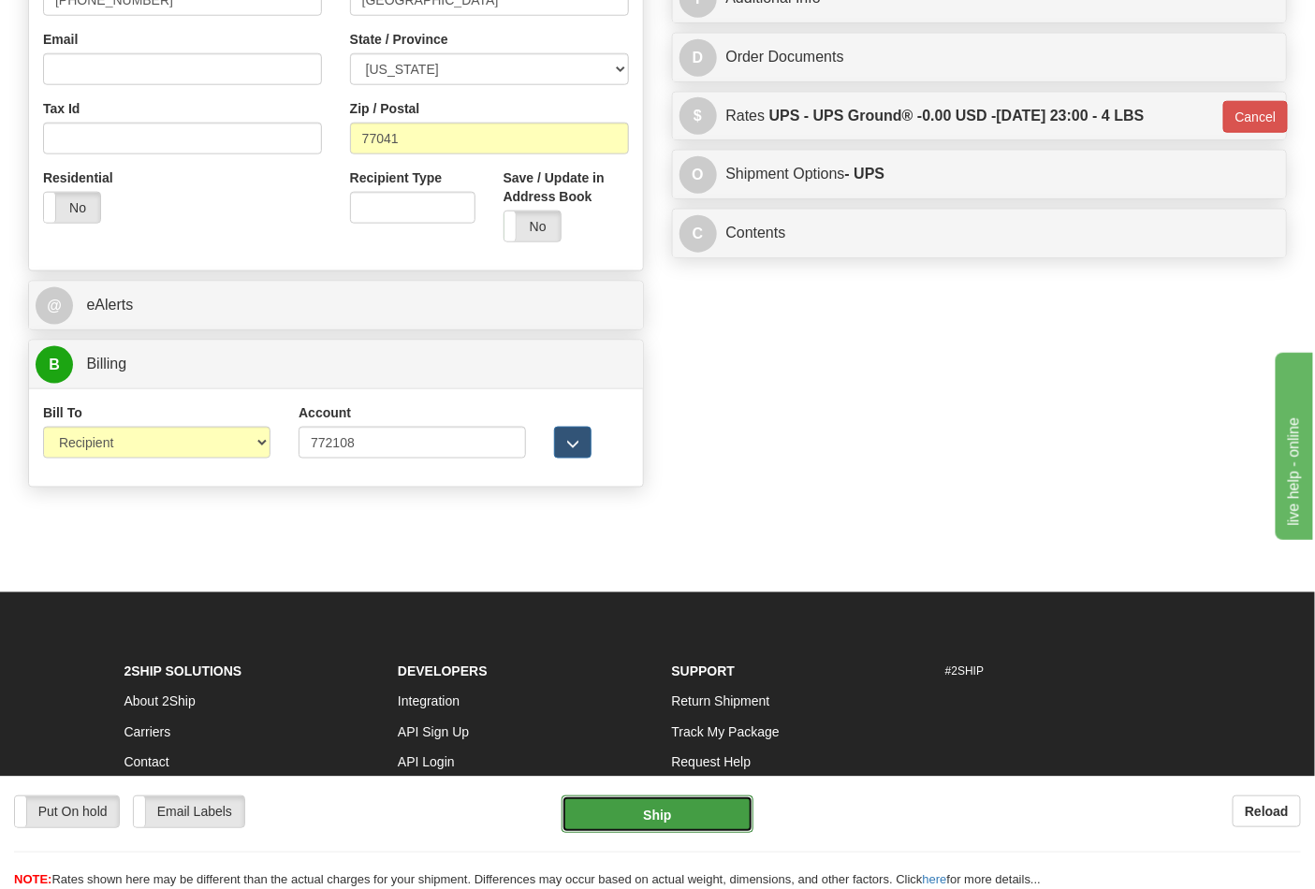
click at [670, 797] on button "Ship" at bounding box center [657, 813] width 191 height 37
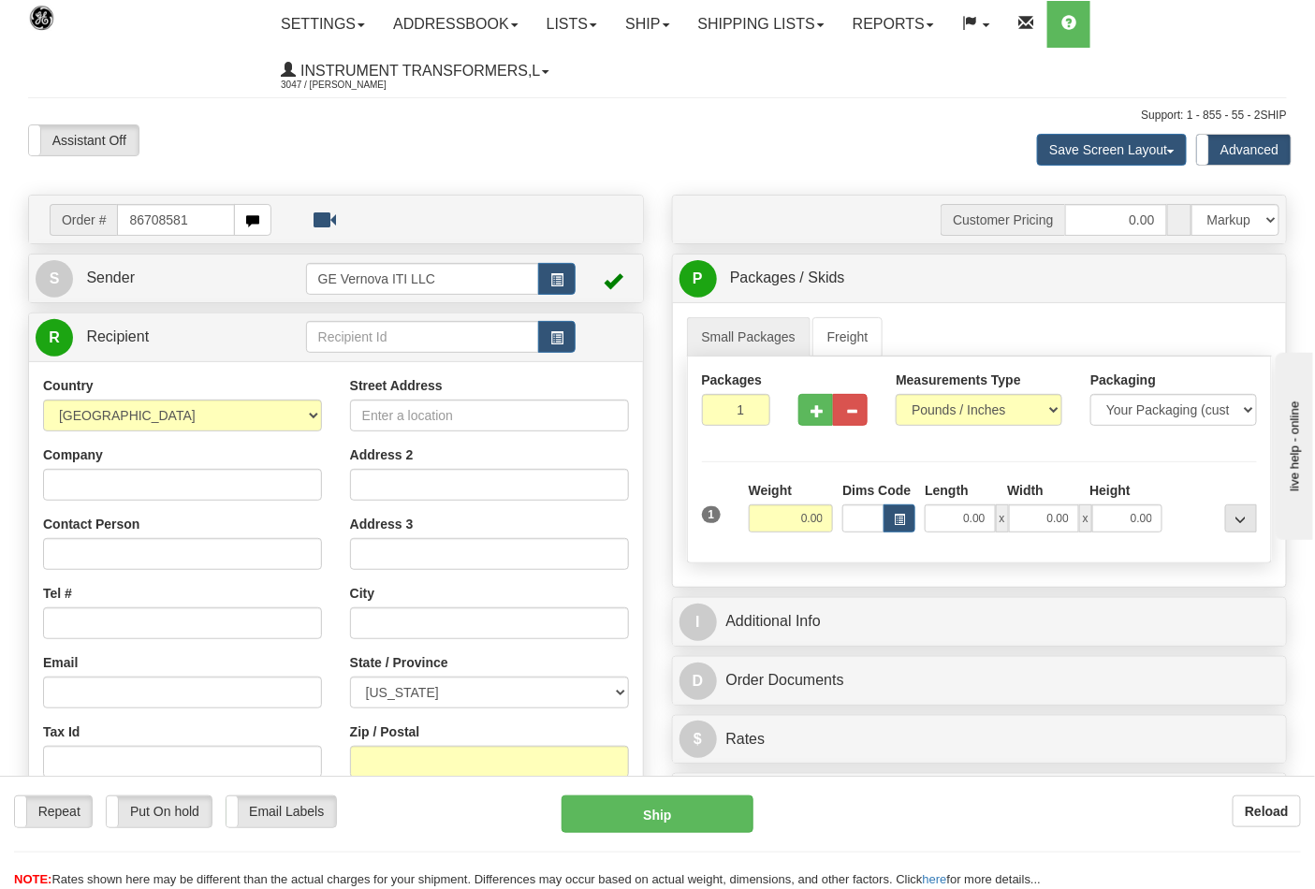
type input "86708581"
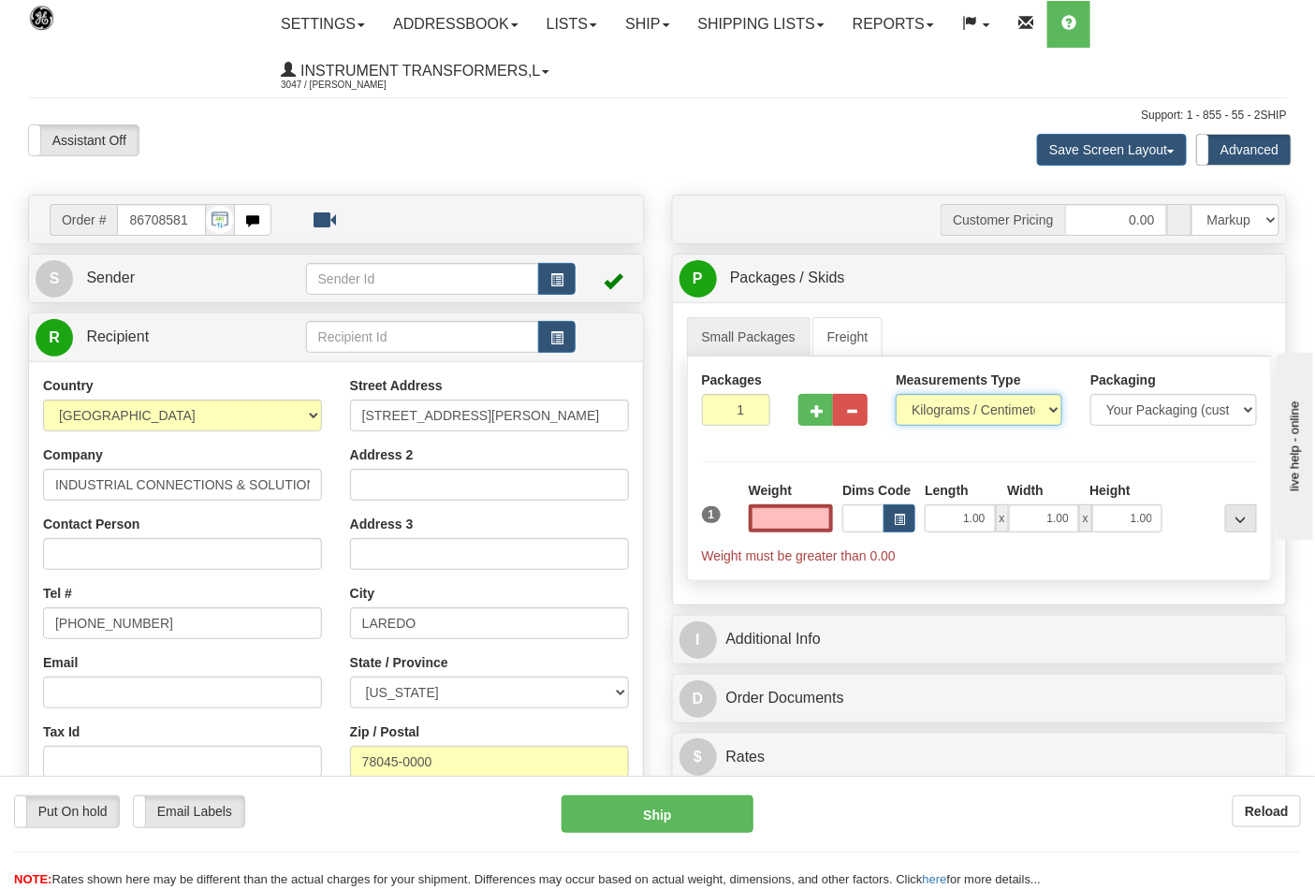
type input "0.00"
click at [931, 413] on select "Pounds / Inches Kilograms / Centimeters" at bounding box center [979, 410] width 167 height 32
select select "0"
click at [896, 395] on select "Pounds / Inches Kilograms / Centimeters" at bounding box center [979, 410] width 167 height 32
click at [799, 518] on input "0.00" at bounding box center [791, 518] width 85 height 28
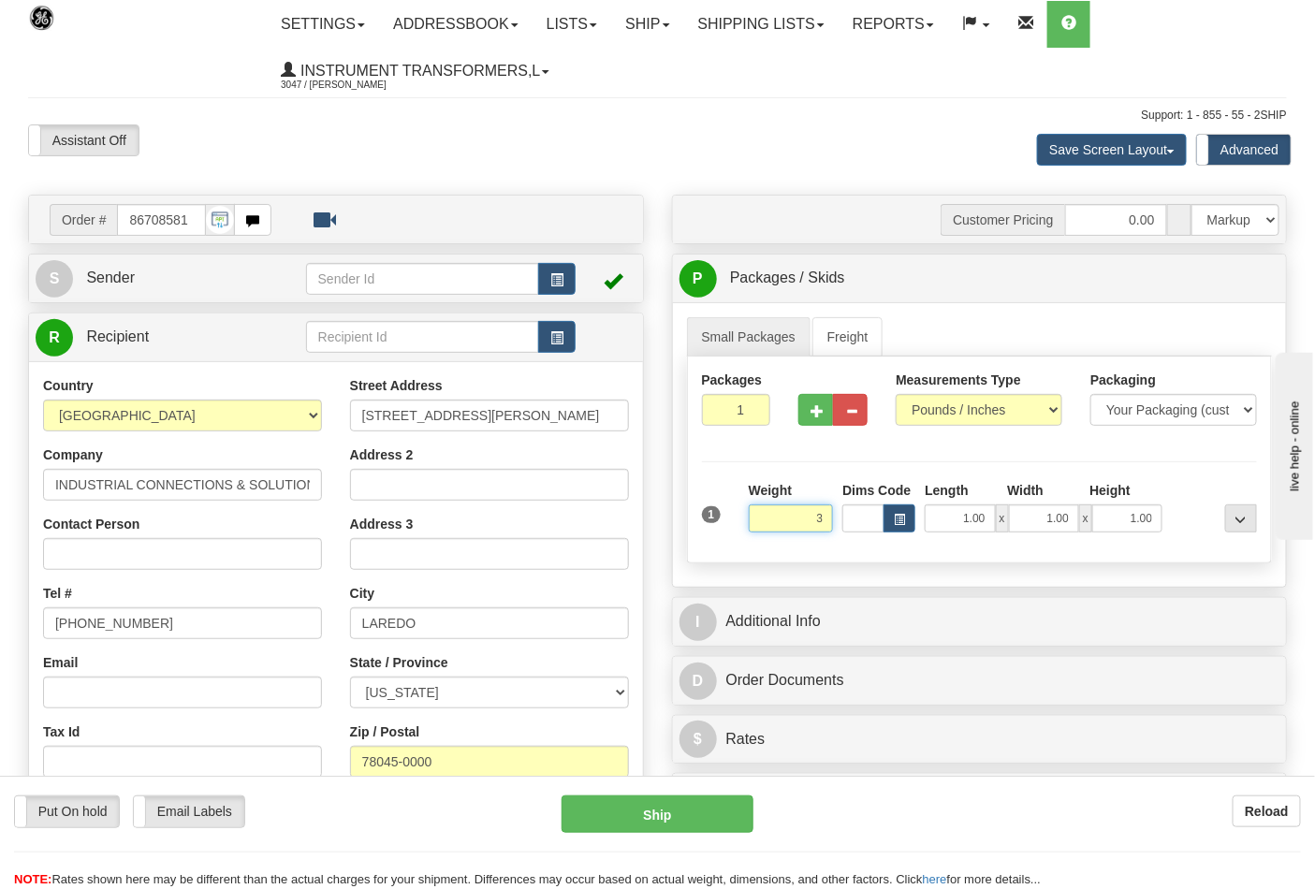
click button "Delete" at bounding box center [0, 0] width 0 height 0
type input "3.00"
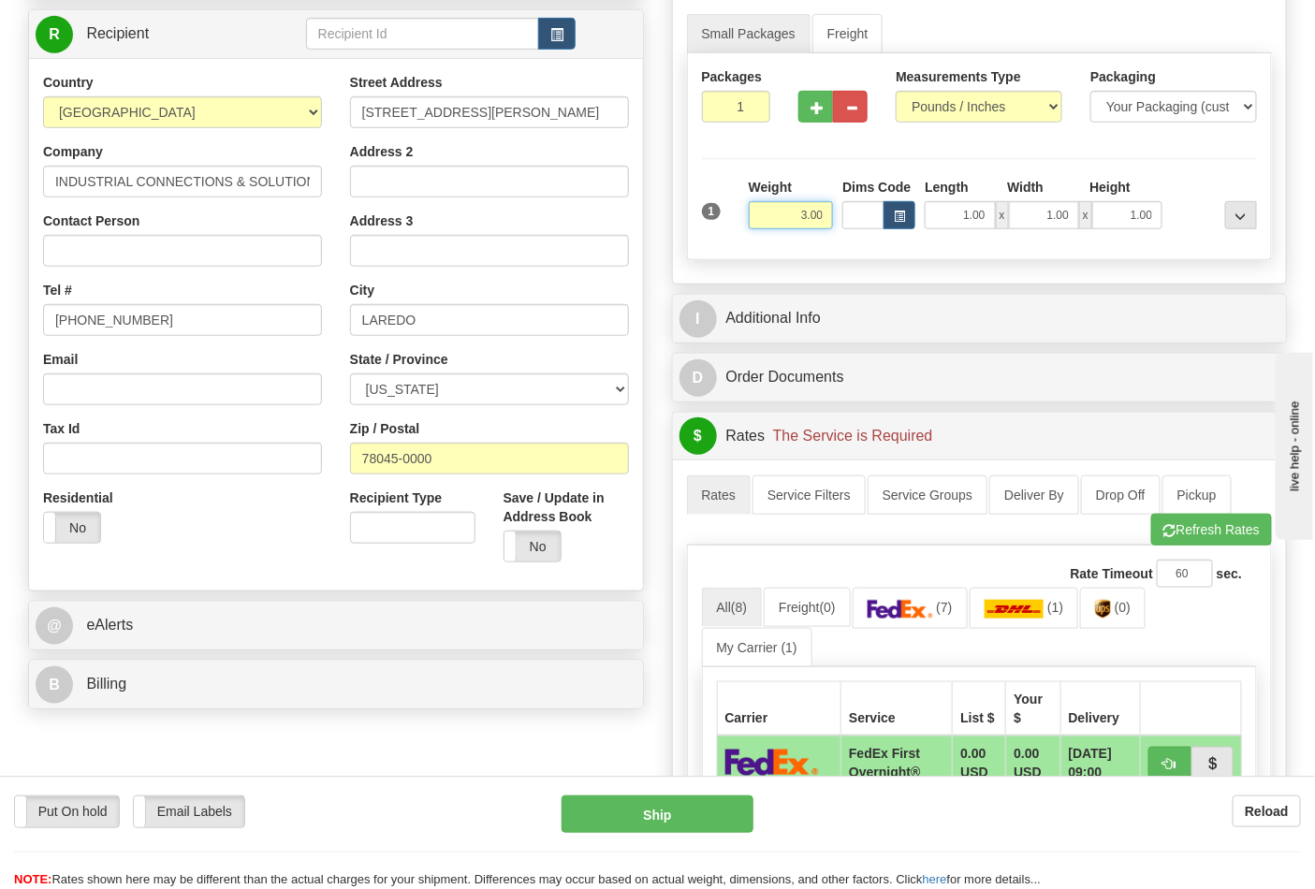
scroll to position [416, 0]
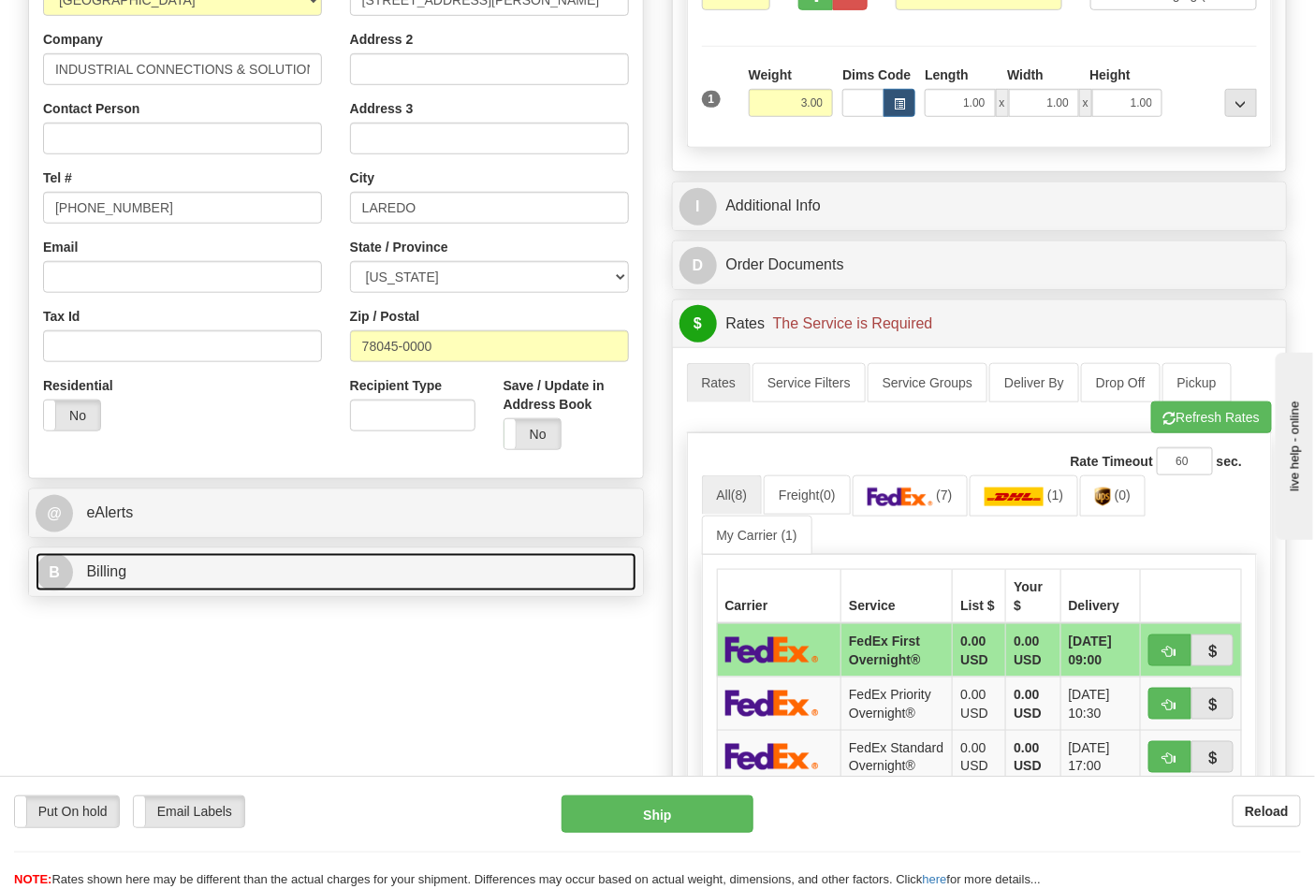
click at [295, 586] on link "B Billing" at bounding box center [336, 572] width 601 height 38
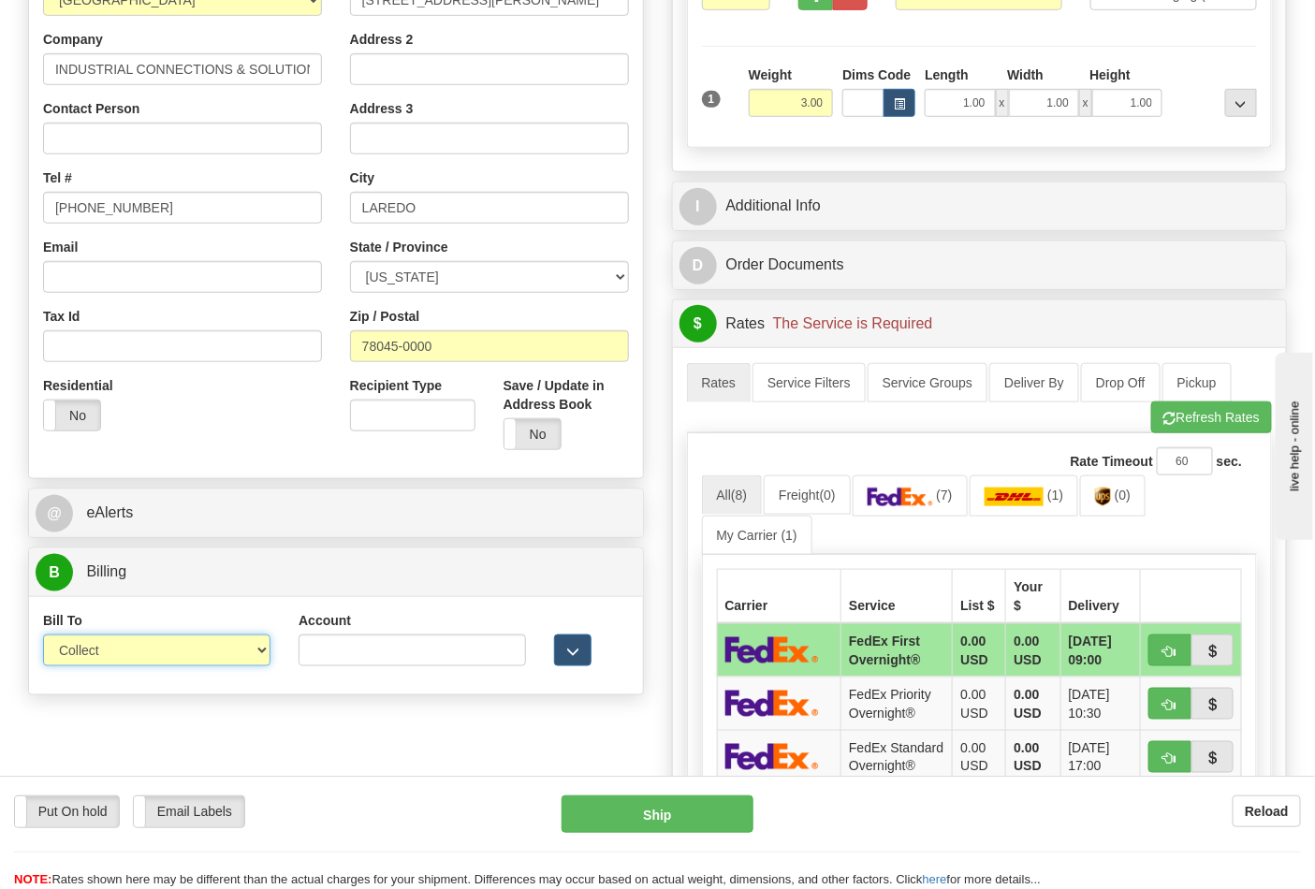
click at [223, 656] on select "Sender Recipient Third Party Collect" at bounding box center [156, 651] width 227 height 32
select select "2"
click at [43, 636] on select "Sender Recipient Third Party Collect" at bounding box center [156, 651] width 227 height 32
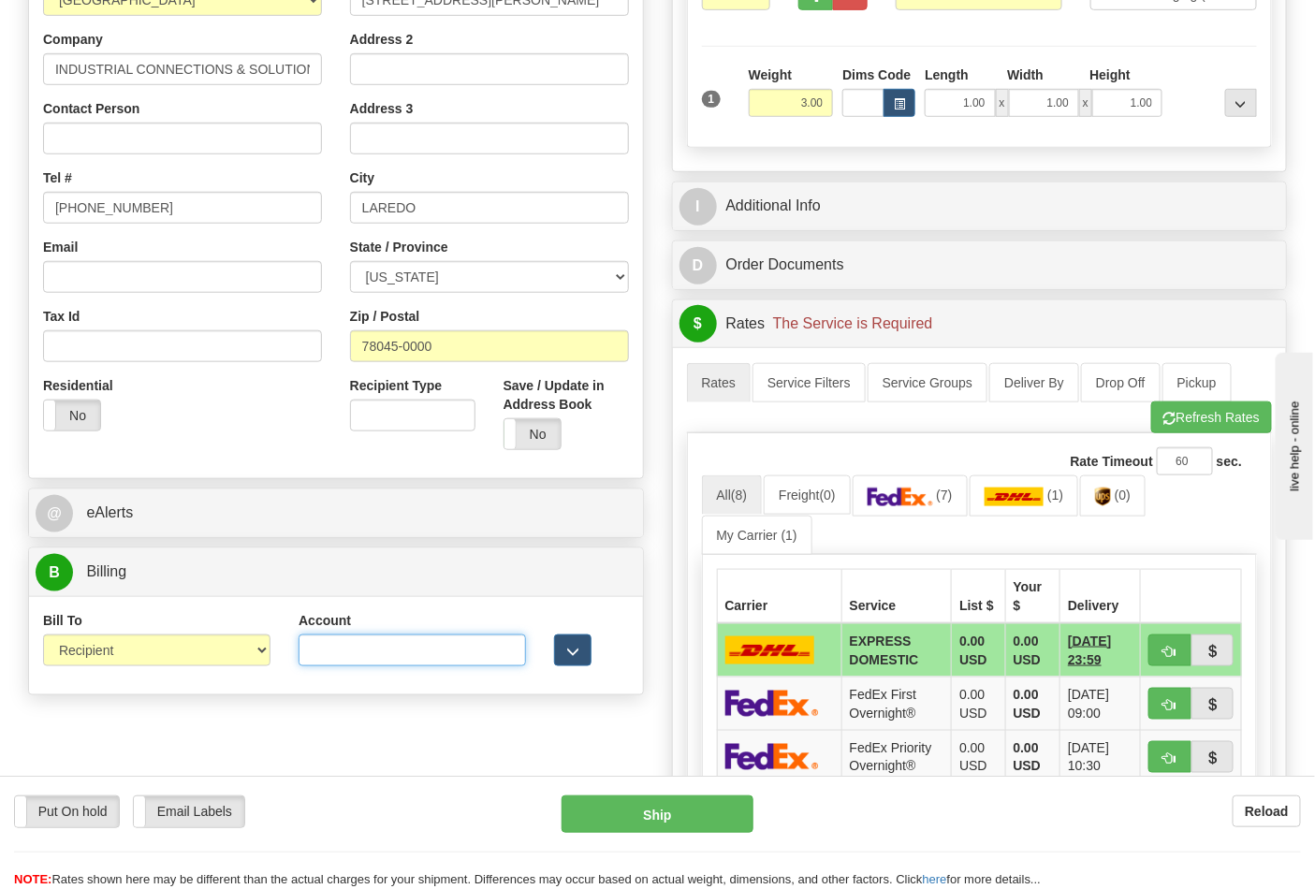
click at [399, 648] on input "Account" at bounding box center [412, 651] width 227 height 32
paste input "844904193"
type input "844904193"
click at [913, 504] on img at bounding box center [901, 497] width 66 height 19
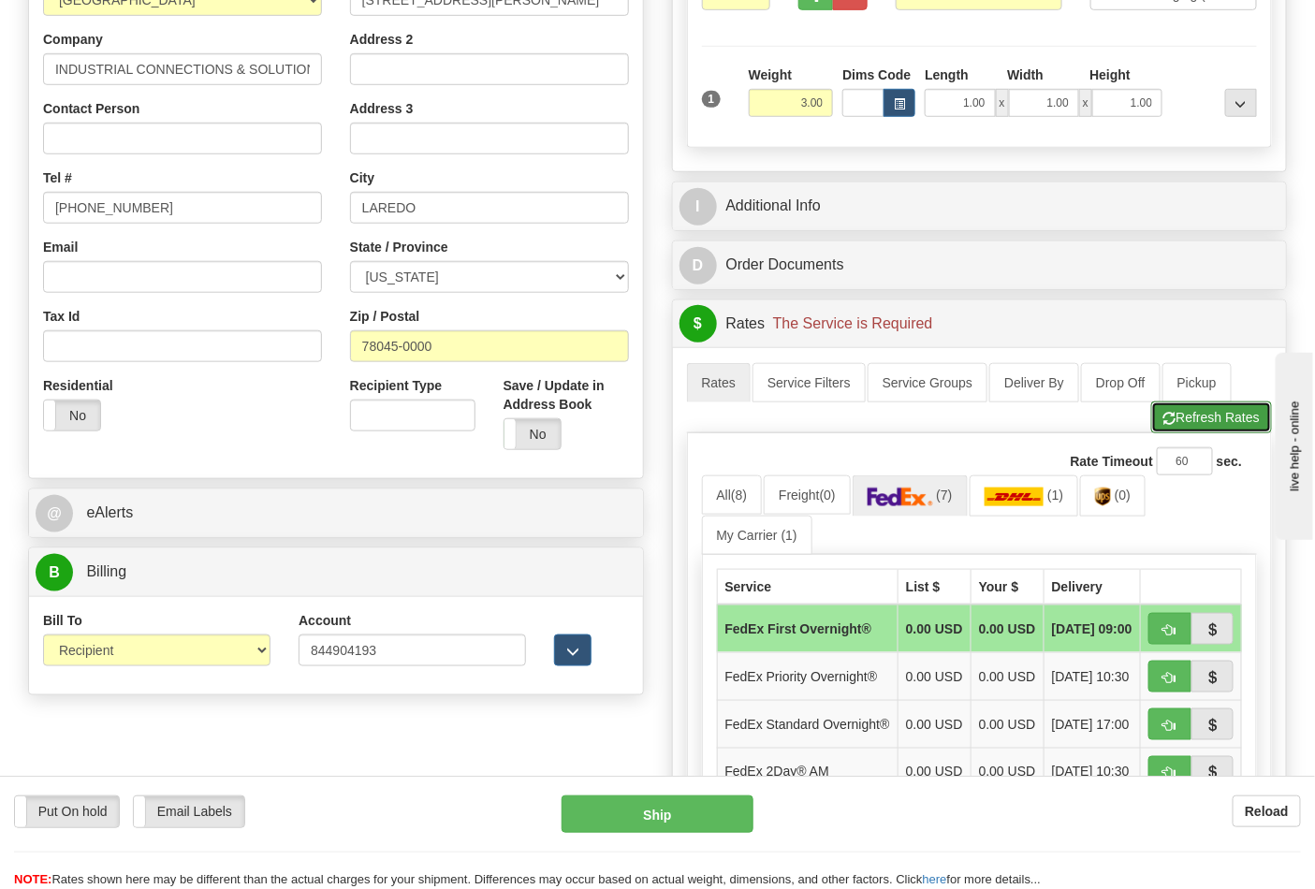
click at [1210, 416] on button "Refresh Rates" at bounding box center [1211, 417] width 121 height 32
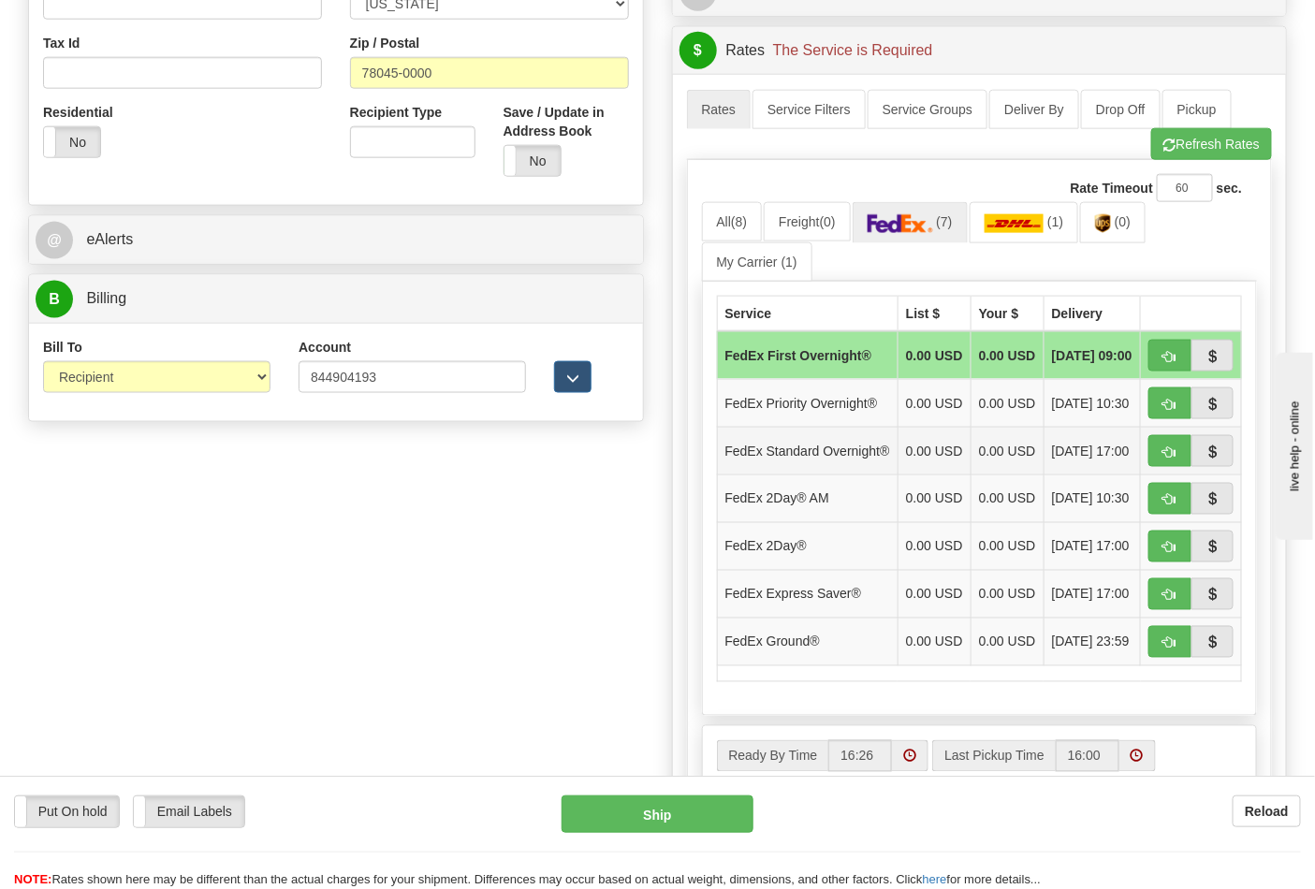
scroll to position [727, 0]
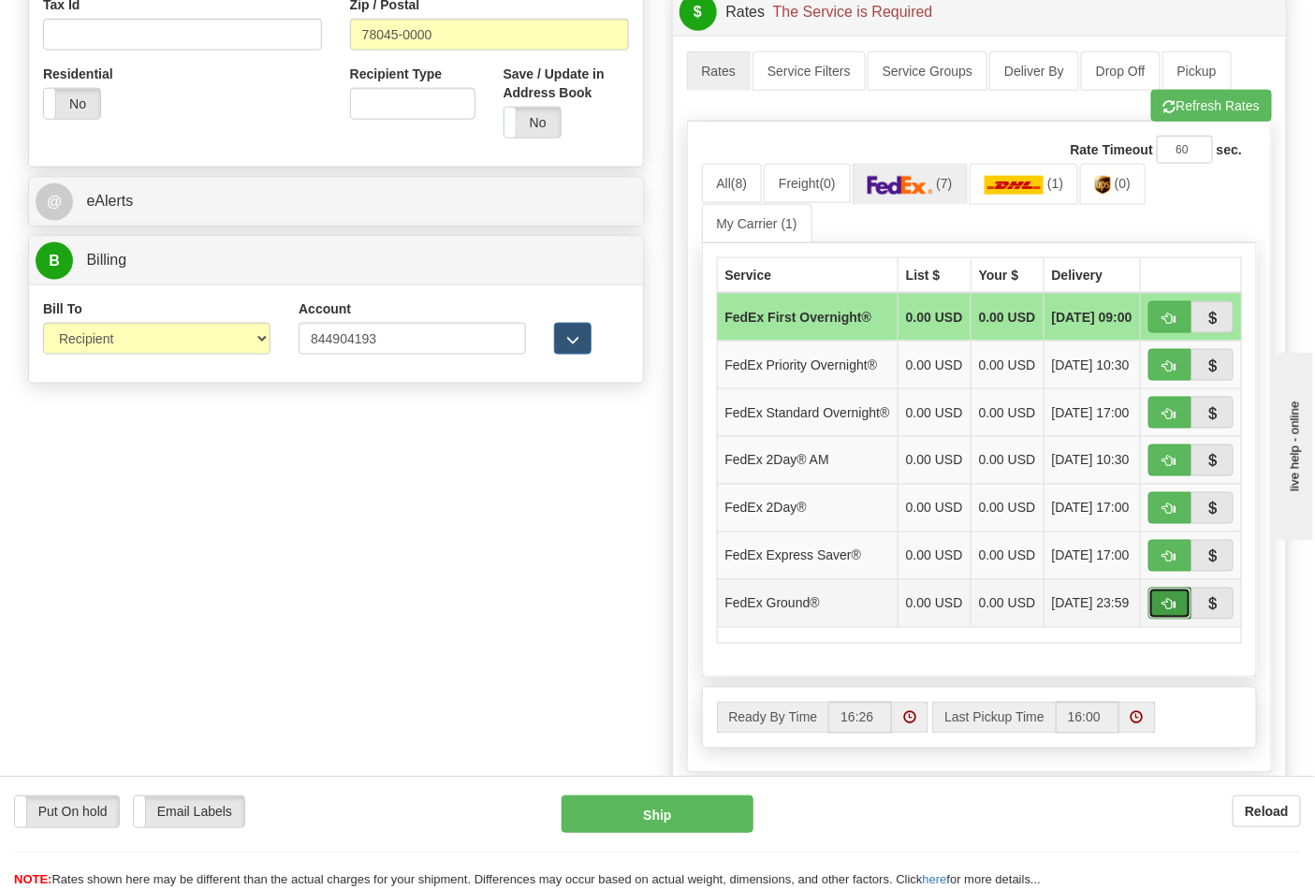
click at [1162, 620] on button "button" at bounding box center [1169, 604] width 43 height 32
type input "92"
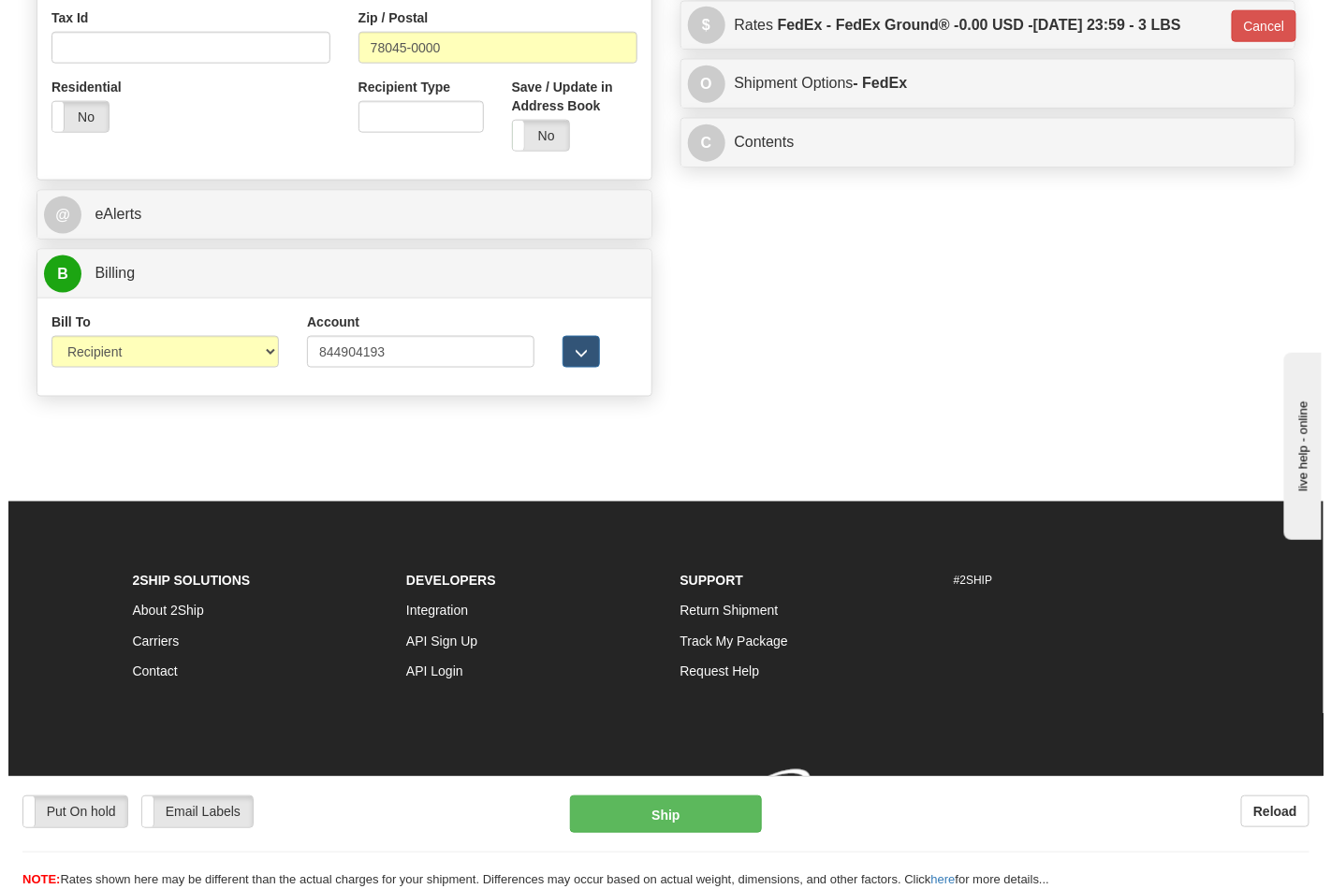
scroll to position [717, 0]
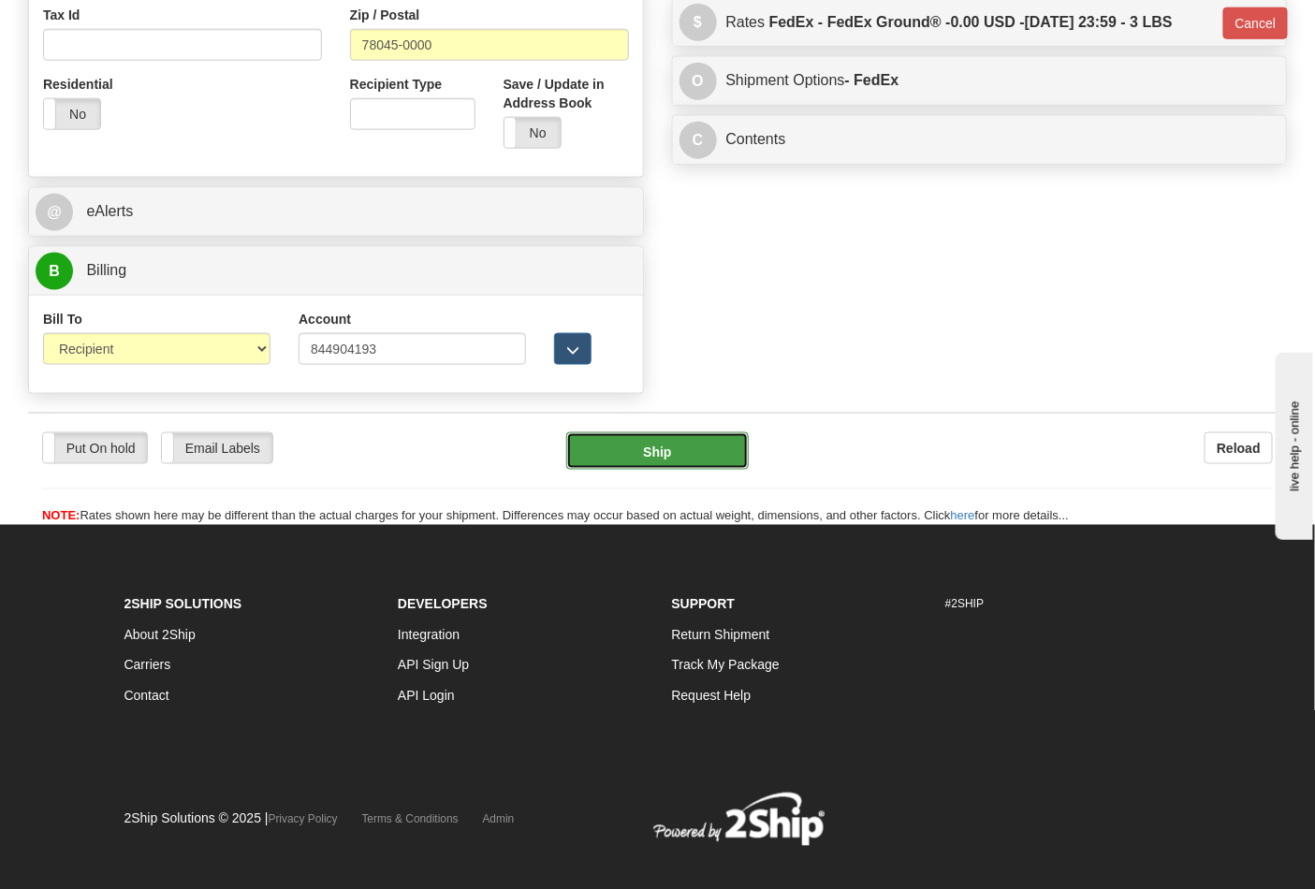
click at [674, 452] on button "Ship" at bounding box center [657, 450] width 182 height 37
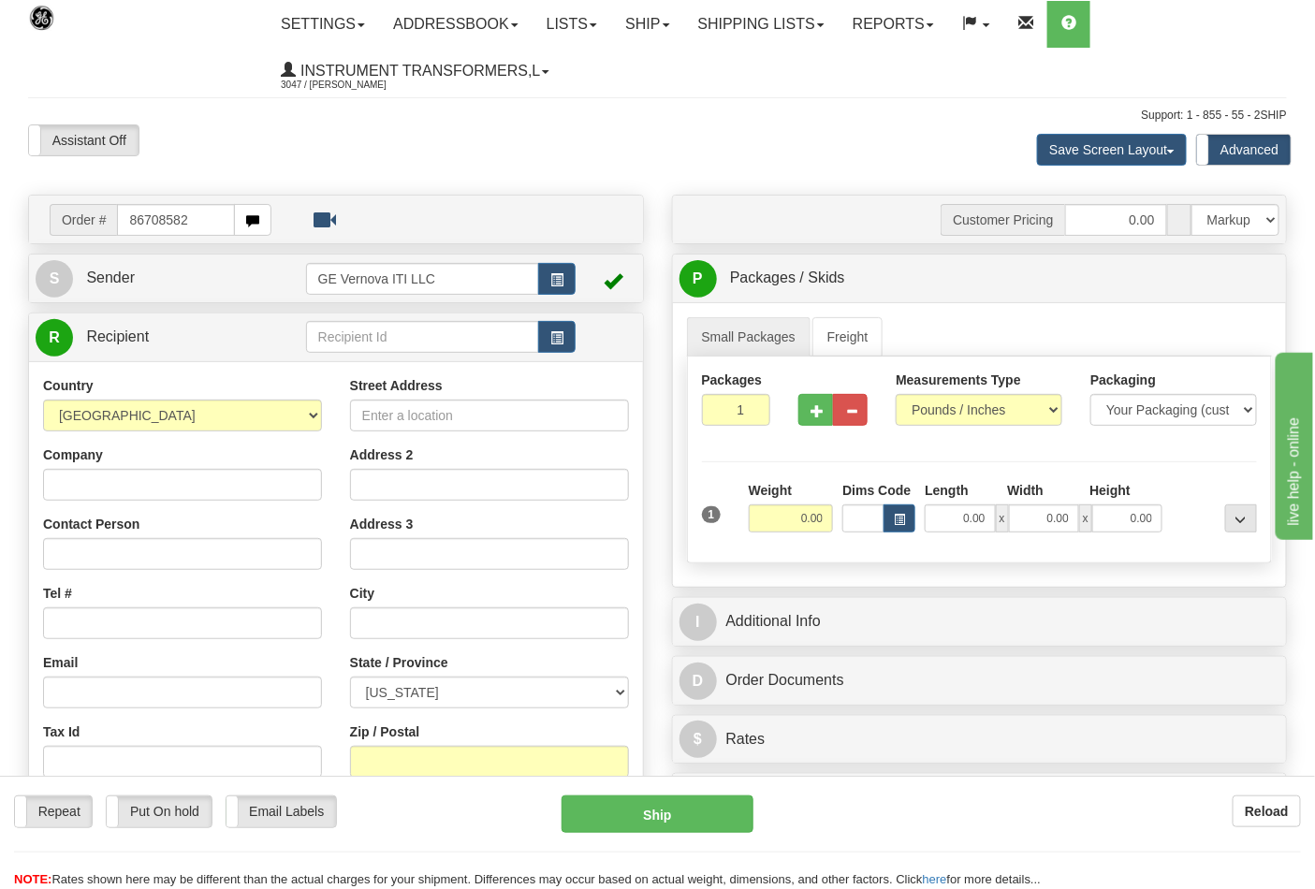
type input "86708582"
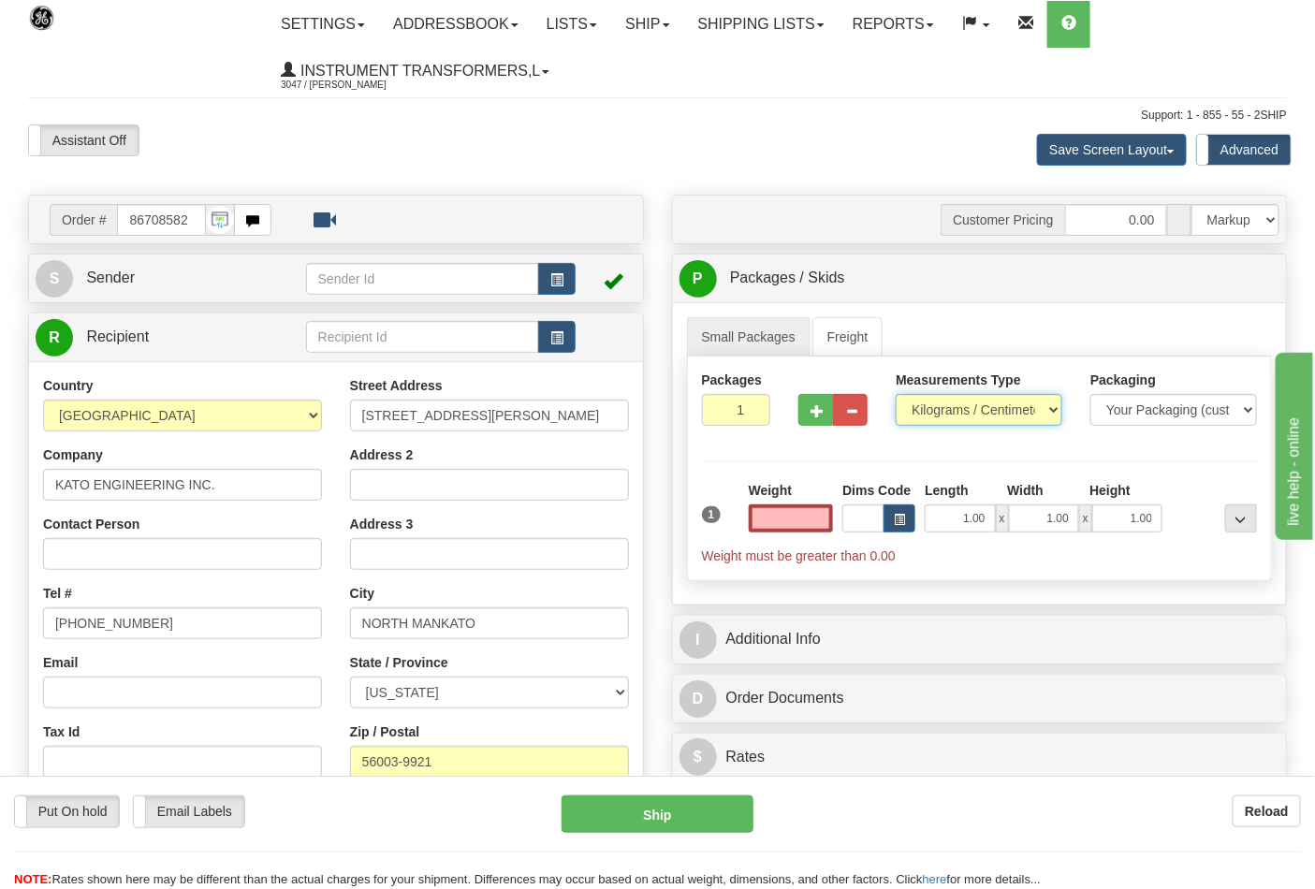
type input "0.00"
click at [990, 403] on select "Pounds / Inches Kilograms / Centimeters" at bounding box center [979, 410] width 167 height 32
select select "0"
click at [896, 395] on select "Pounds / Inches Kilograms / Centimeters" at bounding box center [979, 410] width 167 height 32
click at [770, 525] on input "0.00" at bounding box center [791, 518] width 85 height 28
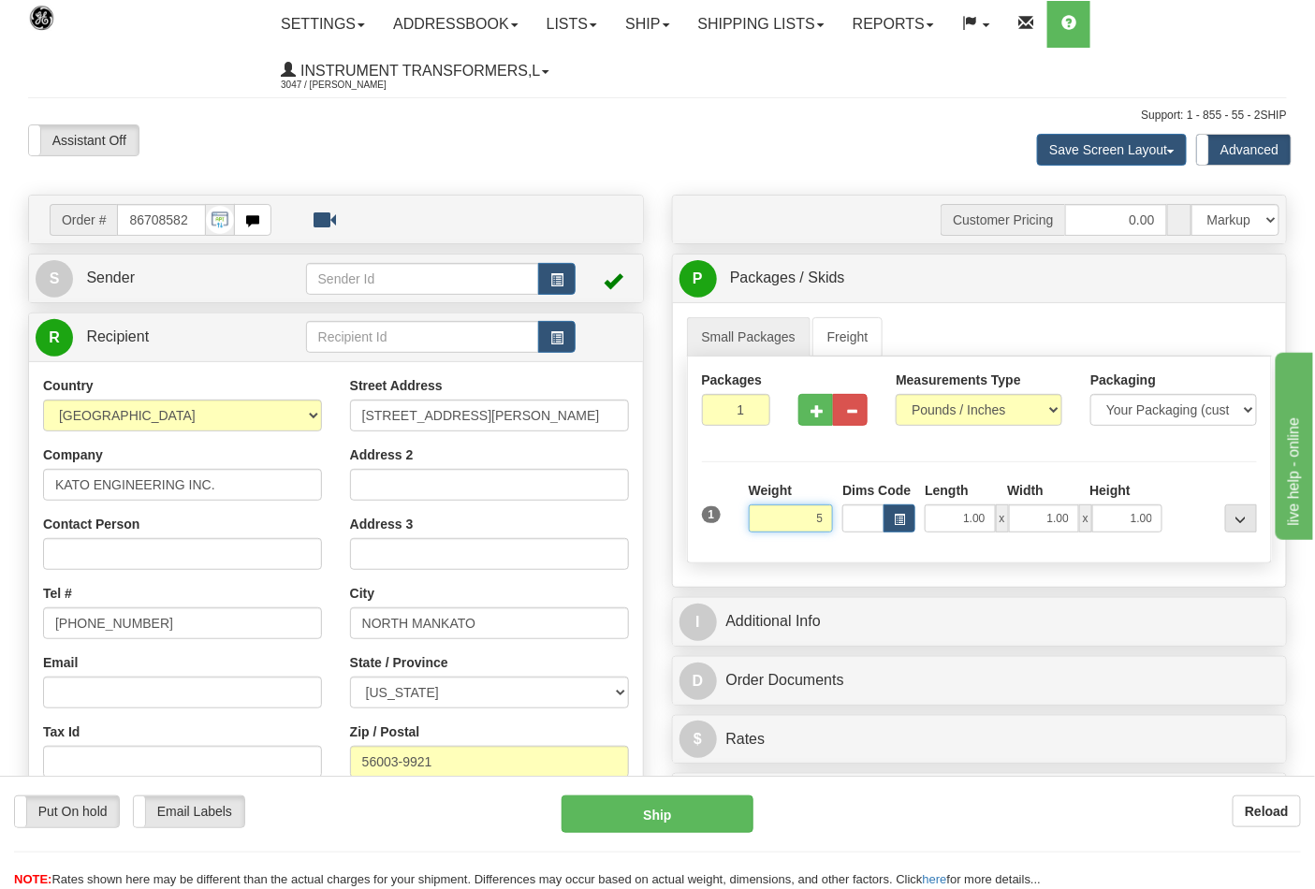
click button "Delete" at bounding box center [0, 0] width 0 height 0
type input "5.00"
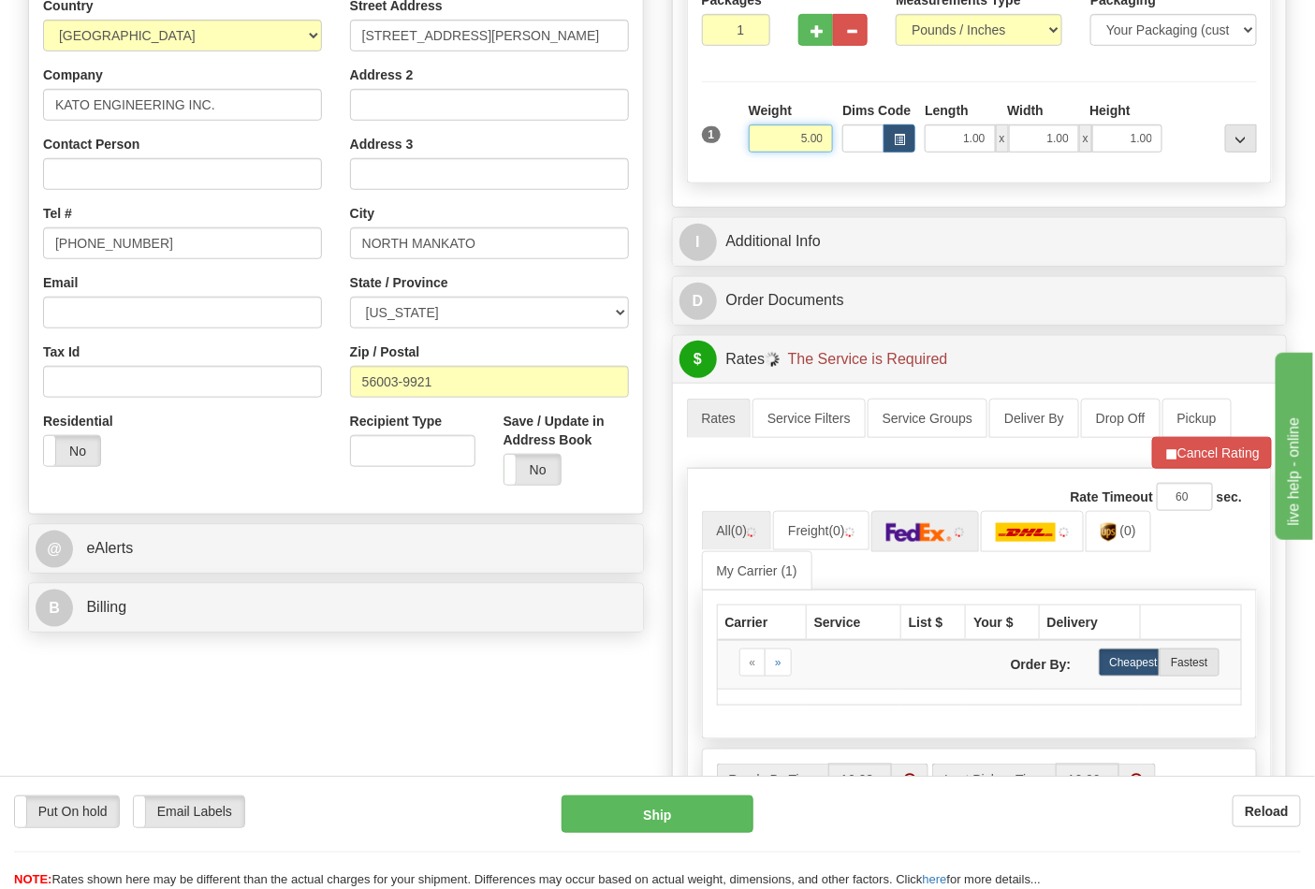
scroll to position [416, 0]
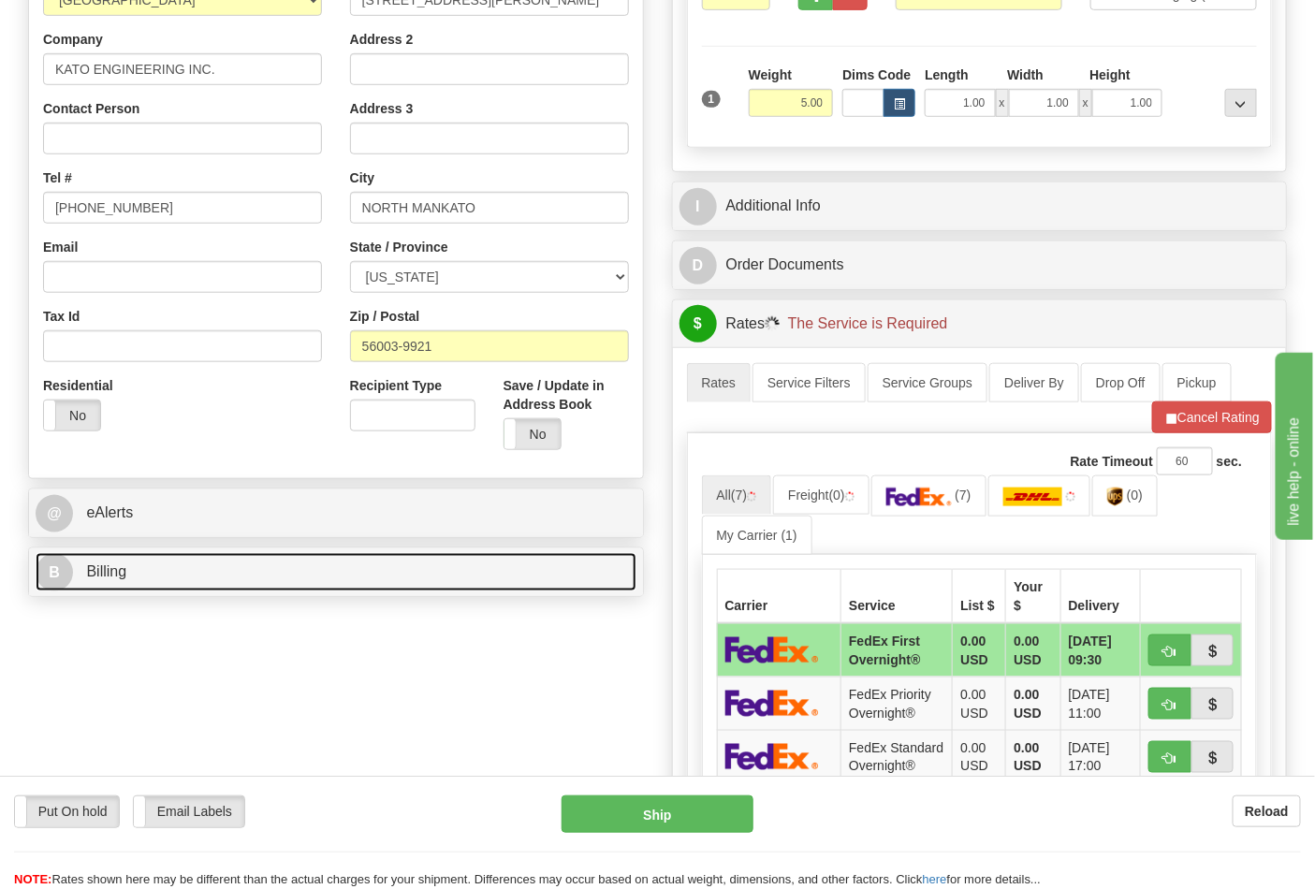
click at [431, 590] on link "B Billing" at bounding box center [336, 572] width 601 height 38
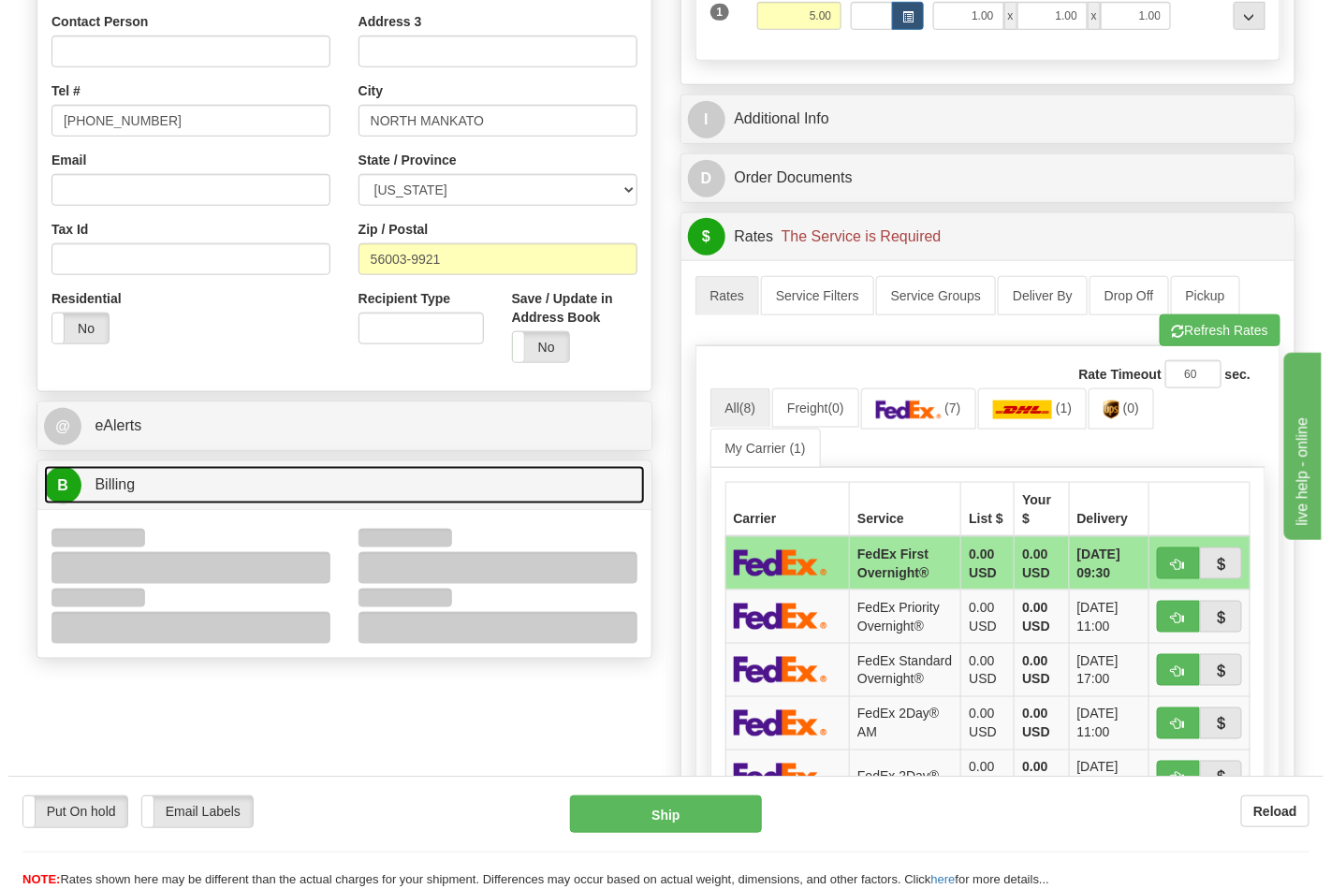
scroll to position [623, 0]
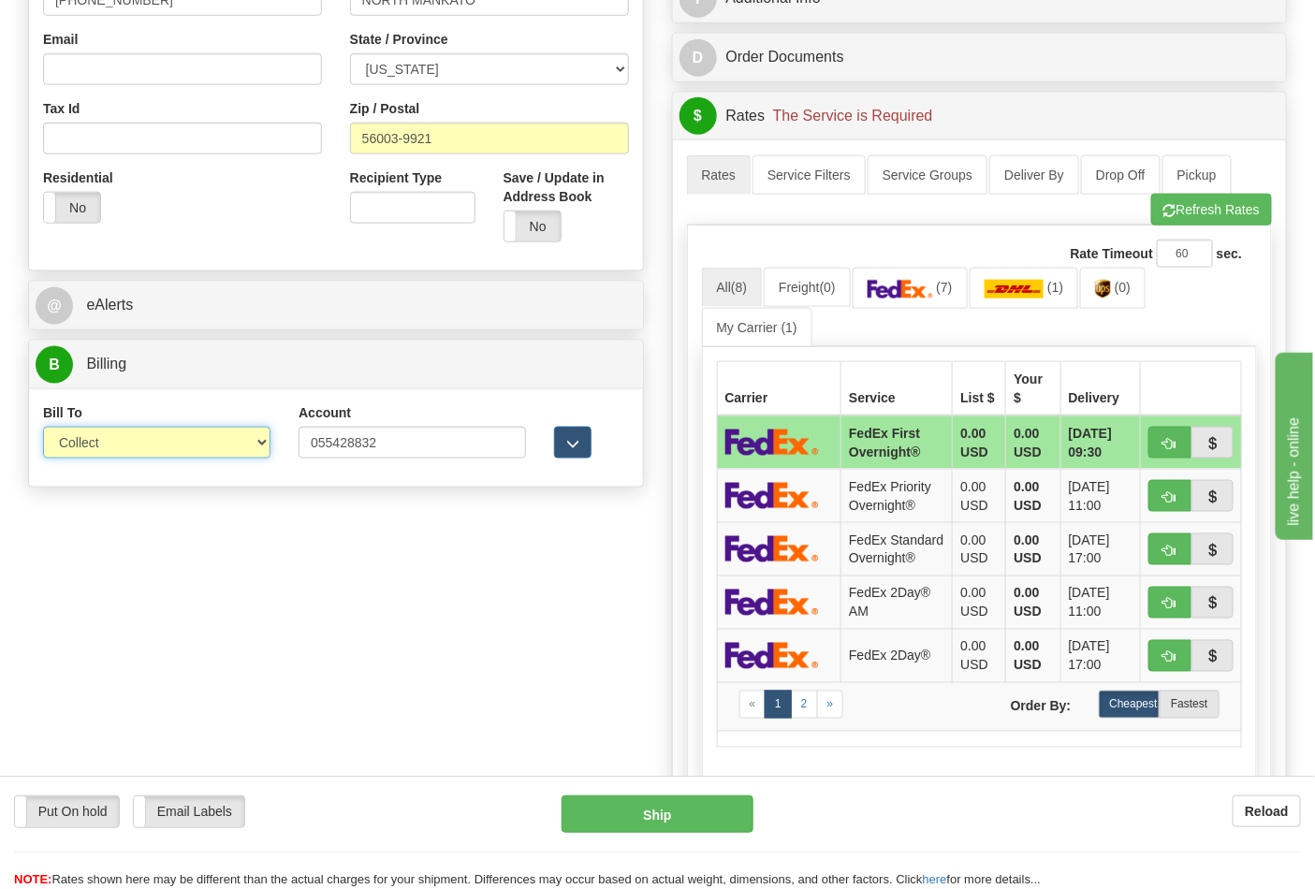
click at [248, 441] on select "Sender Recipient Third Party Collect" at bounding box center [156, 443] width 227 height 32
select select "2"
click at [43, 429] on select "Sender Recipient Third Party Collect" at bounding box center [156, 443] width 227 height 32
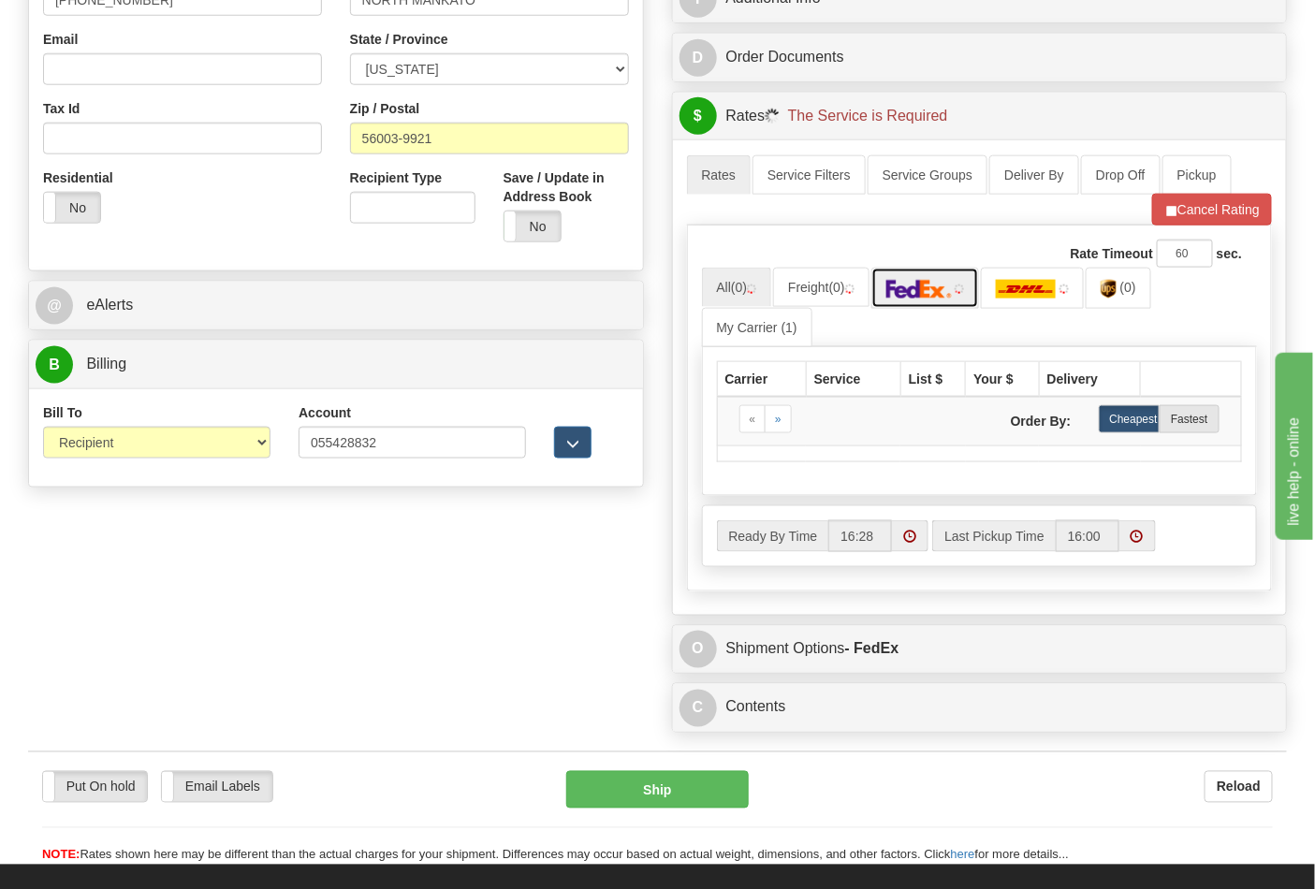
click at [912, 308] on link at bounding box center [925, 288] width 109 height 40
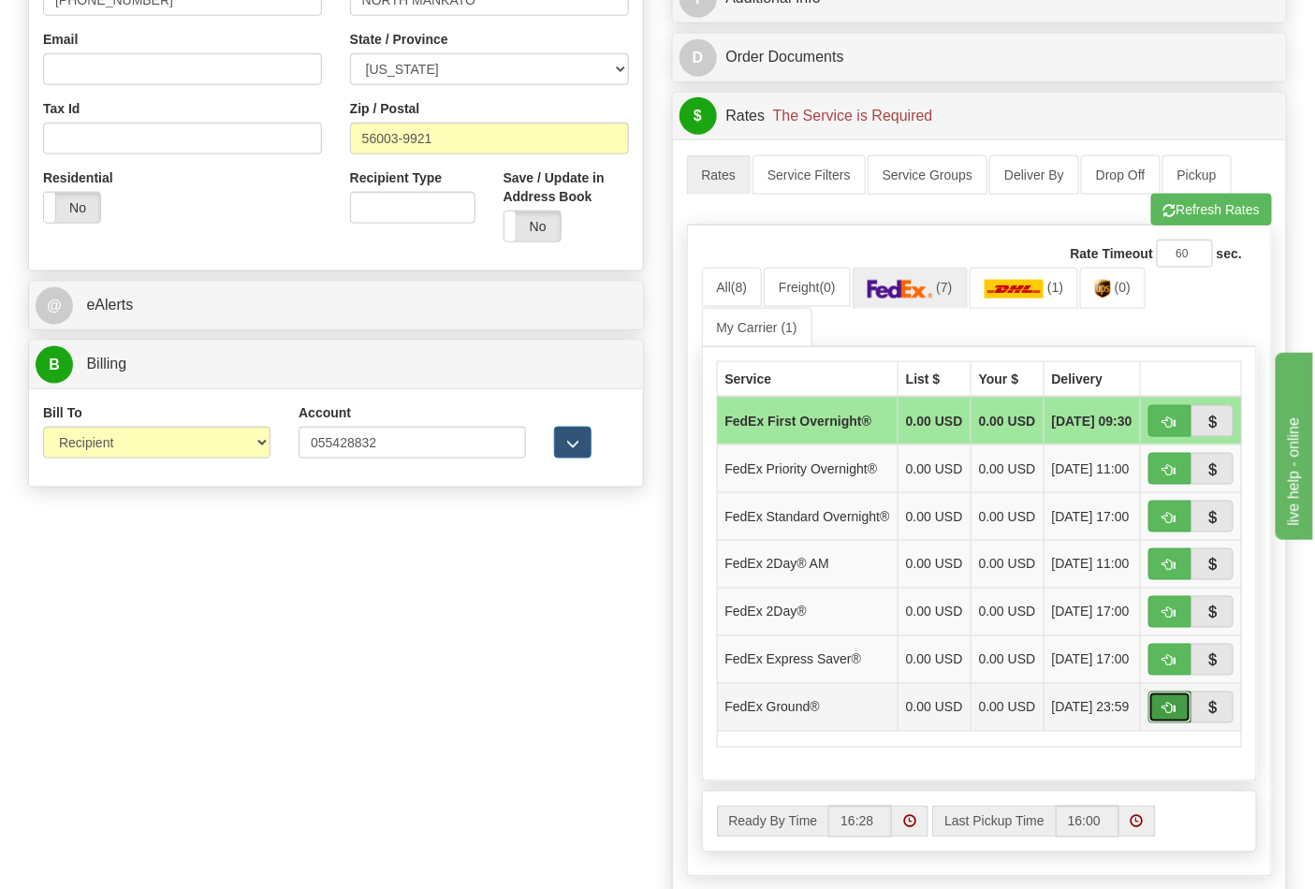
click at [1187, 723] on button "button" at bounding box center [1169, 708] width 43 height 32
type input "92"
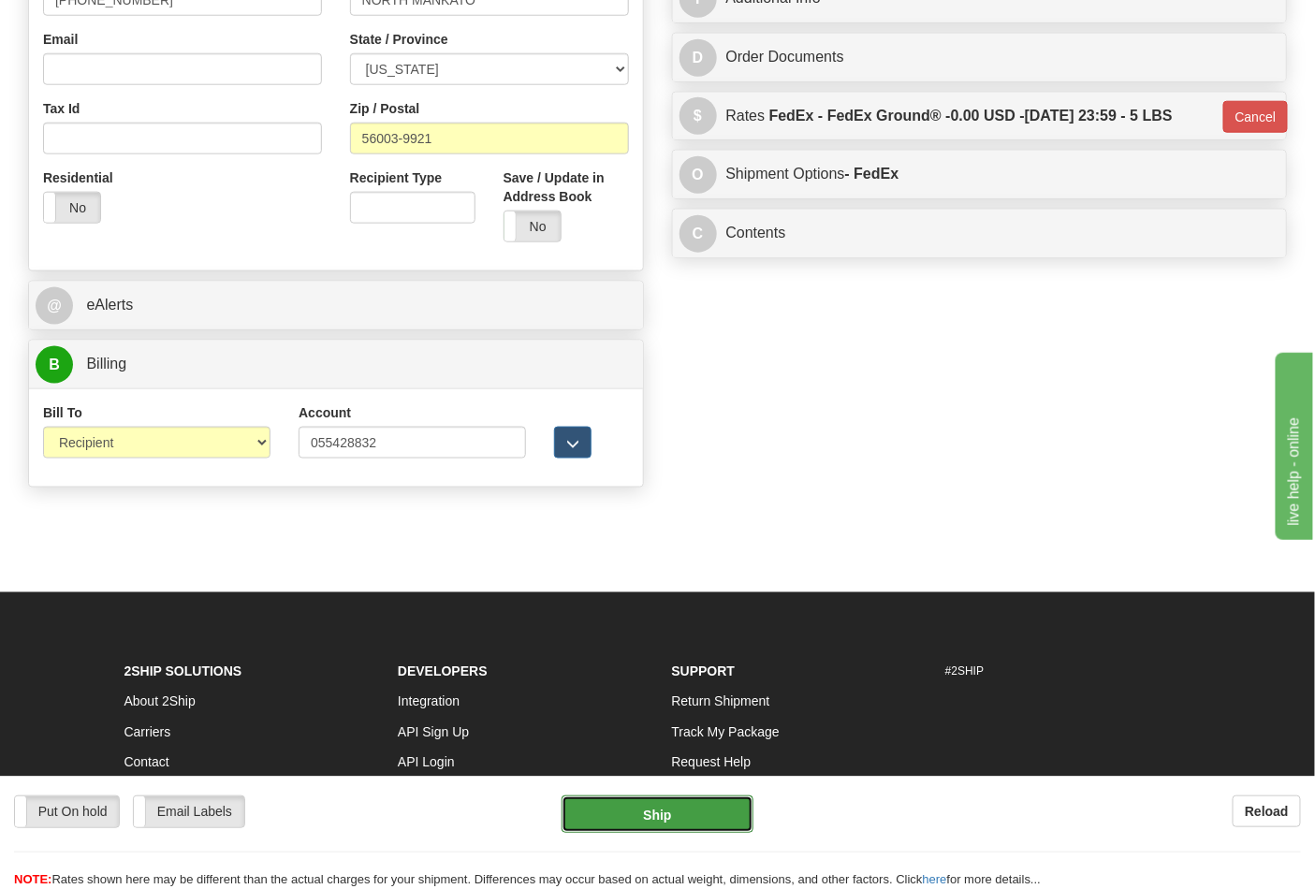
click at [668, 807] on button "Ship" at bounding box center [657, 813] width 191 height 37
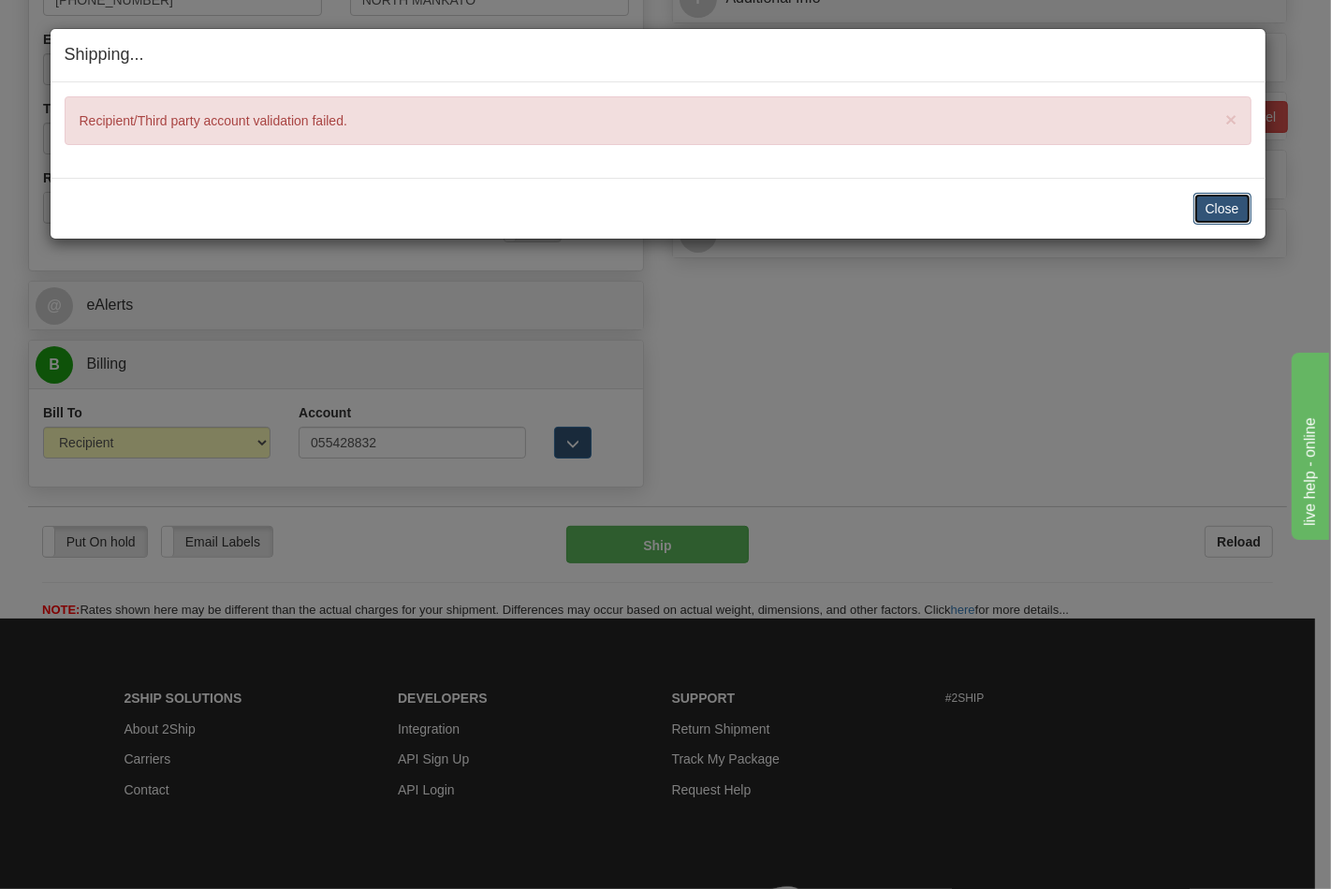
click at [1232, 200] on button "Close" at bounding box center [1222, 209] width 58 height 32
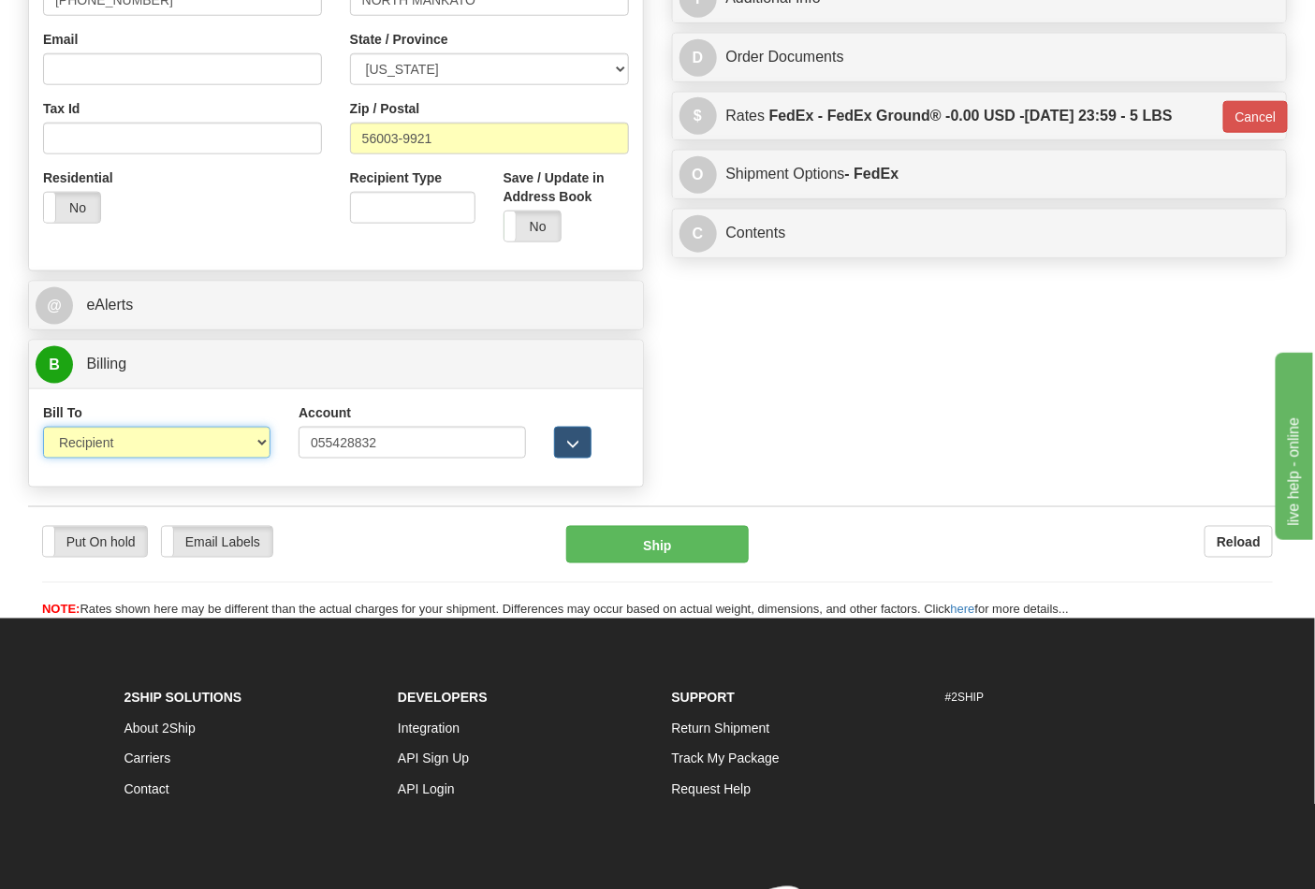
click at [250, 447] on select "Sender Recipient Third Party Collect" at bounding box center [156, 443] width 227 height 32
select select "4"
click at [43, 429] on select "Sender Recipient Third Party Collect" at bounding box center [156, 443] width 227 height 32
type input "92"
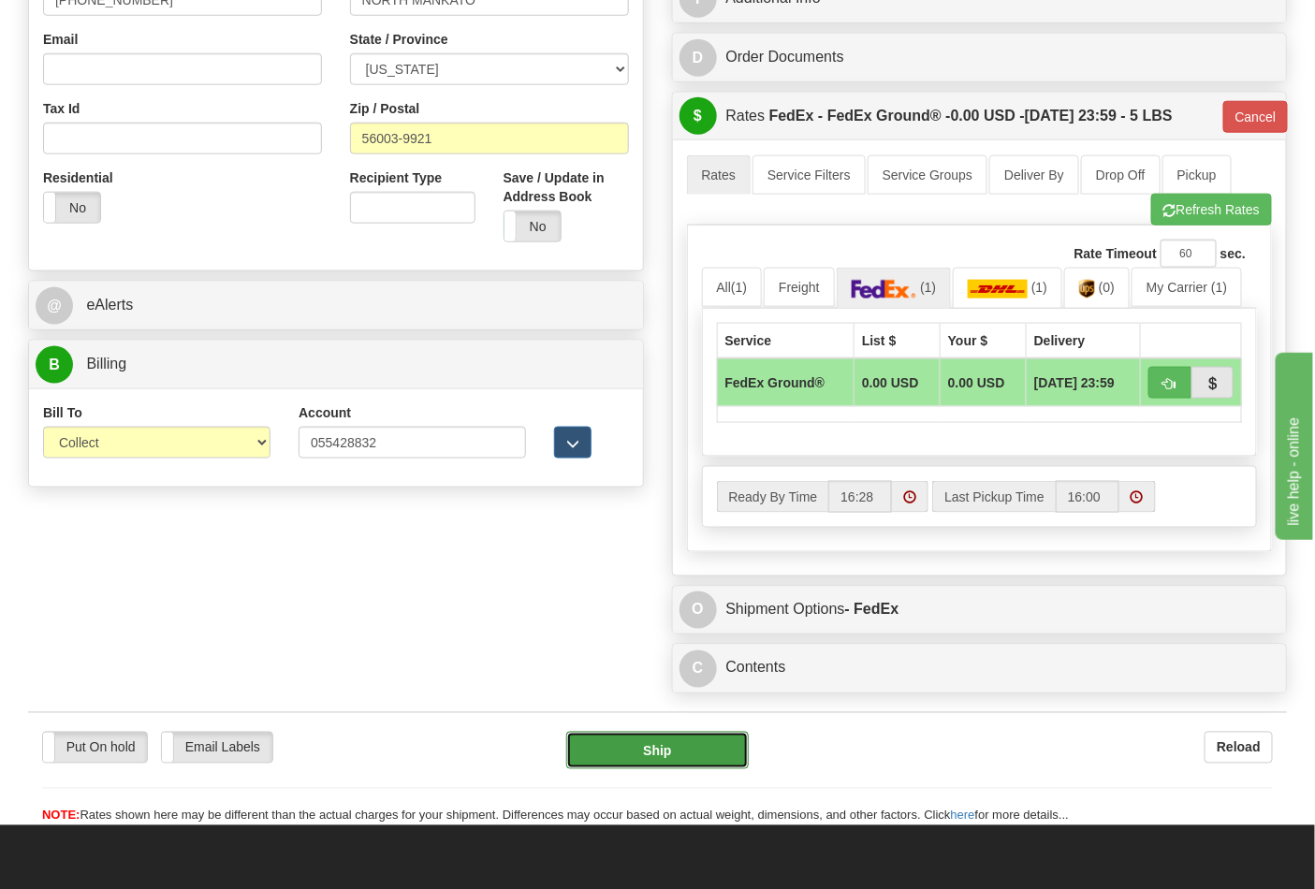
click at [671, 751] on button "Ship" at bounding box center [657, 750] width 182 height 37
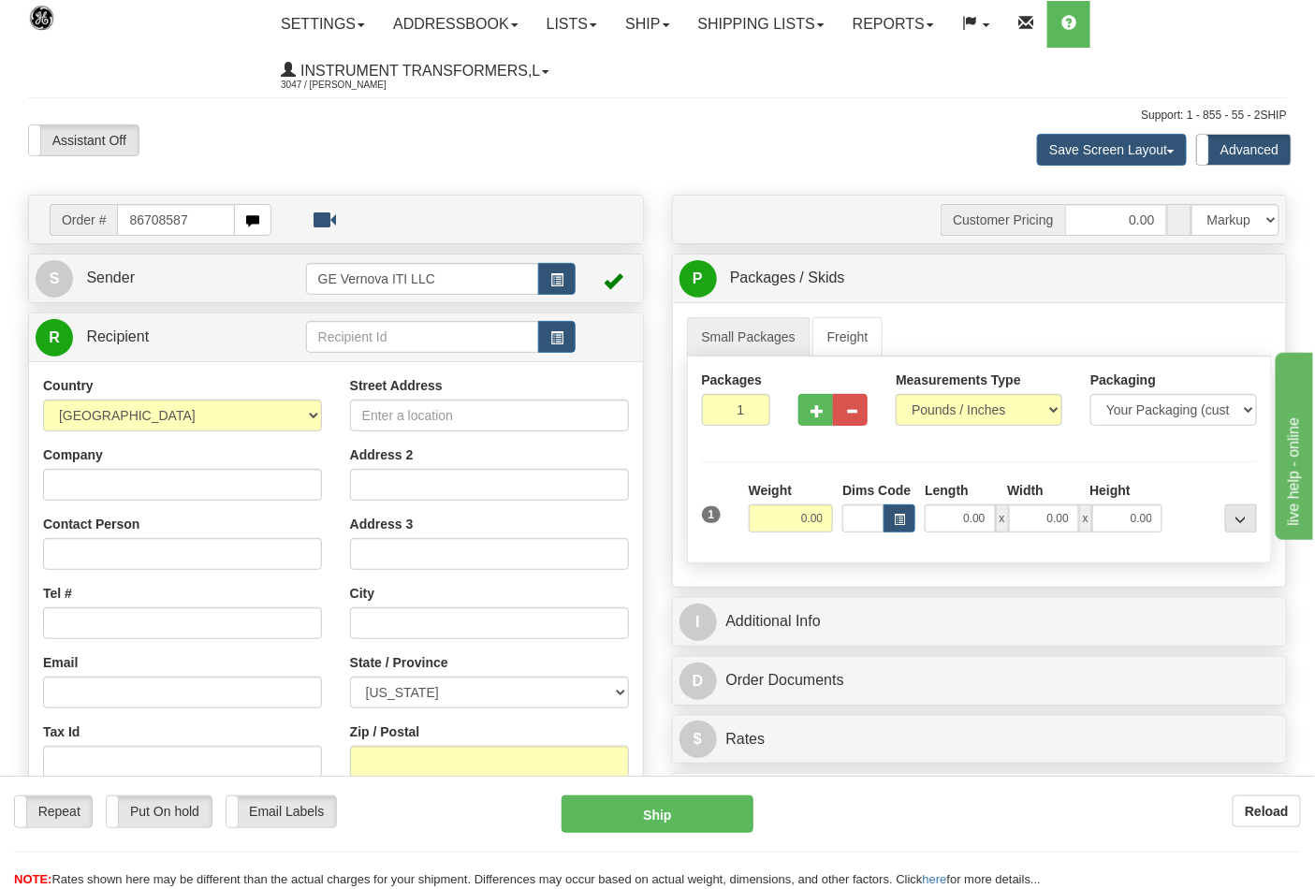
type input "86708587"
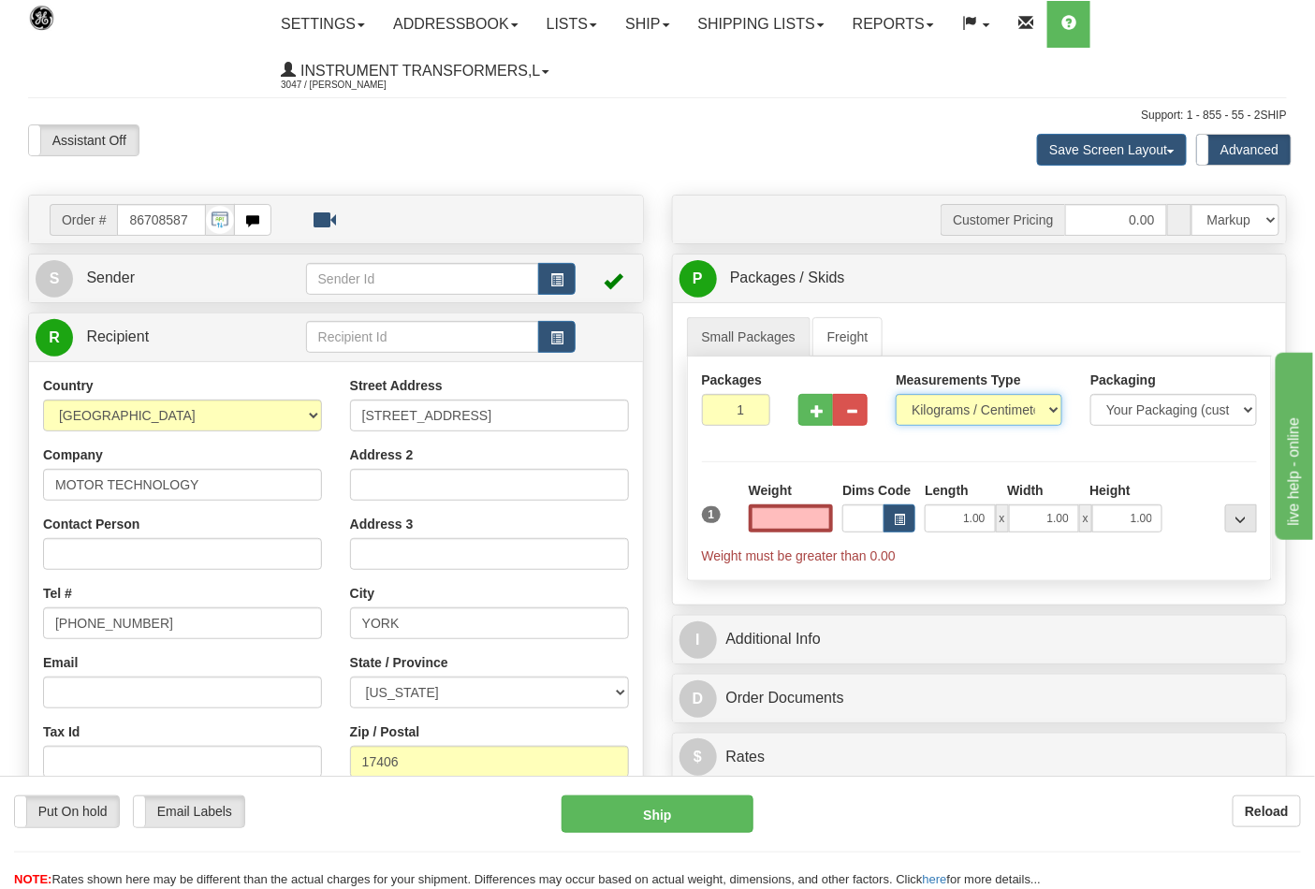
type input "0.00"
click at [937, 416] on select "Pounds / Inches Kilograms / Centimeters" at bounding box center [979, 410] width 167 height 32
select select "0"
click at [896, 395] on select "Pounds / Inches Kilograms / Centimeters" at bounding box center [979, 410] width 167 height 32
click at [818, 414] on span "button" at bounding box center [816, 411] width 13 height 12
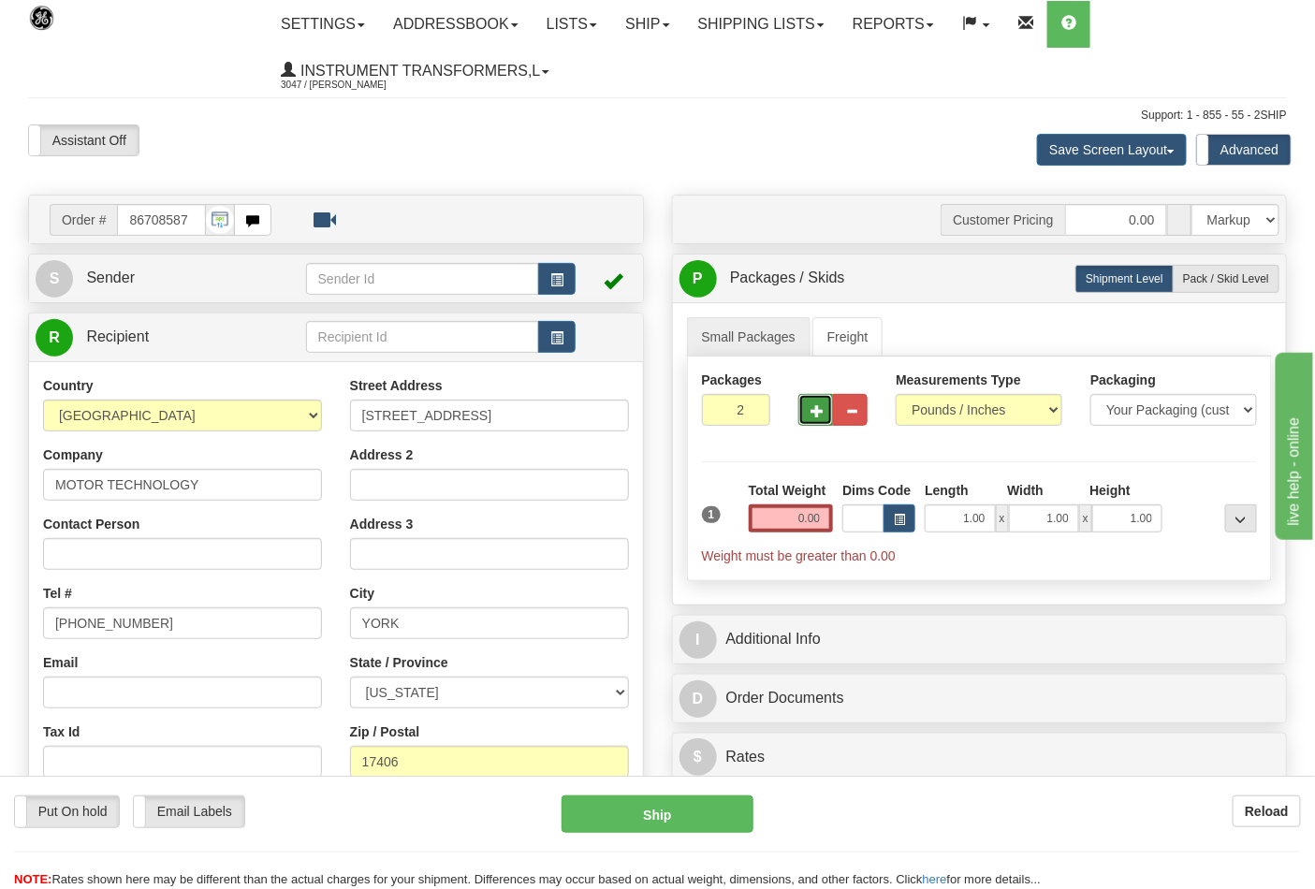
click at [818, 414] on span "button" at bounding box center [816, 411] width 13 height 12
type input "3"
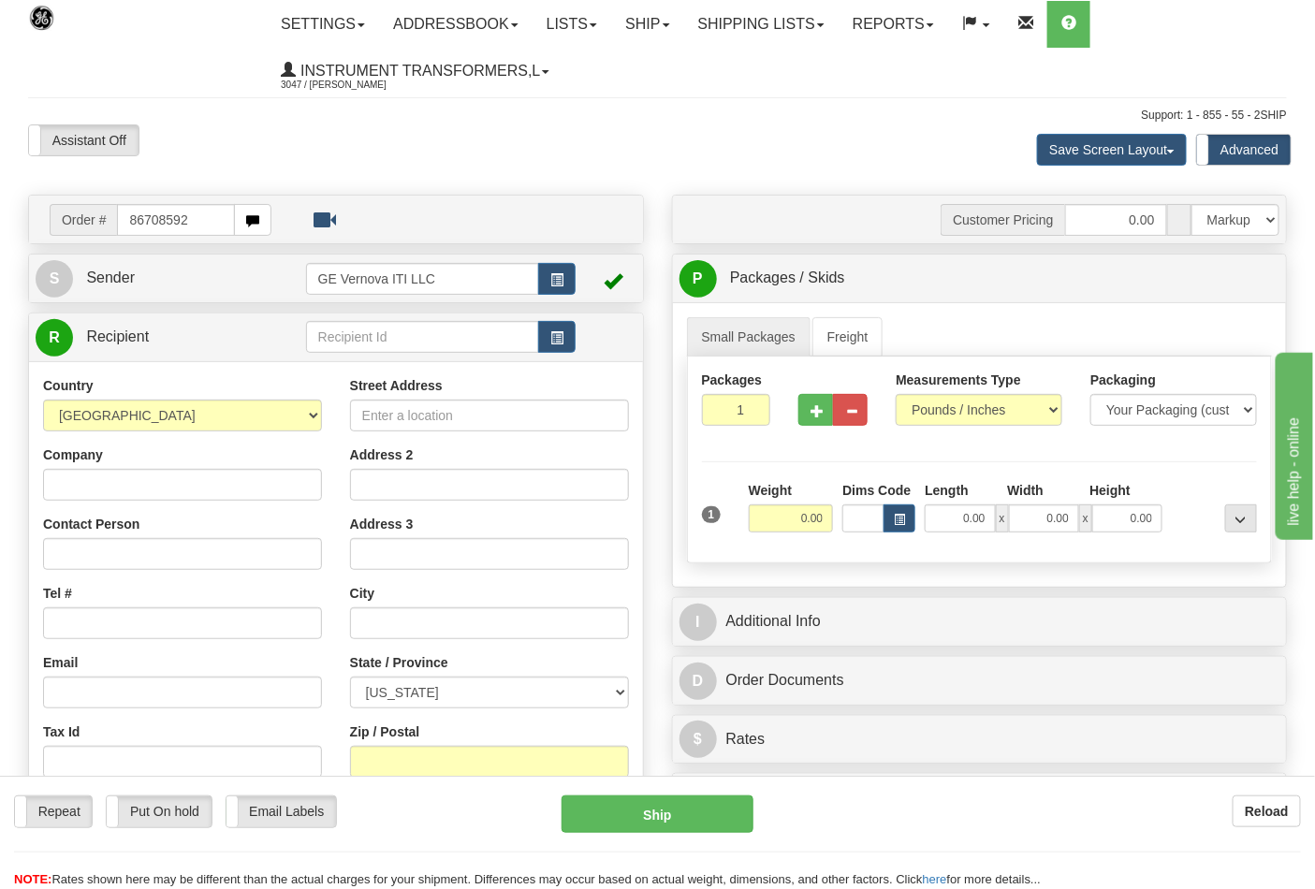
type input "86708592"
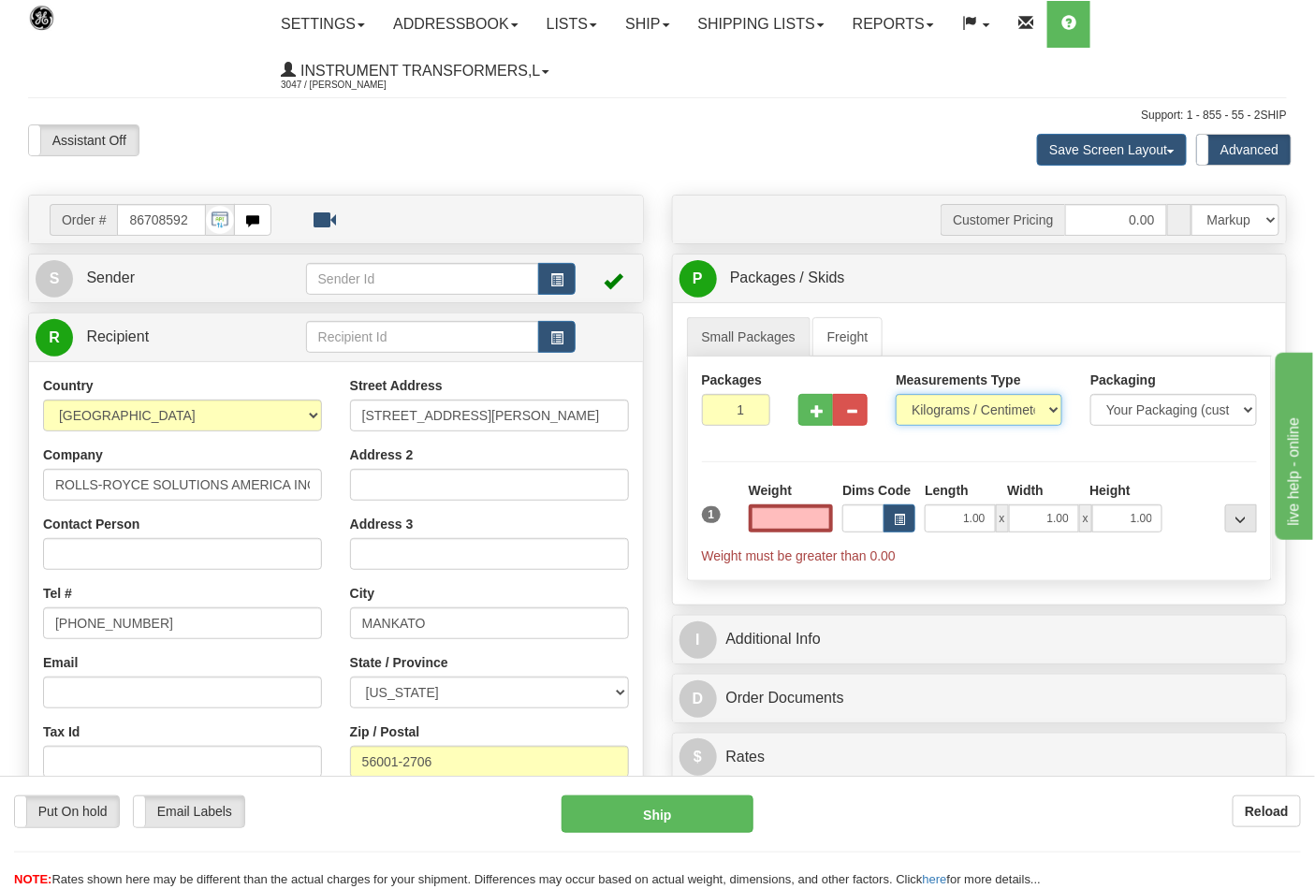
type input "0.00"
click at [965, 403] on select "Pounds / Inches Kilograms / Centimeters" at bounding box center [979, 410] width 167 height 32
select select "0"
click at [896, 395] on select "Pounds / Inches Kilograms / Centimeters" at bounding box center [979, 410] width 167 height 32
click at [812, 410] on span "button" at bounding box center [816, 411] width 13 height 12
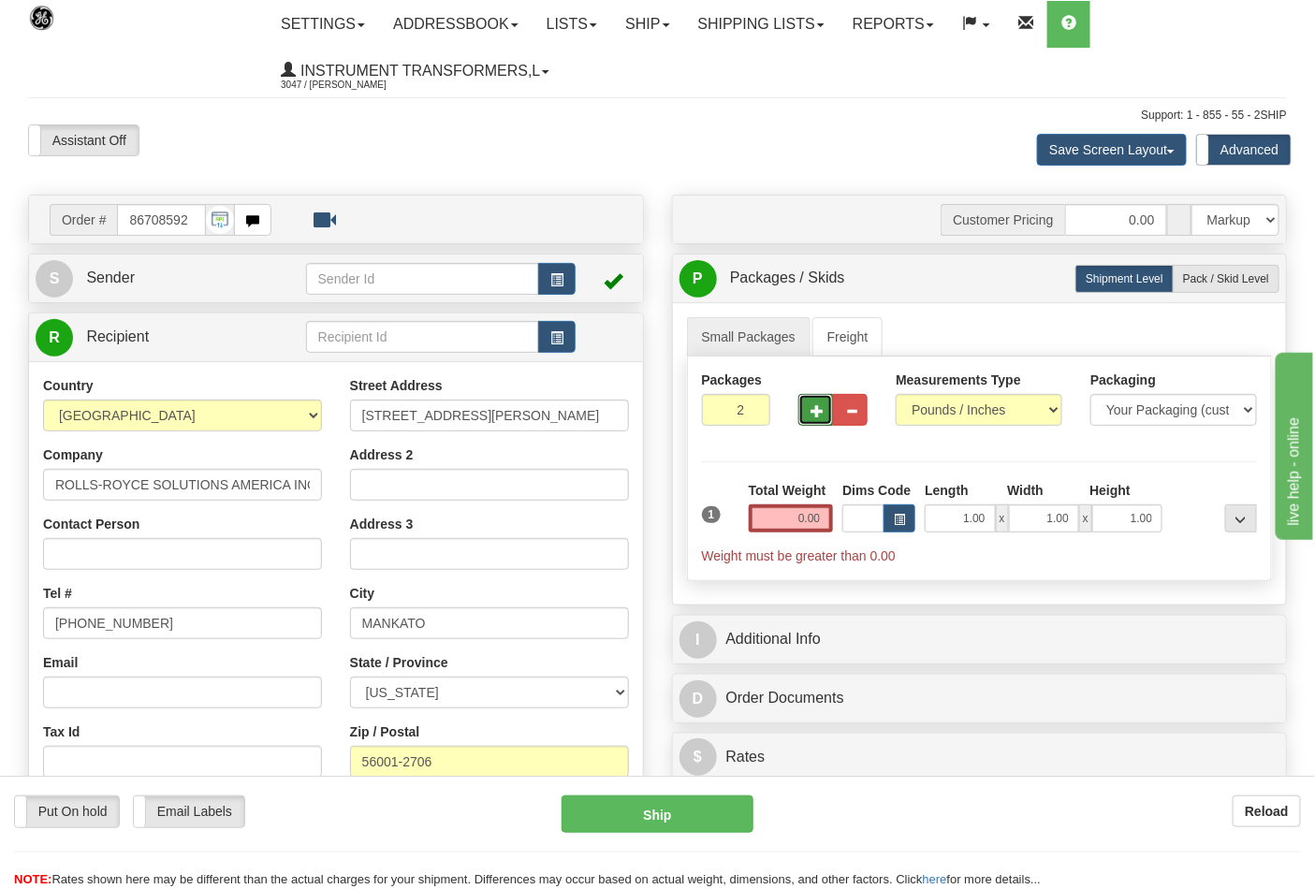
click at [812, 409] on span "button" at bounding box center [816, 411] width 13 height 12
type input "3"
click at [787, 512] on input "0.00" at bounding box center [791, 518] width 85 height 28
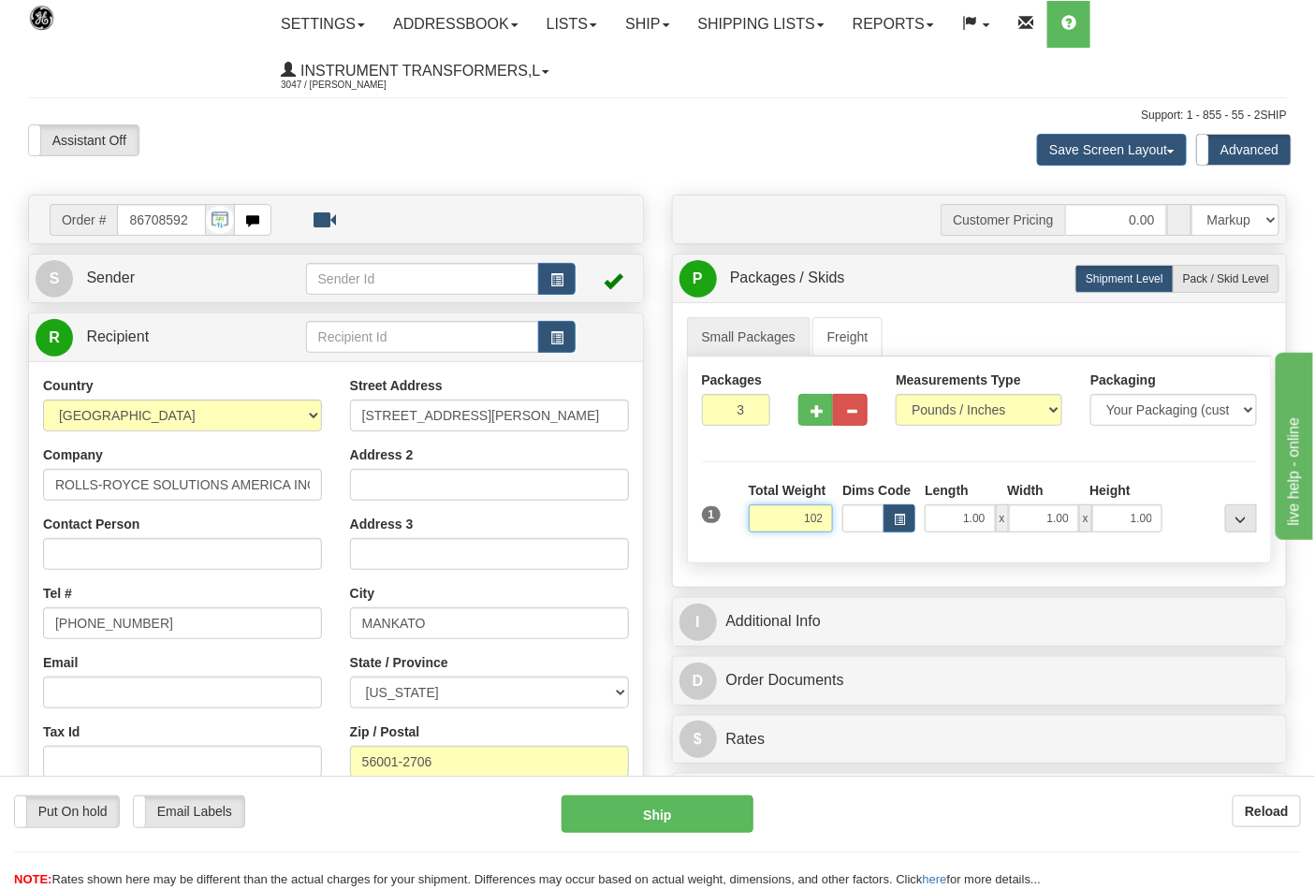
click button "Delete" at bounding box center [0, 0] width 0 height 0
type input "102.00"
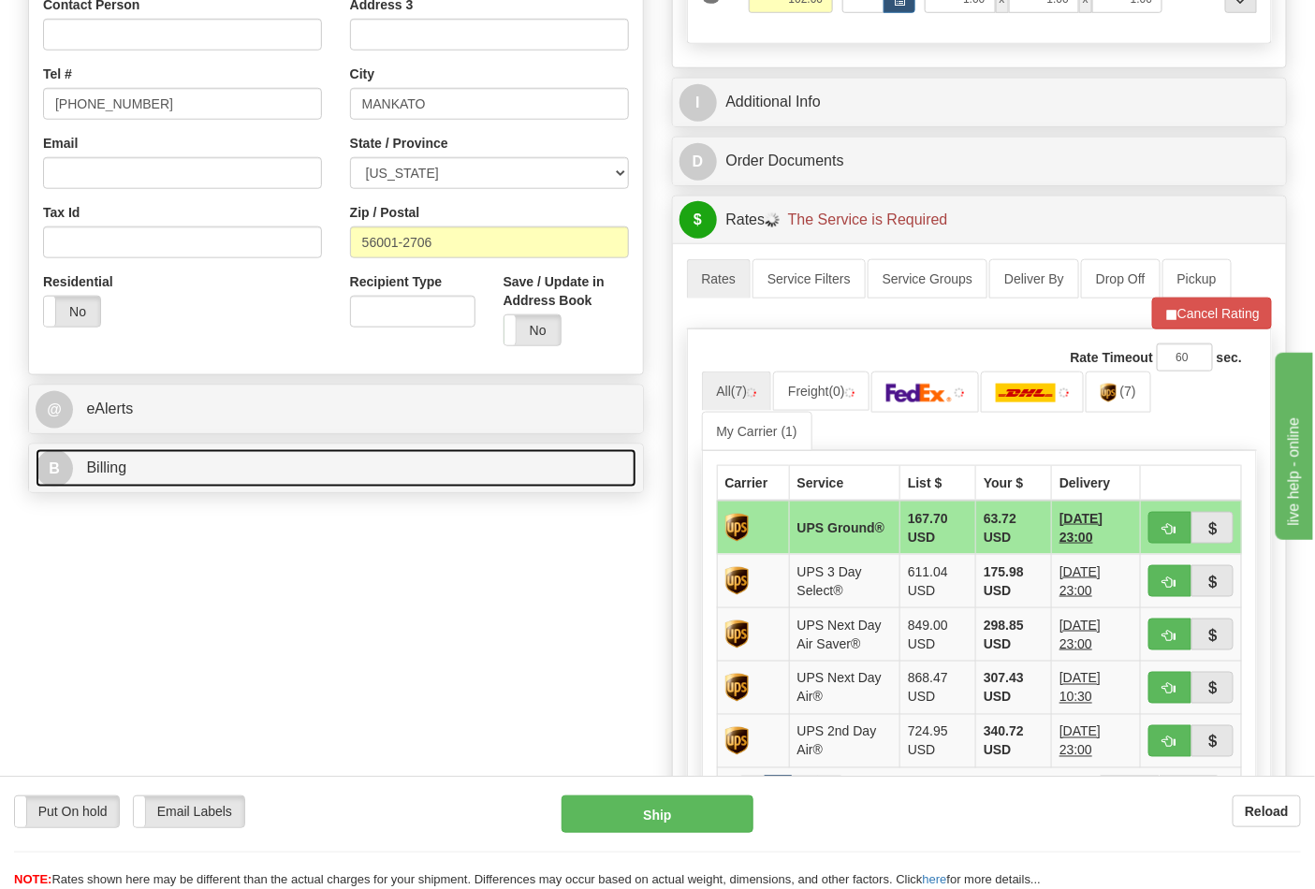
click at [541, 475] on link "B Billing" at bounding box center [336, 468] width 601 height 38
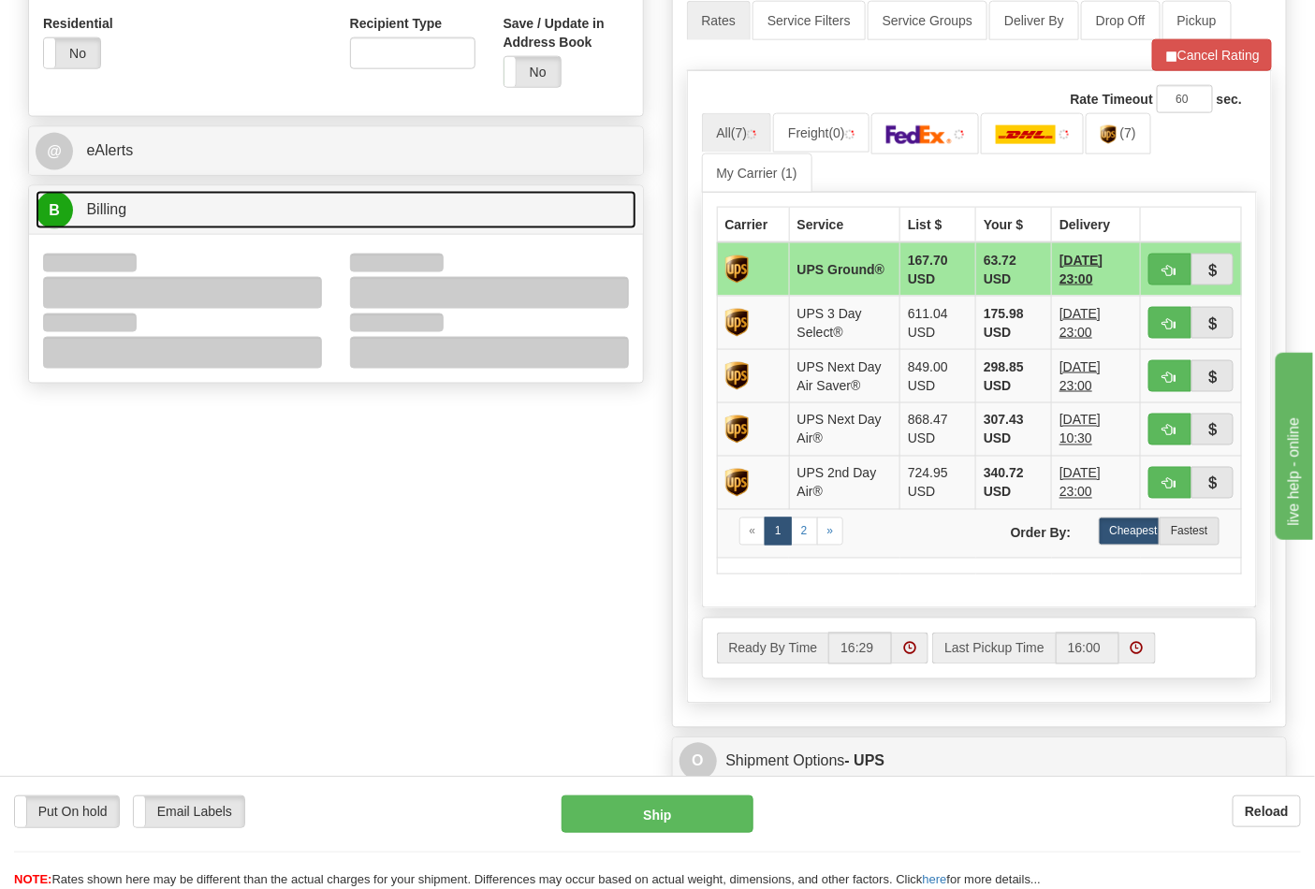
scroll to position [831, 0]
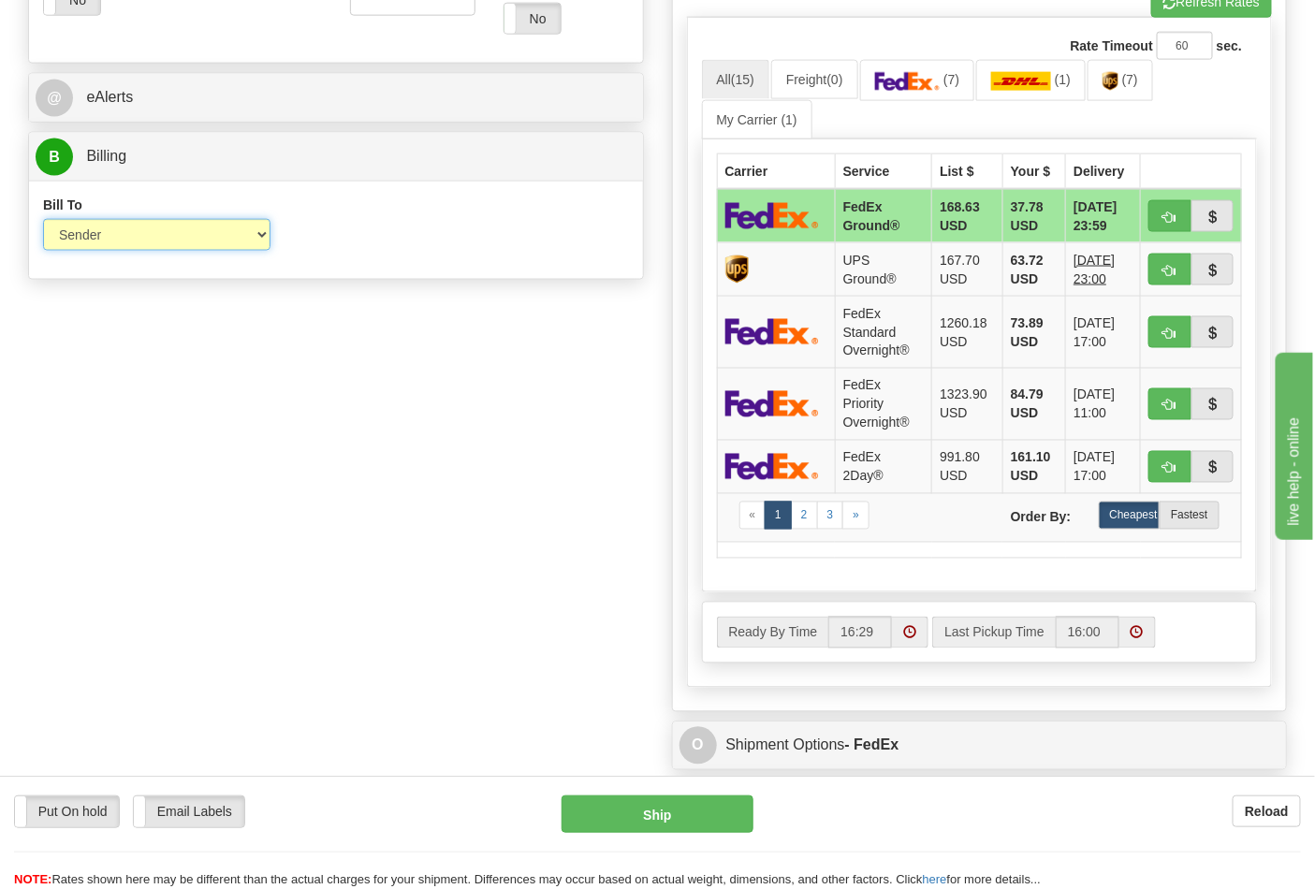
click at [239, 228] on select "Sender Recipient Third Party Collect" at bounding box center [156, 235] width 227 height 32
select select "2"
click at [43, 221] on select "Sender Recipient Third Party Collect" at bounding box center [156, 235] width 227 height 32
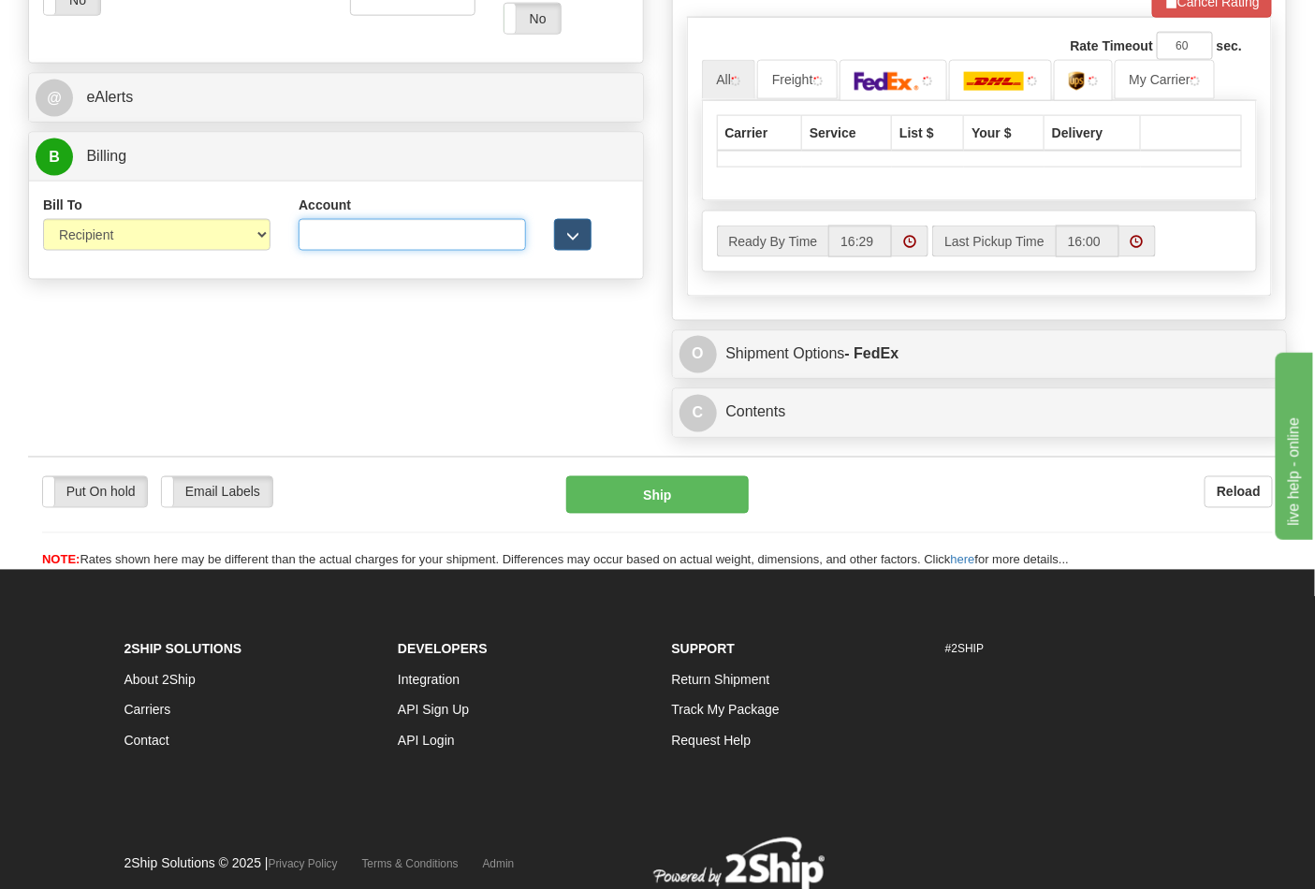
click at [367, 235] on input "Account" at bounding box center [412, 235] width 227 height 32
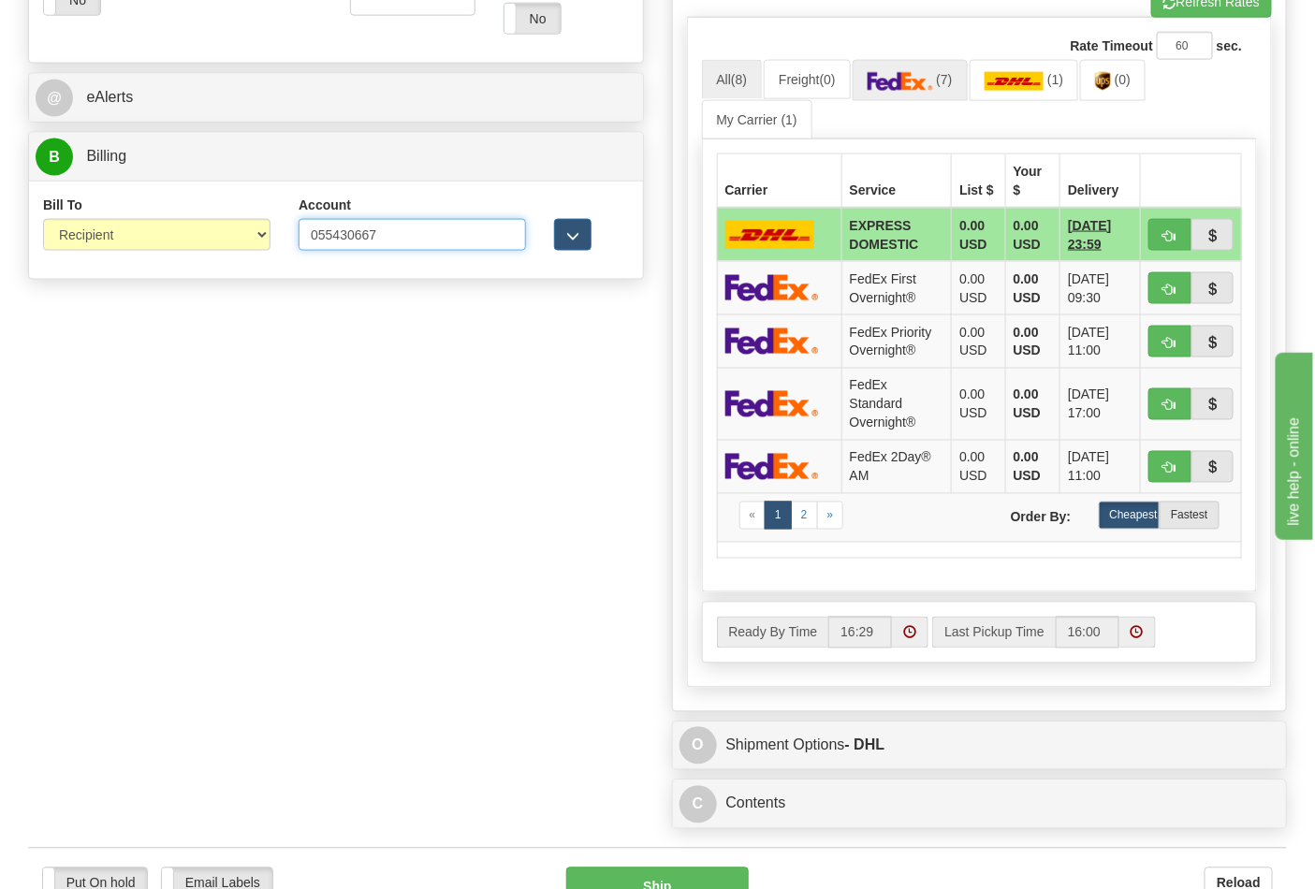
type input "055430667"
click at [949, 87] on span "(7)" at bounding box center [944, 79] width 16 height 15
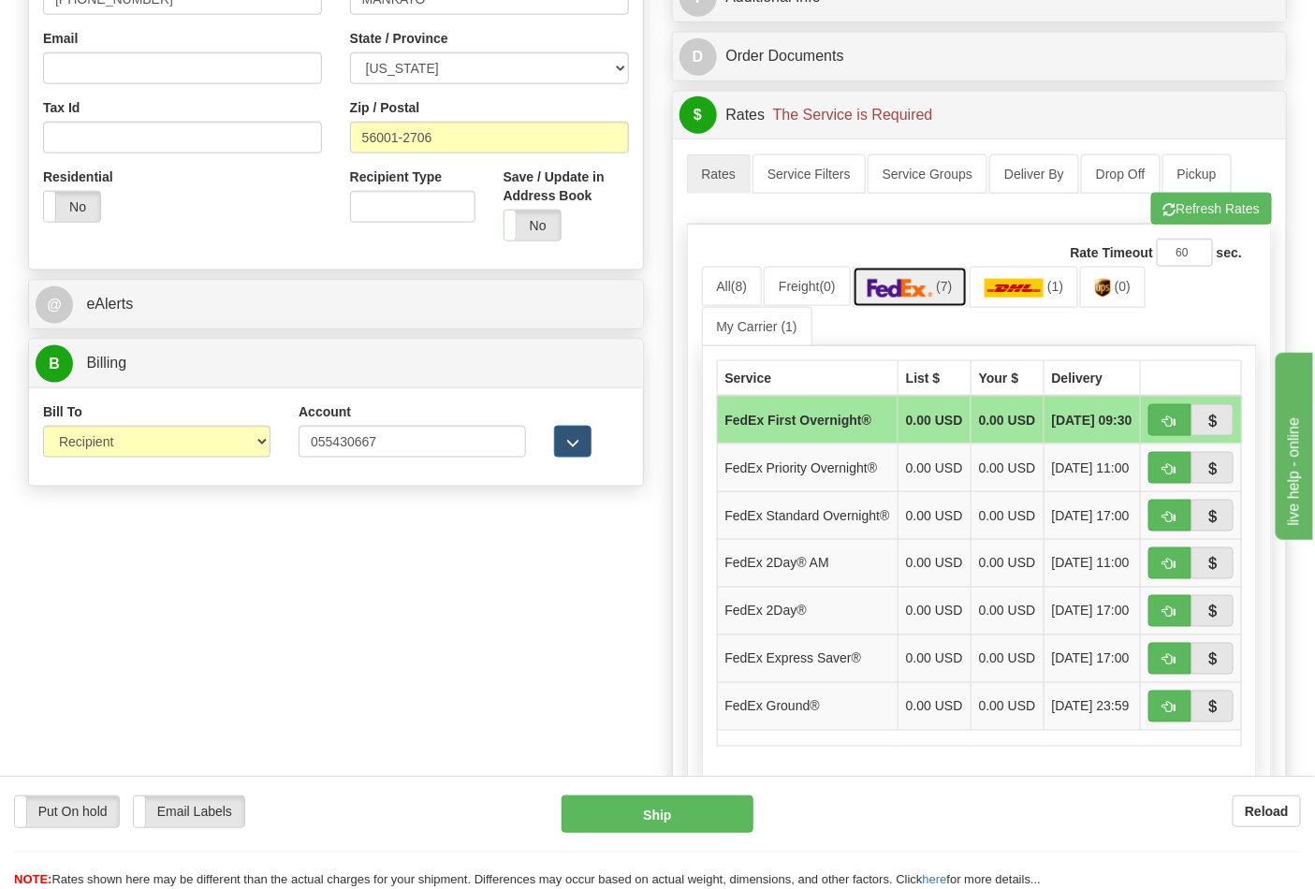
scroll to position [623, 0]
click at [1250, 211] on button "Refresh Rates" at bounding box center [1211, 210] width 121 height 32
click at [1175, 715] on span "button" at bounding box center [1169, 709] width 13 height 12
type input "92"
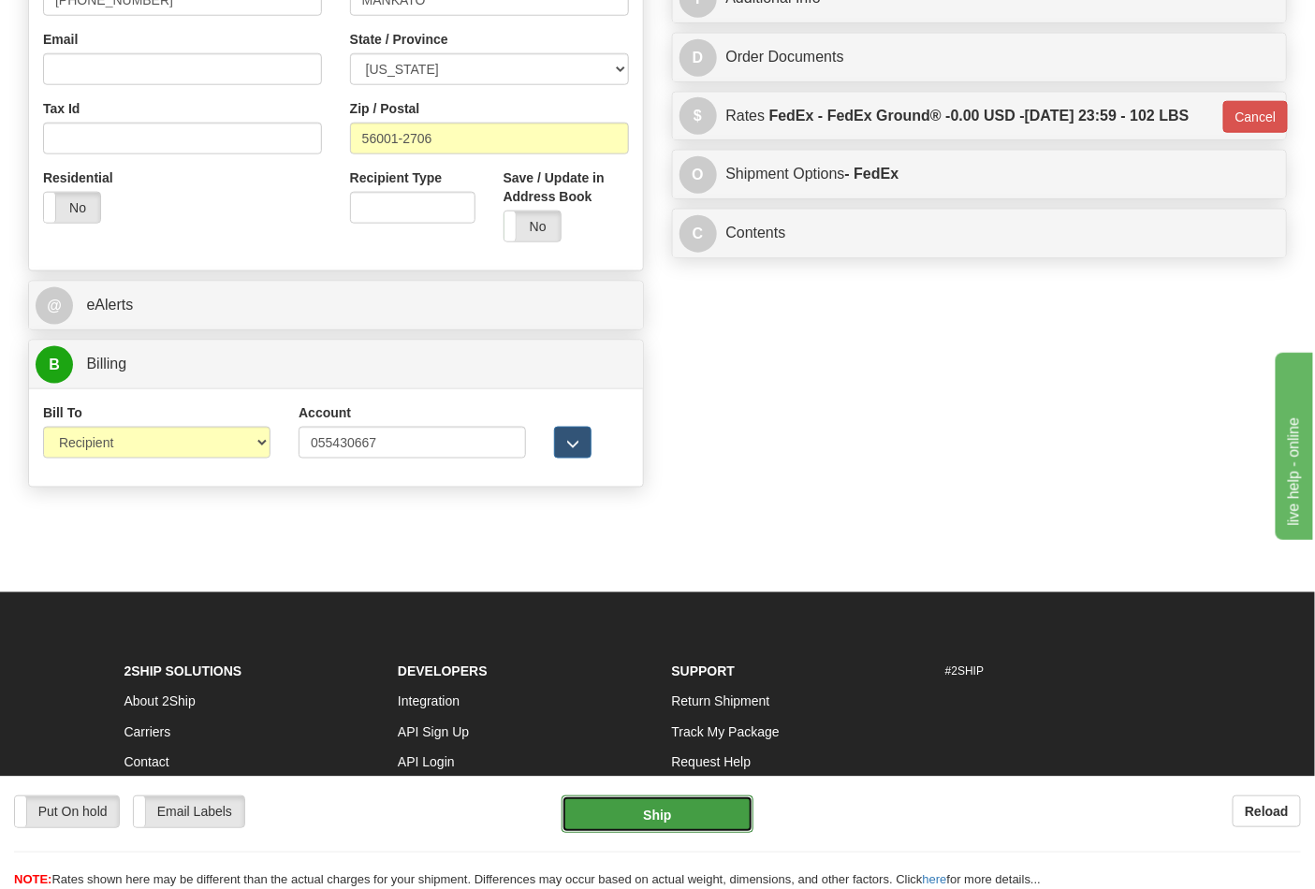
click at [620, 824] on button "Ship" at bounding box center [657, 813] width 191 height 37
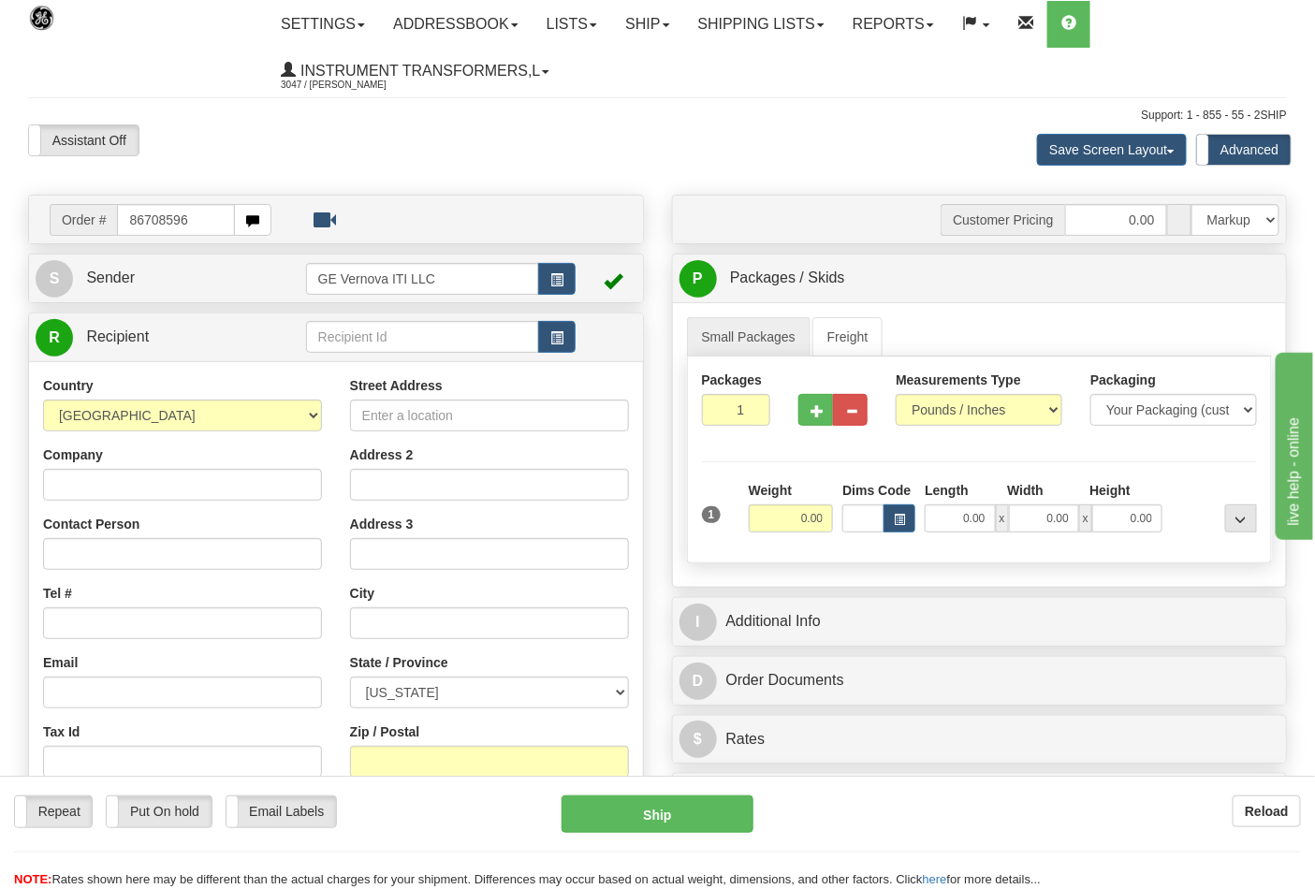
type input "86708596"
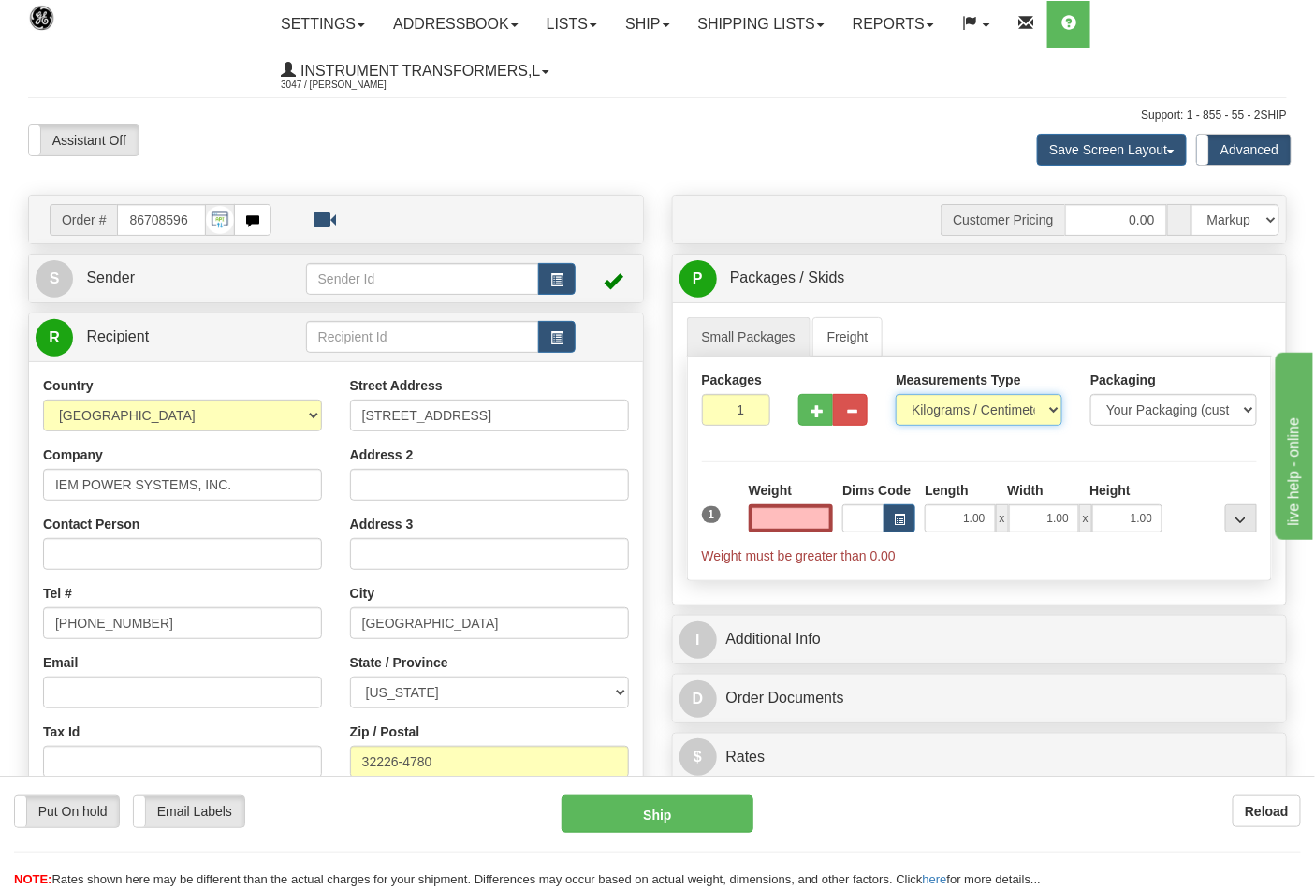
type input "0.00"
click at [943, 423] on select "Pounds / Inches Kilograms / Centimeters" at bounding box center [979, 410] width 167 height 32
select select "0"
click at [896, 395] on select "Pounds / Inches Kilograms / Centimeters" at bounding box center [979, 410] width 167 height 32
click at [811, 401] on button "button" at bounding box center [815, 410] width 35 height 32
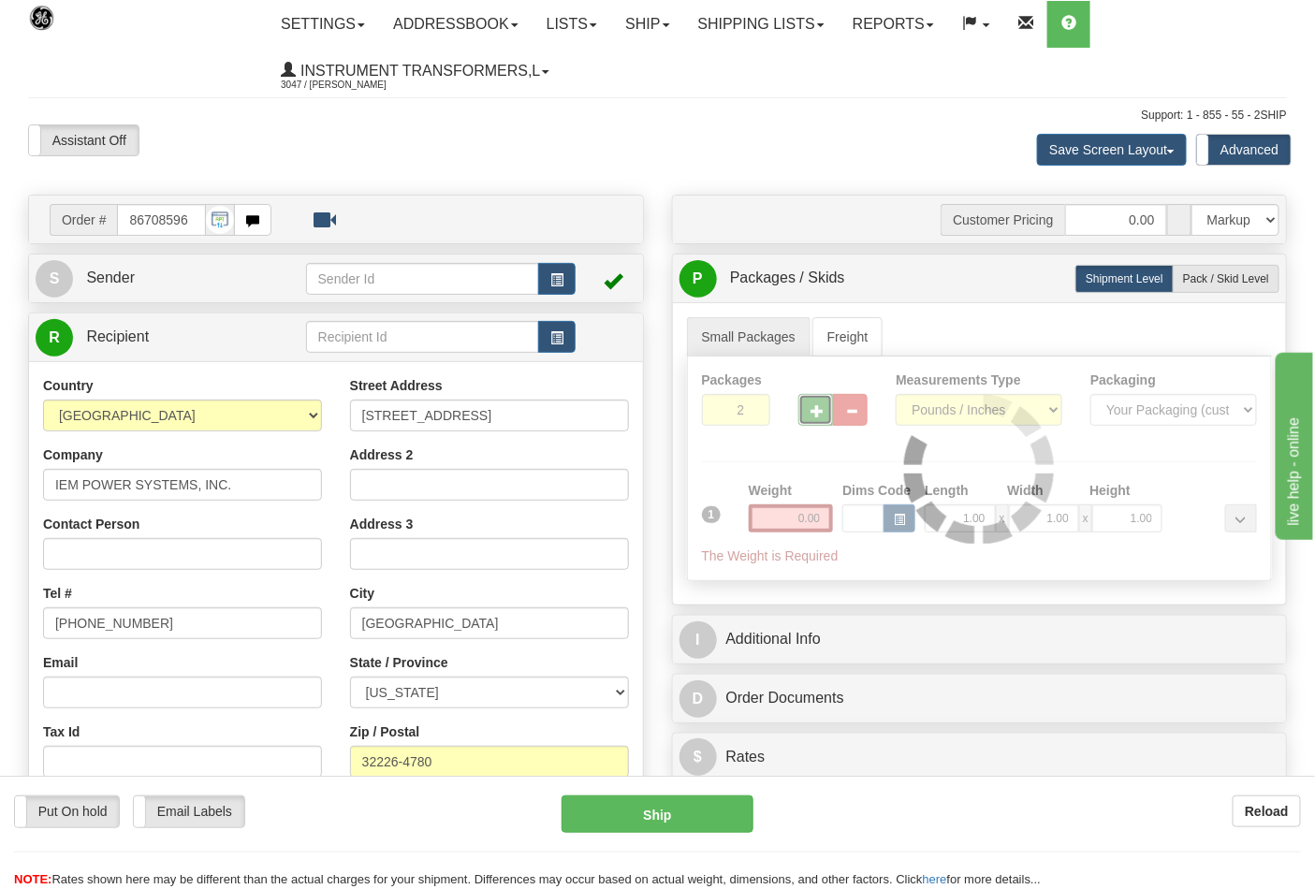
click at [811, 401] on div at bounding box center [980, 469] width 584 height 224
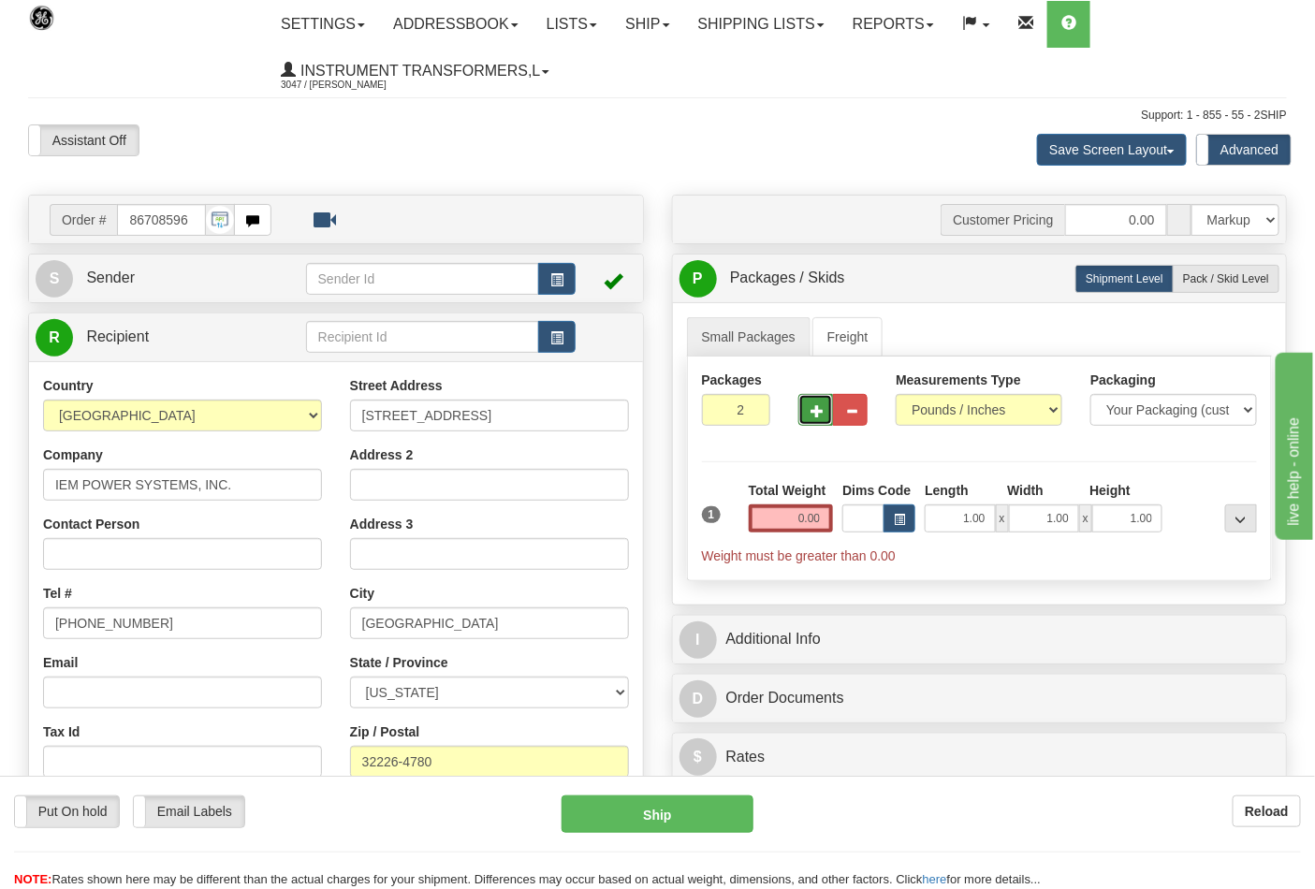
click at [811, 402] on button "button" at bounding box center [815, 410] width 35 height 32
type input "4"
click at [783, 518] on input "0.00" at bounding box center [791, 518] width 85 height 28
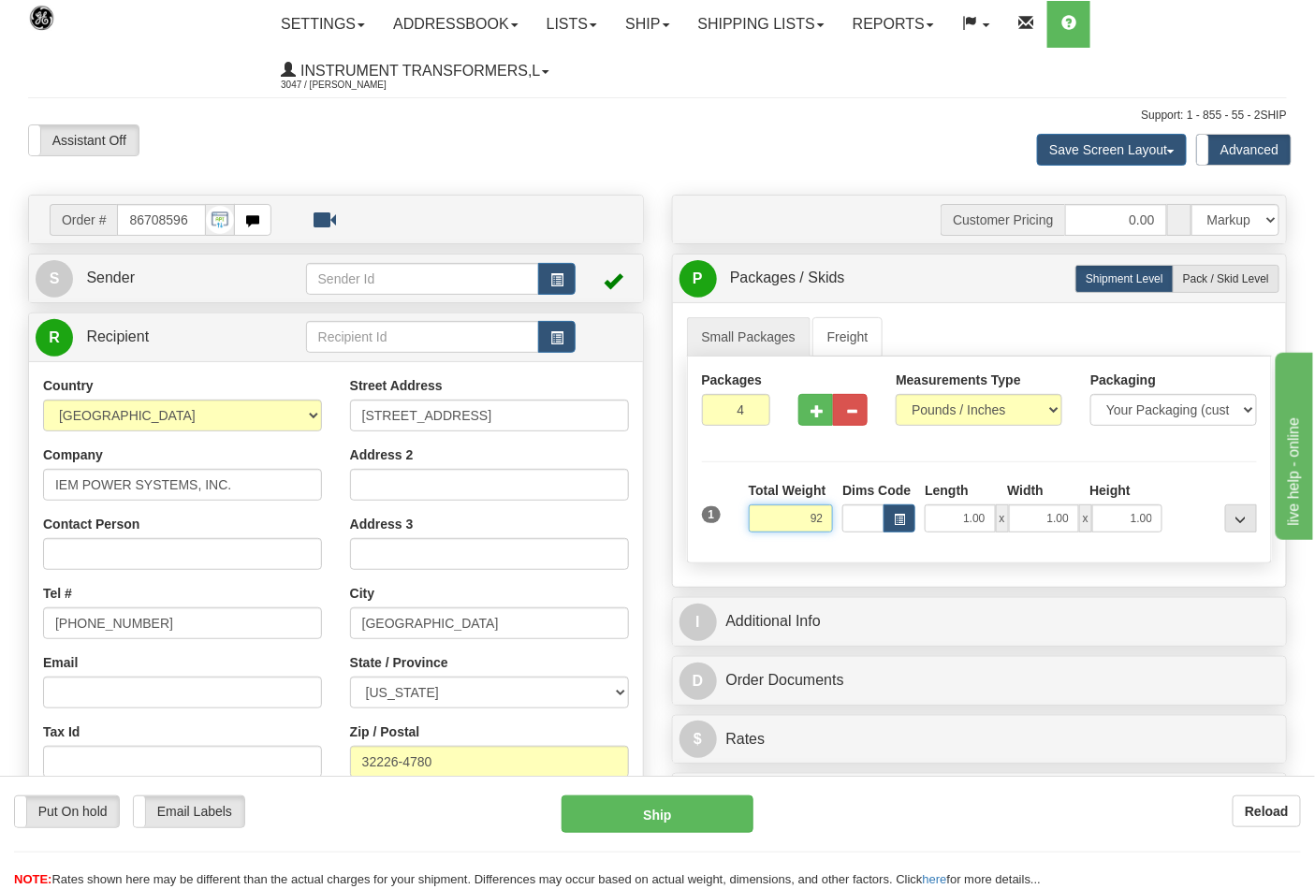
click button "Delete" at bounding box center [0, 0] width 0 height 0
type input "92.00"
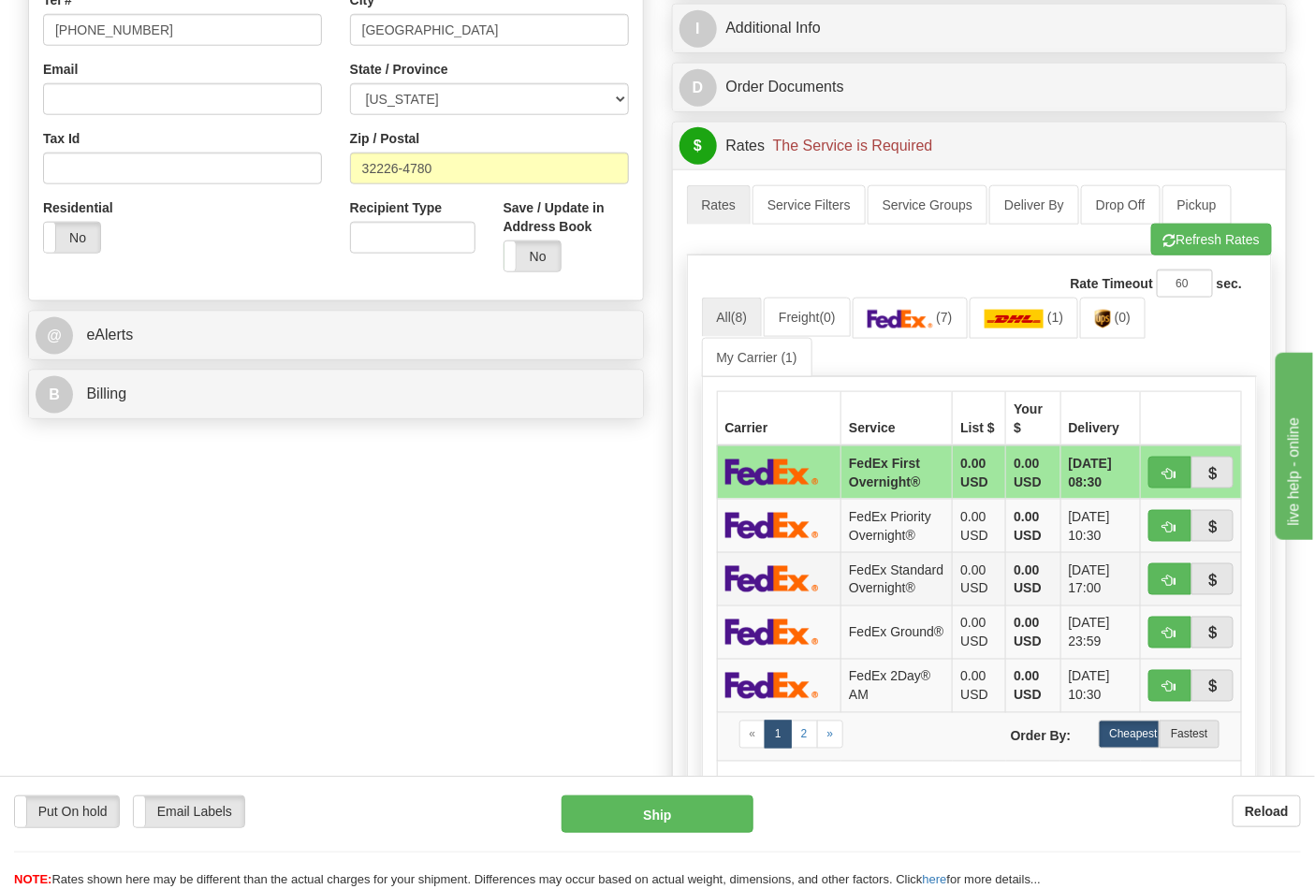
scroll to position [623, 0]
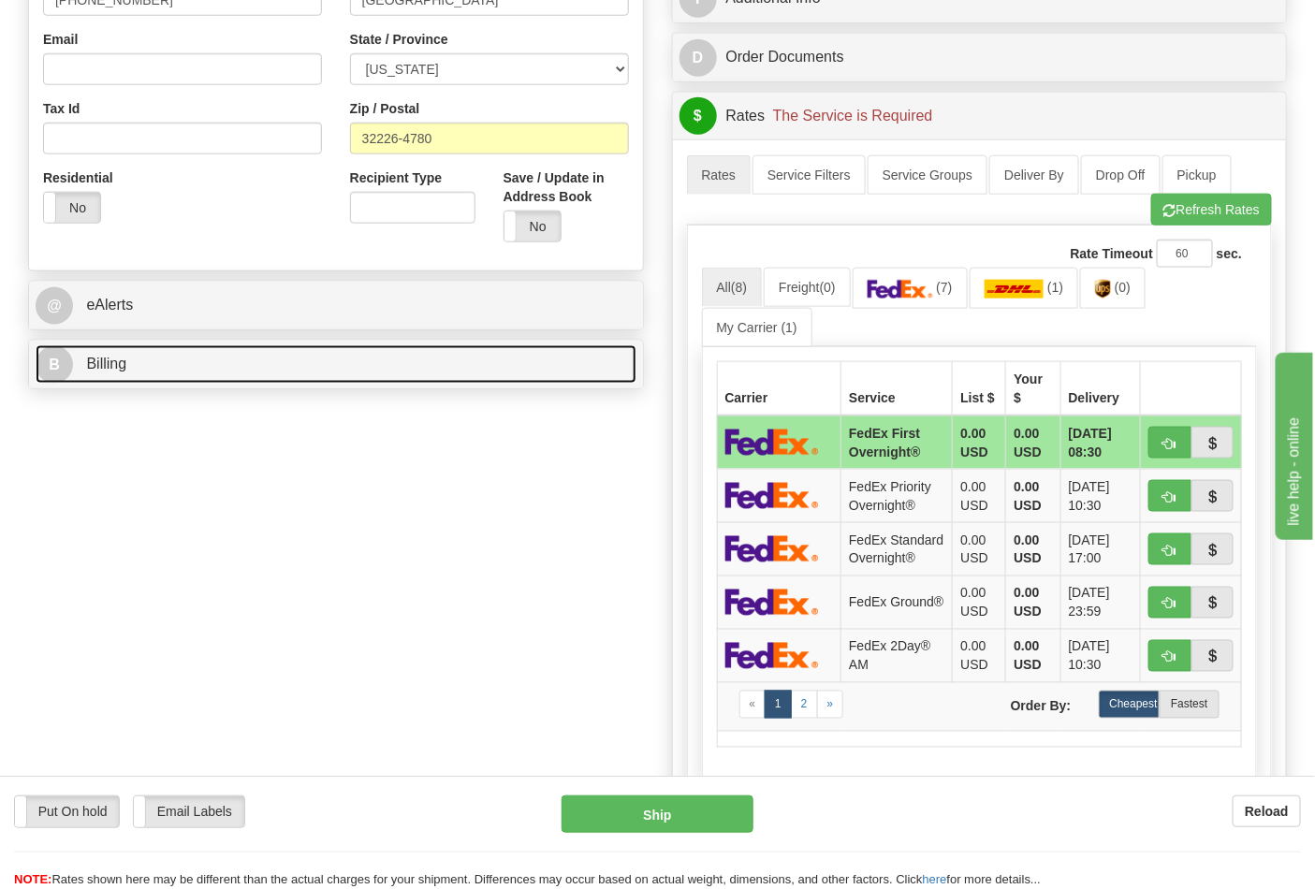
click at [543, 372] on link "B Billing" at bounding box center [336, 364] width 601 height 38
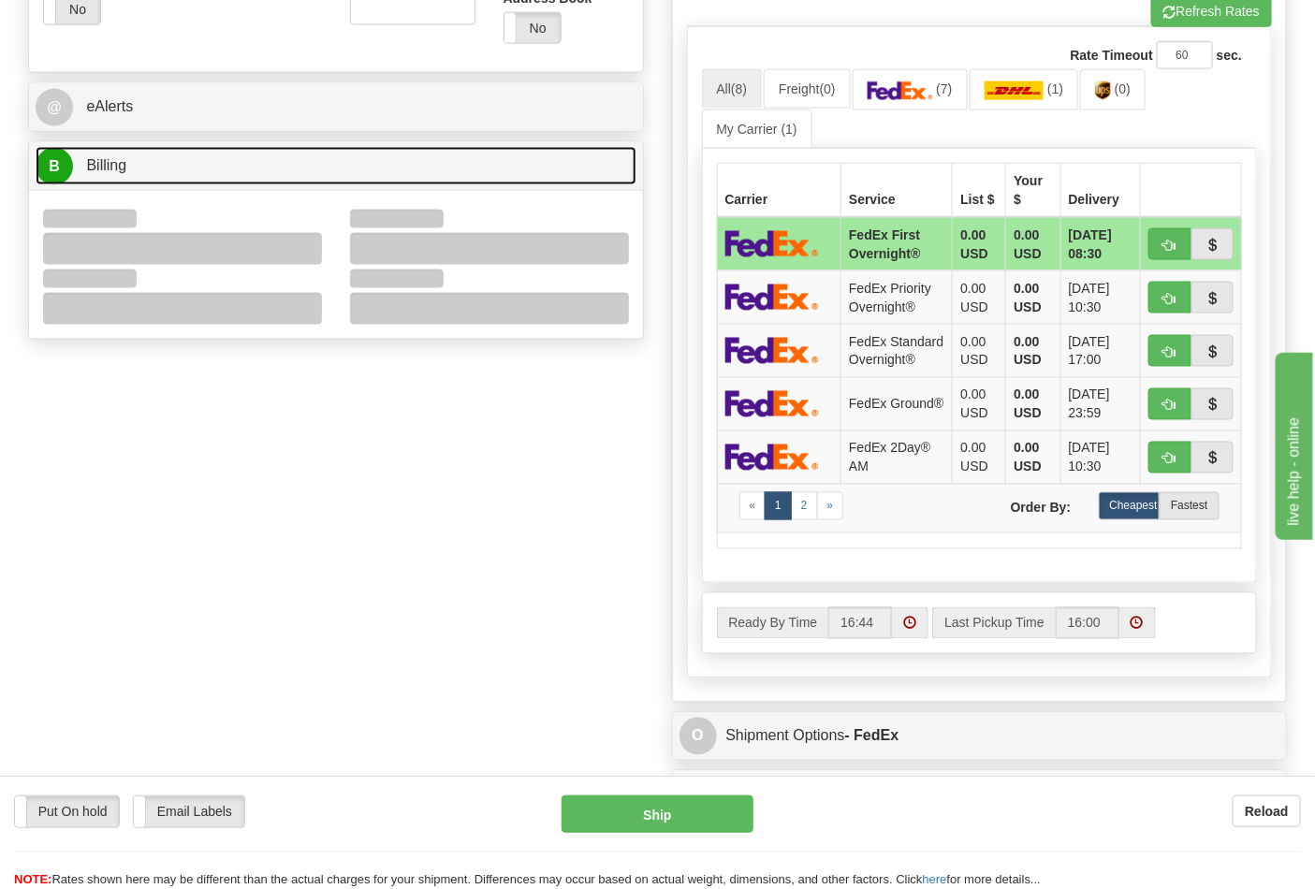
scroll to position [831, 0]
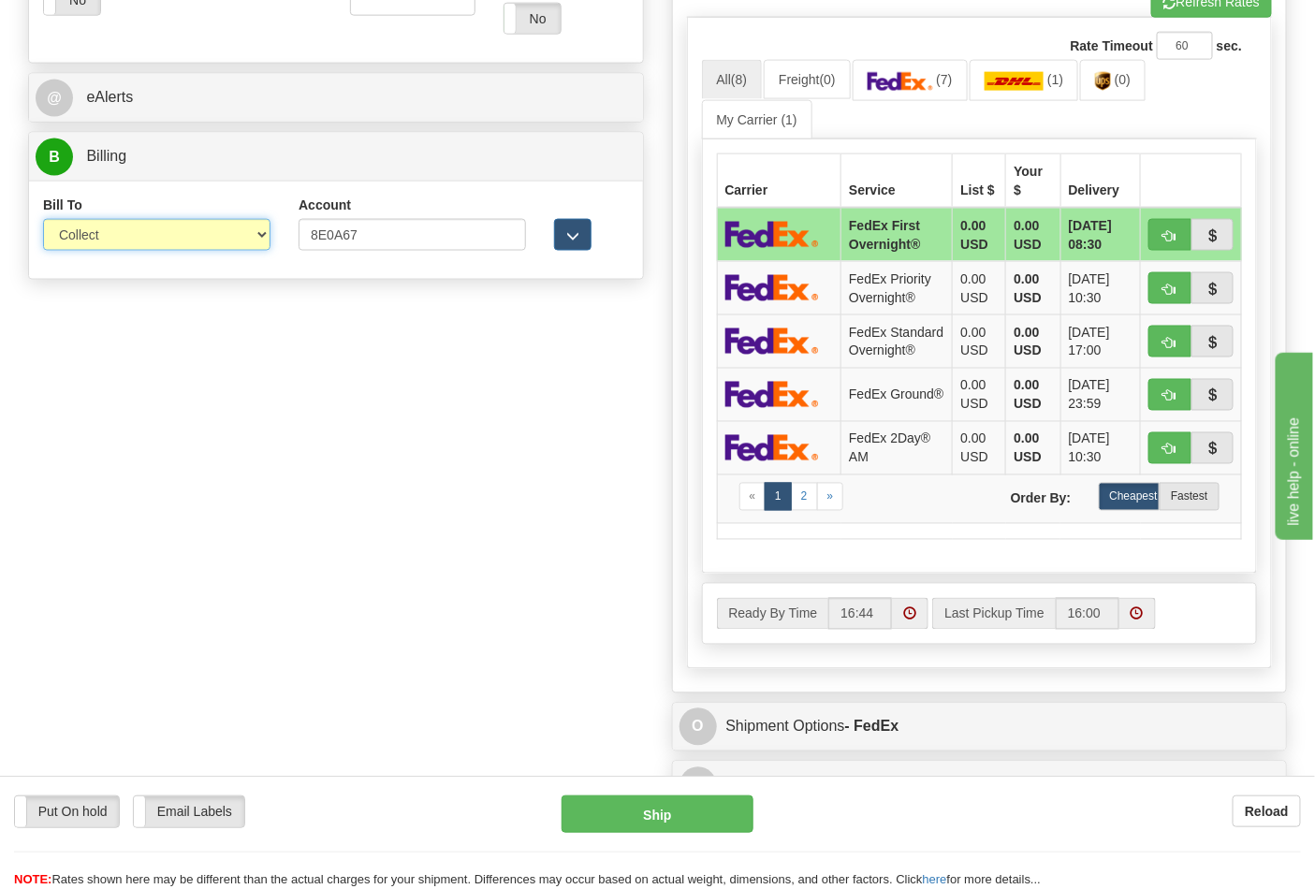
click at [264, 229] on select "Sender Recipient Third Party Collect" at bounding box center [156, 235] width 227 height 32
select select "2"
click at [43, 221] on select "Sender Recipient Third Party Collect" at bounding box center [156, 235] width 227 height 32
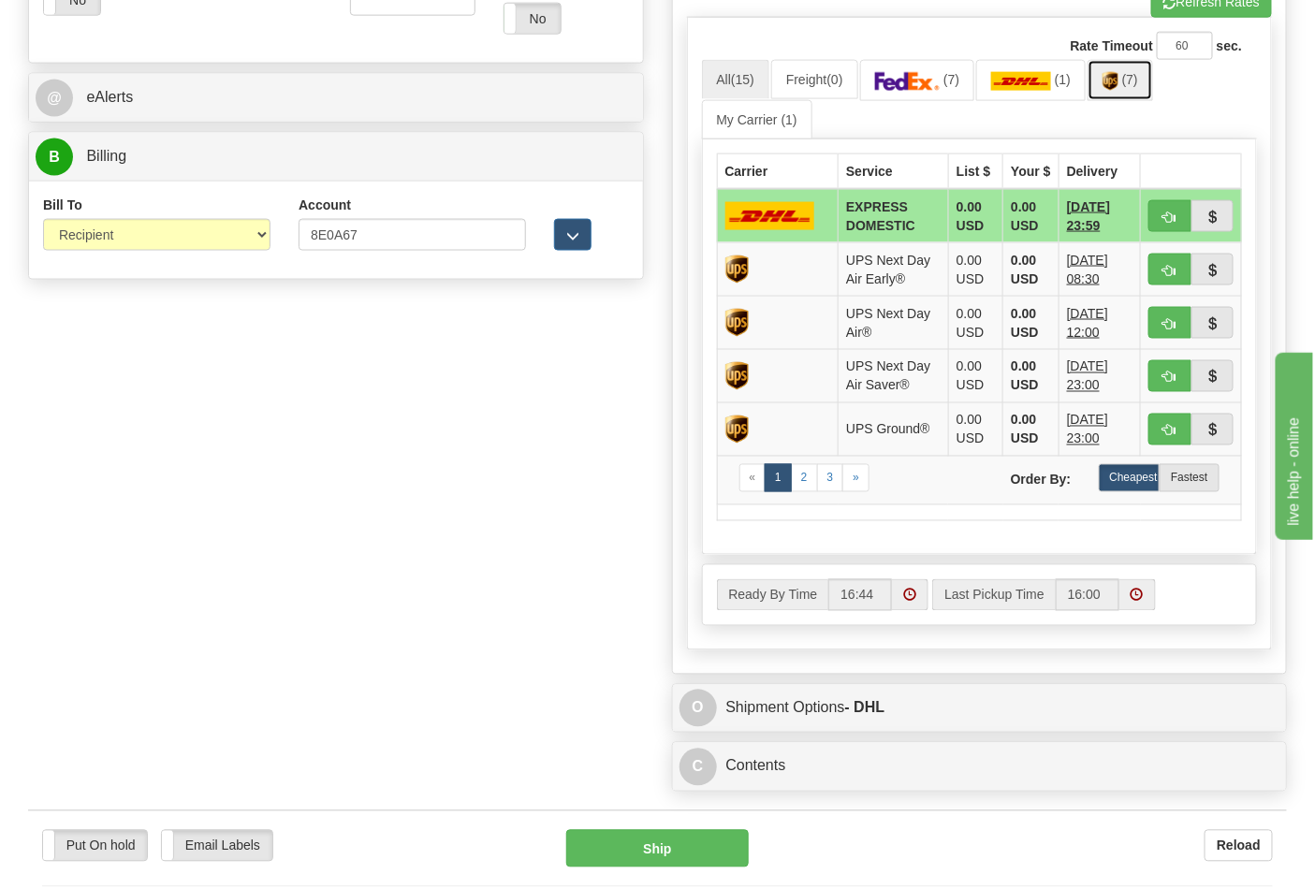
click at [1127, 94] on link "(7)" at bounding box center [1120, 80] width 66 height 40
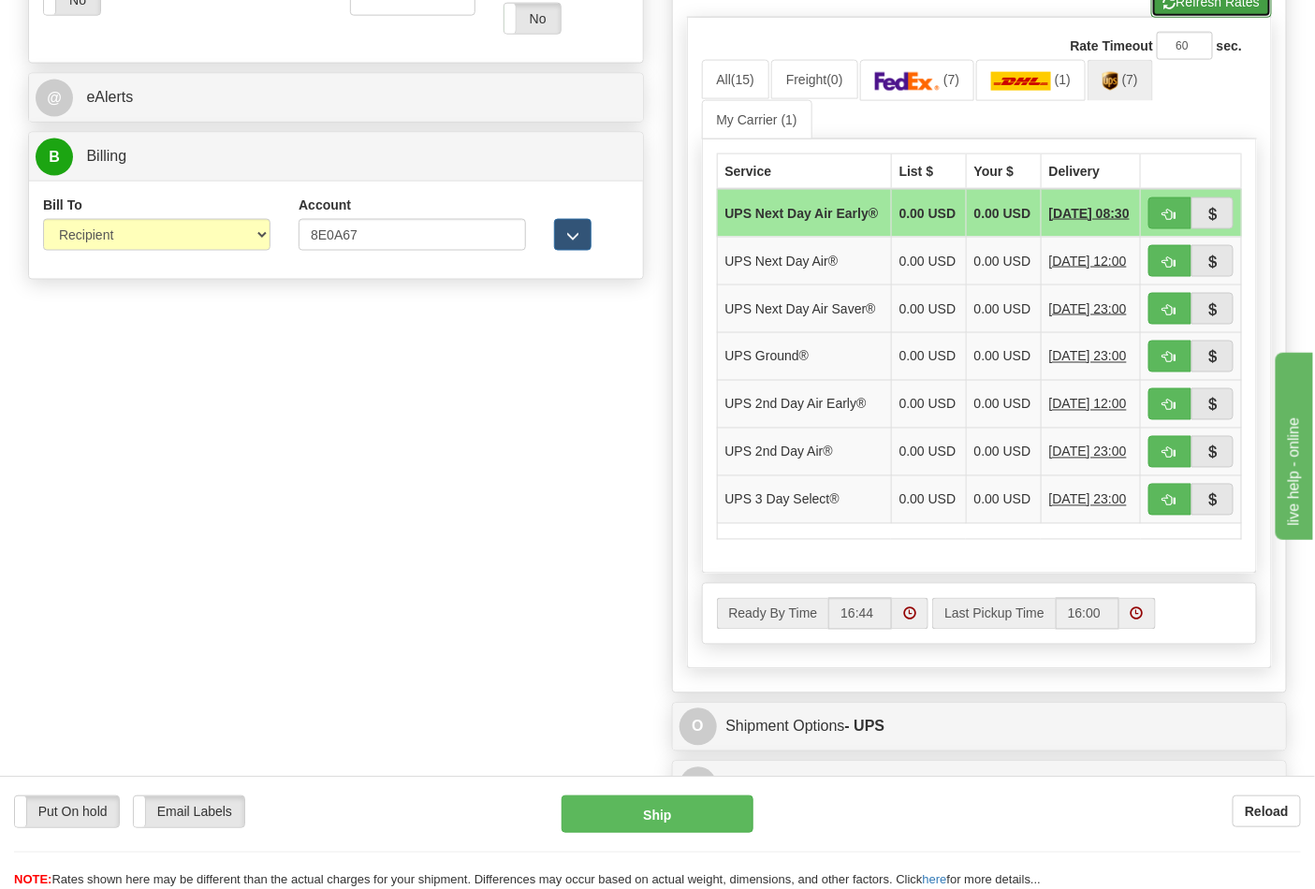
click at [1194, 4] on button "Refresh Rates" at bounding box center [1211, 2] width 121 height 32
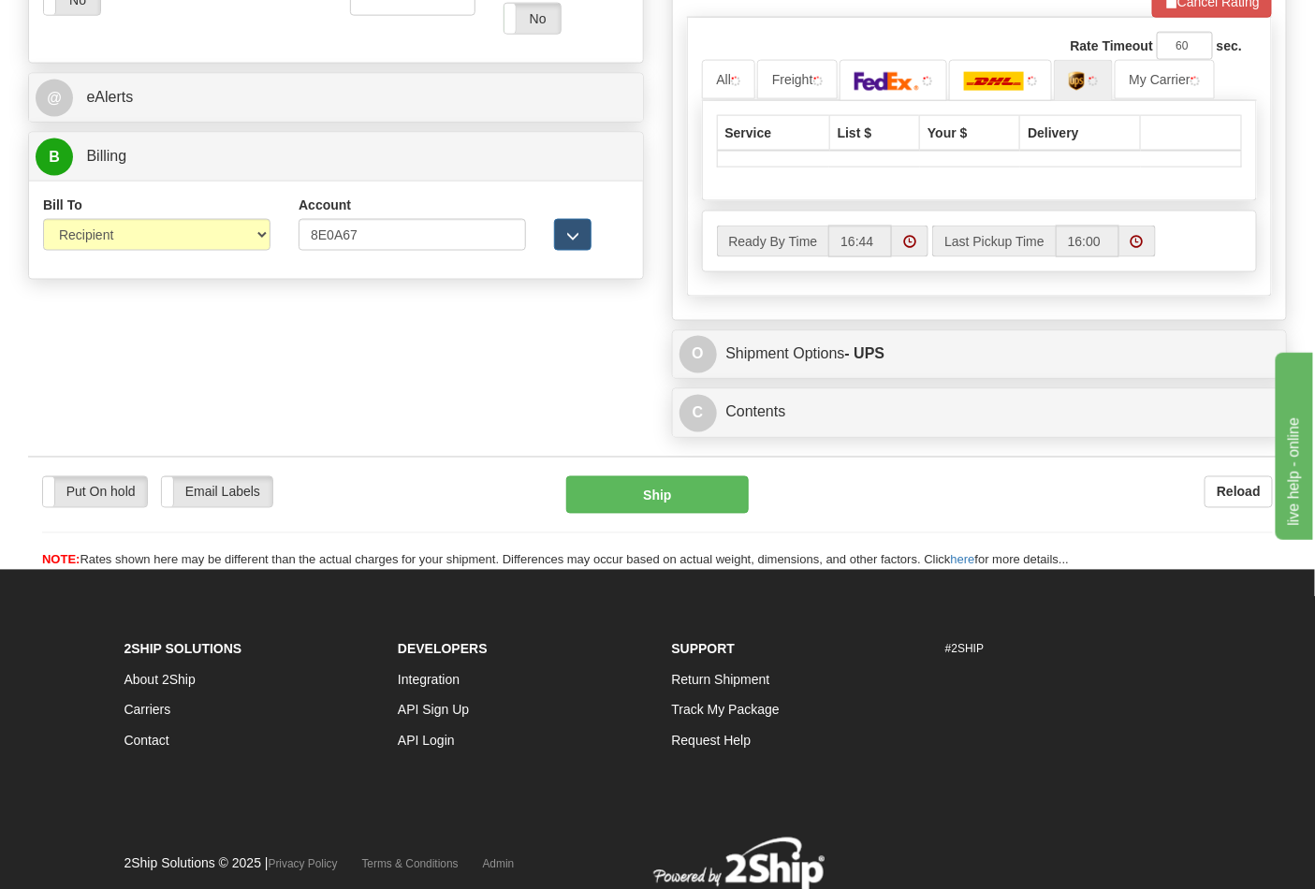
scroll to position [800, 0]
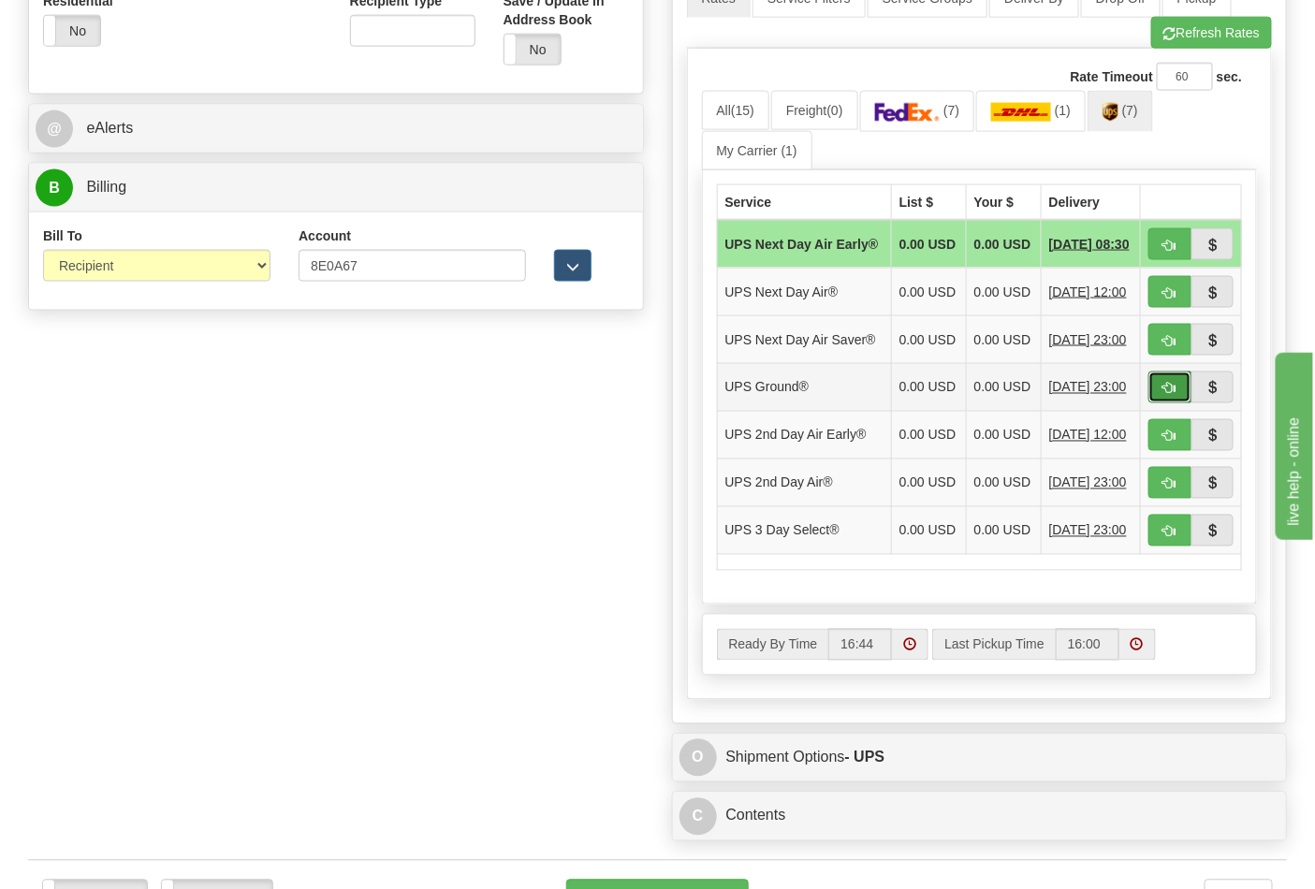
click at [1165, 395] on span "button" at bounding box center [1169, 389] width 13 height 12
type input "03"
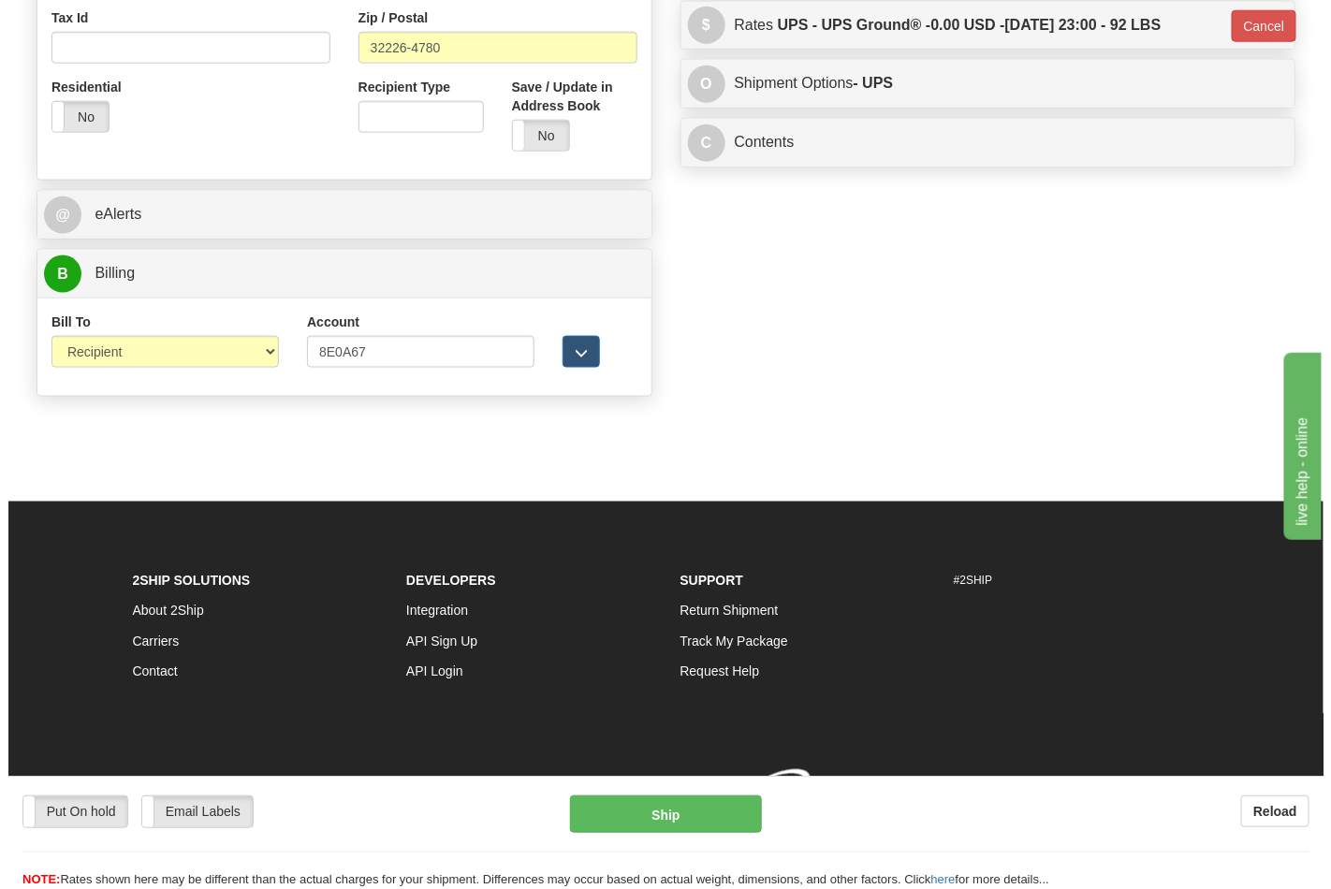
scroll to position [744, 0]
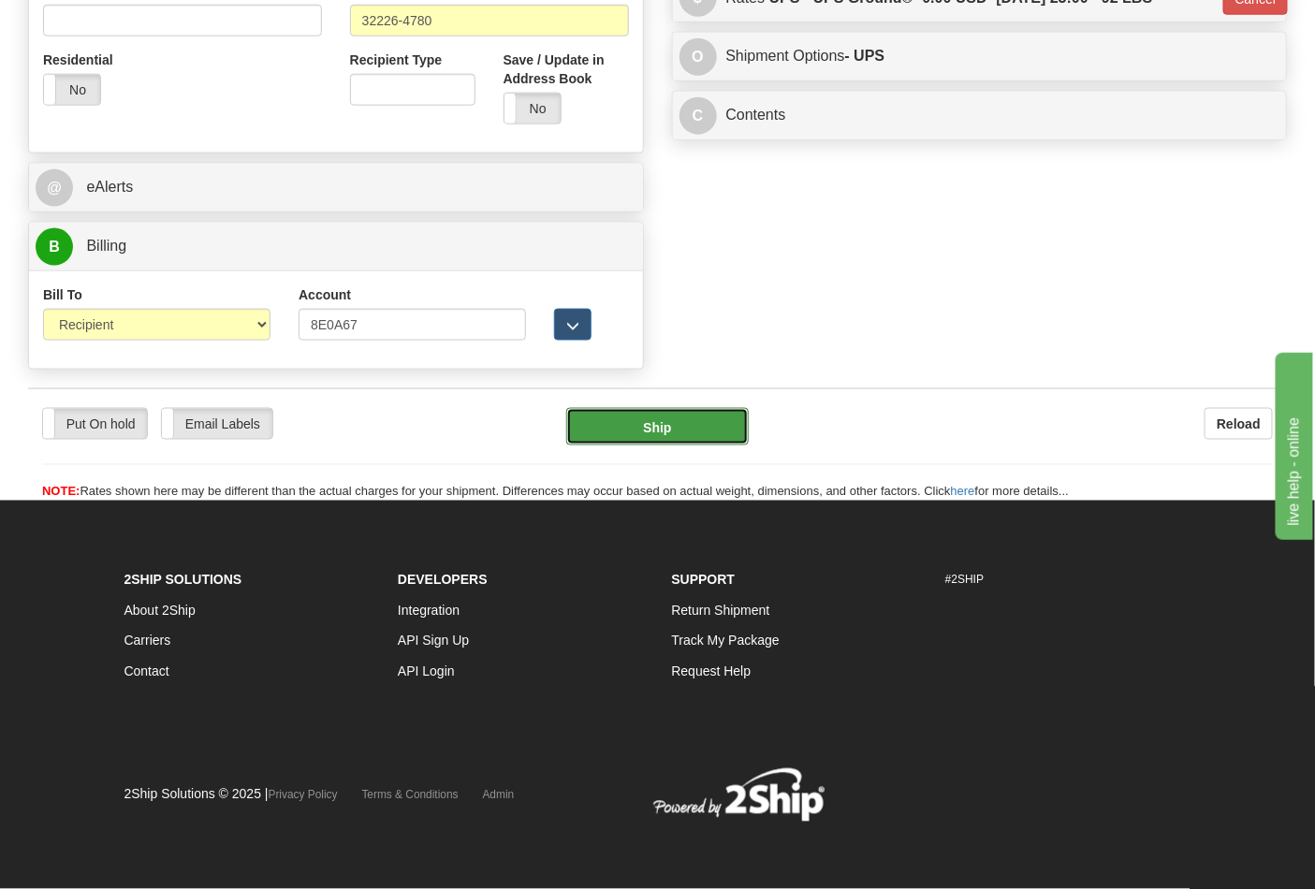
click at [646, 413] on button "Ship" at bounding box center [657, 426] width 182 height 37
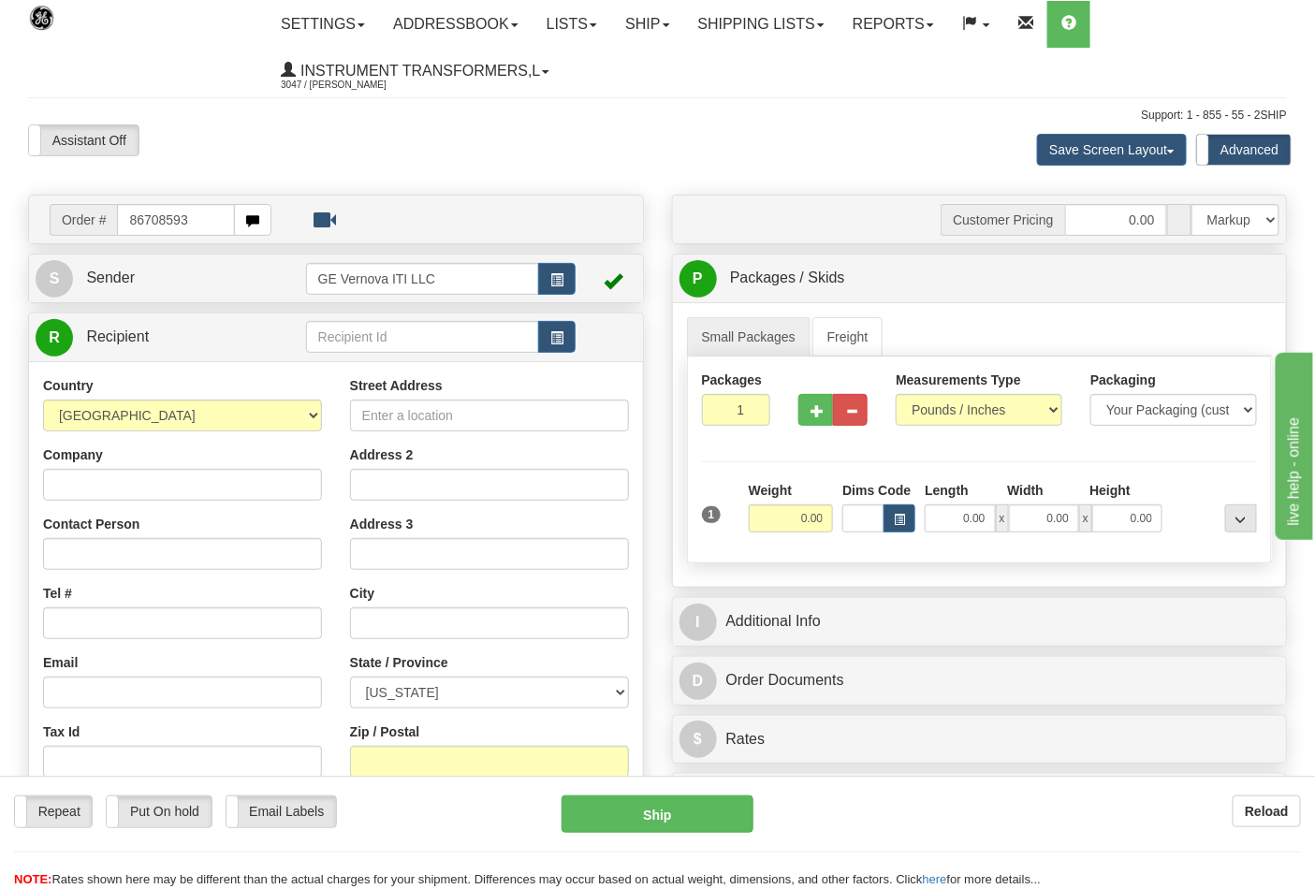
type input "86708593"
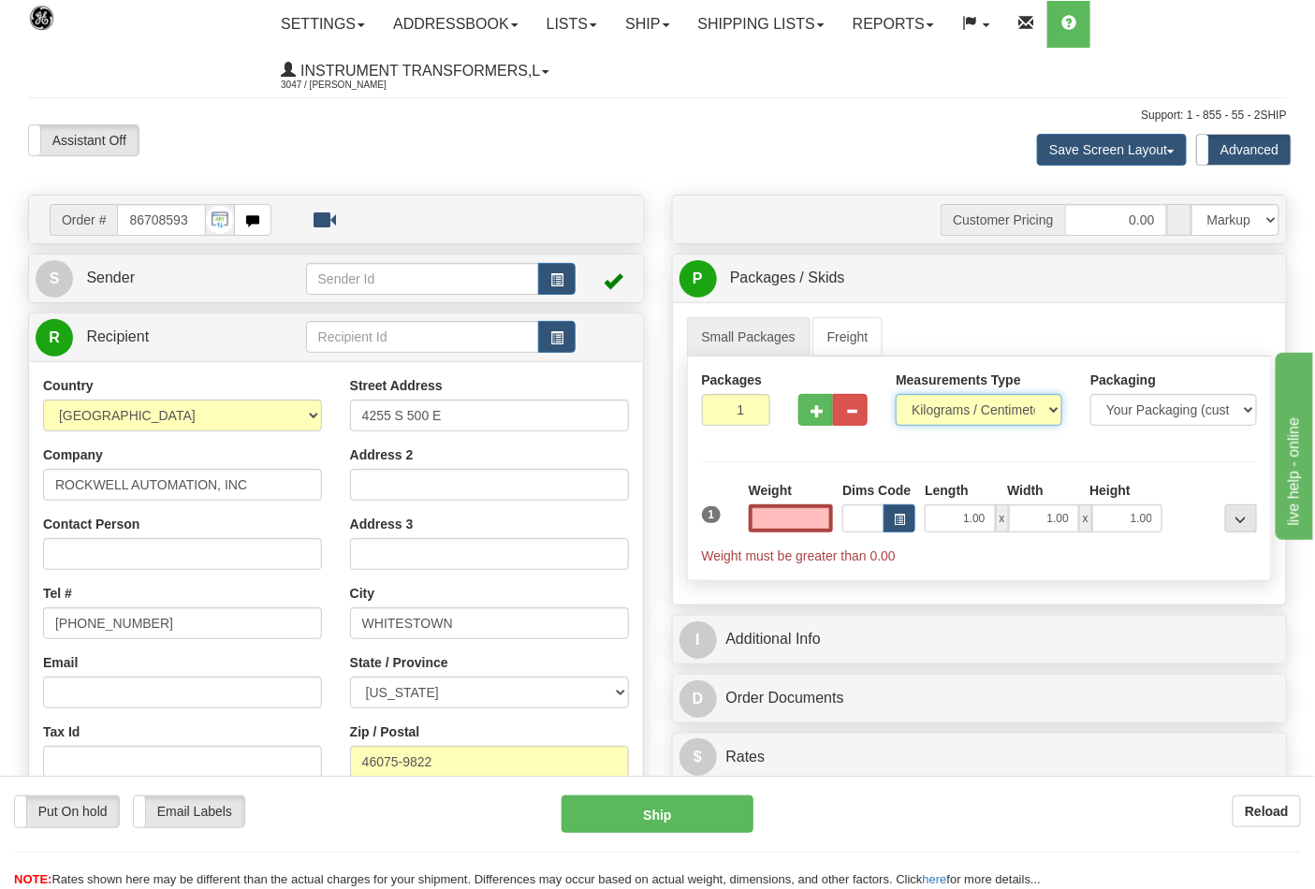
type input "0.00"
click at [998, 415] on select "Pounds / Inches Kilograms / Centimeters" at bounding box center [979, 410] width 167 height 32
select select "0"
click at [896, 395] on select "Pounds / Inches Kilograms / Centimeters" at bounding box center [979, 410] width 167 height 32
click at [767, 512] on input "0.00" at bounding box center [791, 518] width 85 height 28
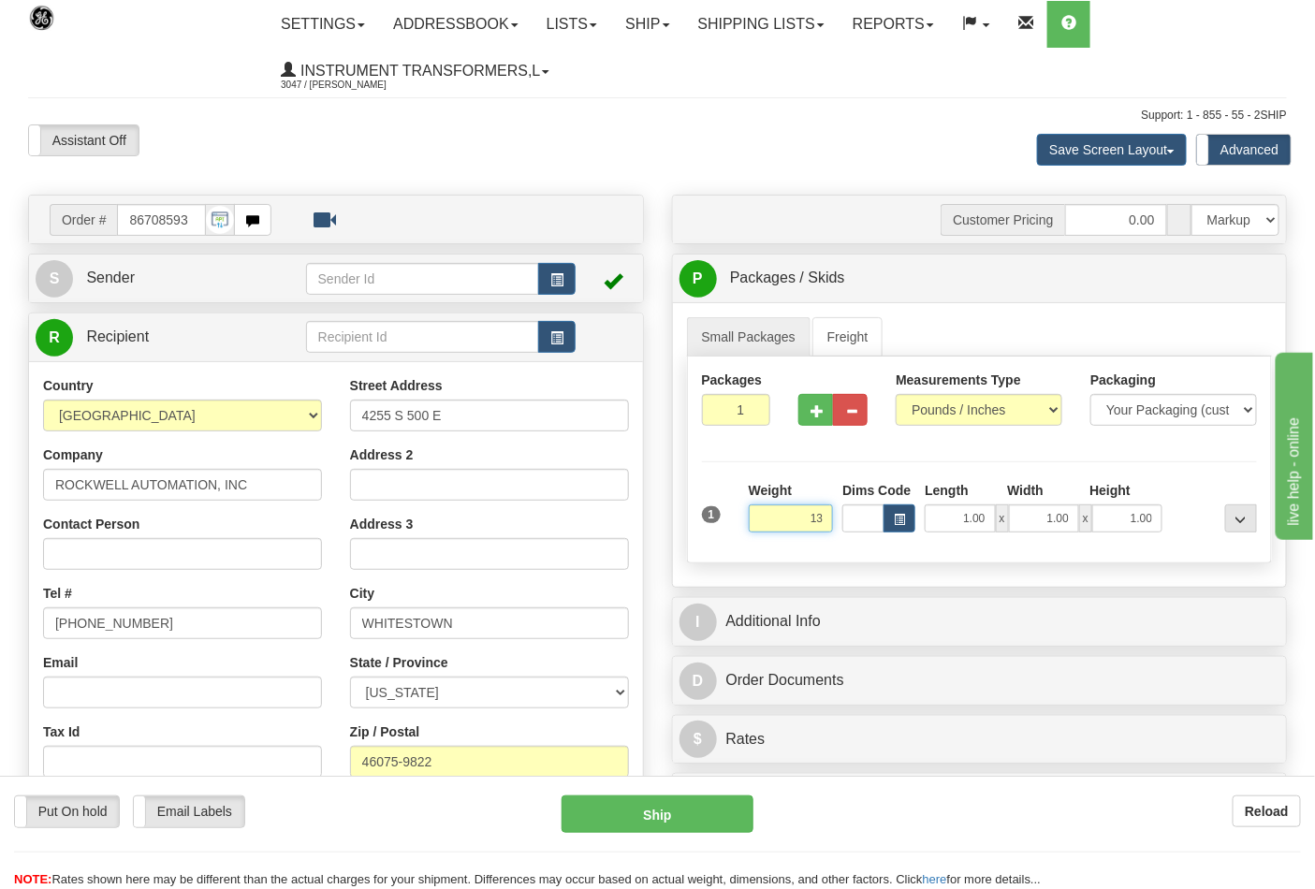
click button "Delete" at bounding box center [0, 0] width 0 height 0
type input "13.00"
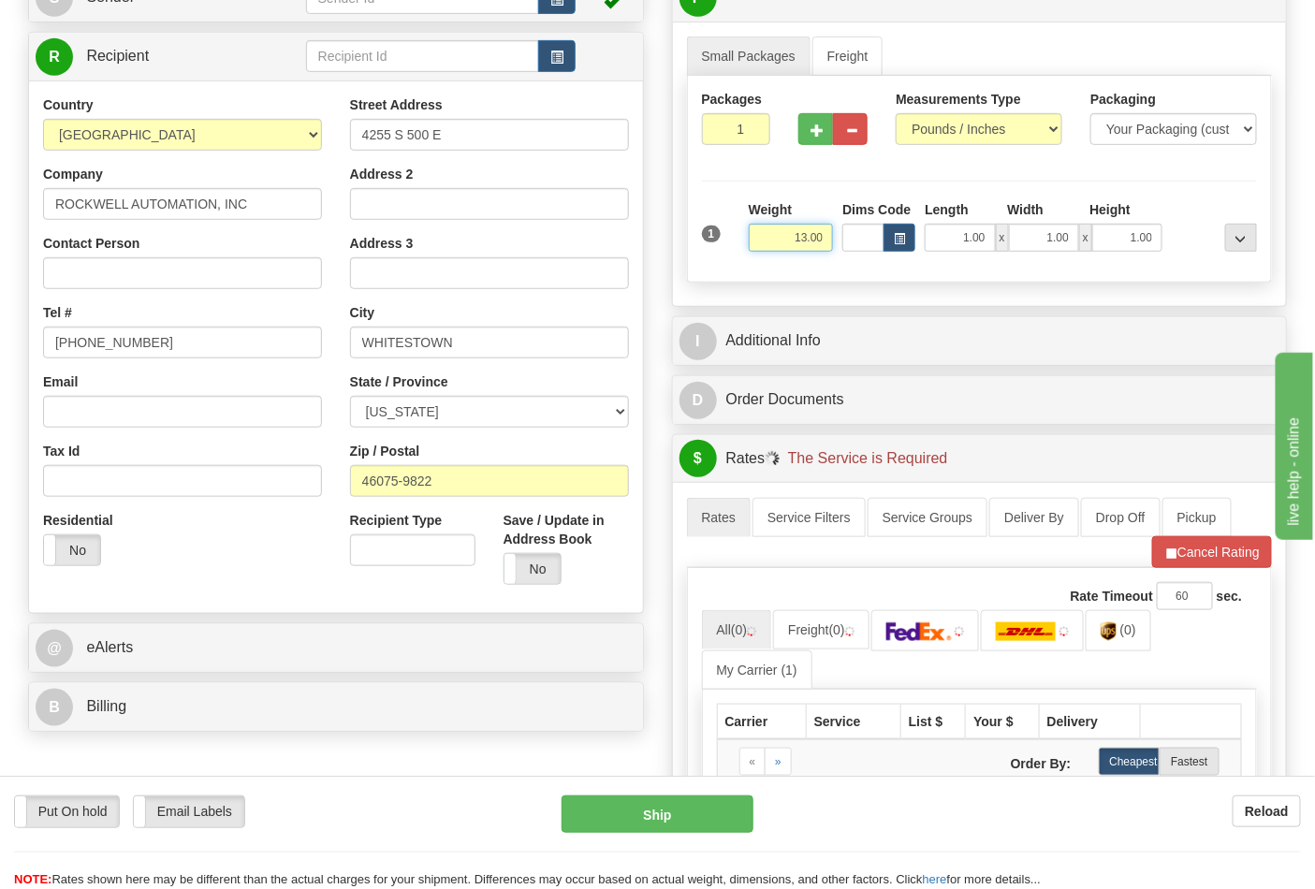
scroll to position [312, 0]
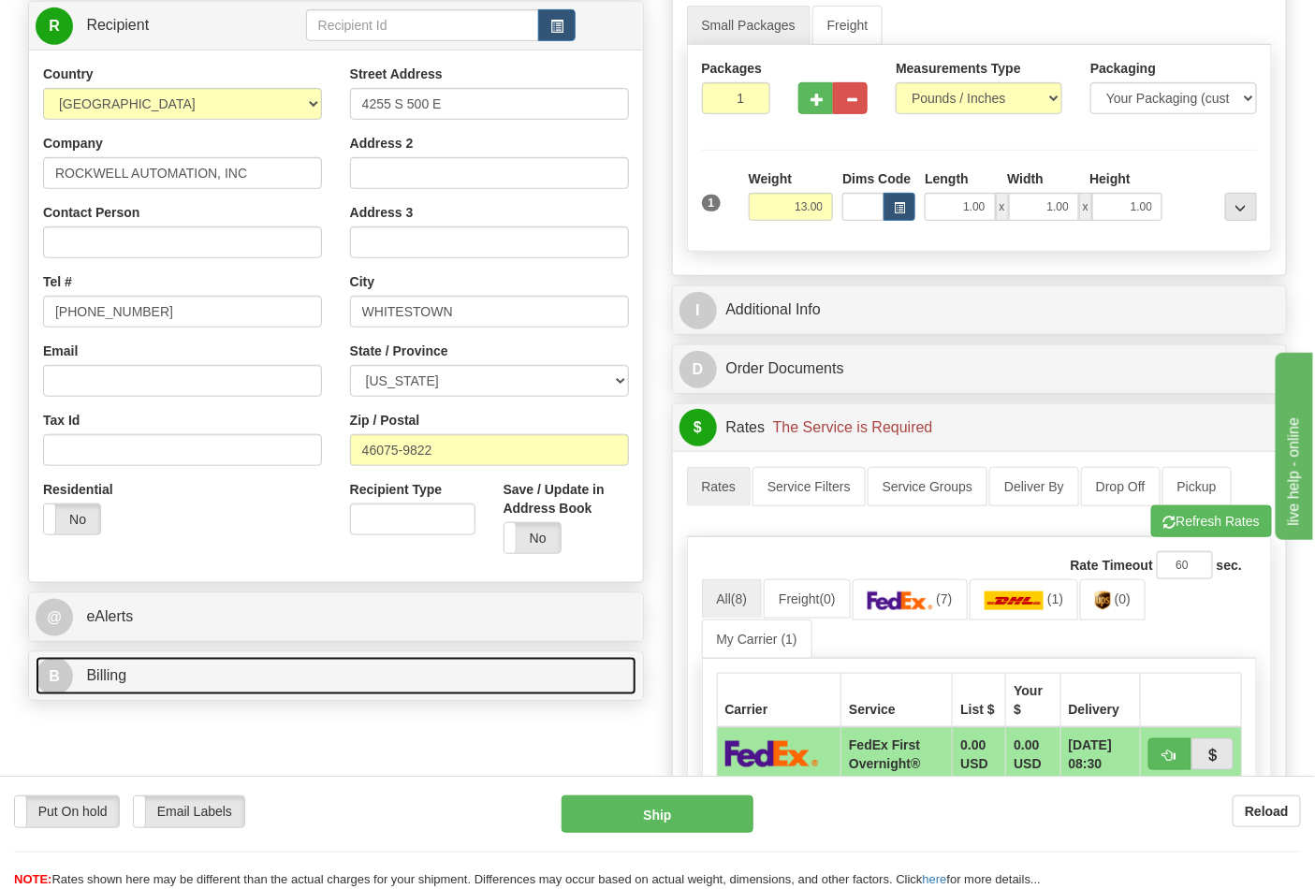
click at [416, 689] on link "B Billing" at bounding box center [336, 676] width 601 height 38
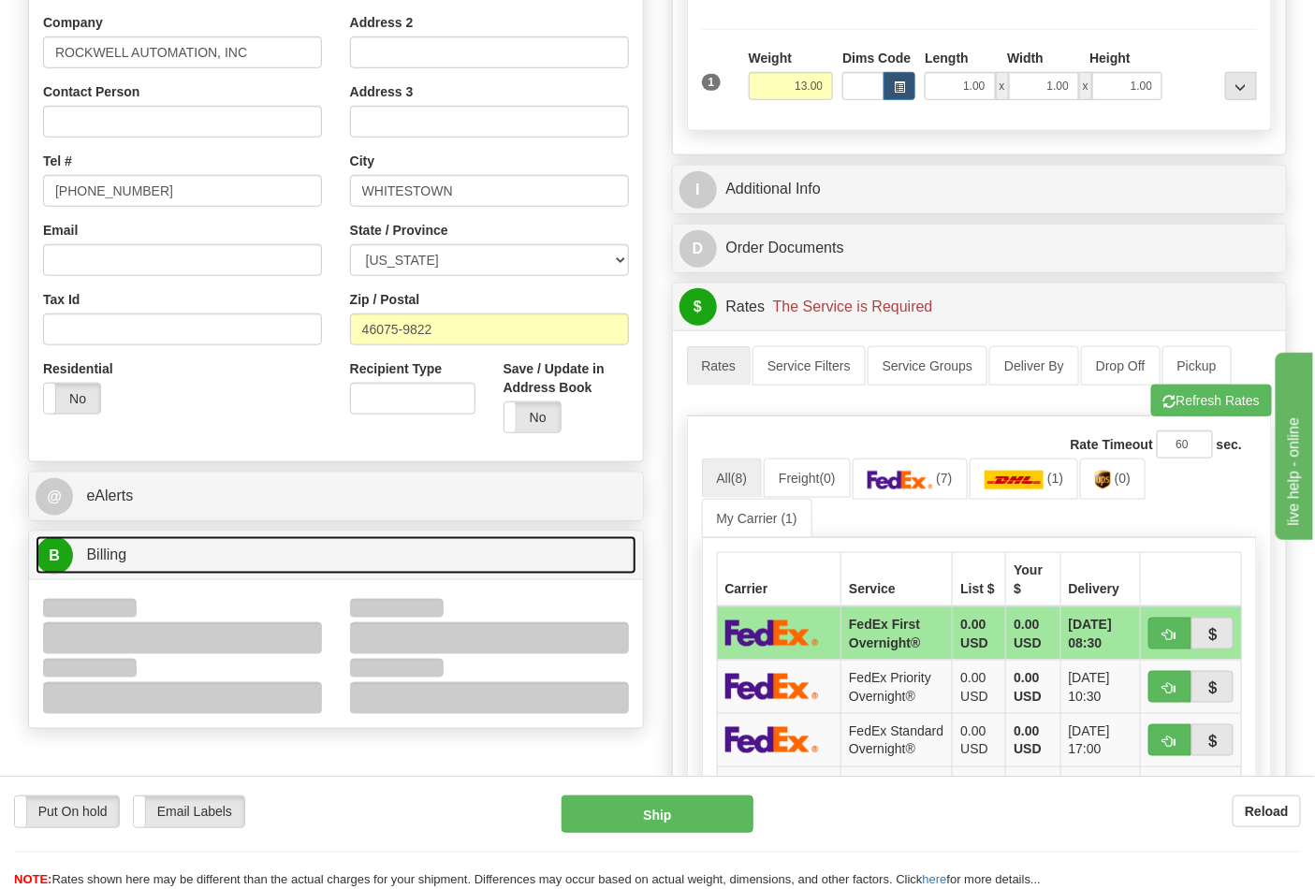
scroll to position [623, 0]
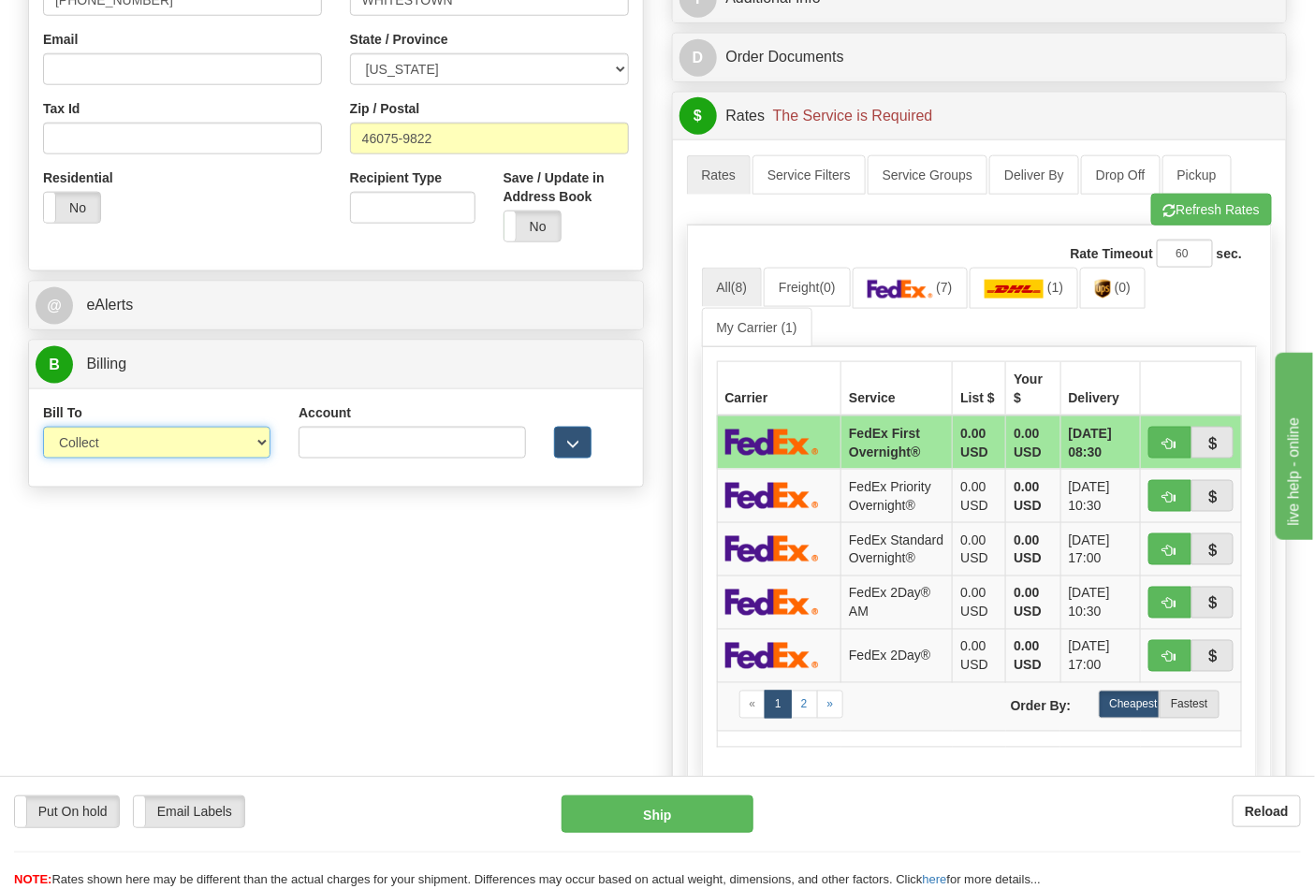
click at [229, 454] on select "Sender Recipient Third Party Collect" at bounding box center [156, 443] width 227 height 32
select select "2"
click at [43, 429] on select "Sender Recipient Third Party Collect" at bounding box center [156, 443] width 227 height 32
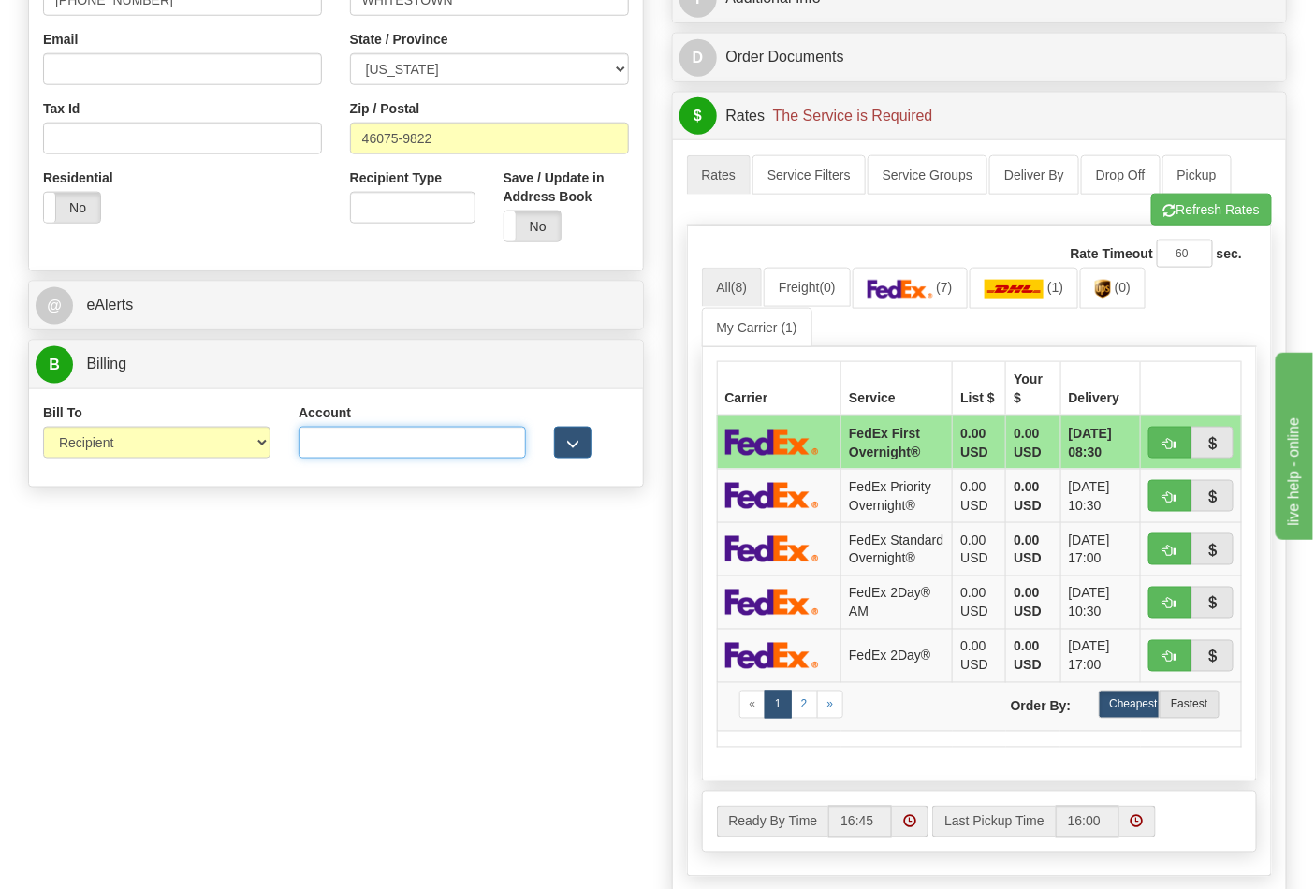
click at [412, 446] on input "Account" at bounding box center [412, 443] width 227 height 32
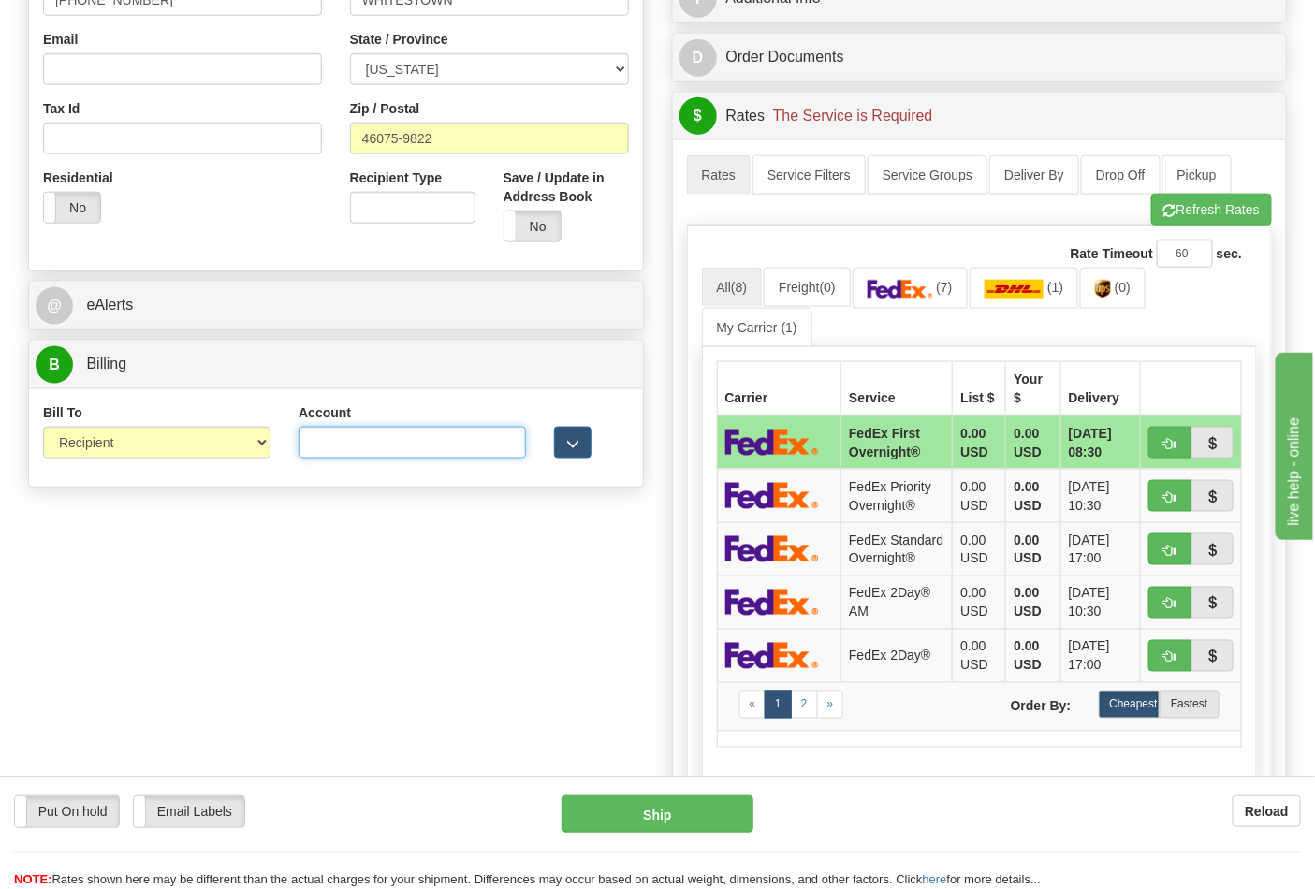
paste input "587102"
type input "587102"
click at [1111, 299] on img at bounding box center [1103, 289] width 16 height 19
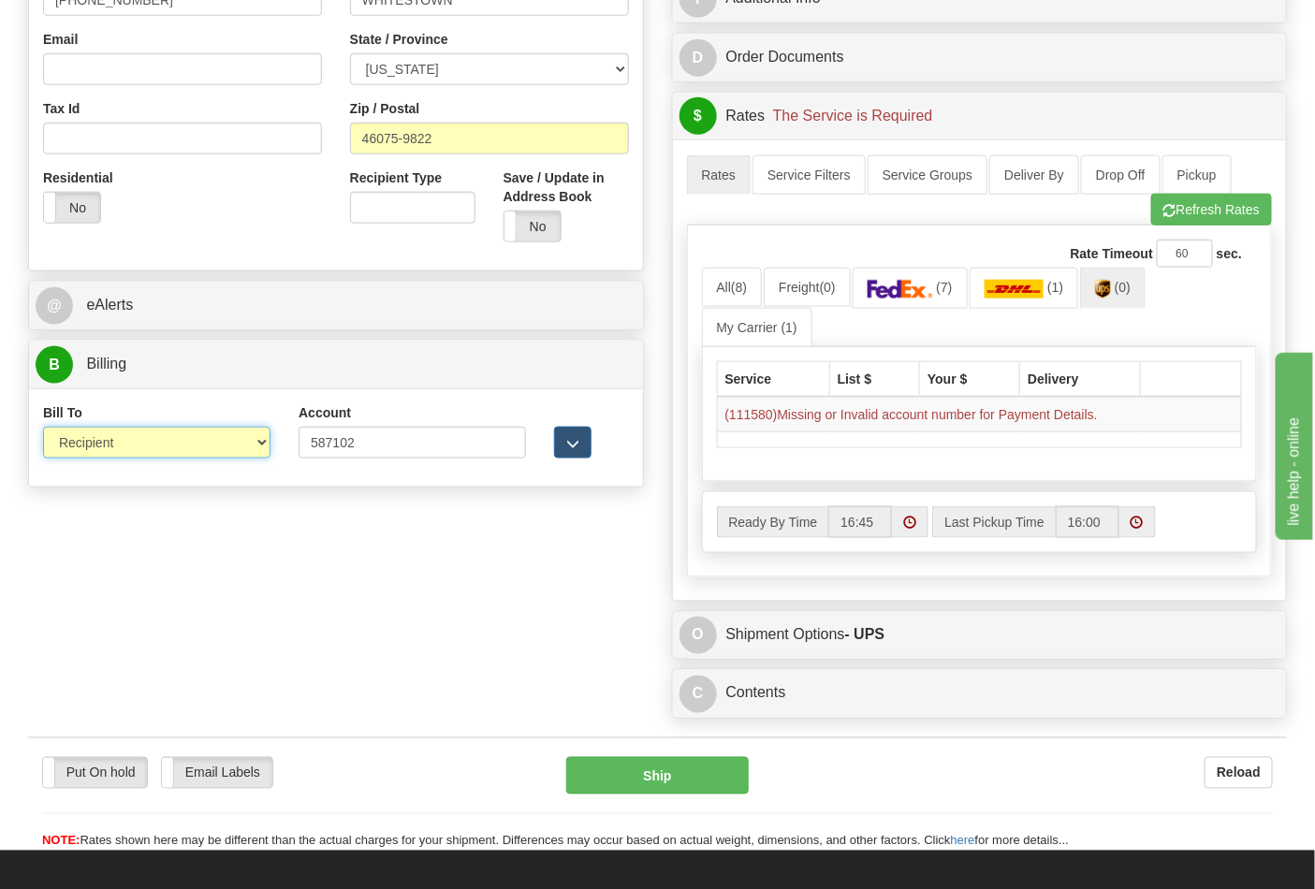
click at [253, 446] on select "Sender Recipient Third Party Collect" at bounding box center [156, 443] width 227 height 32
click at [43, 429] on select "Sender Recipient Third Party Collect" at bounding box center [156, 443] width 227 height 32
click at [1196, 213] on button "Refresh Rates" at bounding box center [1211, 210] width 121 height 32
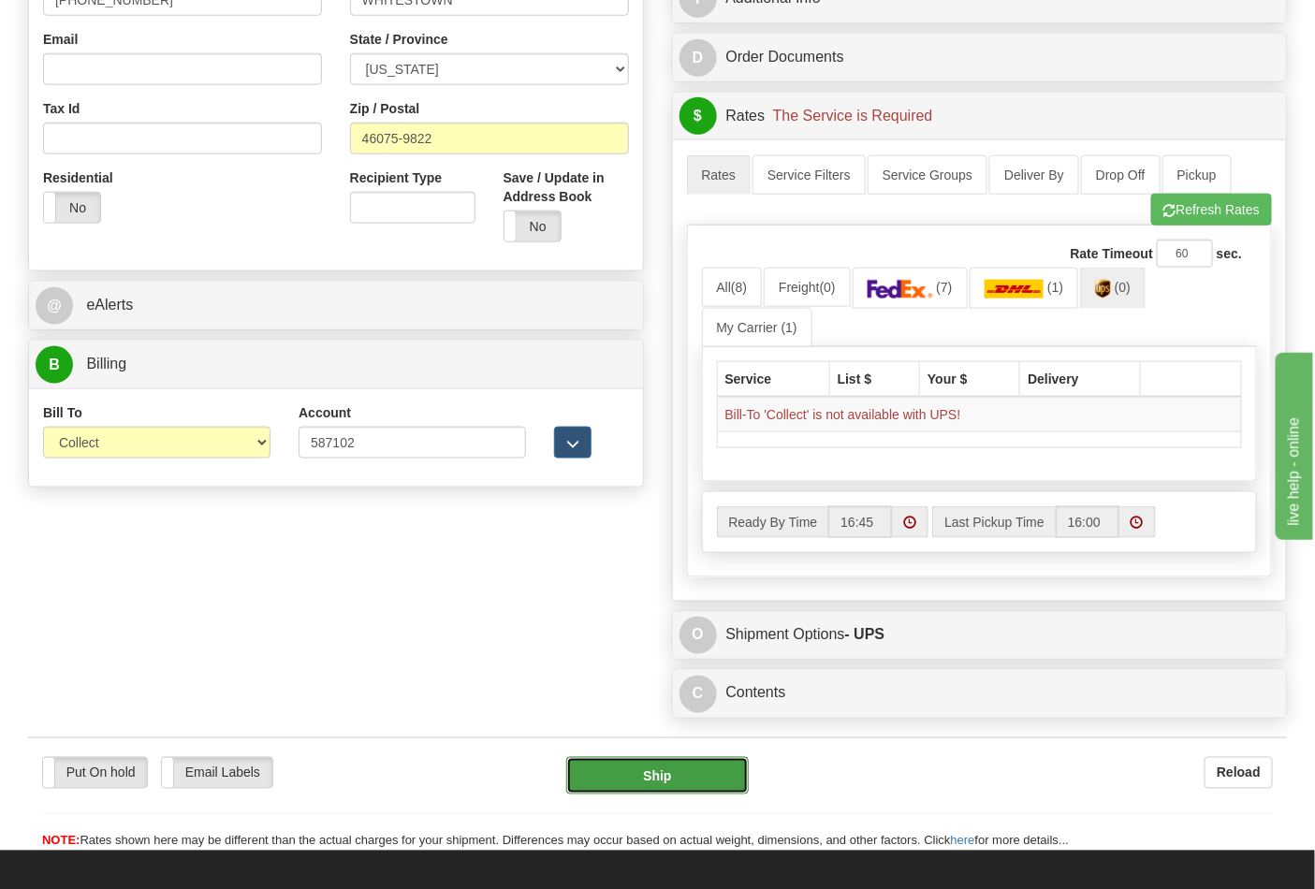
click at [647, 789] on button "Ship" at bounding box center [657, 775] width 182 height 37
click at [606, 627] on div "Order # 86708593 S Sender" at bounding box center [657, 149] width 1287 height 1157
click at [1212, 226] on button "Refresh Rates" at bounding box center [1211, 210] width 121 height 32
click at [197, 446] on select "Sender Recipient Third Party Collect" at bounding box center [156, 443] width 227 height 32
select select "2"
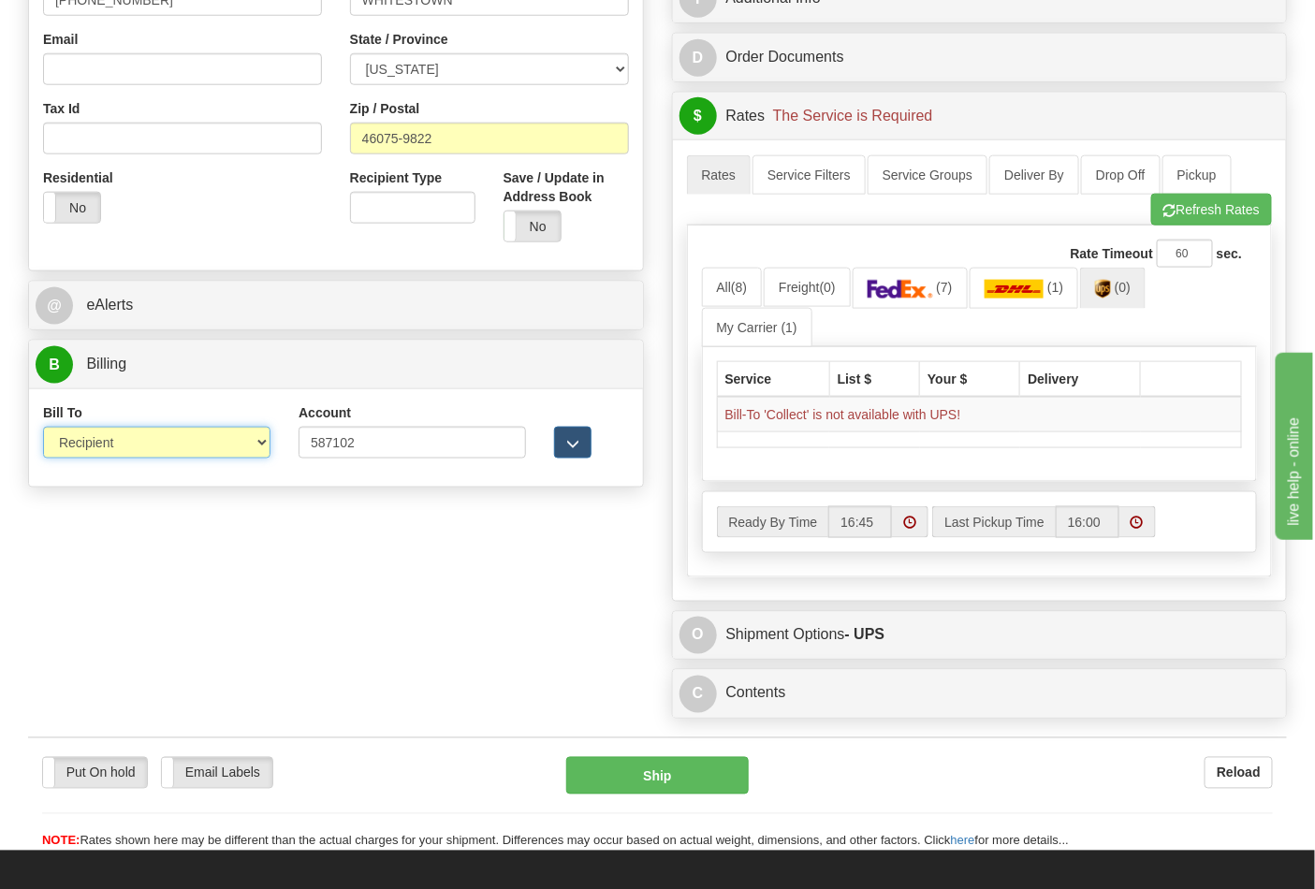
click at [43, 429] on select "Sender Recipient Third Party Collect" at bounding box center [156, 443] width 227 height 32
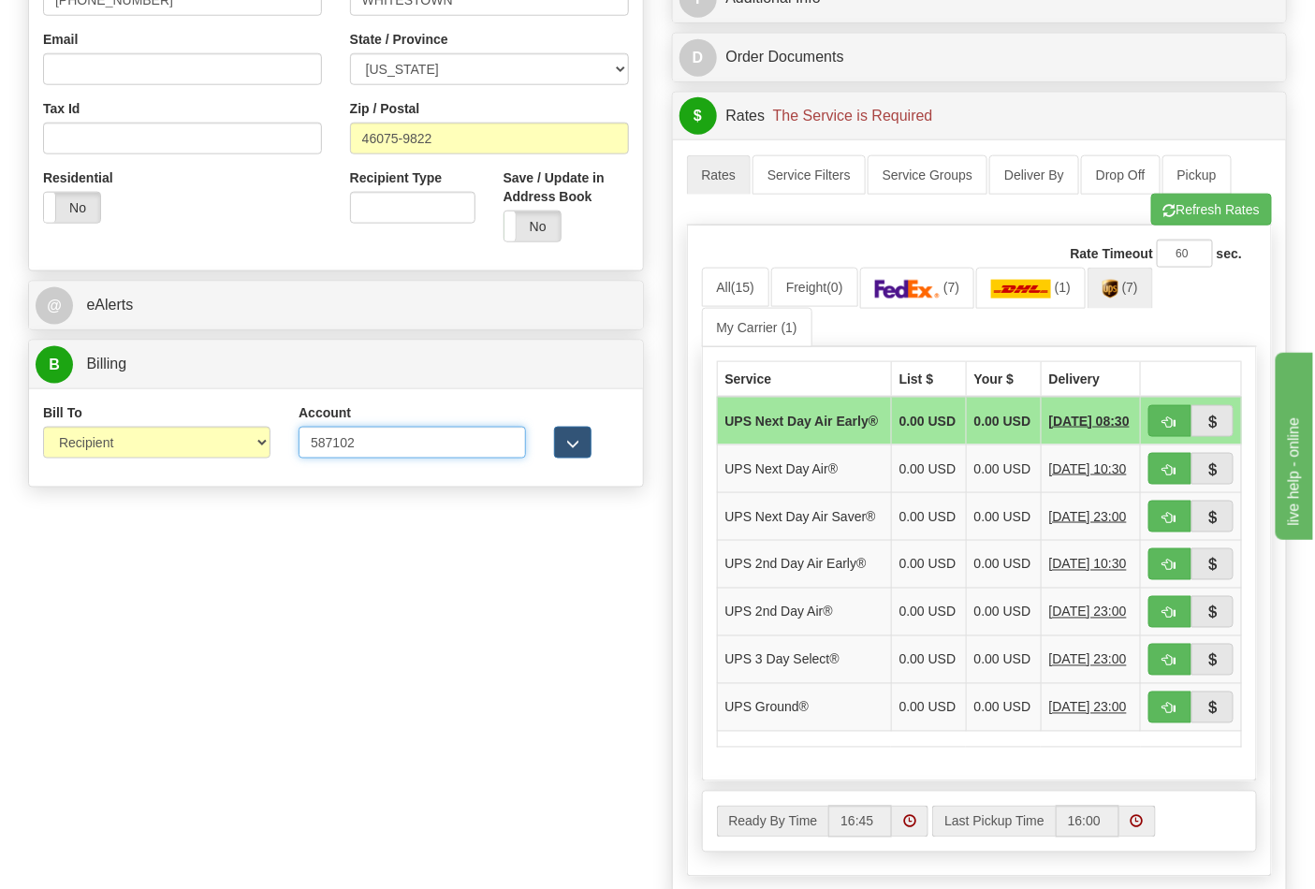
drag, startPoint x: 359, startPoint y: 434, endPoint x: 271, endPoint y: 436, distance: 88.0
click at [271, 436] on div "Bill To Sender Recipient Third Party Collect Account 587102 3rd Party Account L…" at bounding box center [336, 437] width 614 height 69
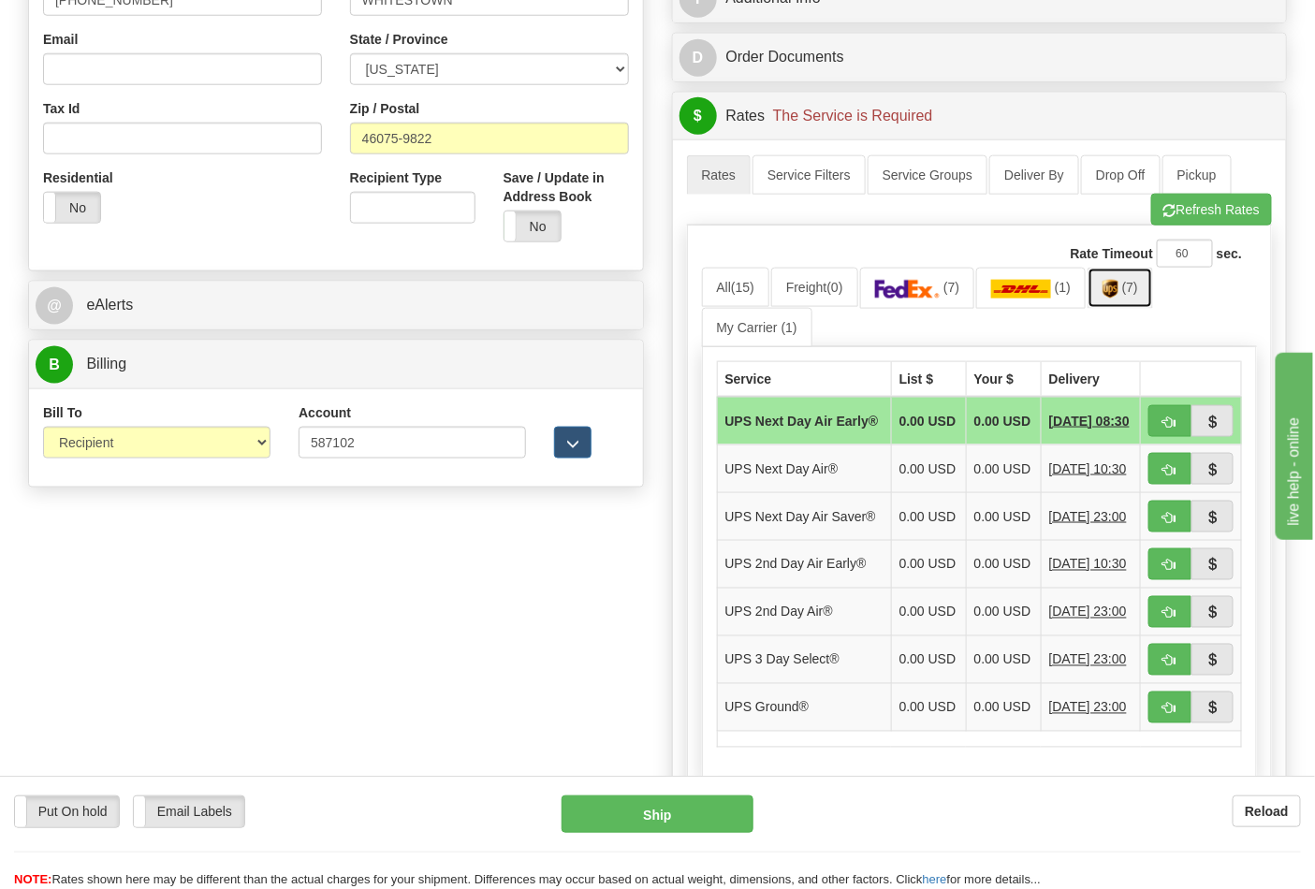
click at [1118, 292] on img at bounding box center [1110, 289] width 16 height 19
click at [1176, 723] on button "button" at bounding box center [1169, 708] width 43 height 32
type input "03"
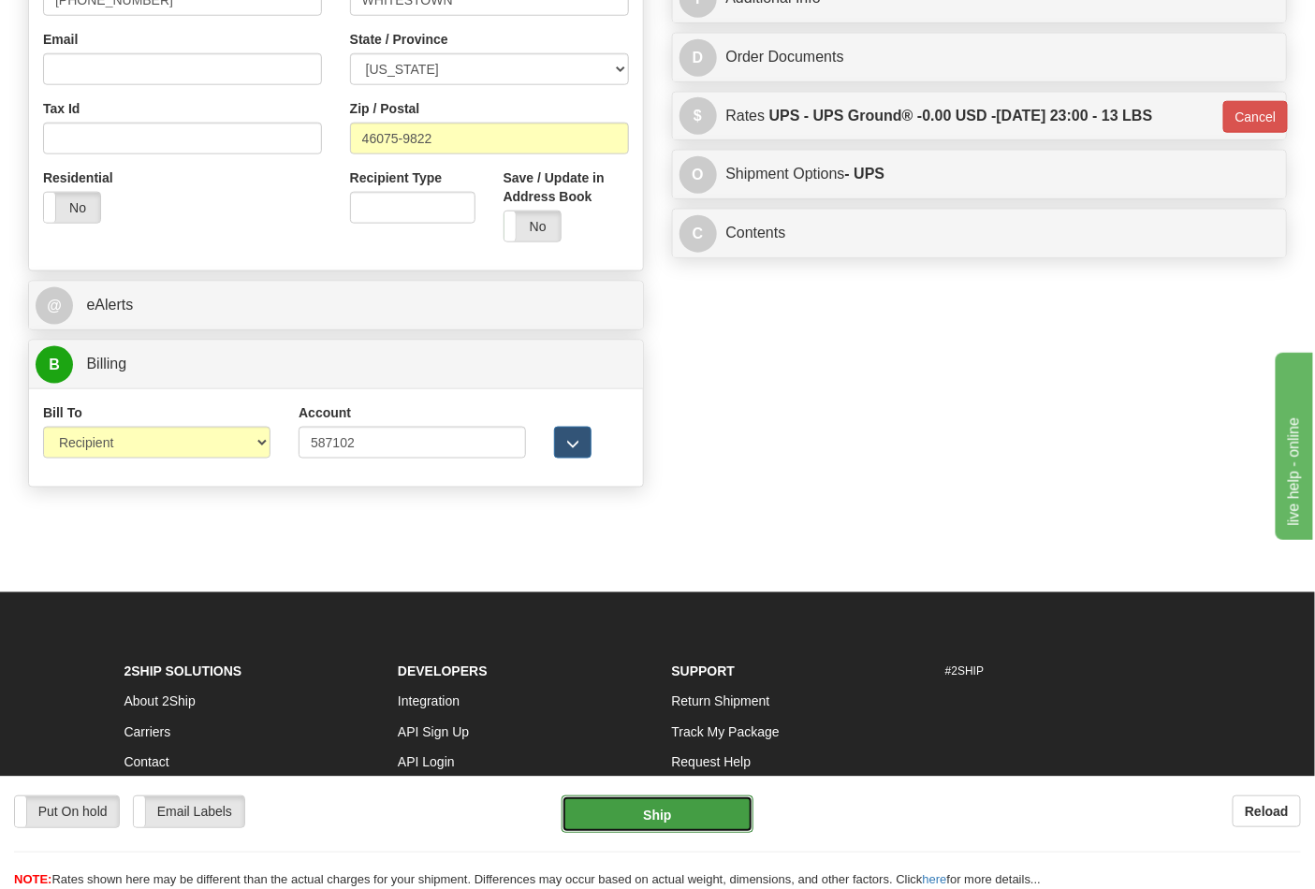
click at [627, 814] on button "Ship" at bounding box center [657, 813] width 191 height 37
